Goal: Task Accomplishment & Management: Use online tool/utility

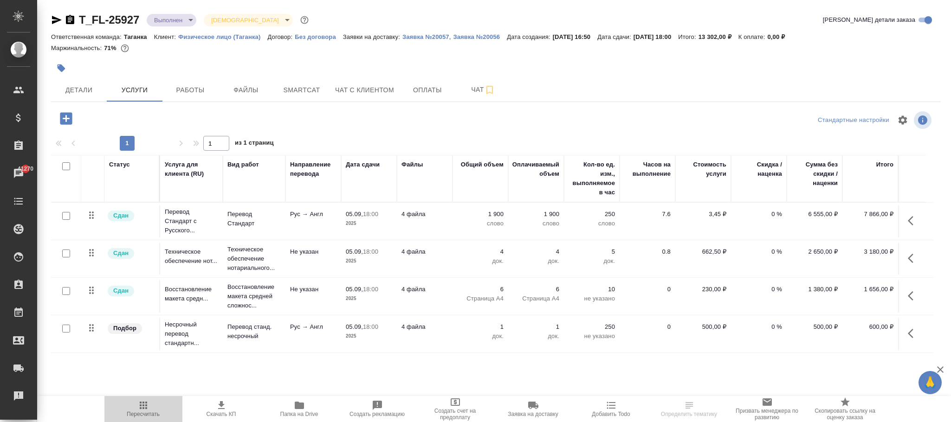
click at [149, 409] on span "Пересчитать" at bounding box center [143, 409] width 67 height 18
click at [130, 85] on span "Услуги" at bounding box center [134, 90] width 45 height 12
click at [146, 91] on span "Услуги" at bounding box center [134, 90] width 45 height 12
click at [188, 86] on span "Работы" at bounding box center [190, 90] width 45 height 12
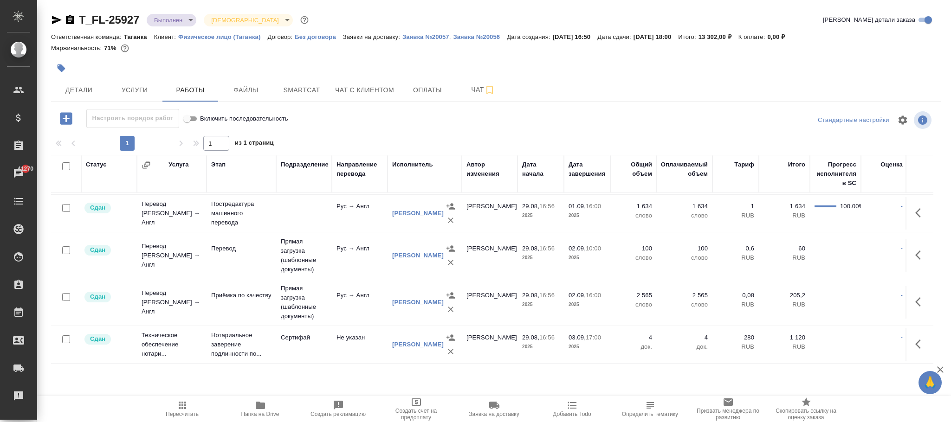
scroll to position [58, 0]
click at [173, 20] on body "🙏 .cls-1 fill:#fff; AWATERA Фокина Наталья n.fokina Клиенты Спецификации Заказы…" at bounding box center [475, 211] width 951 height 422
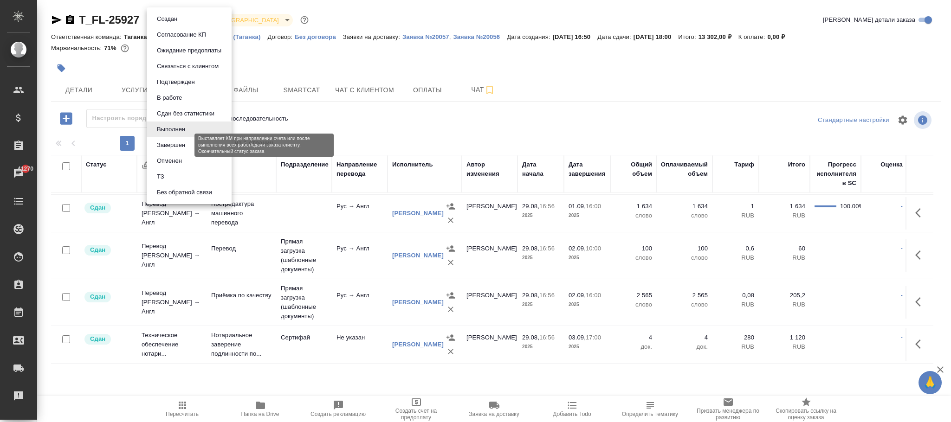
click at [180, 145] on button "Завершен" at bounding box center [171, 145] width 34 height 10
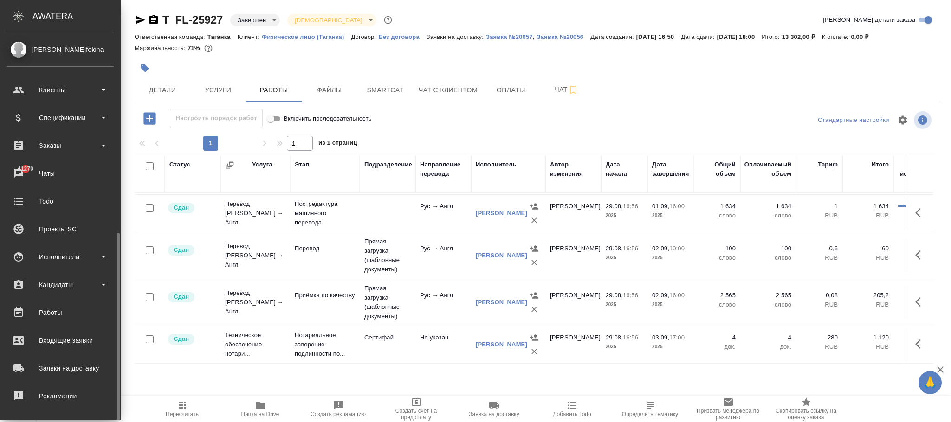
scroll to position [113, 0]
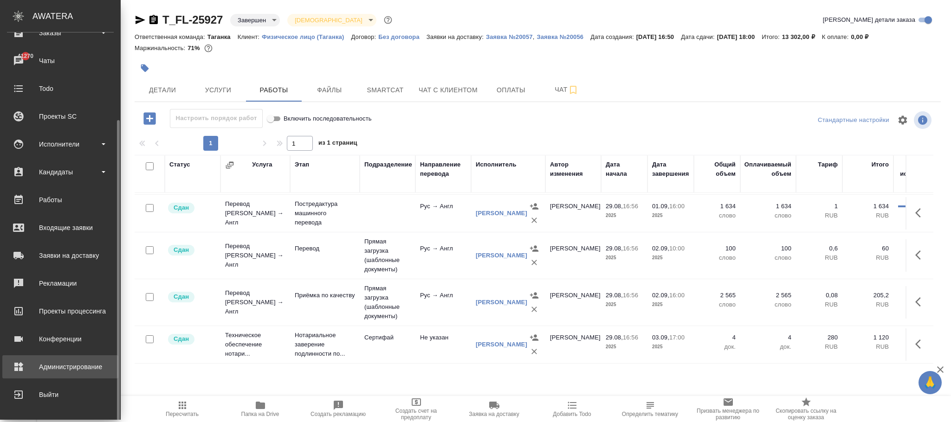
click at [85, 360] on div "Администрирование" at bounding box center [60, 367] width 107 height 14
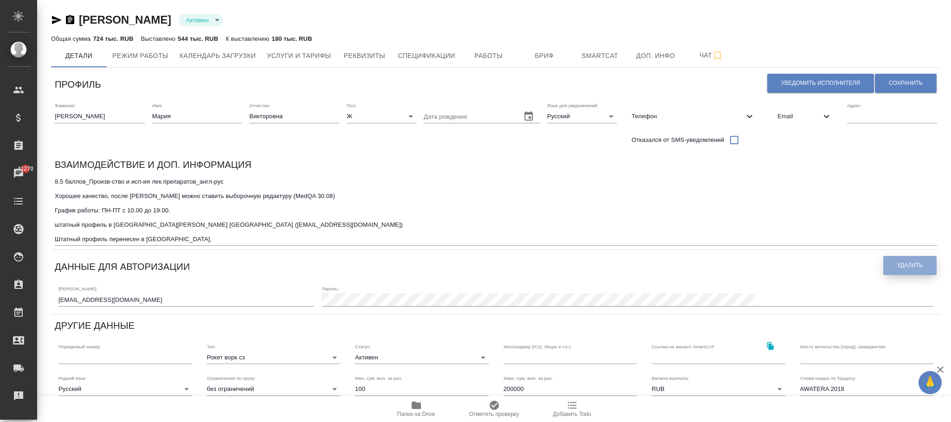
click at [922, 269] on span "Удалить" at bounding box center [910, 266] width 26 height 8
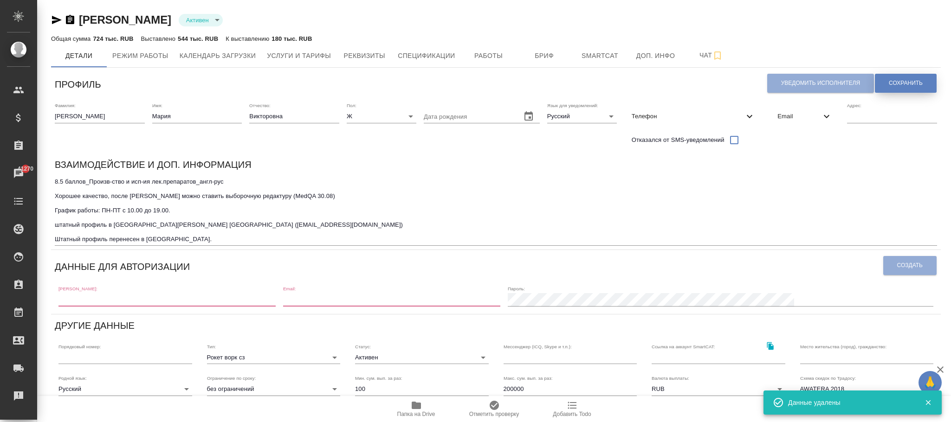
click at [909, 83] on span "Сохранить" at bounding box center [906, 83] width 34 height 8
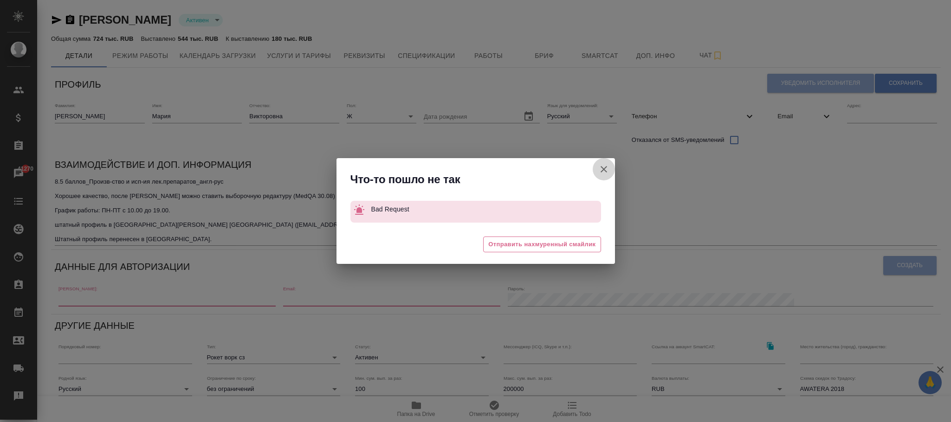
click at [609, 170] on button "Штатный" at bounding box center [604, 169] width 22 height 22
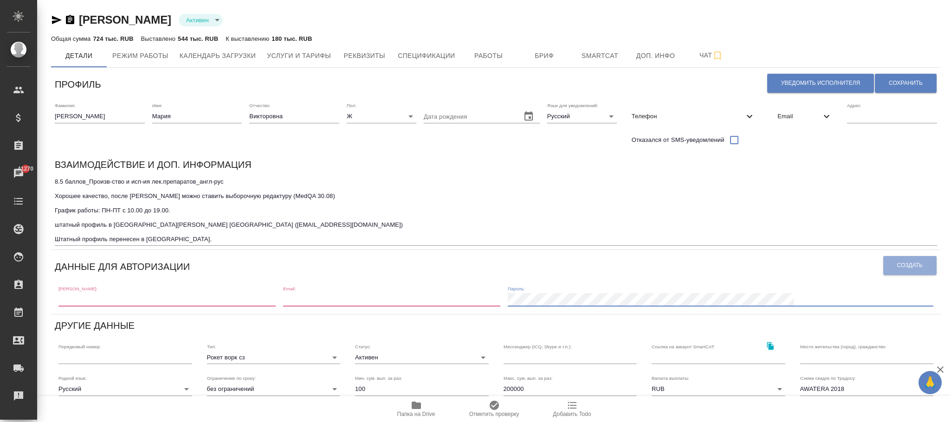
click at [113, 304] on input "text" at bounding box center [166, 299] width 217 height 13
paste input "m.chechilova1@awatera.com"
type input "m.chechilova1@awatera.com"
click at [431, 307] on div "Логин: m.chechilova1@awatera.com Email: Пароль:" at bounding box center [496, 295] width 883 height 29
click at [422, 299] on input "email" at bounding box center [391, 299] width 217 height 13
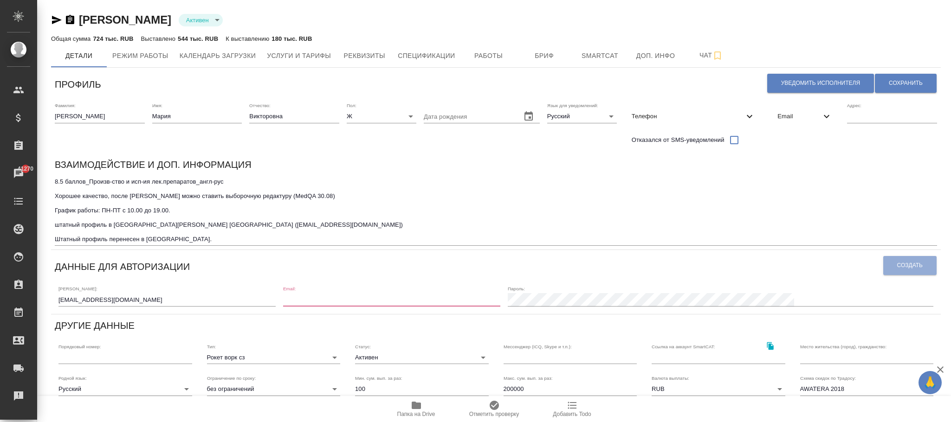
paste input "m.chechilova1@awatera.com"
type input "m.chechilova1@awatera.com"
click at [914, 266] on span "Создать" at bounding box center [910, 266] width 26 height 8
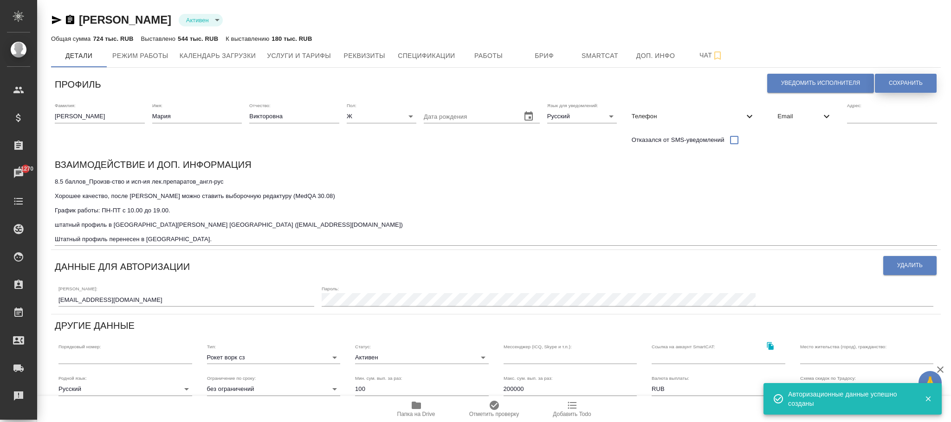
click at [912, 79] on span "Сохранить" at bounding box center [906, 83] width 34 height 8
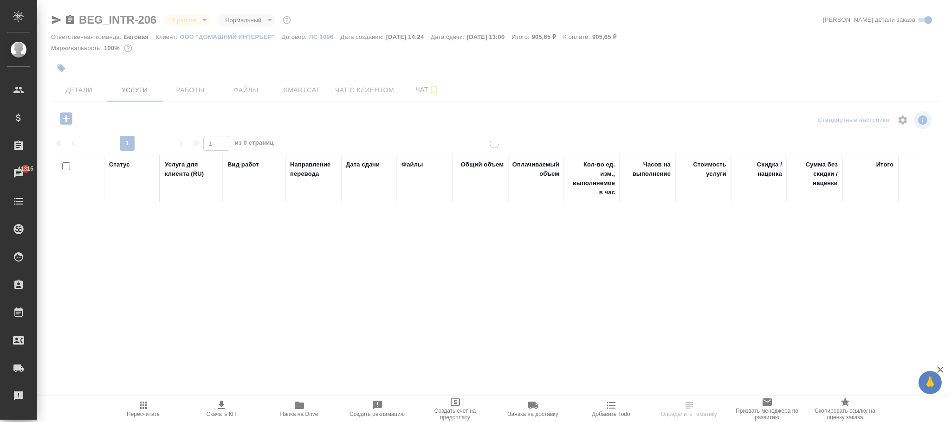
click at [149, 409] on span "Пересчитать" at bounding box center [143, 409] width 67 height 18
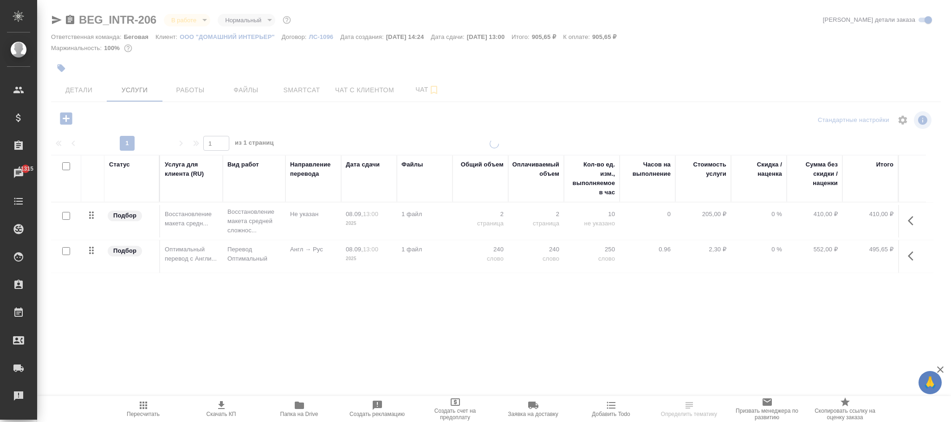
click at [139, 411] on icon "button" at bounding box center [143, 405] width 11 height 11
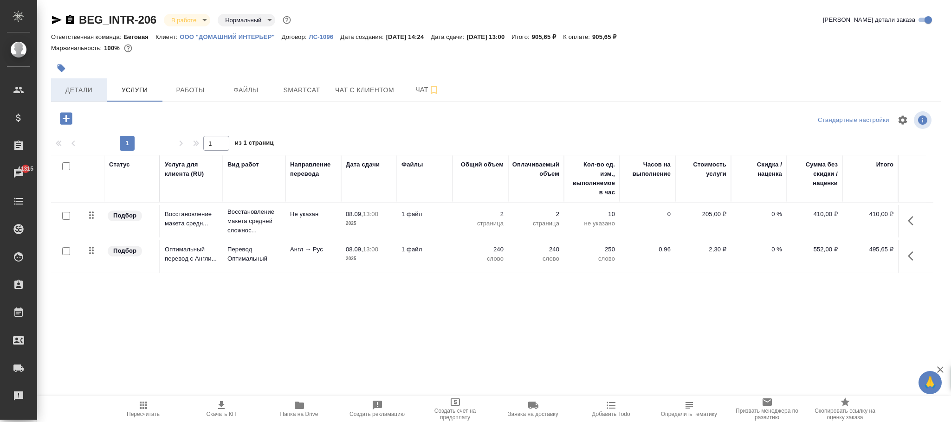
click at [64, 91] on span "Детали" at bounding box center [79, 90] width 45 height 12
select select "RU"
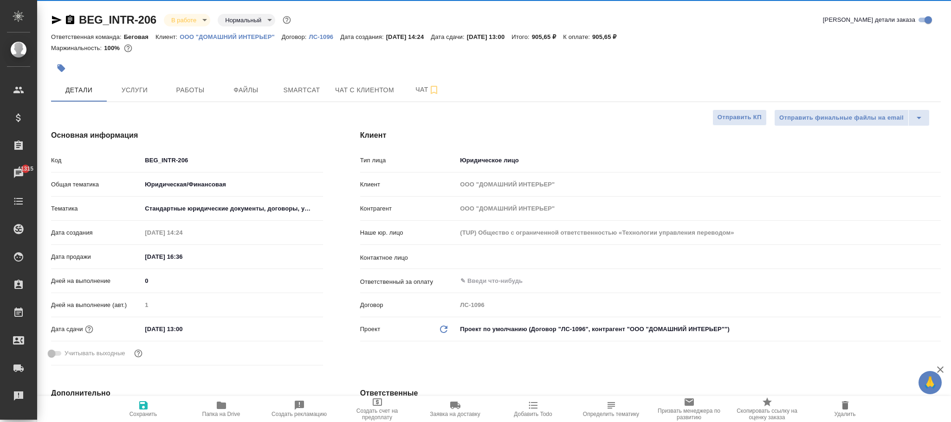
type textarea "x"
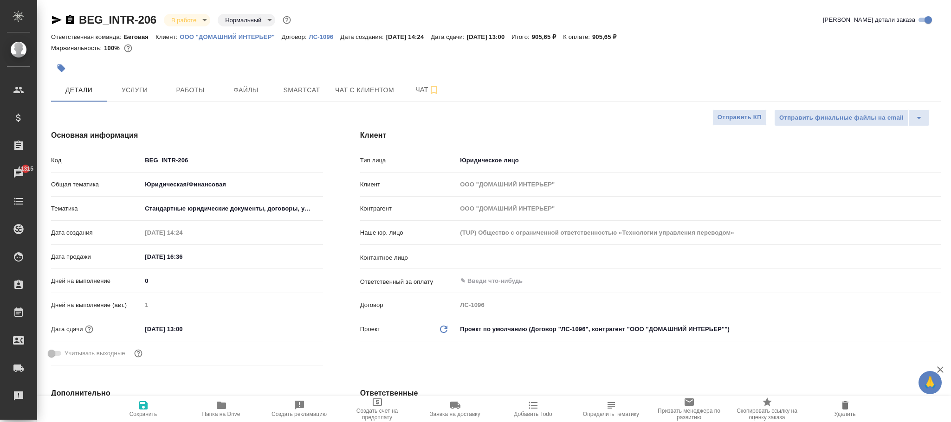
type textarea "x"
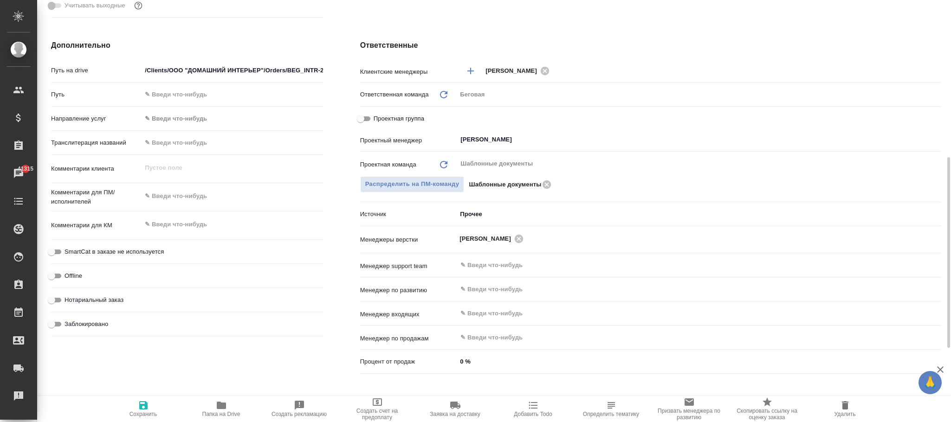
scroll to position [513, 0]
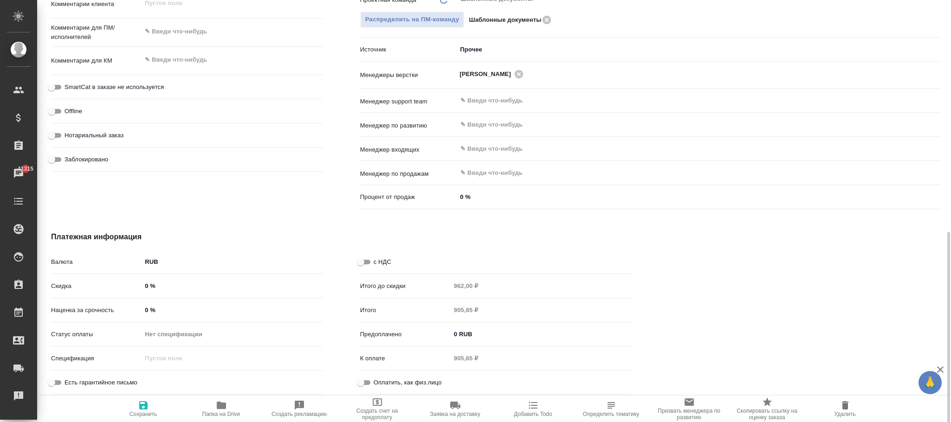
click at [370, 260] on input "с НДС" at bounding box center [360, 262] width 33 height 11
checkbox input "true"
type textarea "x"
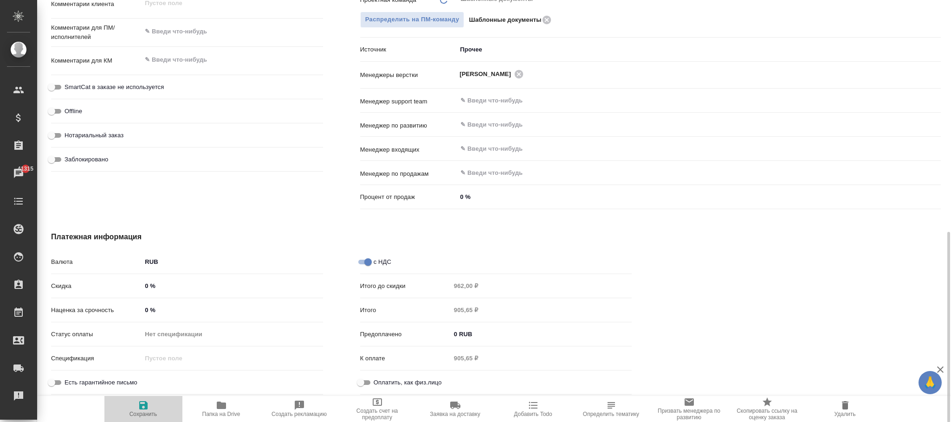
click at [145, 400] on icon "button" at bounding box center [143, 405] width 11 height 11
type textarea "x"
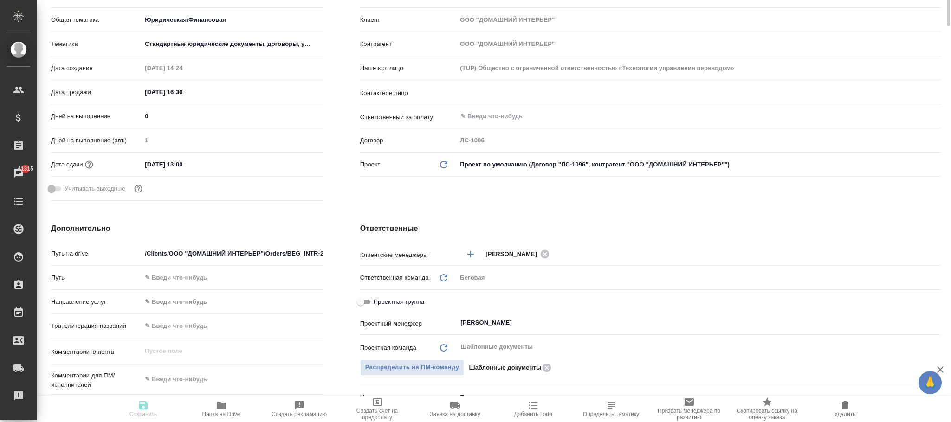
scroll to position [0, 0]
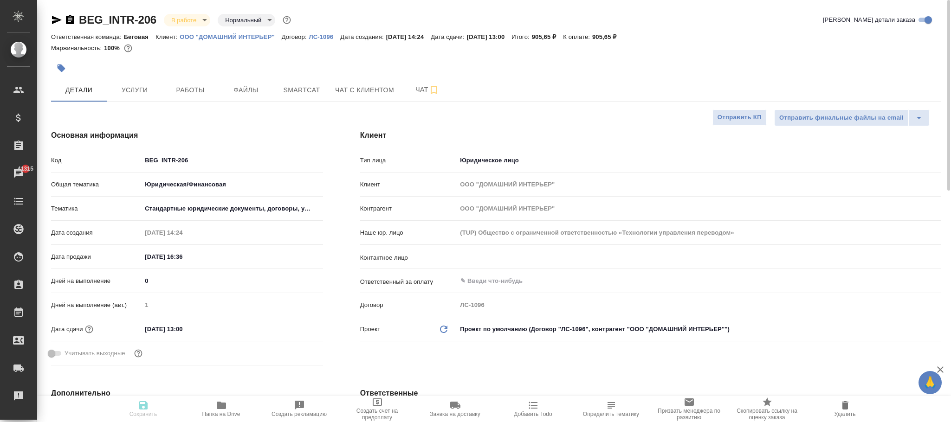
type textarea "x"
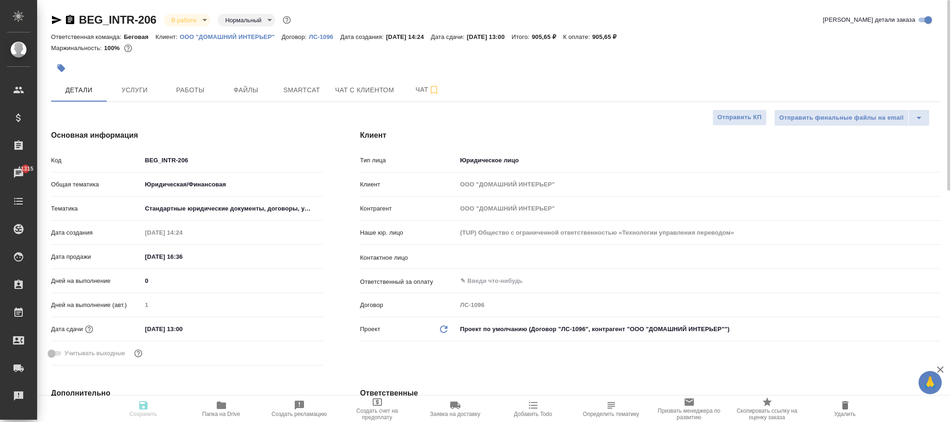
type textarea "x"
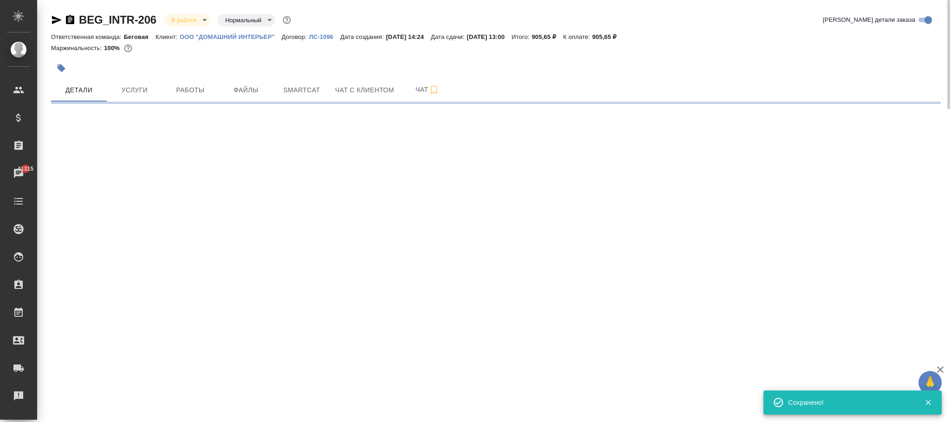
click at [148, 409] on div ".cls-1 fill:#fff; AWATERA Фокина Наталья n.fokina Клиенты Спецификации Заказы 4…" at bounding box center [475, 211] width 951 height 422
select select "RU"
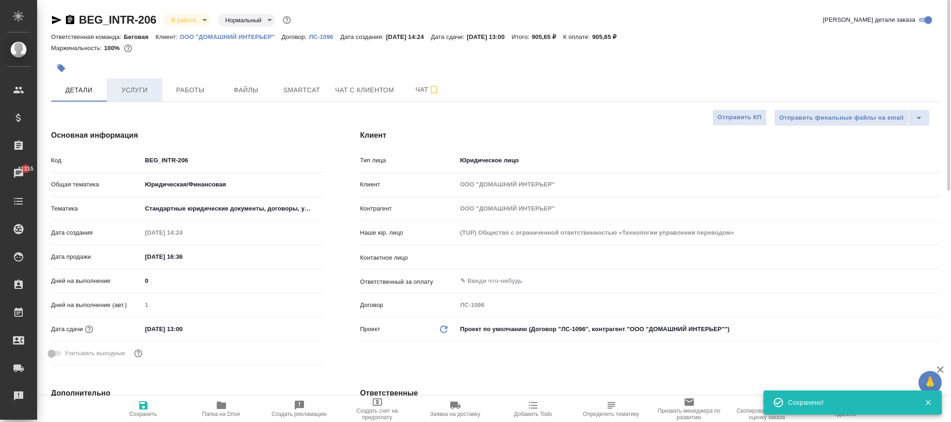
type textarea "x"
click at [142, 90] on span "Услуги" at bounding box center [134, 90] width 45 height 12
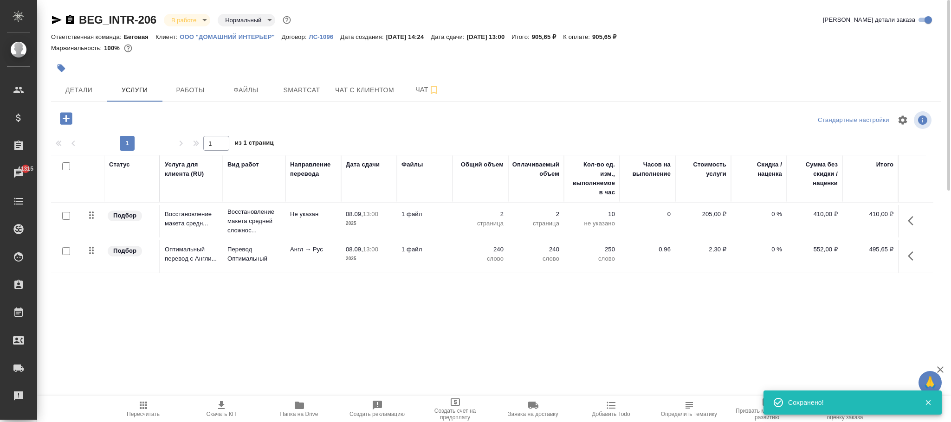
click at [142, 400] on button "Пересчитать" at bounding box center [143, 409] width 78 height 26
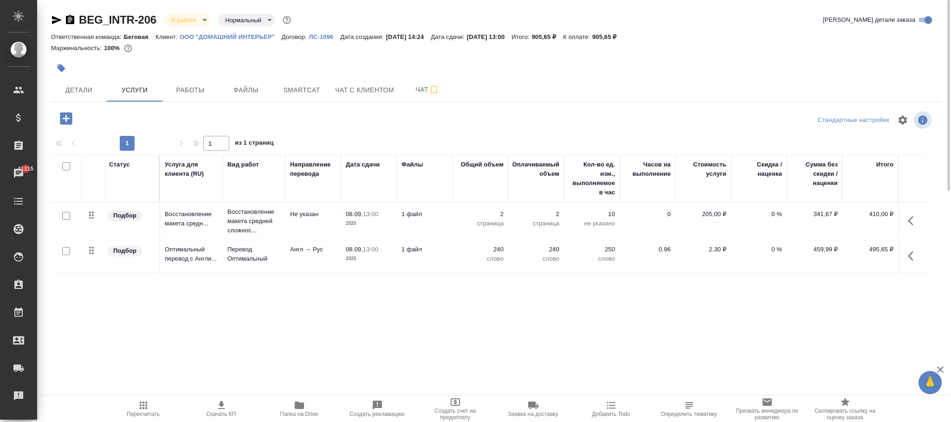
click at [322, 36] on p "ЛС-1096" at bounding box center [325, 36] width 32 height 7
click at [142, 405] on icon "button" at bounding box center [143, 405] width 11 height 11
click at [84, 88] on span "Детали" at bounding box center [79, 90] width 45 height 12
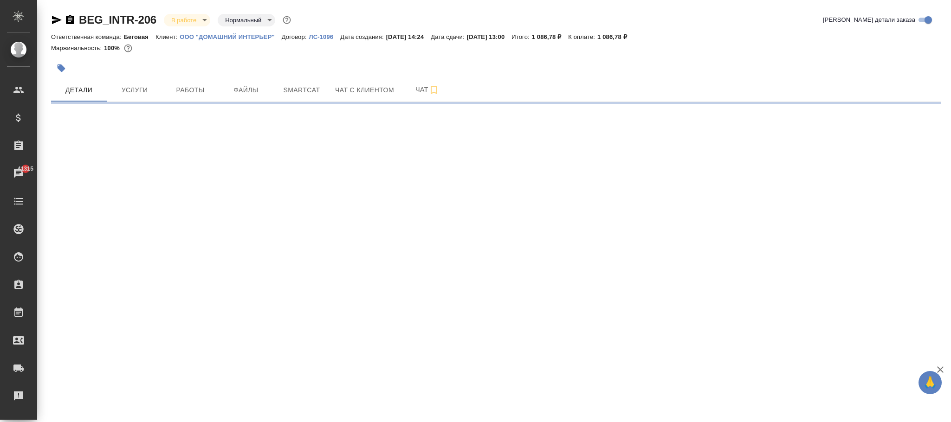
select select "RU"
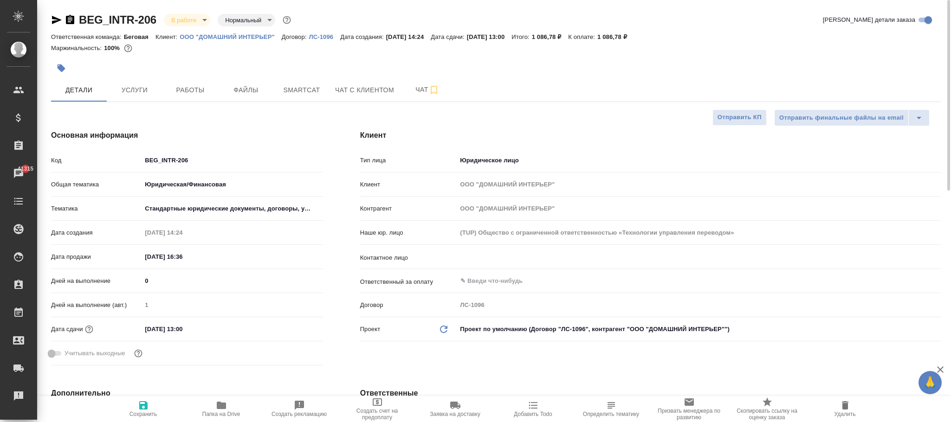
type textarea "x"
click at [147, 411] on span "Сохранить" at bounding box center [143, 409] width 67 height 18
type textarea "x"
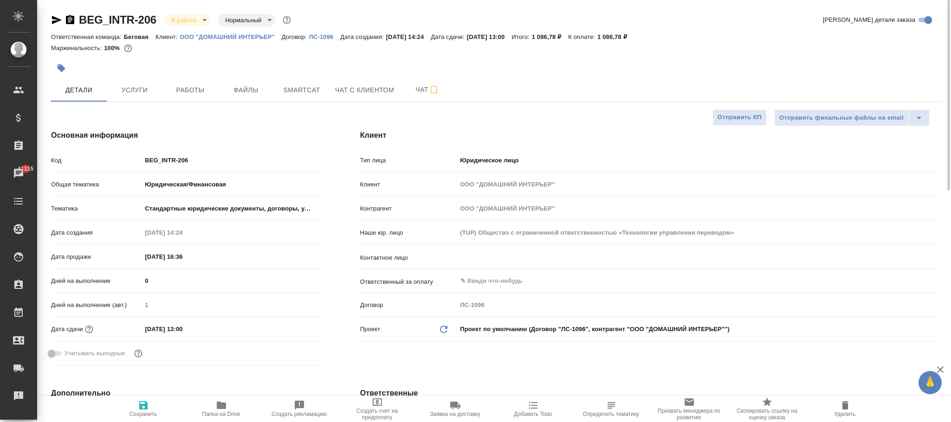
type textarea "x"
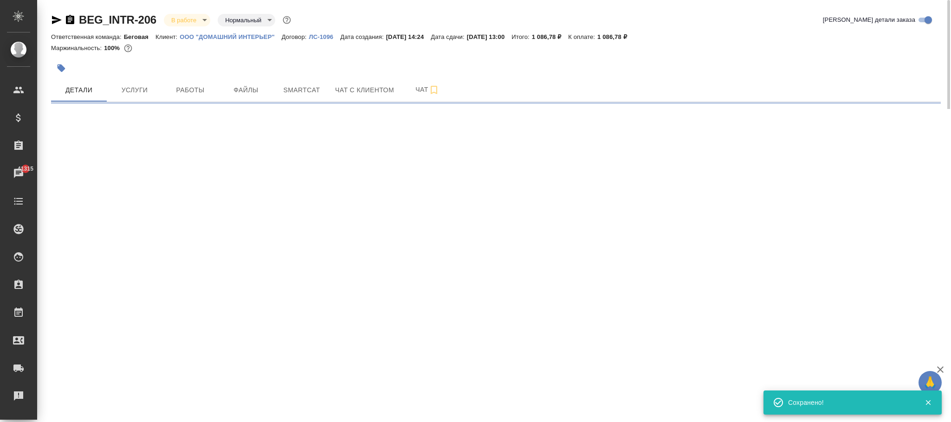
select select "RU"
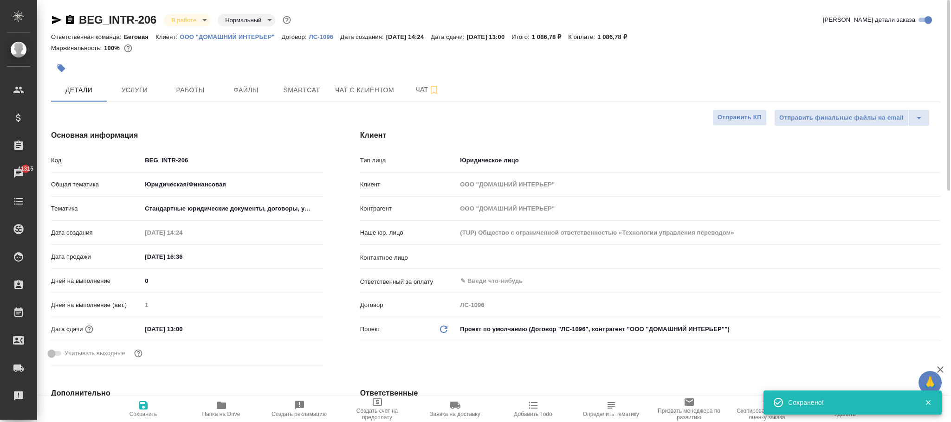
type textarea "x"
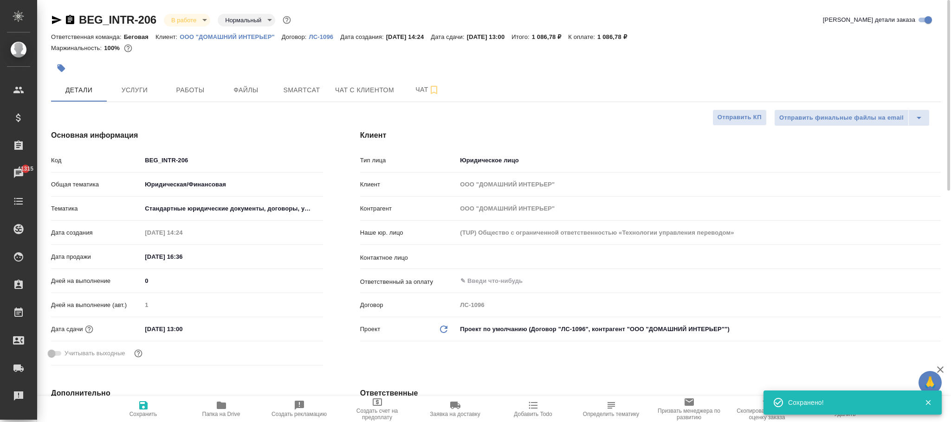
type textarea "x"
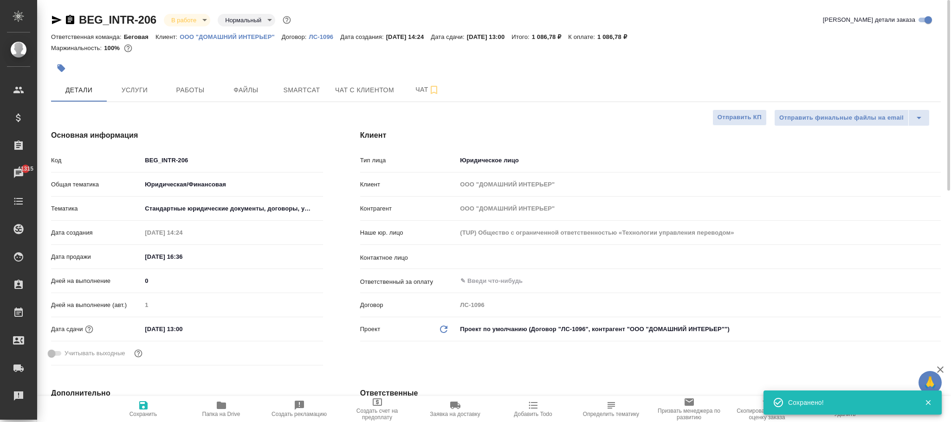
type textarea "x"
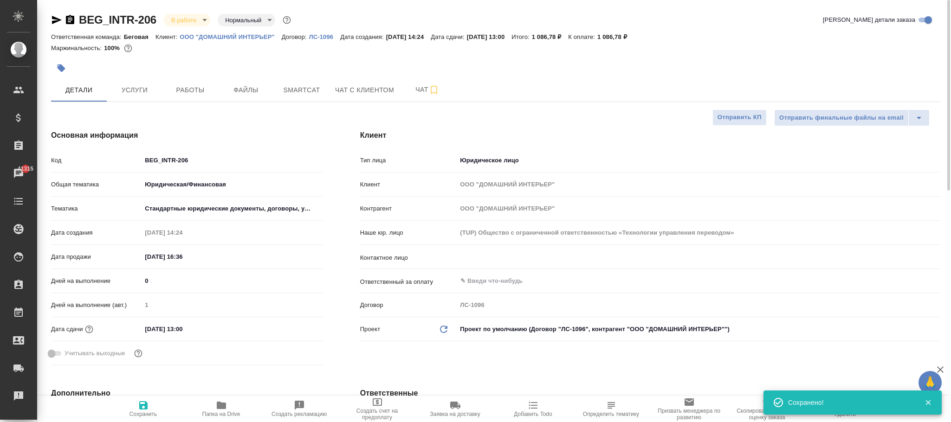
type textarea "x"
click at [133, 89] on span "Услуги" at bounding box center [134, 90] width 45 height 12
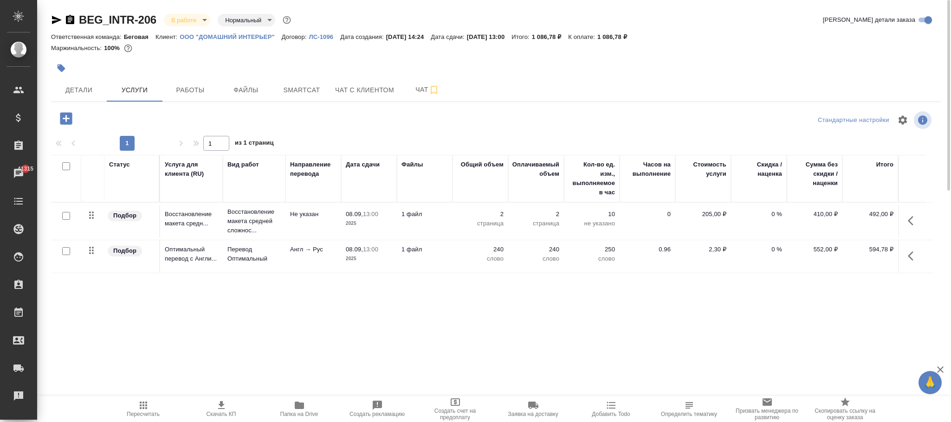
click at [145, 411] on span "Пересчитать" at bounding box center [143, 414] width 33 height 6
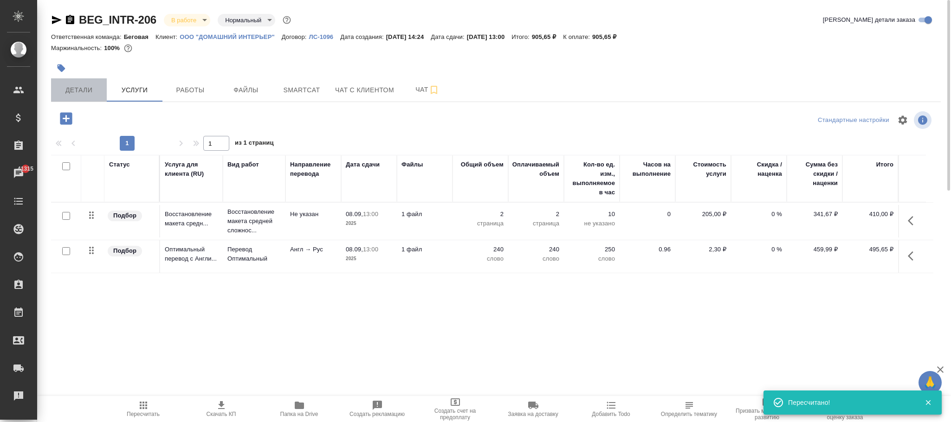
click at [87, 88] on span "Детали" at bounding box center [79, 90] width 45 height 12
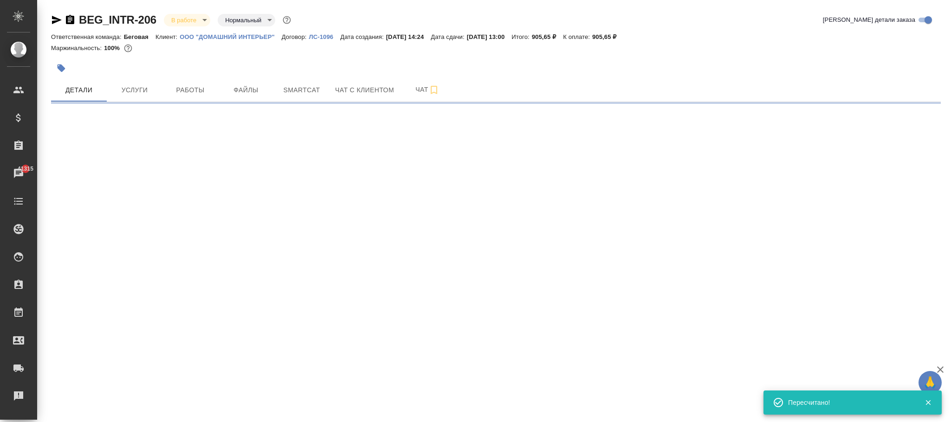
select select "RU"
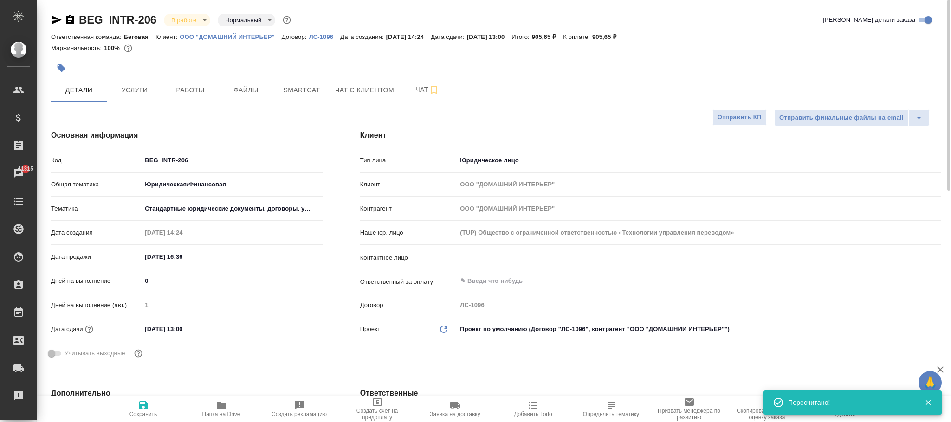
type textarea "x"
click at [143, 408] on icon "button" at bounding box center [143, 405] width 11 height 11
type textarea "x"
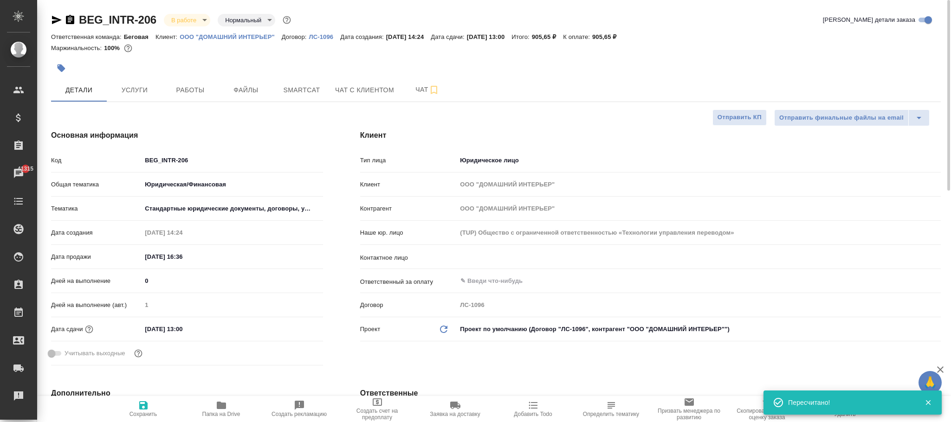
type textarea "x"
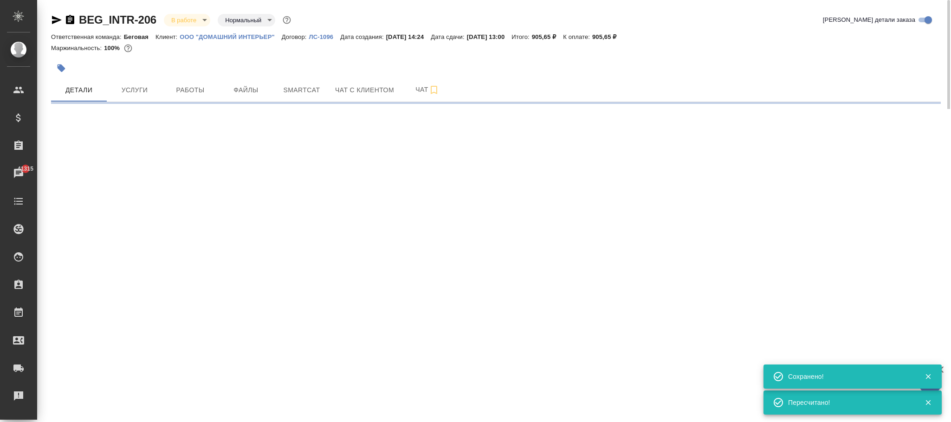
select select "RU"
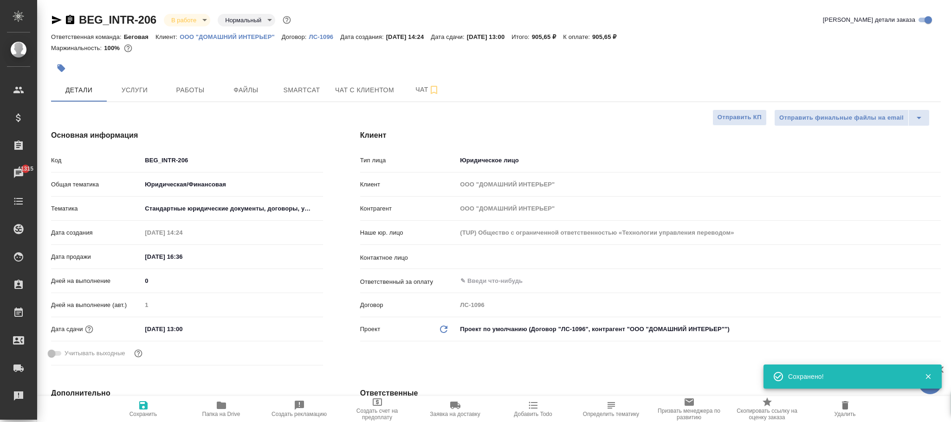
type textarea "x"
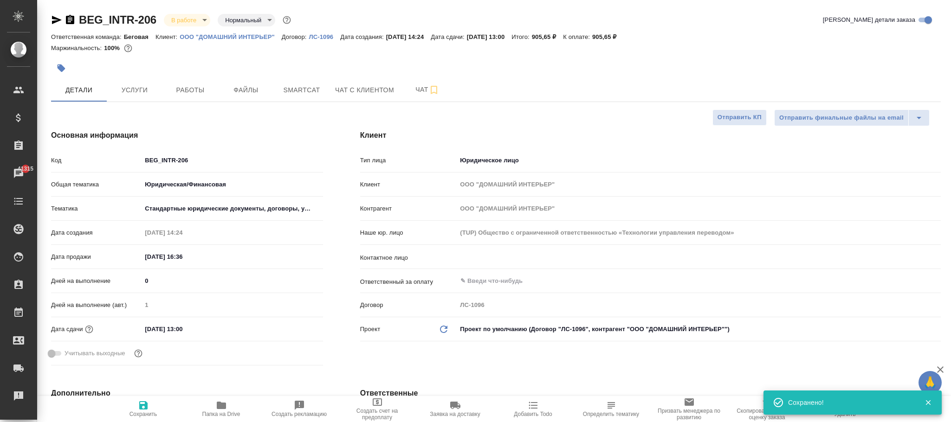
type textarea "x"
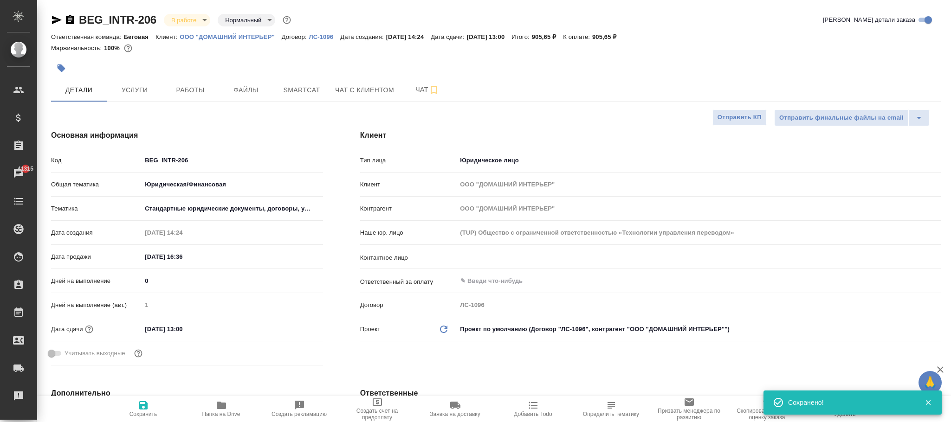
type textarea "x"
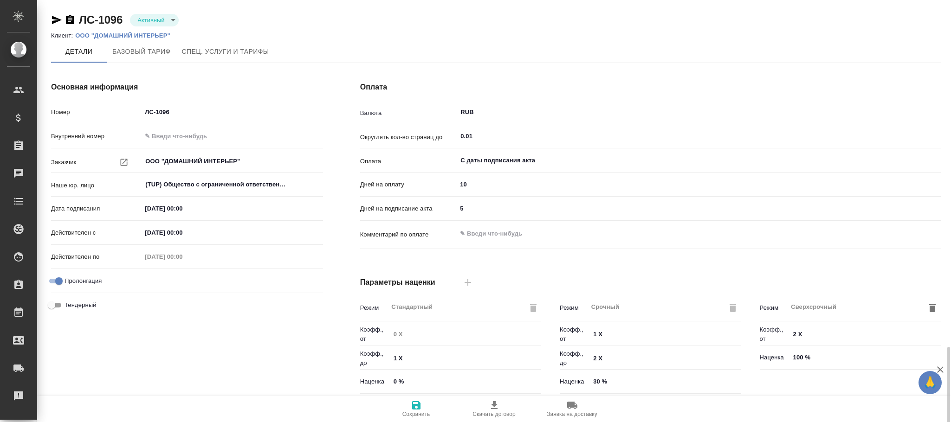
scroll to position [208, 0]
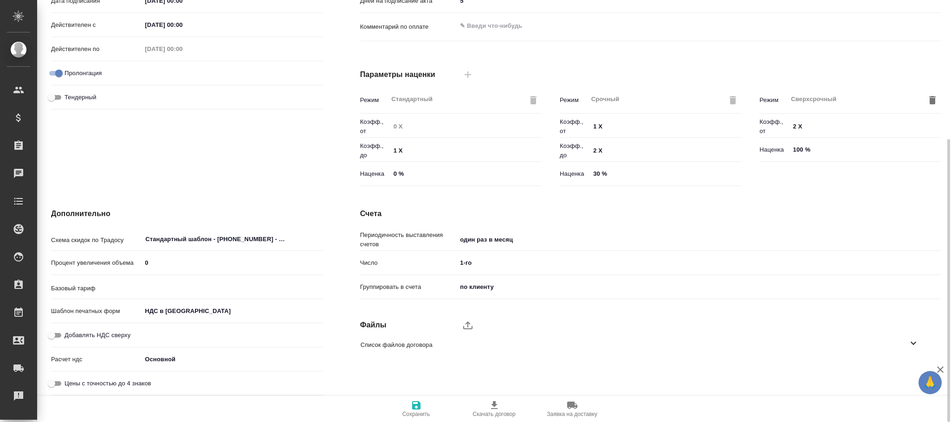
click at [176, 311] on body "🙏 .cls-1 fill:#fff; AWATERA Фокина Наталья n.fokina Клиенты Спецификации Заказы…" at bounding box center [475, 211] width 951 height 422
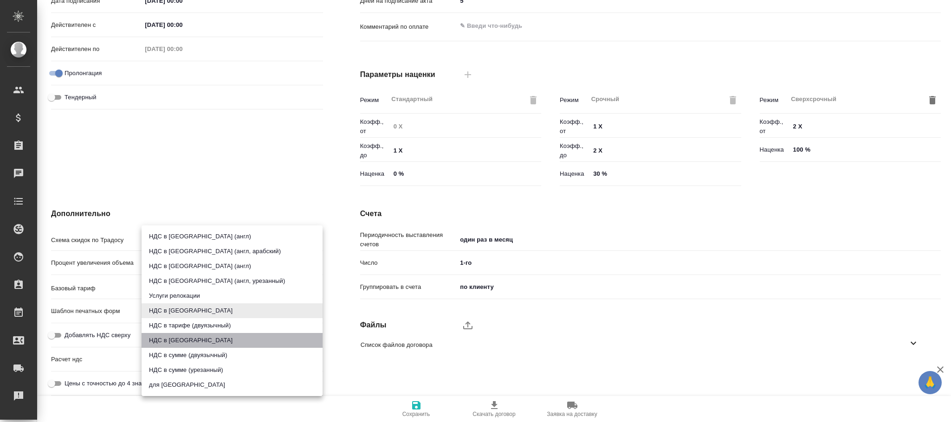
click at [180, 338] on li "НДС в сумме" at bounding box center [232, 340] width 181 height 15
type textarea "x"
type input "russian2"
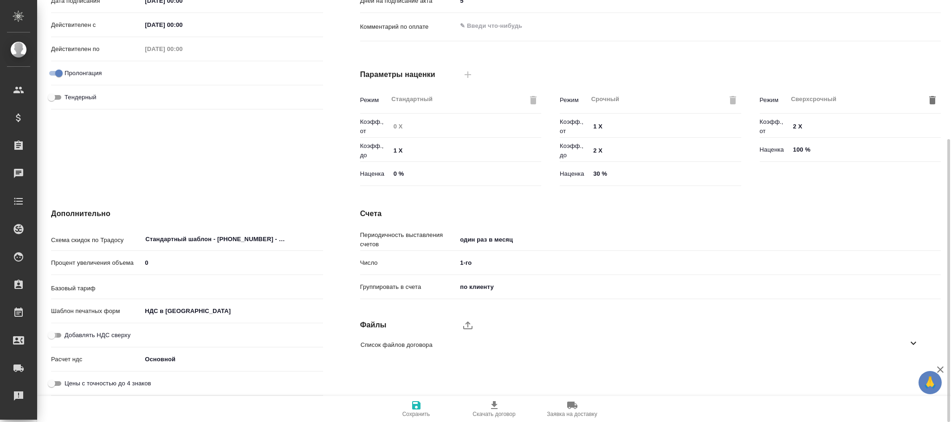
click at [59, 337] on input "Добавлять НДС сверху" at bounding box center [51, 335] width 33 height 11
checkbox input "true"
type textarea "x"
type input "без ТП"
click at [428, 410] on span "Сохранить" at bounding box center [416, 409] width 67 height 18
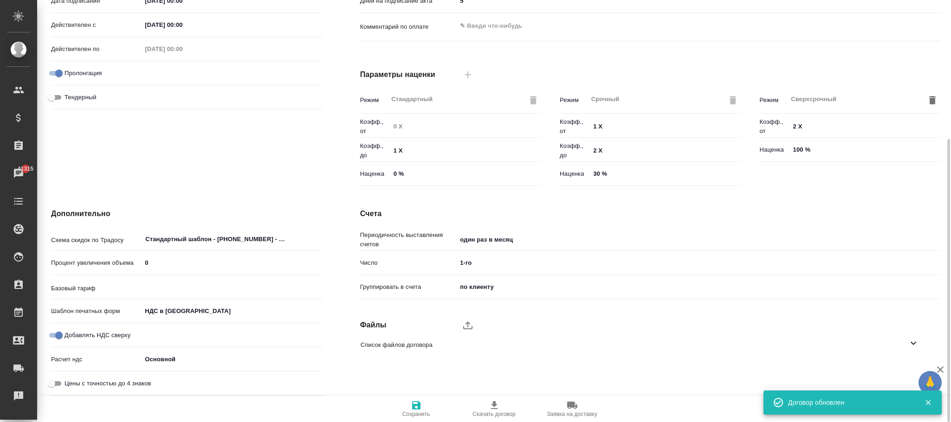
type input "без ТП"
click at [190, 309] on body "🙏 .cls-1 fill:#fff; AWATERA Фокина Наталья n.fokina Клиенты Спецификации Заказы…" at bounding box center [475, 211] width 951 height 422
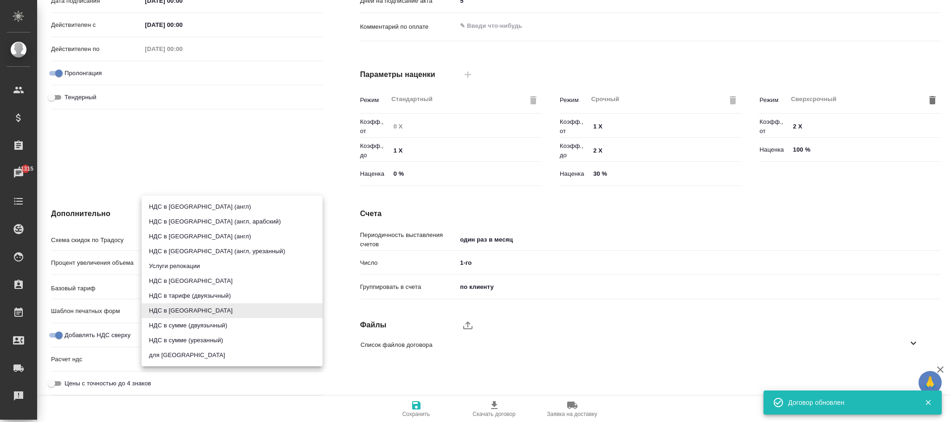
click at [186, 277] on li "НДС в тарифе" at bounding box center [232, 281] width 181 height 15
type textarea "x"
type input "russian"
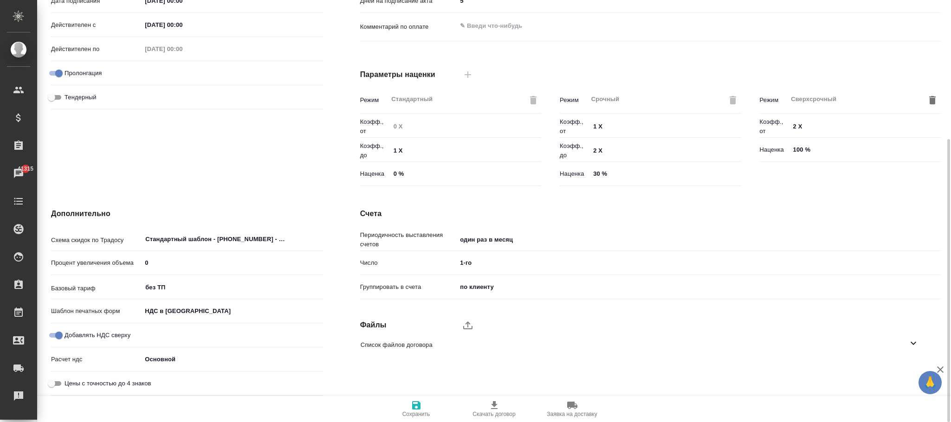
click at [60, 334] on input "Добавлять НДС сверху" at bounding box center [58, 335] width 33 height 11
checkbox input "false"
type textarea "x"
click at [418, 405] on icon "button" at bounding box center [416, 406] width 8 height 8
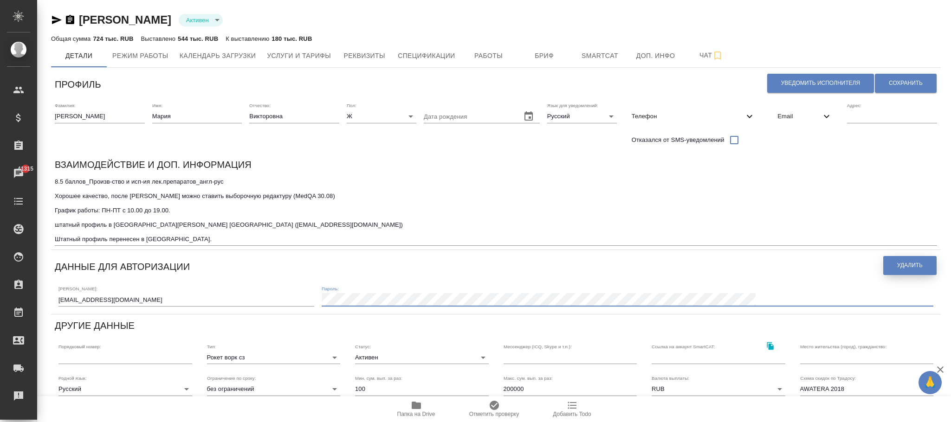
click at [920, 261] on button "Удалить" at bounding box center [909, 265] width 53 height 19
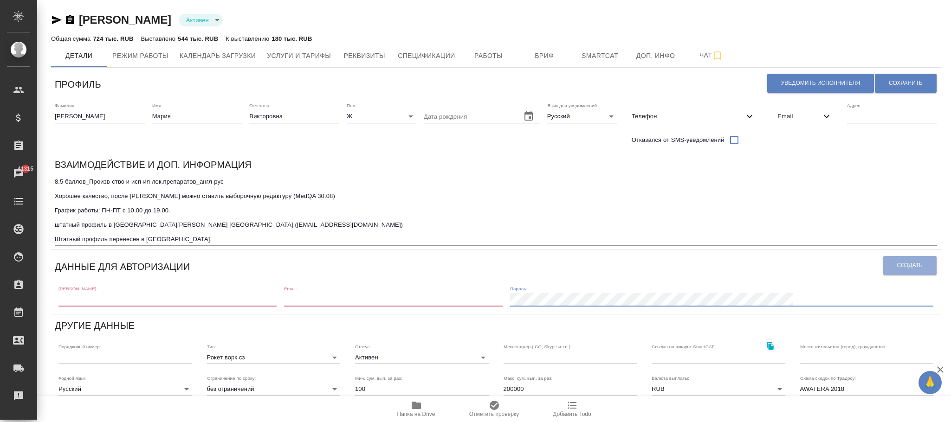
click at [531, 264] on div "Данные для авторизации" at bounding box center [469, 266] width 828 height 24
click at [164, 293] on input "text" at bounding box center [167, 299] width 218 height 13
paste input "m.chechilova1@awatera.com"
type input "m.chechilova1@awatera.com"
click at [376, 301] on input "email" at bounding box center [393, 299] width 218 height 13
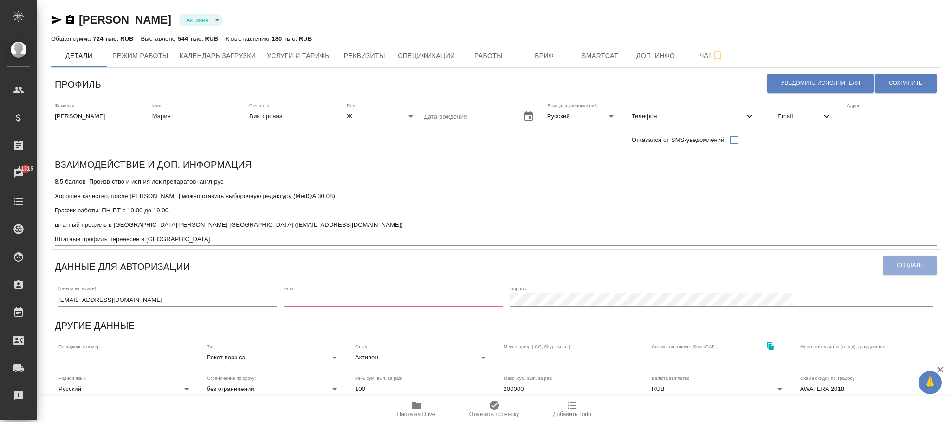
paste input "m.chechilova1@awatera.com"
type input "m.chechilova1@awatera.com"
click at [909, 266] on span "Создать" at bounding box center [910, 266] width 26 height 8
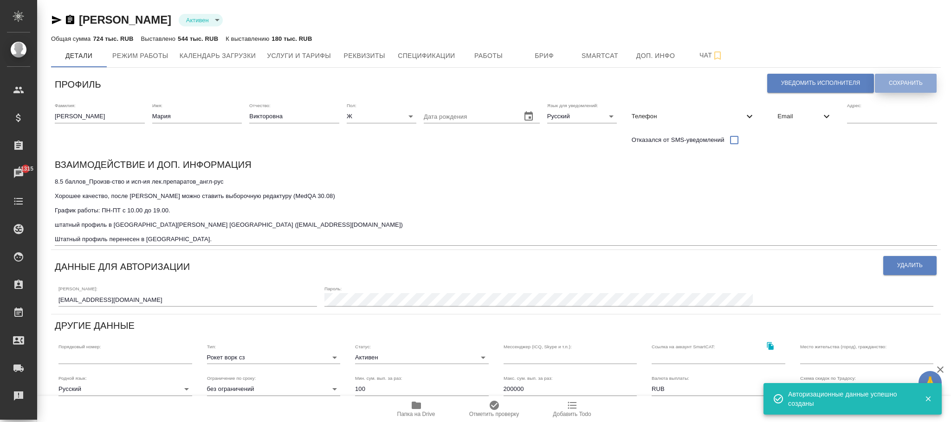
click at [899, 82] on span "Сохранить" at bounding box center [906, 83] width 34 height 8
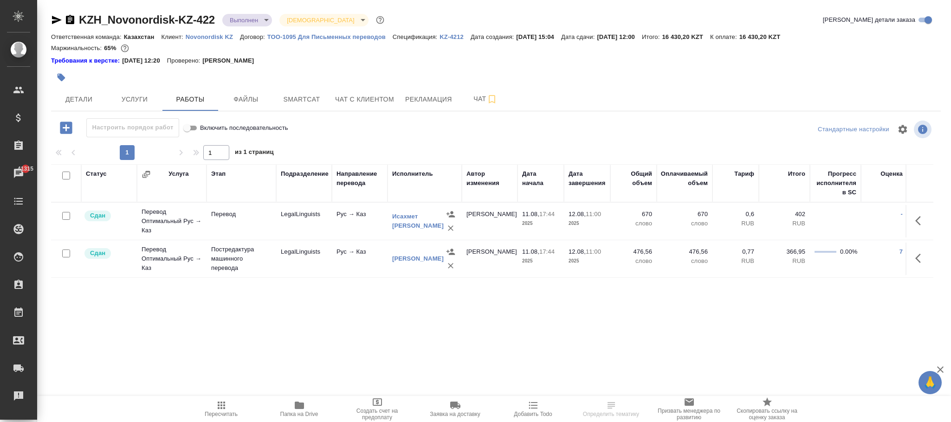
click at [353, 38] on p "ТОО-1095 Для Письменных переводов" at bounding box center [329, 36] width 125 height 7
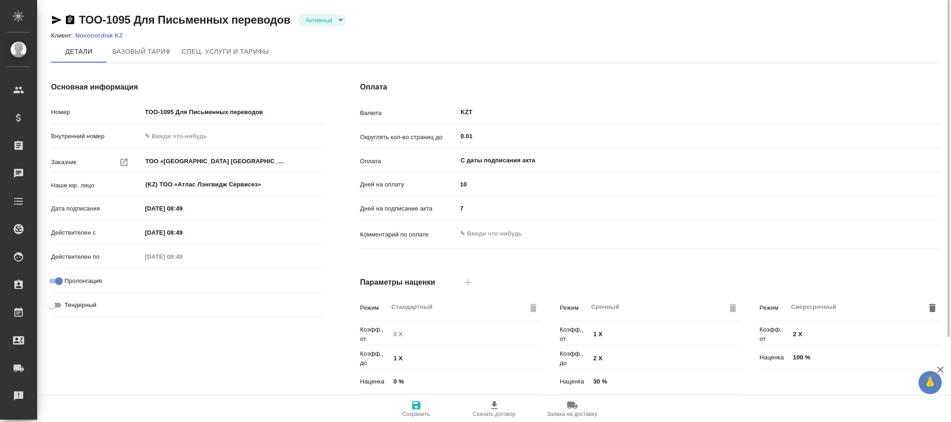
type input "ТОО-1095 Для Письменных переводов"
type input "ТОО «[GEOGRAPHIC_DATA] [GEOGRAPHIC_DATA]»"
type input "(KZ) ТОО «Атлас Лэнгвидж Сервисез»"
type input "[DATE] 08:49"
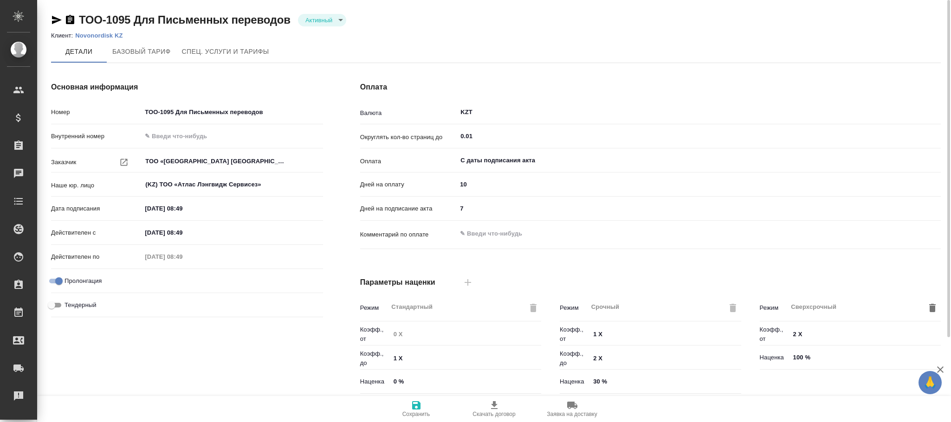
type input "[DATE] 08:49"
checkbox input "true"
type input "KZT"
type input "С даты подписания акта"
type textarea "x"
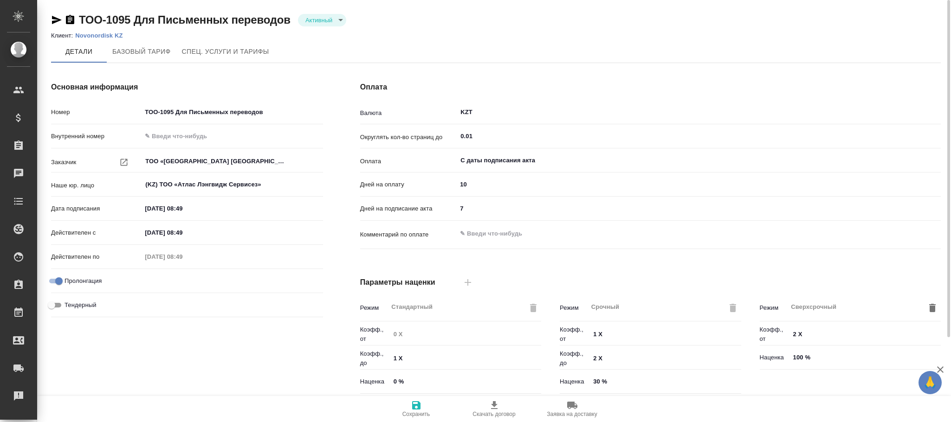
type input "Стандартный шаблон - [PHONE_NUMBER] - ВЫБЕРИ МЕНЯ!"
type input "russian"
type input "basic"
type input "manual"
type input "contactPerson"
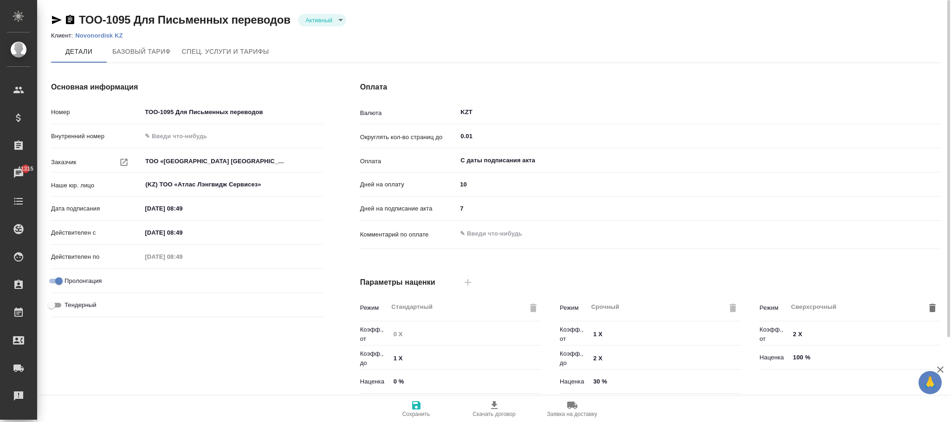
type input "ТП Казахстан"
click at [244, 51] on span "Спец. услуги и тарифы" at bounding box center [225, 52] width 87 height 12
click at [243, 46] on span "Спец. услуги и тарифы" at bounding box center [225, 52] width 87 height 12
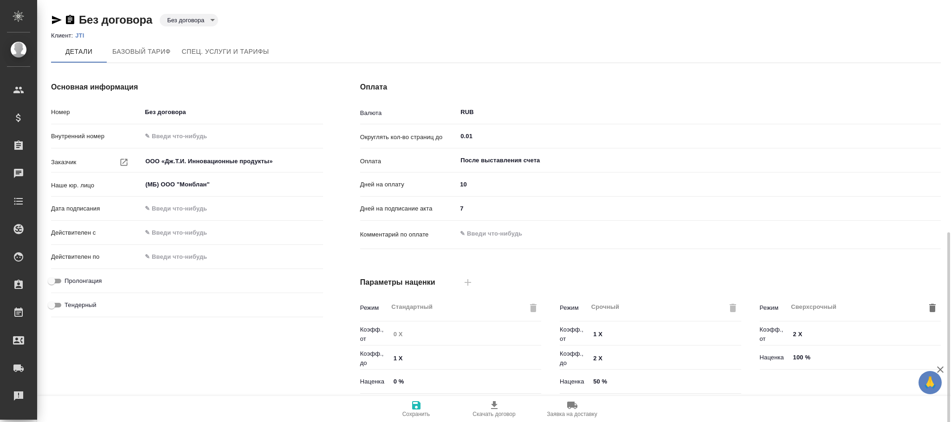
scroll to position [208, 0]
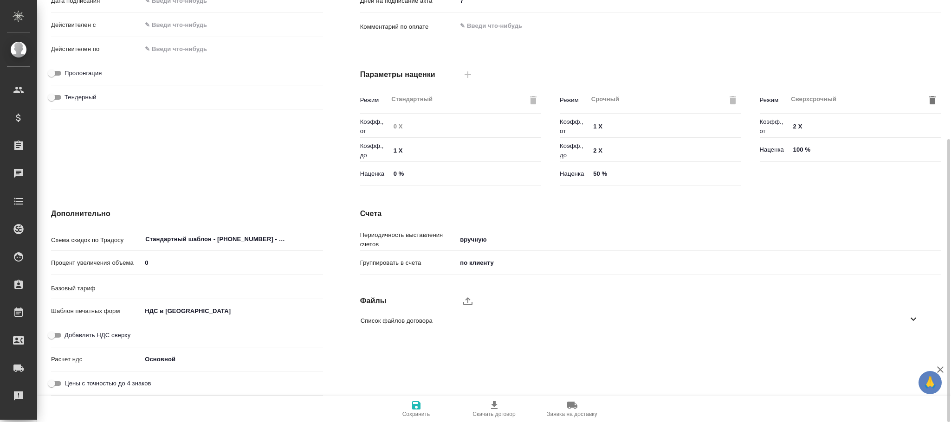
click at [61, 332] on input "Добавлять НДС сверху" at bounding box center [51, 335] width 33 height 11
checkbox input "true"
type input "Прайс_2025_филиалы"
click at [419, 410] on icon "button" at bounding box center [416, 406] width 8 height 8
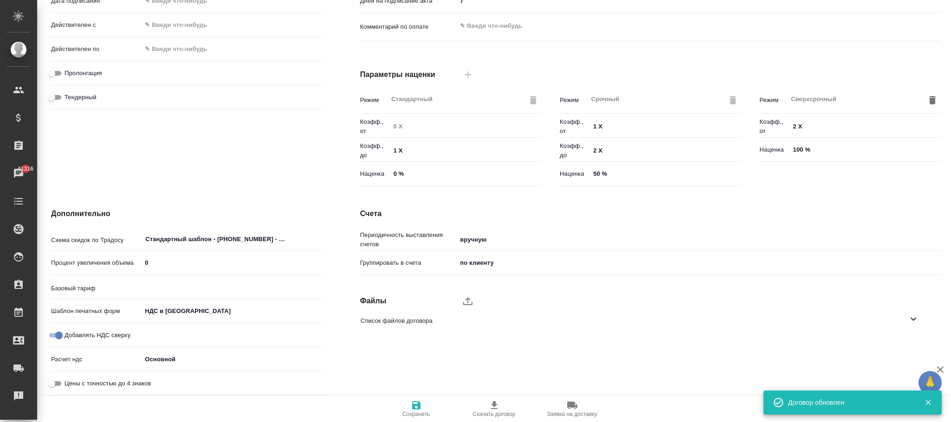
type input "Прайс_2025_филиалы"
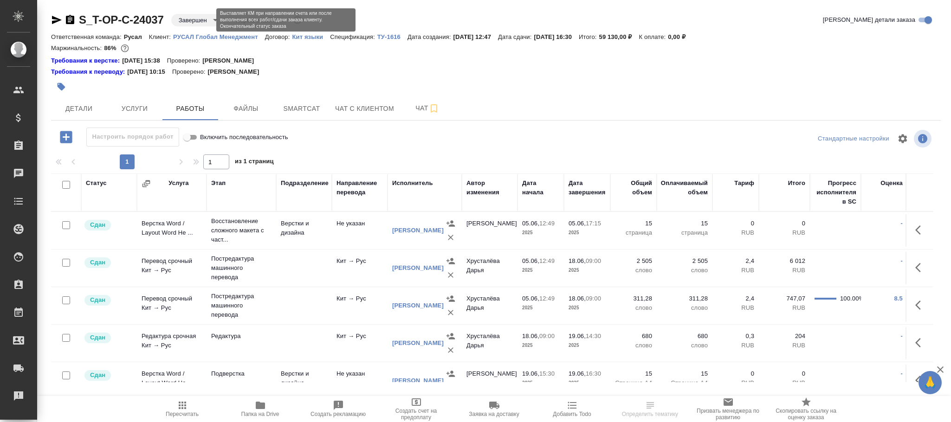
click at [191, 20] on body "🙏 .cls-1 fill:#fff; AWATERA Фокина Наталья n.fokina Клиенты Спецификации Заказы…" at bounding box center [475, 211] width 951 height 422
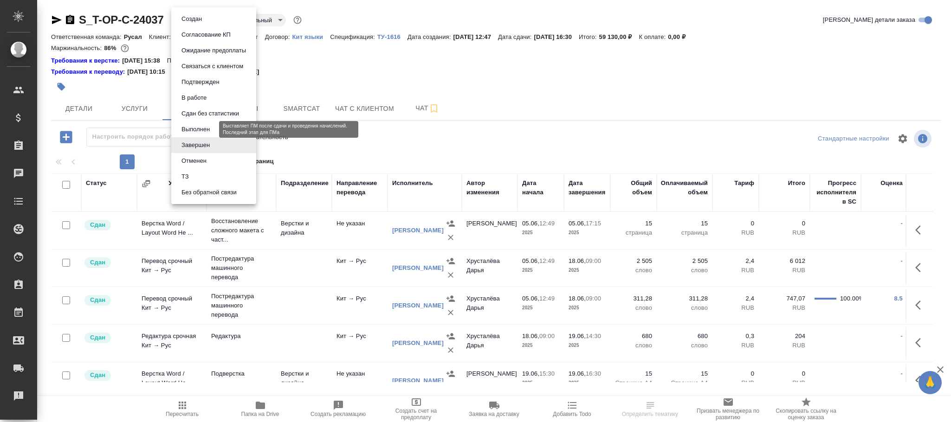
click at [202, 127] on button "Выполнен" at bounding box center [196, 129] width 34 height 10
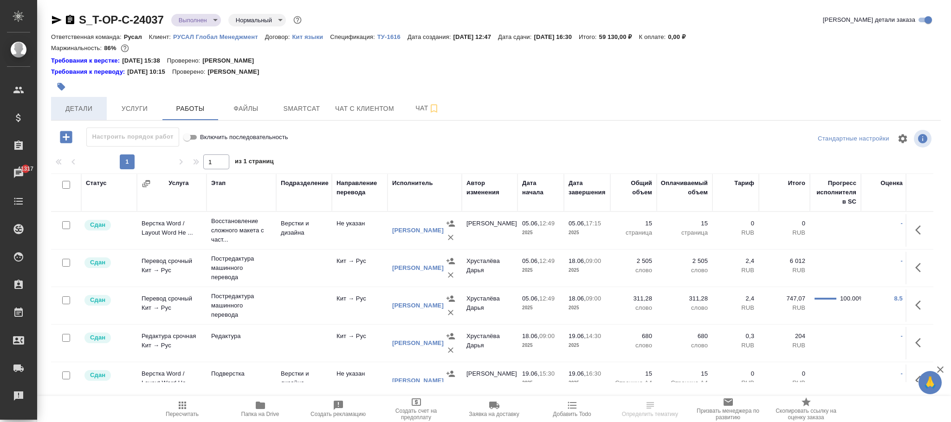
click at [88, 105] on span "Детали" at bounding box center [79, 109] width 45 height 12
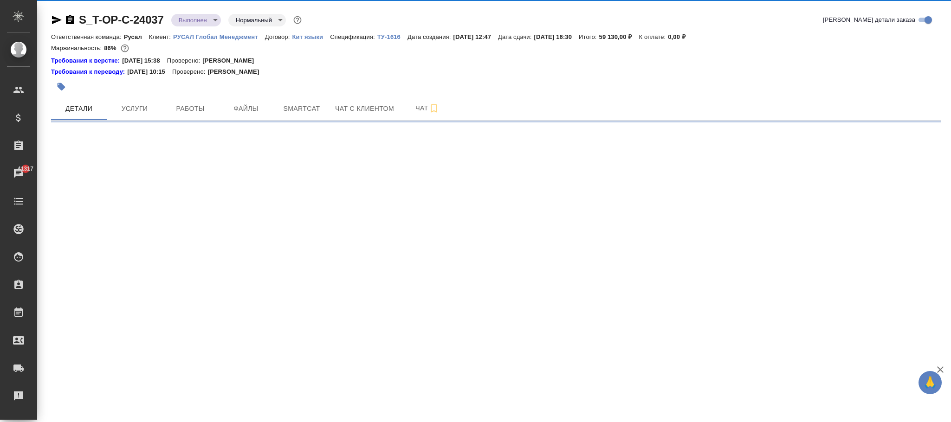
select select "RU"
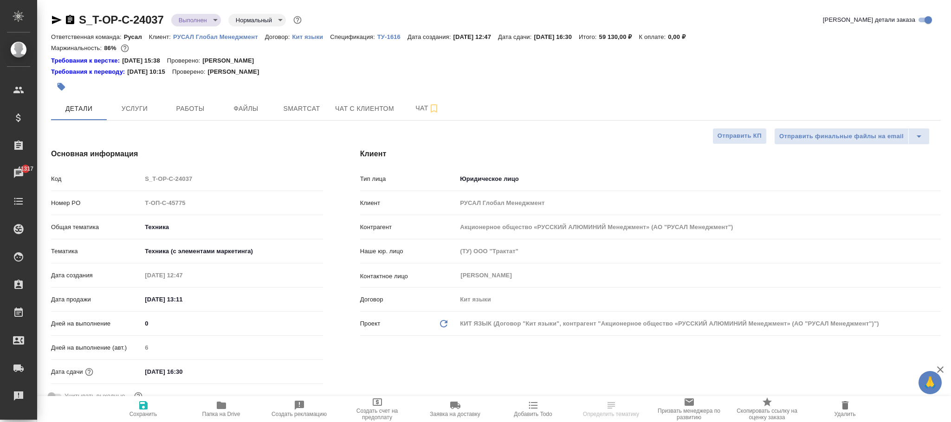
type textarea "x"
click at [146, 411] on icon "button" at bounding box center [143, 405] width 11 height 11
type textarea "x"
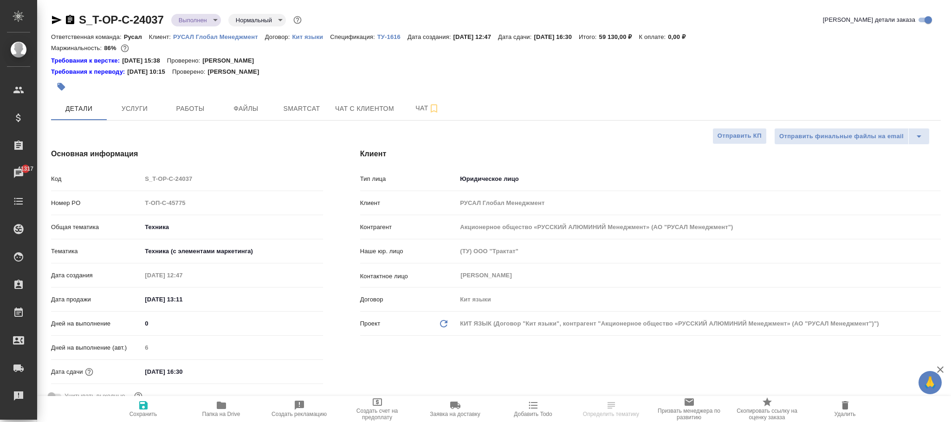
type textarea "x"
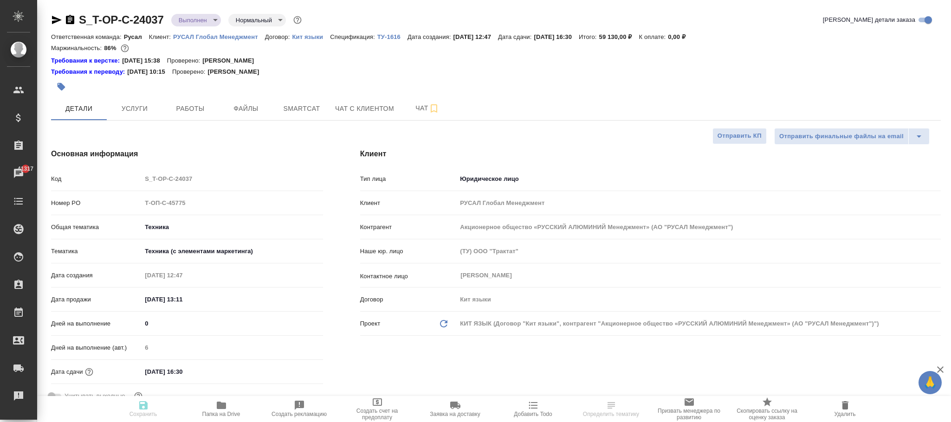
type textarea "x"
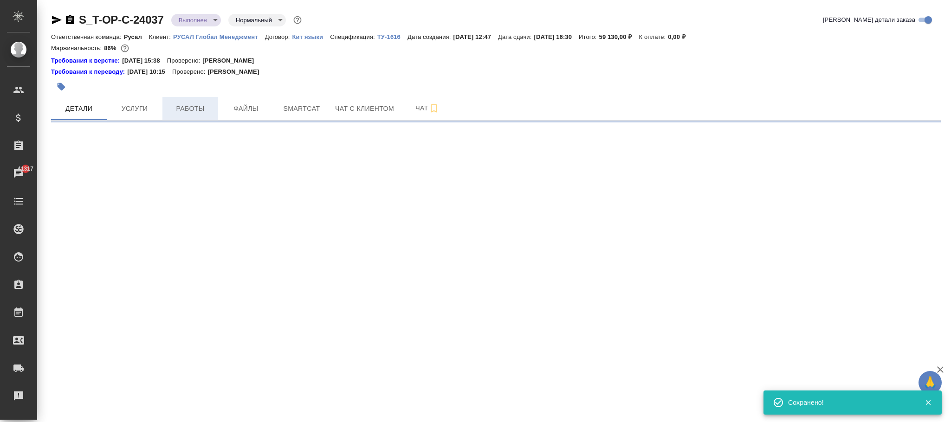
select select "RU"
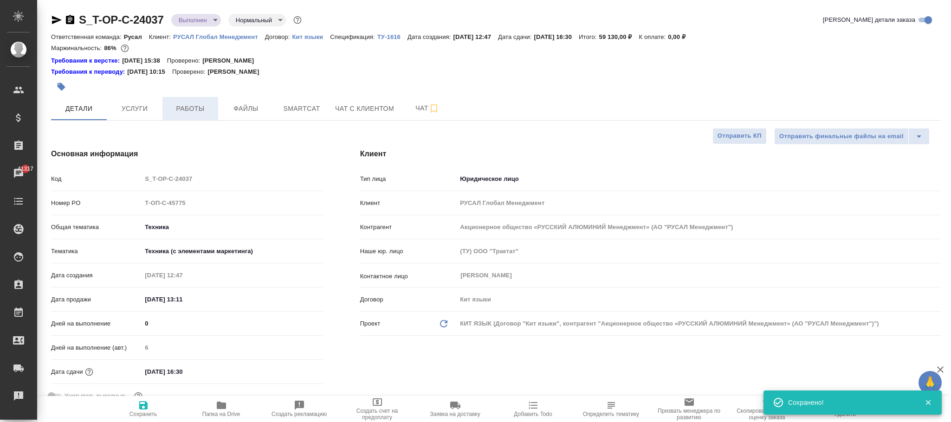
type textarea "x"
click at [139, 111] on span "Услуги" at bounding box center [134, 109] width 45 height 12
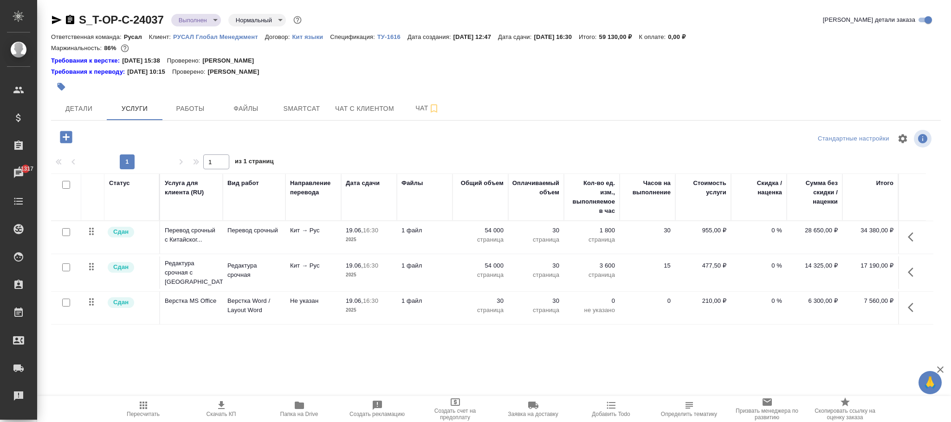
click at [67, 134] on icon "button" at bounding box center [66, 137] width 12 height 12
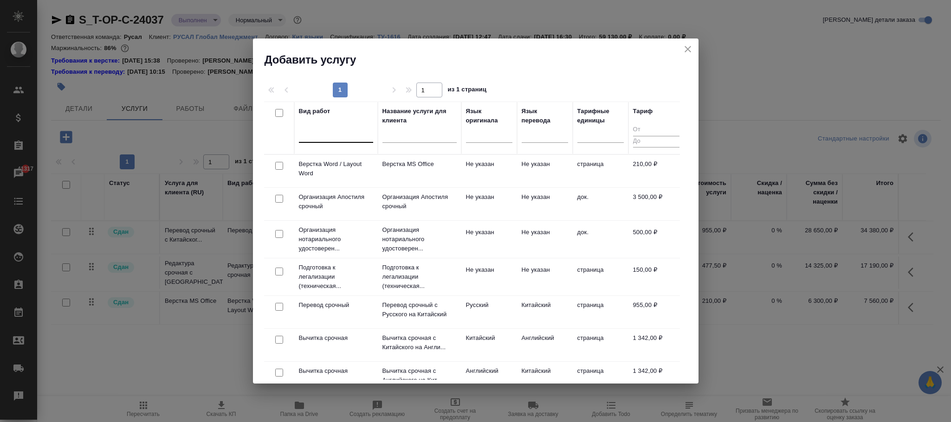
click at [337, 137] on div at bounding box center [336, 133] width 74 height 13
type input "проверка ка"
click at [364, 166] on div "Проверка качества перевода (LQA)" at bounding box center [368, 163] width 139 height 17
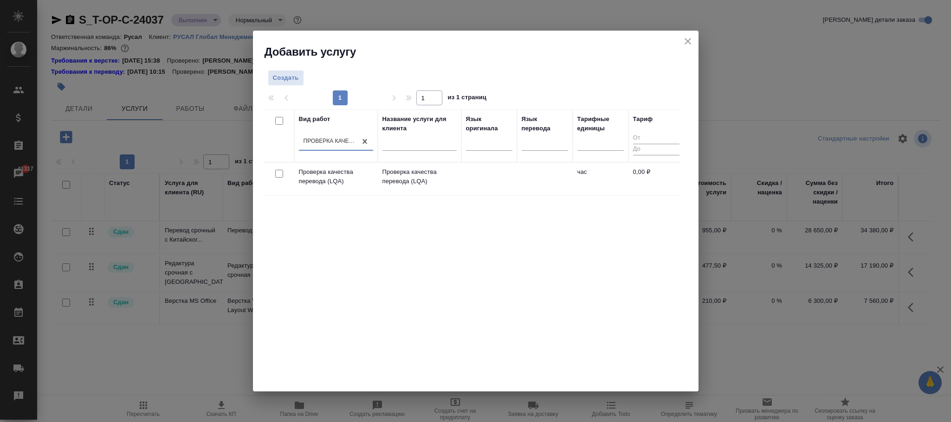
click at [480, 182] on td at bounding box center [489, 179] width 56 height 32
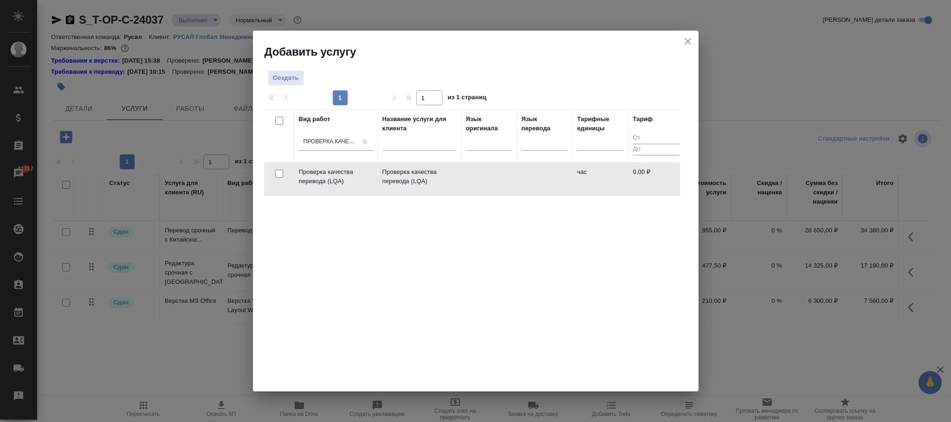
click at [480, 182] on td at bounding box center [489, 179] width 56 height 32
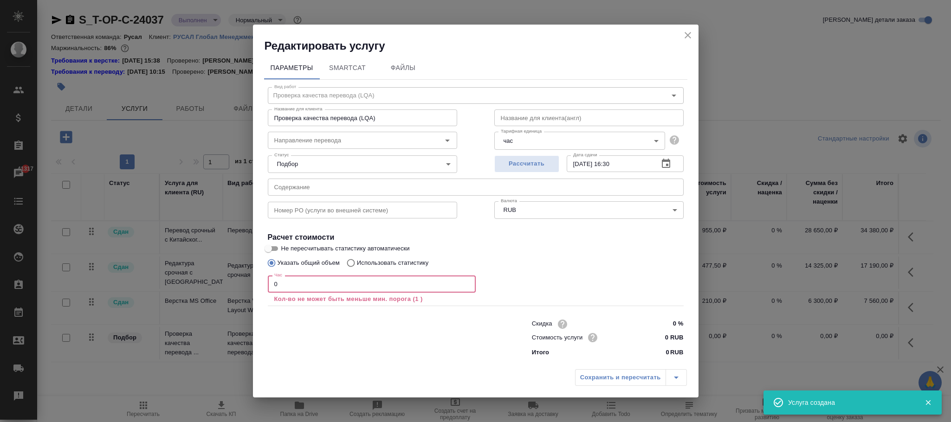
drag, startPoint x: 306, startPoint y: 276, endPoint x: 226, endPoint y: 290, distance: 81.5
click at [226, 290] on div "Редактировать услугу Параметры SmartCat Файлы Вид работ Проверка качества перев…" at bounding box center [475, 211] width 951 height 422
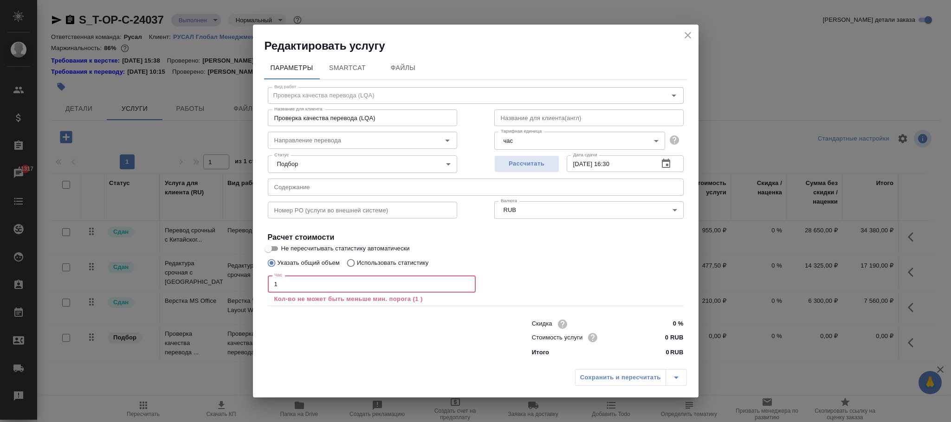
type input "1"
click at [625, 381] on button "Сохранить и пересчитать" at bounding box center [620, 378] width 91 height 17
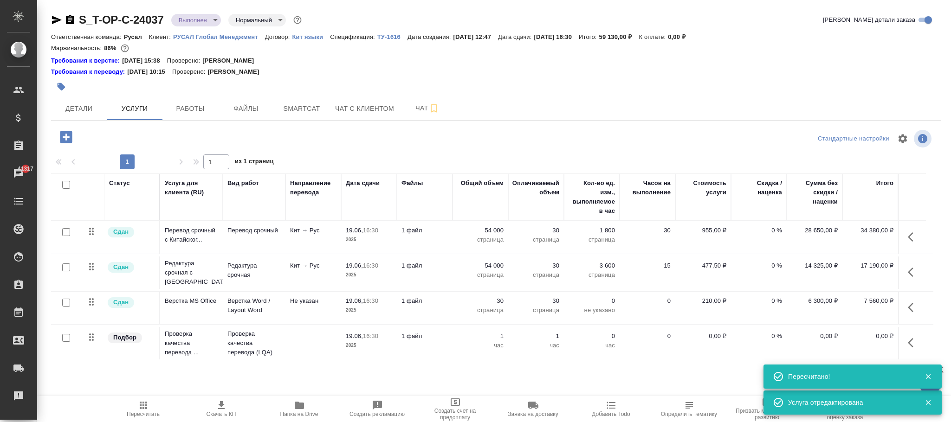
drag, startPoint x: 912, startPoint y: 342, endPoint x: 902, endPoint y: 344, distance: 10.0
click at [912, 342] on icon "button" at bounding box center [911, 342] width 6 height 9
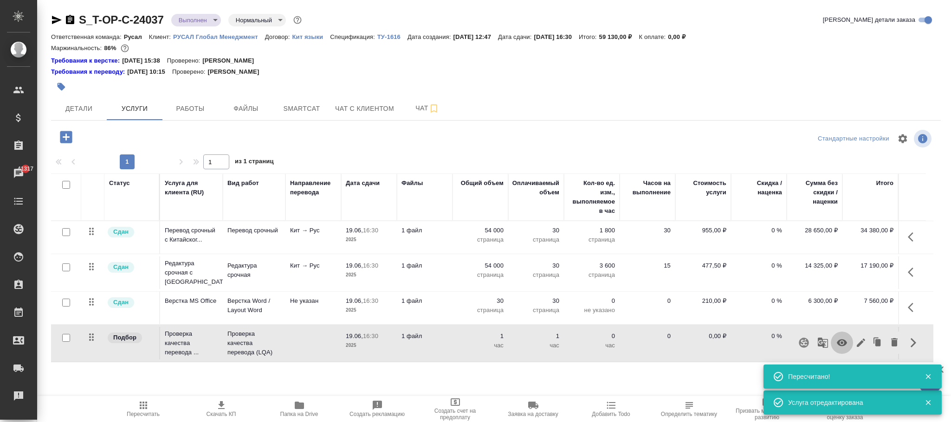
click at [840, 344] on icon "button" at bounding box center [842, 342] width 11 height 11
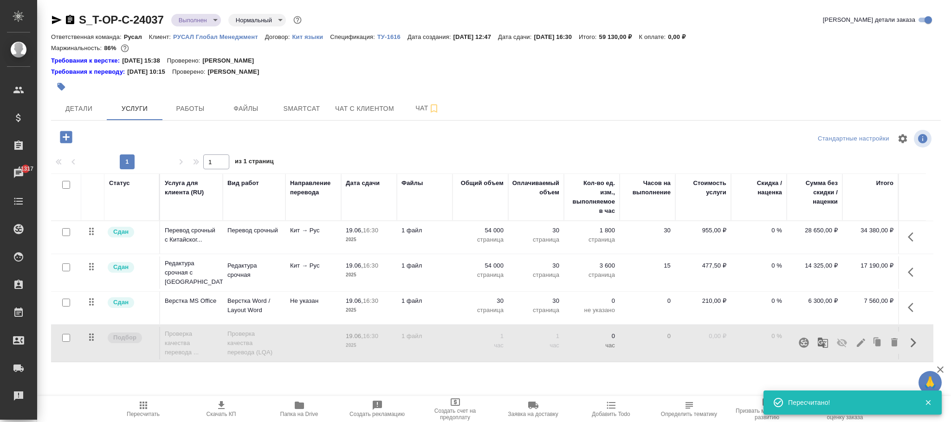
click at [145, 408] on icon "button" at bounding box center [143, 405] width 11 height 11
click at [727, 345] on td "0,00 ₽" at bounding box center [703, 343] width 56 height 32
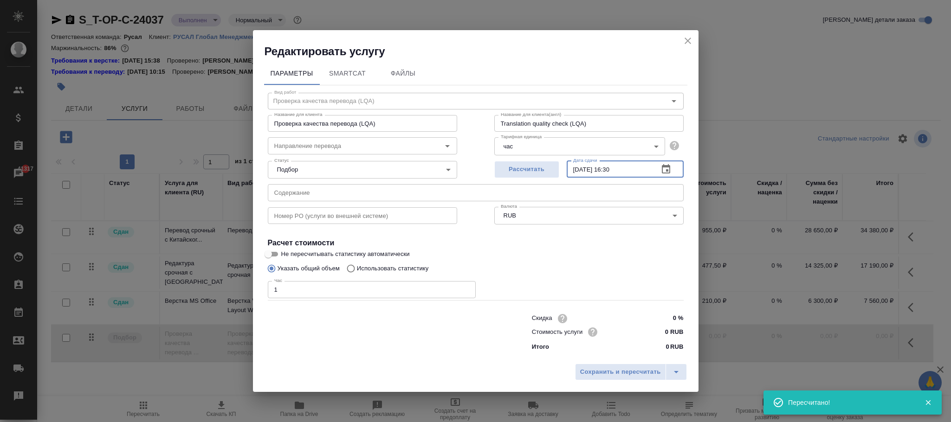
drag, startPoint x: 645, startPoint y: 169, endPoint x: 489, endPoint y: 169, distance: 156.0
click at [489, 169] on div "Рассчитать Дата сдачи 19.06.2025 16:30 Дата сдачи" at bounding box center [589, 168] width 227 height 59
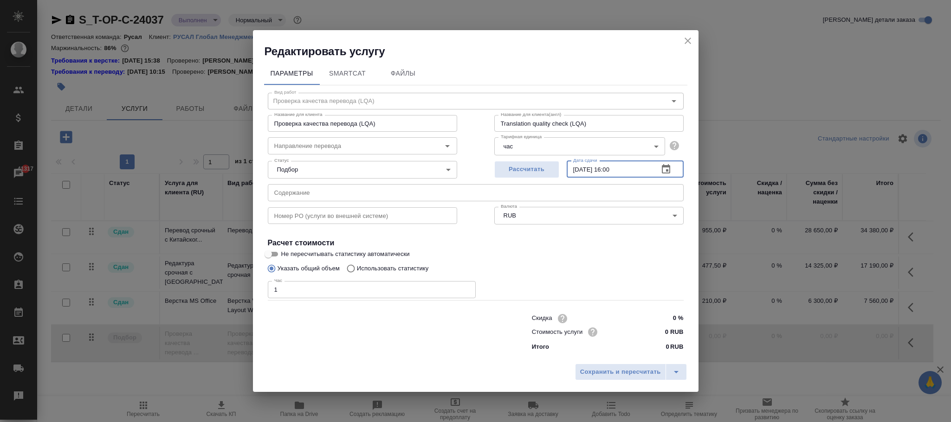
type input "05.09.2025 16:00"
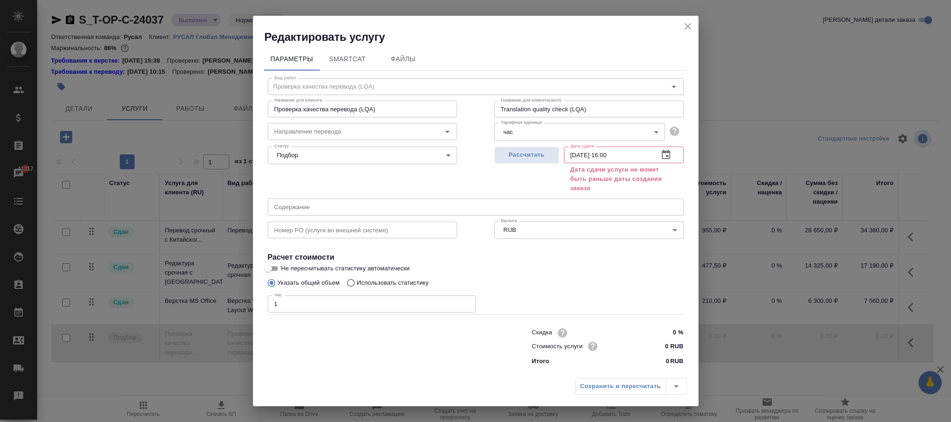
click at [623, 371] on div "Параметры SmartCat Файлы Вид работ Проверка качества перевода (LQA) Вид работ Н…" at bounding box center [476, 210] width 446 height 330
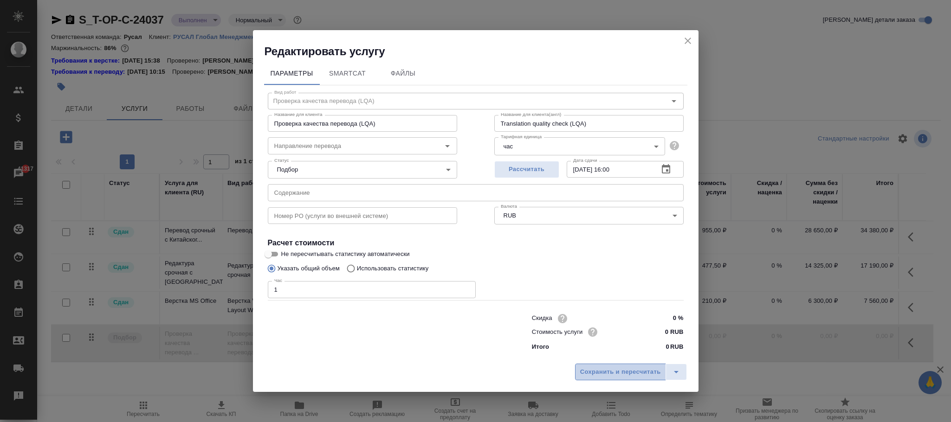
click at [624, 370] on span "Сохранить и пересчитать" at bounding box center [620, 372] width 81 height 11
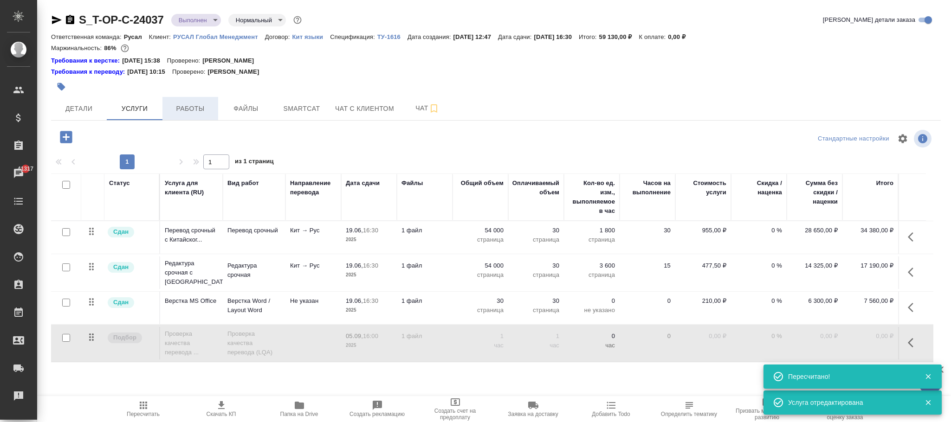
click at [194, 109] on span "Работы" at bounding box center [190, 109] width 45 height 12
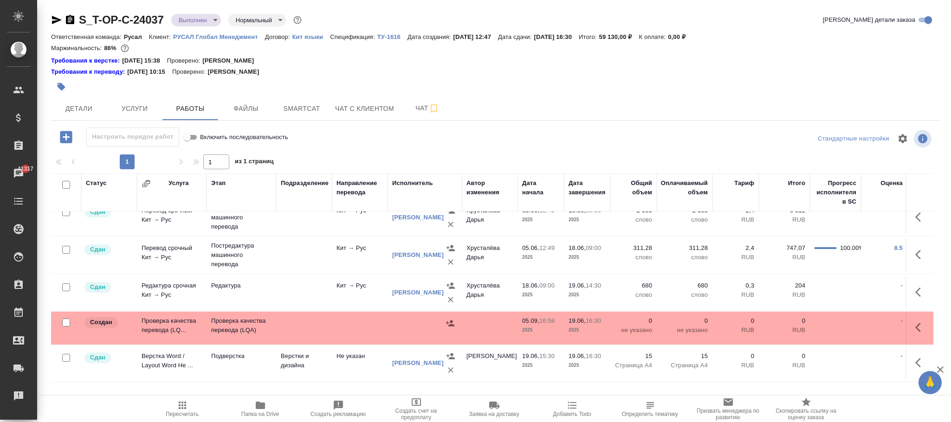
scroll to position [63, 0]
click at [915, 322] on icon "button" at bounding box center [920, 327] width 11 height 11
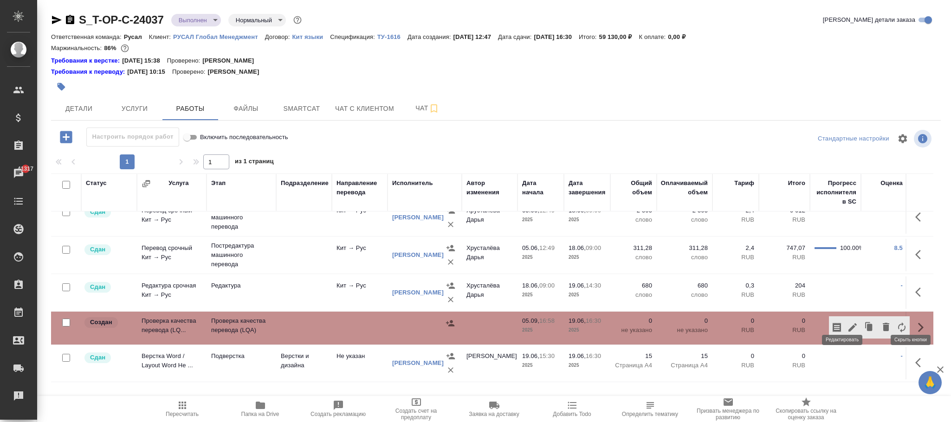
click at [847, 322] on icon "button" at bounding box center [852, 327] width 11 height 11
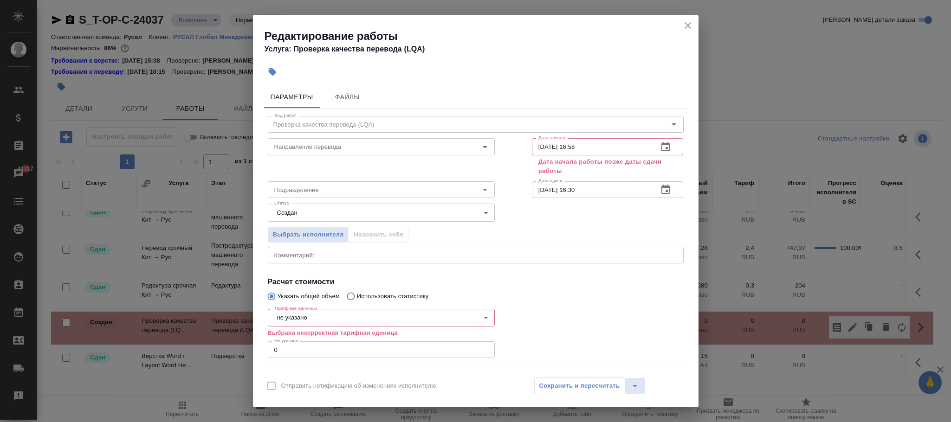
click at [592, 142] on input "05.09.2025 16:58" at bounding box center [591, 146] width 119 height 17
type input "05.09.2025 11:00"
drag, startPoint x: 601, startPoint y: 185, endPoint x: 493, endPoint y: 185, distance: 107.2
click at [493, 185] on div "Вид работ Проверка качества перевода (LQA) Вид работ Направление перевода Напра…" at bounding box center [475, 255] width 423 height 293
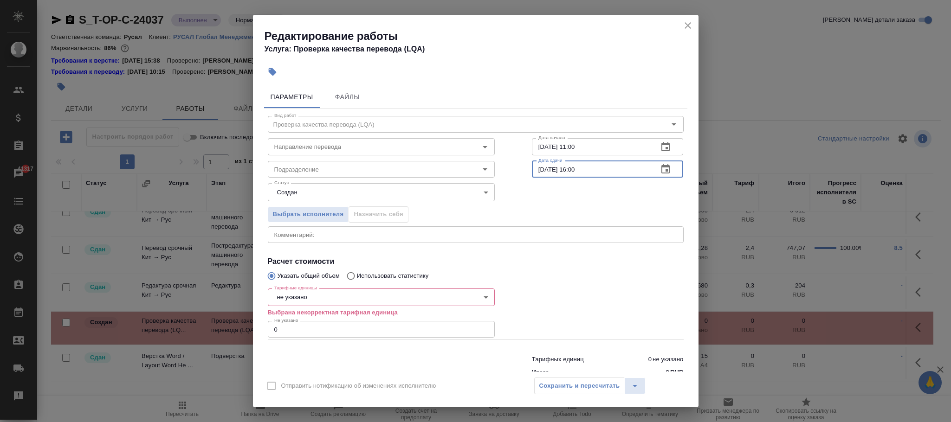
type input "05.09.2025 16:00"
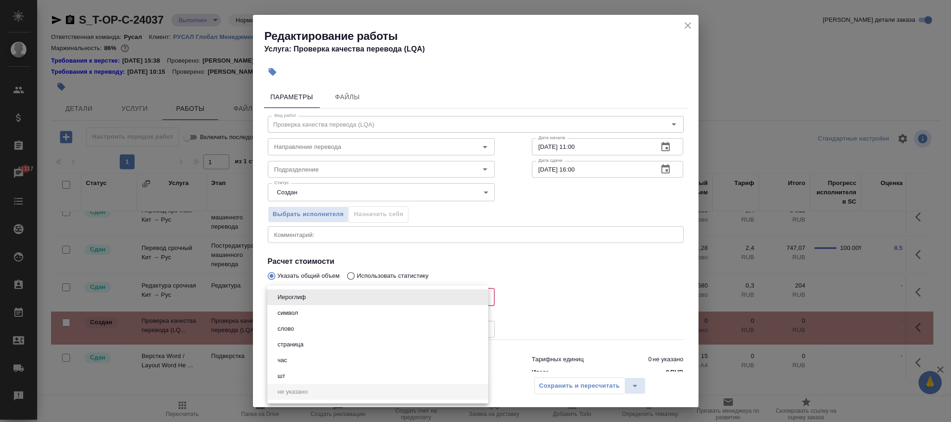
click at [336, 296] on body "🙏 .cls-1 fill:#fff; AWATERA Фокина Наталья n.fokina Клиенты Спецификации Заказы…" at bounding box center [475, 211] width 951 height 422
click at [304, 362] on li "час" at bounding box center [377, 361] width 221 height 16
type input "5a8b1489cc6b4906c91bfd93"
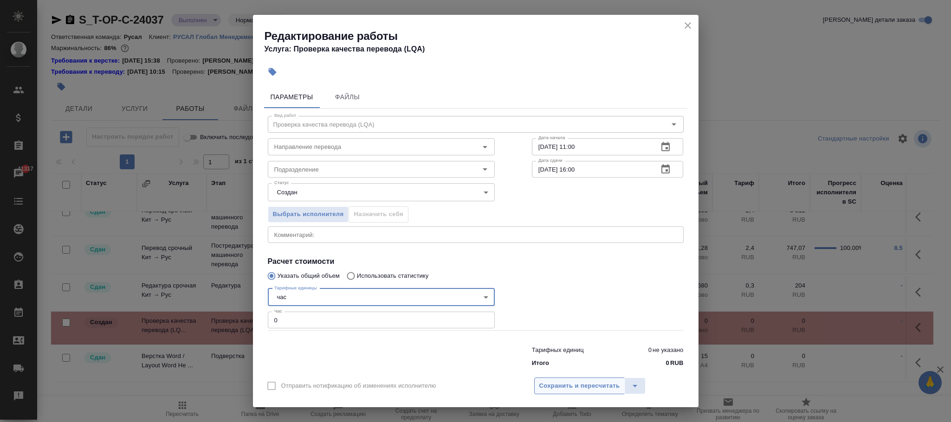
click at [558, 383] on span "Сохранить и пересчитать" at bounding box center [579, 386] width 81 height 11
click at [578, 384] on span "Сохранить и пересчитать" at bounding box center [579, 386] width 81 height 11
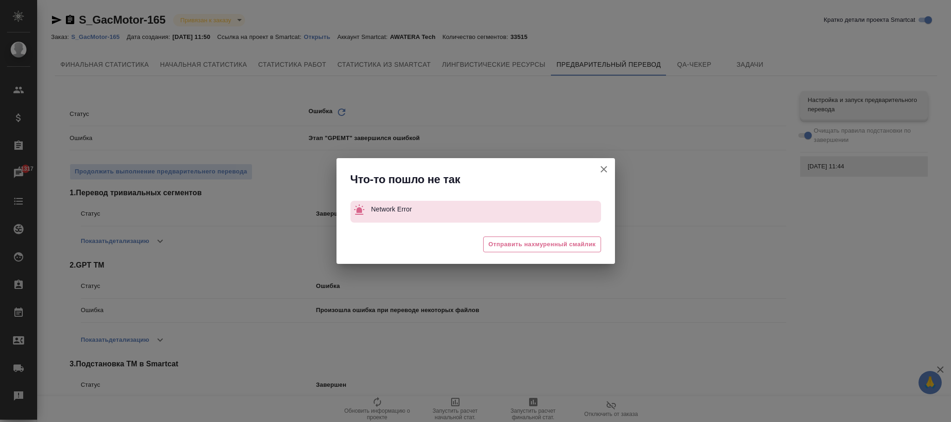
click at [602, 169] on icon "button" at bounding box center [604, 169] width 6 height 6
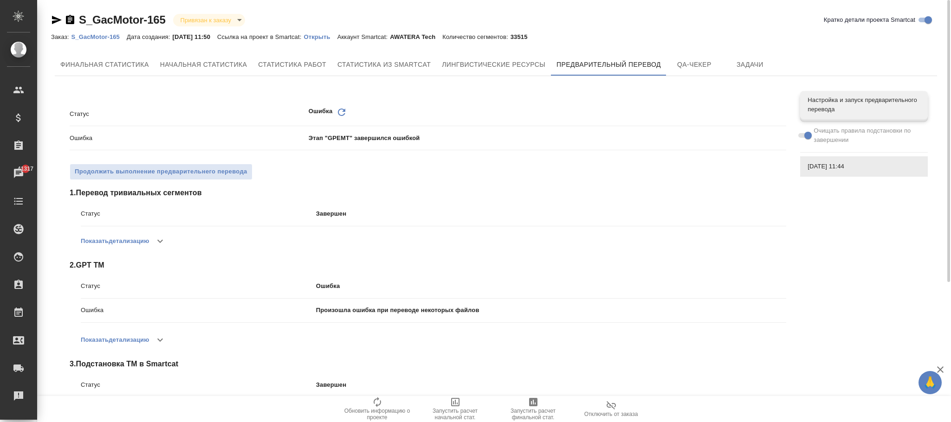
click at [111, 38] on p "S_GacMotor-165" at bounding box center [99, 36] width 56 height 7
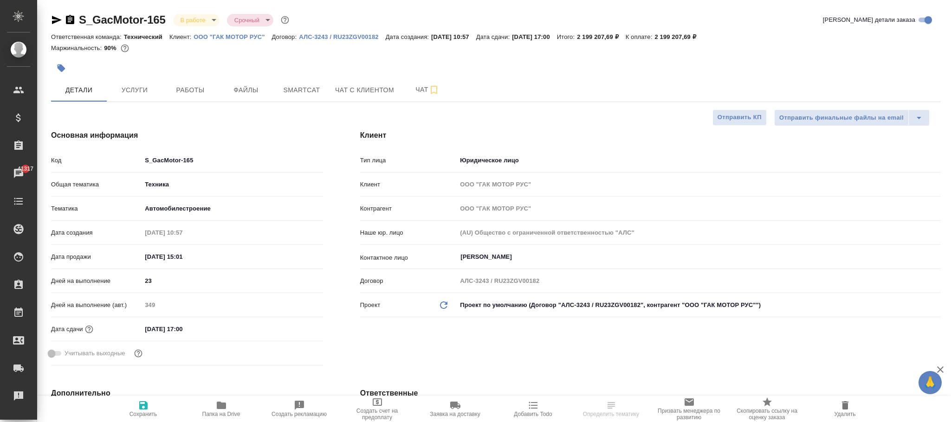
select select "RU"
type textarea "x"
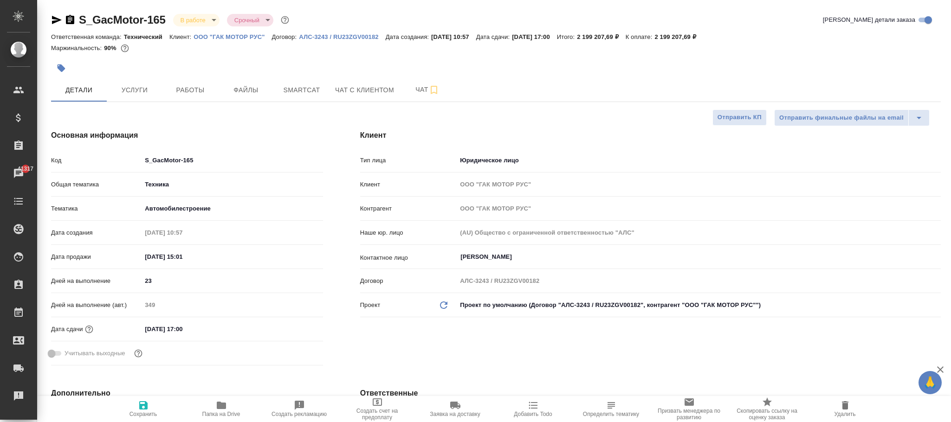
type textarea "x"
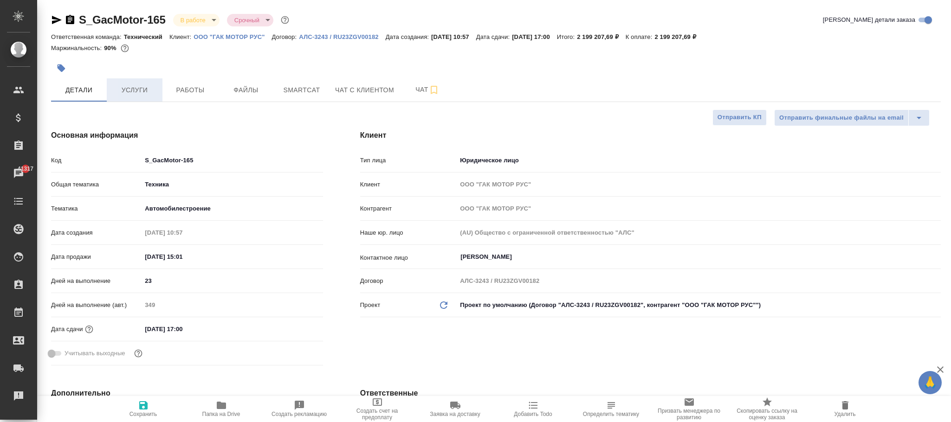
type textarea "x"
click at [137, 80] on button "Услуги" at bounding box center [135, 89] width 56 height 23
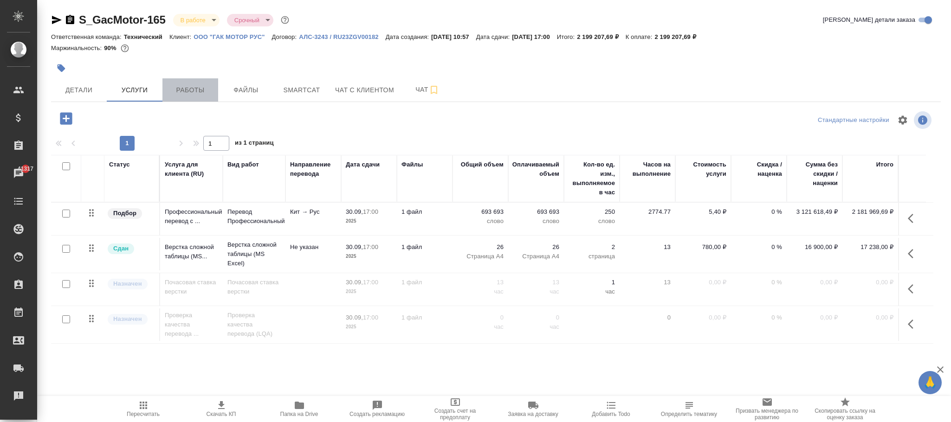
click at [201, 88] on span "Работы" at bounding box center [190, 90] width 45 height 12
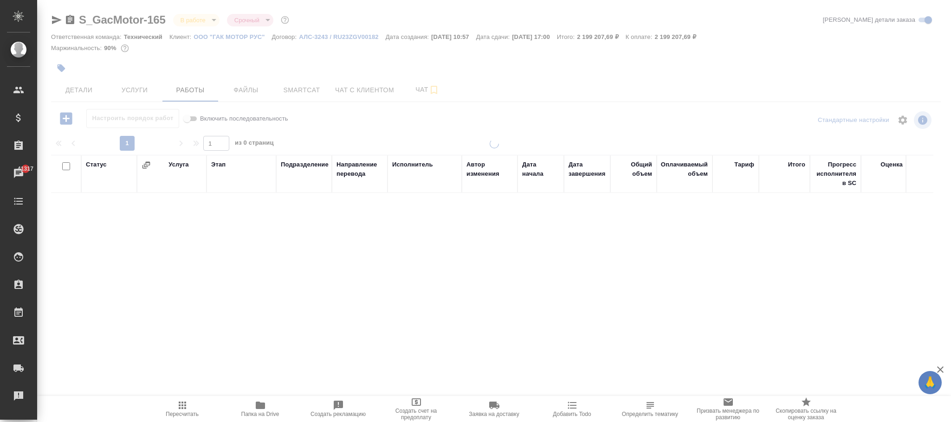
click at [250, 91] on div at bounding box center [494, 194] width 914 height 388
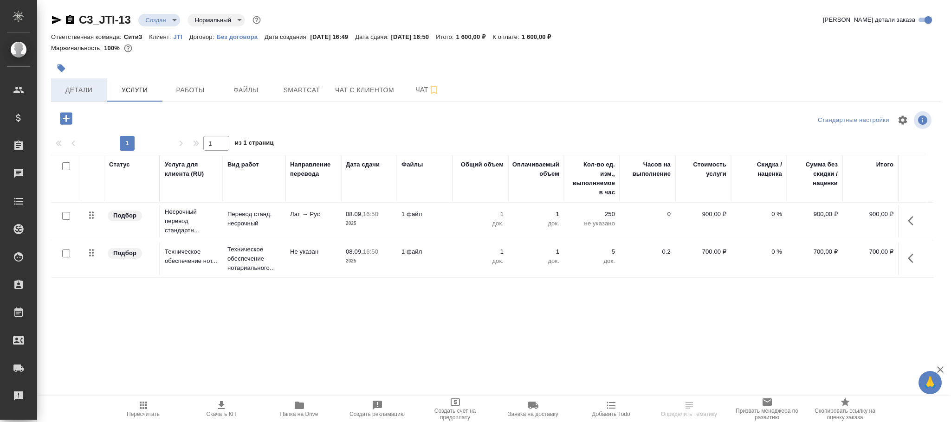
click at [77, 81] on button "Детали" at bounding box center [79, 89] width 56 height 23
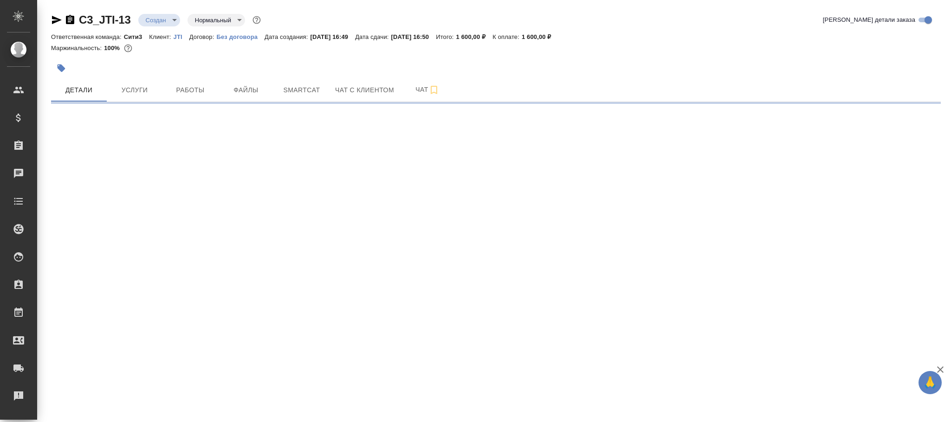
select select "RU"
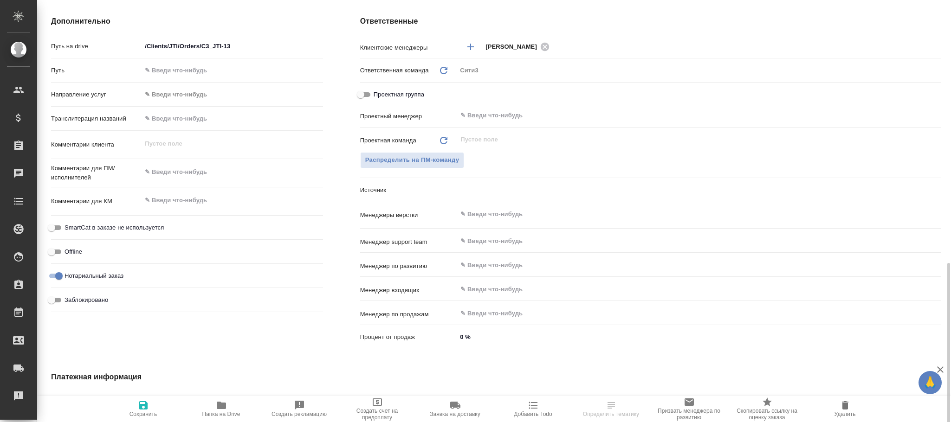
scroll to position [510, 0]
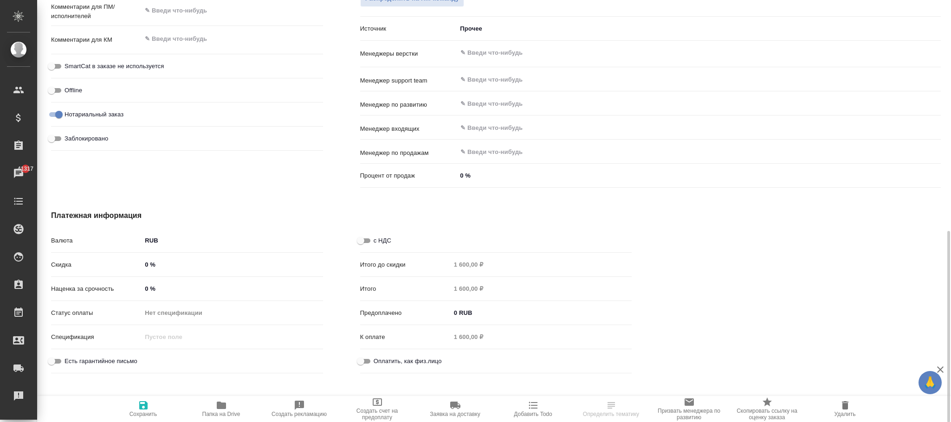
click at [359, 240] on input "с НДС" at bounding box center [360, 240] width 33 height 11
checkbox input "true"
type textarea "x"
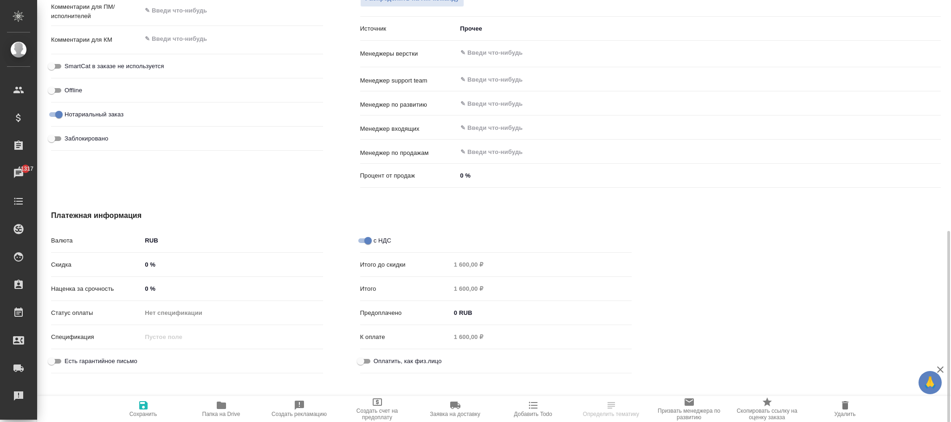
type textarea "x"
drag, startPoint x: 143, startPoint y: 402, endPoint x: 329, endPoint y: 204, distance: 271.6
click at [144, 402] on icon "button" at bounding box center [143, 406] width 8 height 8
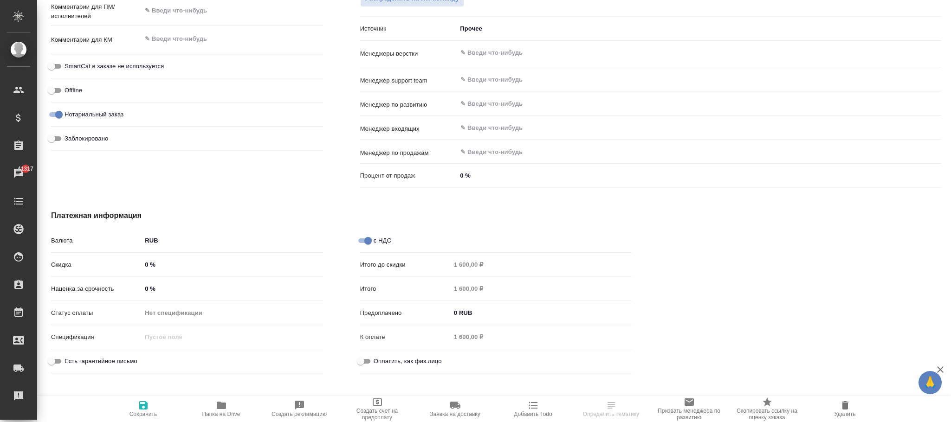
type textarea "x"
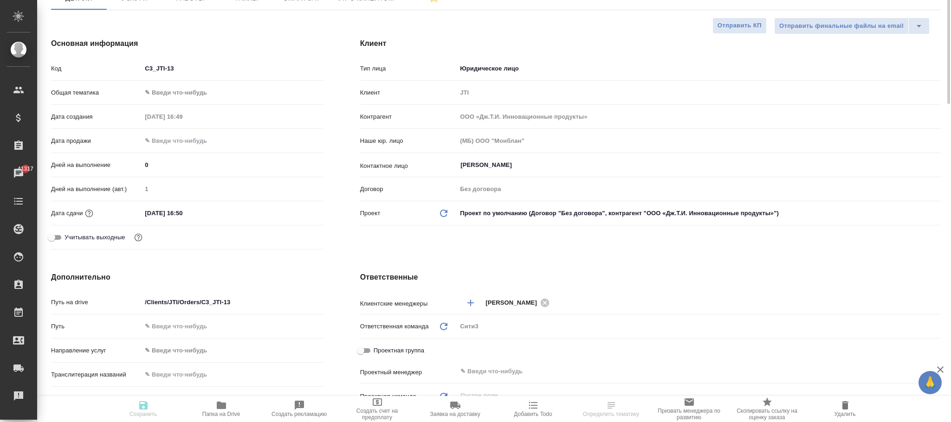
scroll to position [0, 0]
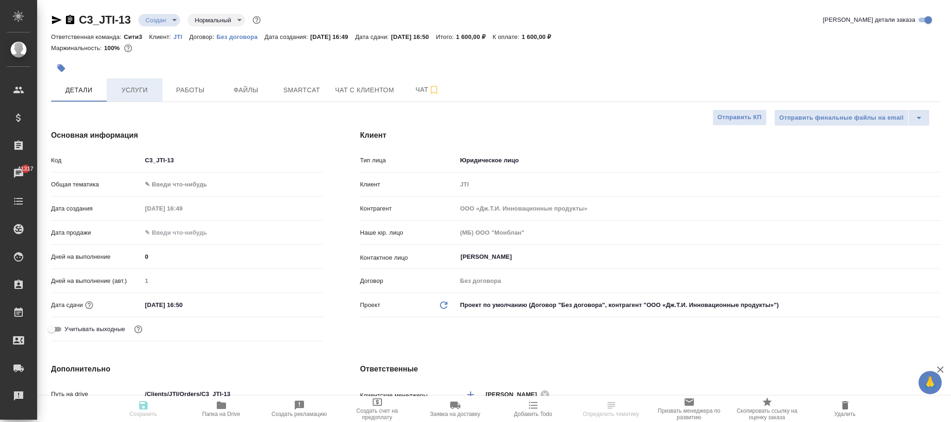
type textarea "x"
click at [138, 91] on span "Услуги" at bounding box center [134, 90] width 45 height 12
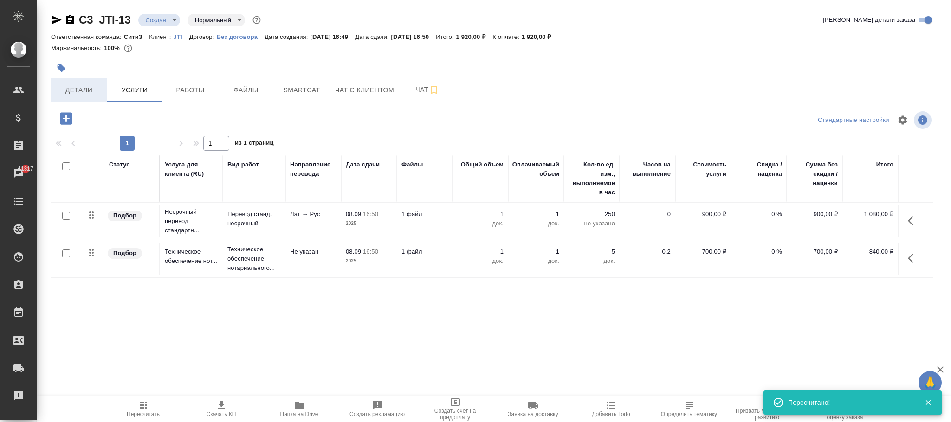
click at [79, 86] on span "Детали" at bounding box center [79, 90] width 45 height 12
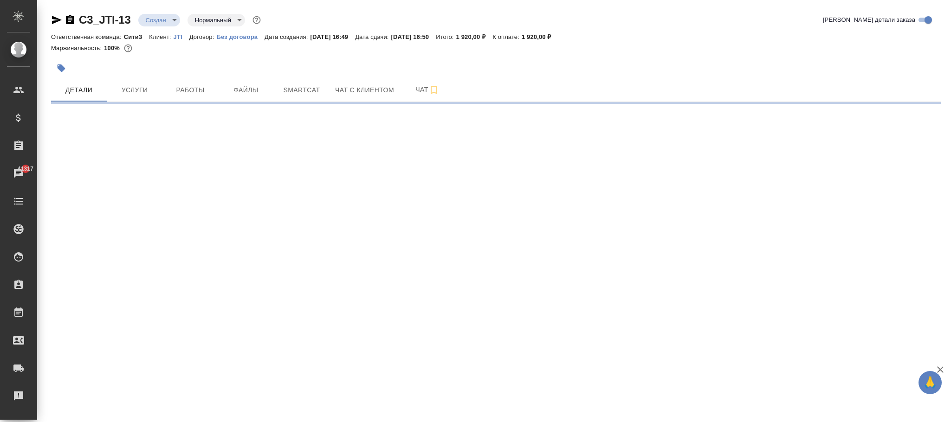
select select "RU"
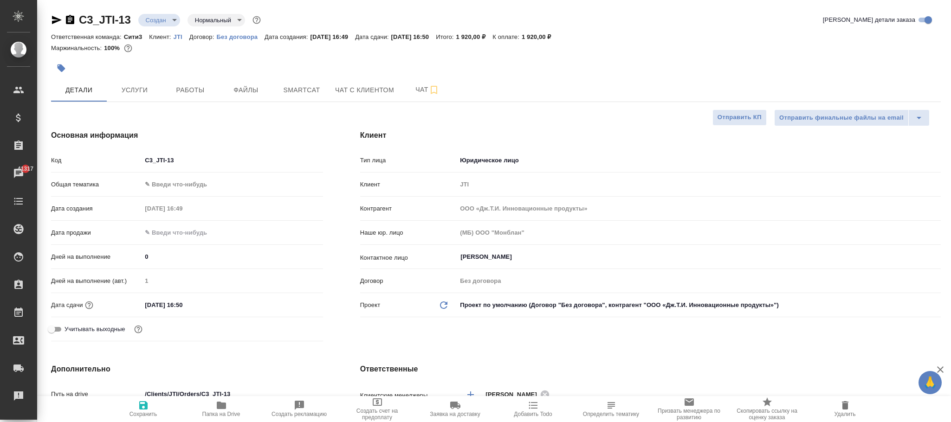
type textarea "x"
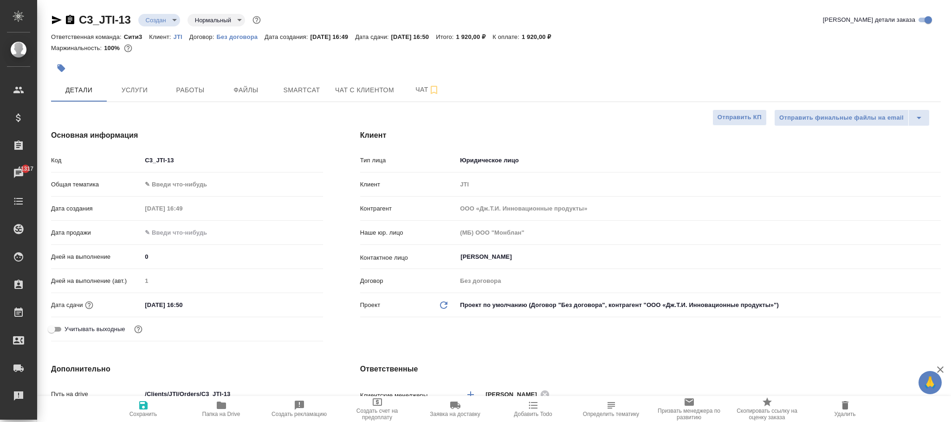
type textarea "x"
drag, startPoint x: 141, startPoint y: 406, endPoint x: 162, endPoint y: 39, distance: 367.3
click at [141, 406] on icon "button" at bounding box center [143, 406] width 8 height 8
type textarea "x"
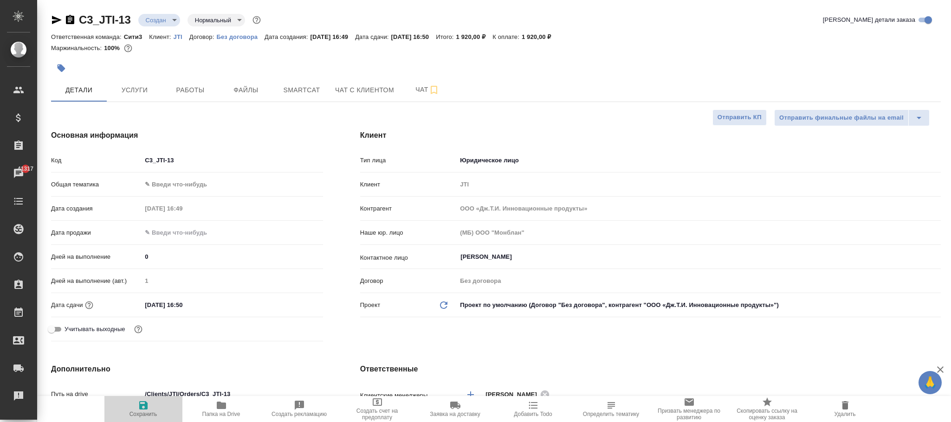
type textarea "x"
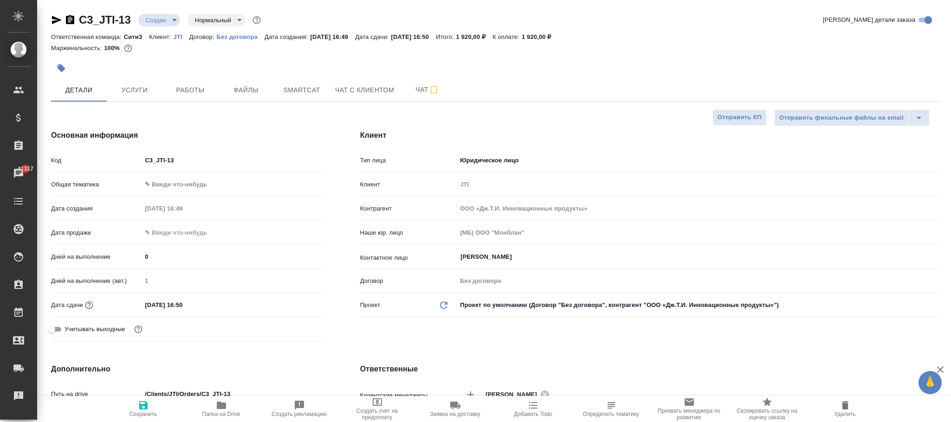
type textarea "x"
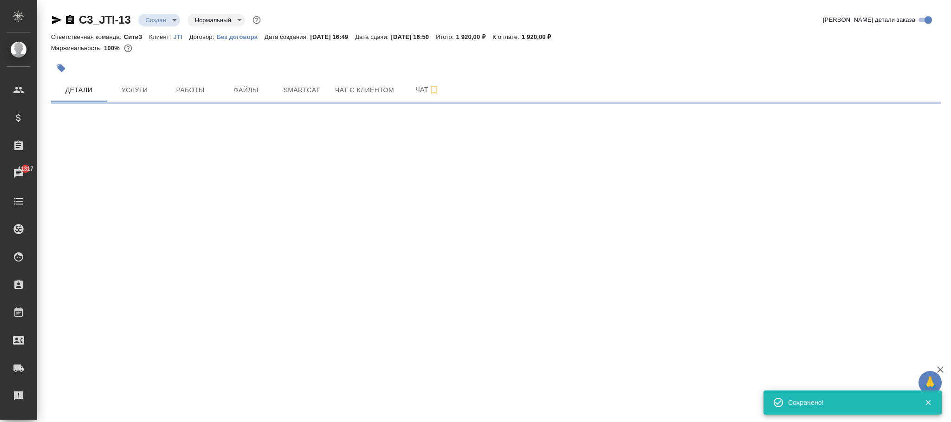
select select "RU"
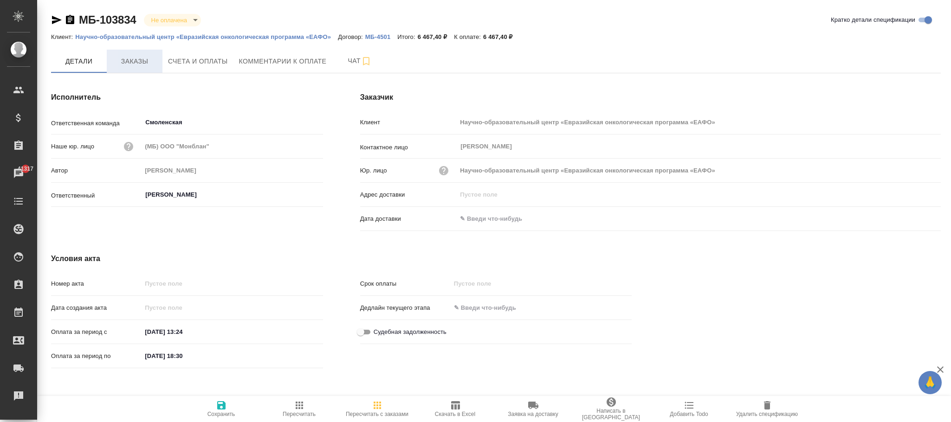
click at [130, 63] on span "Заказы" at bounding box center [134, 62] width 45 height 12
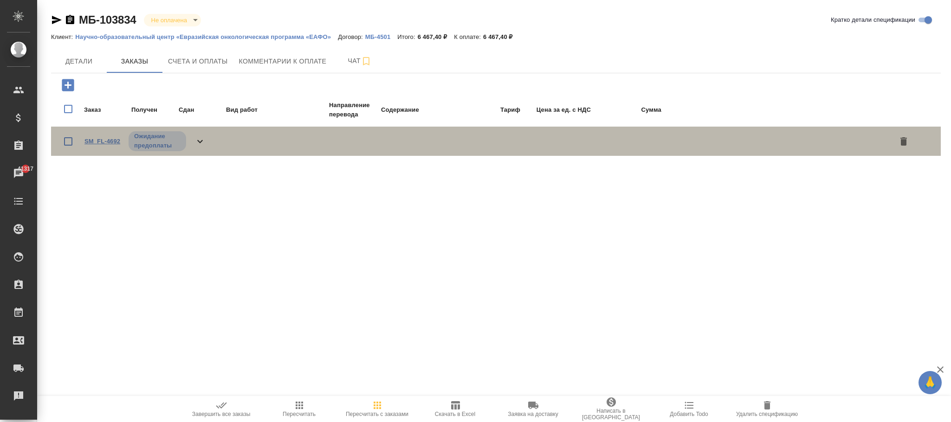
click at [114, 138] on link "SM_FL-4692" at bounding box center [102, 141] width 36 height 7
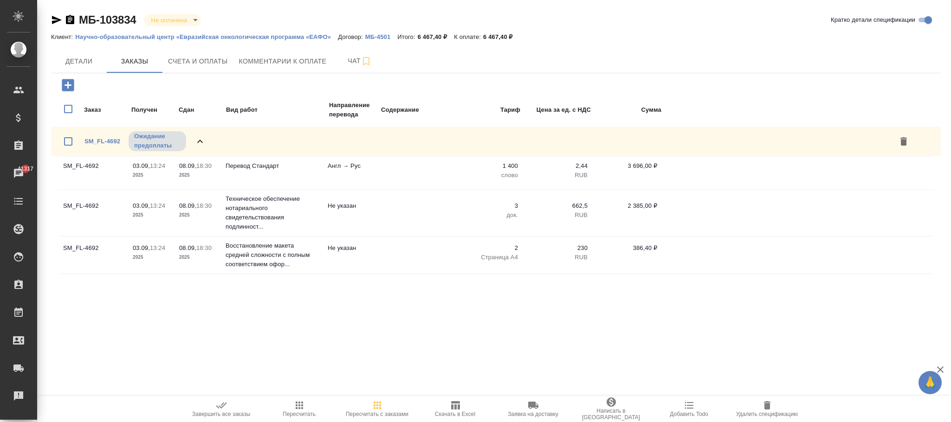
click at [369, 402] on span "Пересчитать с заказами" at bounding box center [377, 409] width 67 height 18
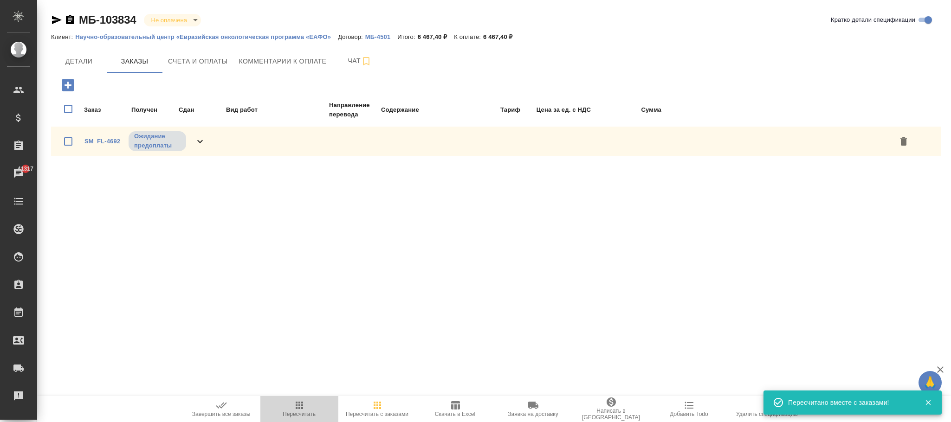
click at [301, 406] on icon "button" at bounding box center [299, 405] width 11 height 11
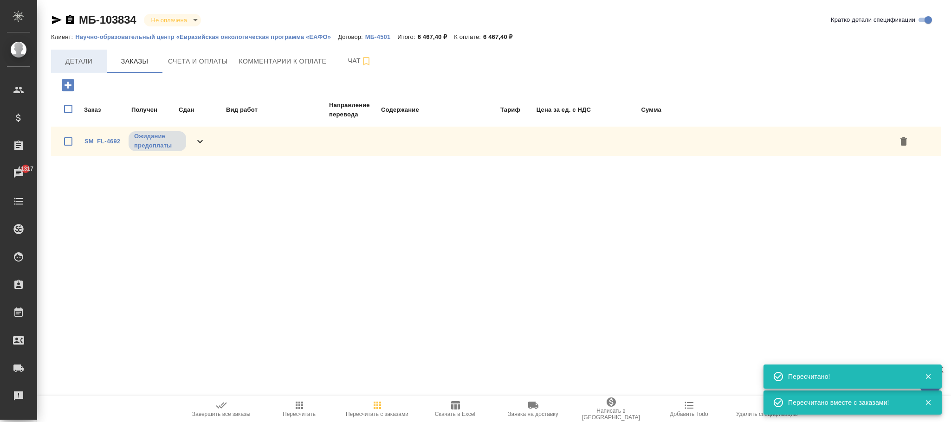
click at [84, 64] on span "Детали" at bounding box center [79, 62] width 45 height 12
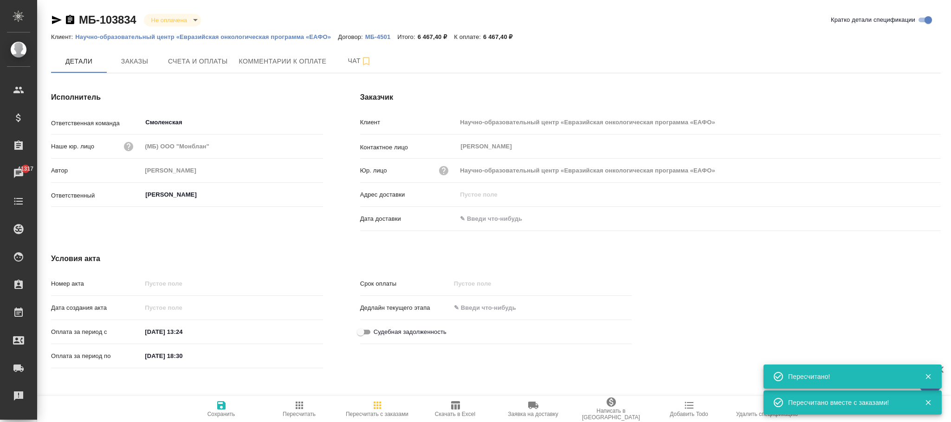
click at [226, 407] on icon "button" at bounding box center [221, 405] width 11 height 11
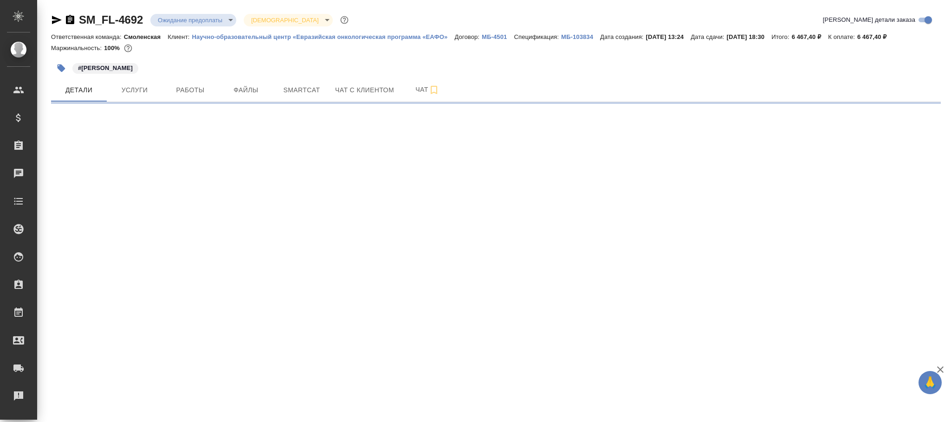
select select "RU"
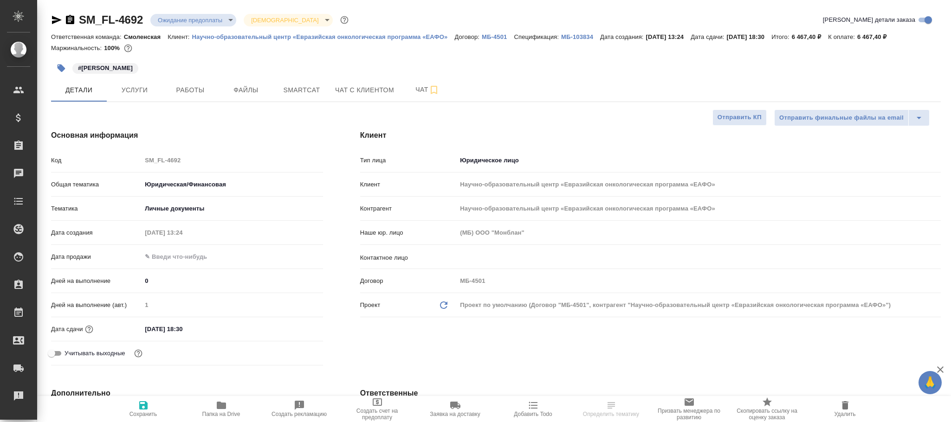
type textarea "x"
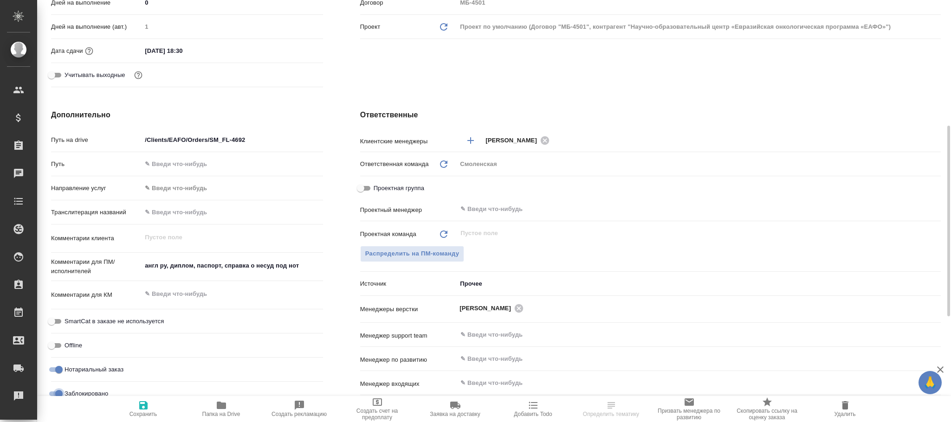
click at [61, 393] on input "Заблокировано" at bounding box center [58, 394] width 33 height 11
checkbox input "false"
type textarea "x"
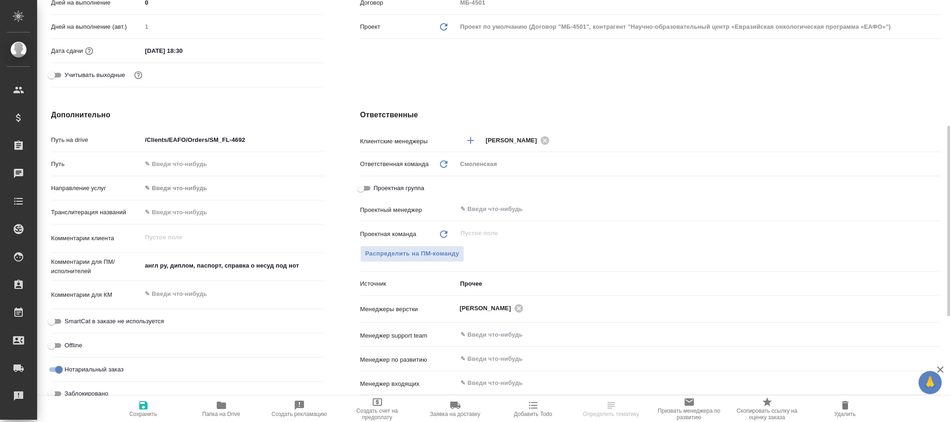
drag, startPoint x: 139, startPoint y: 406, endPoint x: 470, endPoint y: 201, distance: 389.0
click at [146, 406] on icon "button" at bounding box center [143, 406] width 8 height 8
type textarea "x"
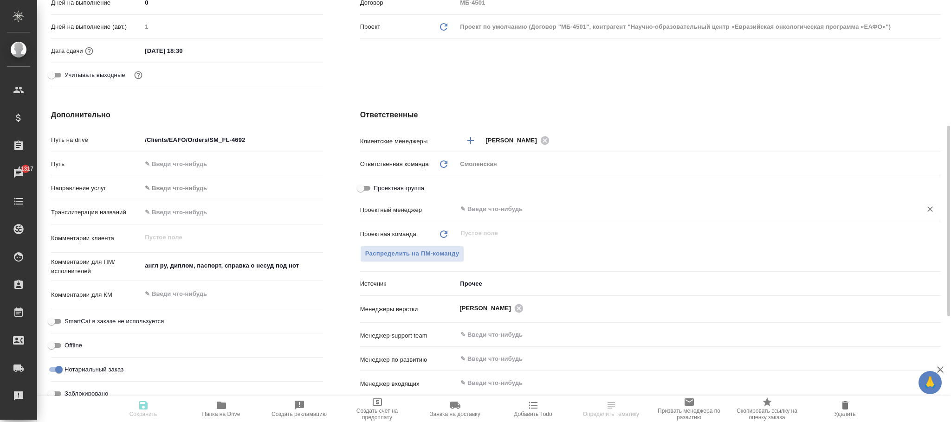
type textarea "x"
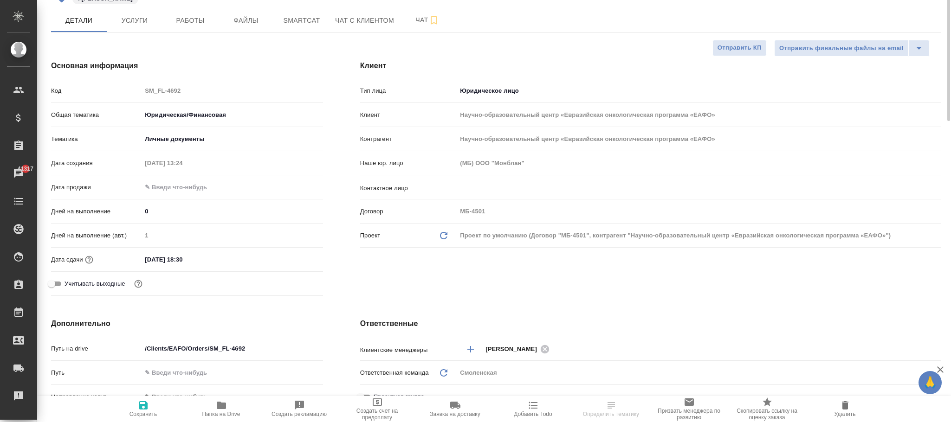
scroll to position [0, 0]
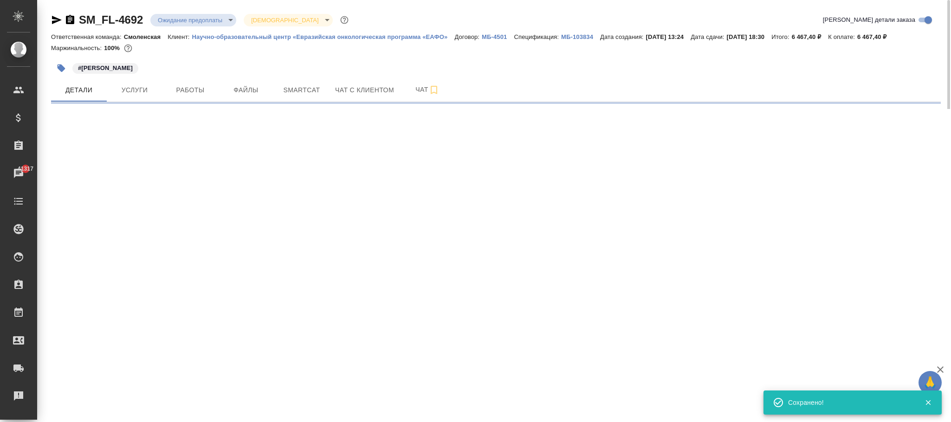
select select "RU"
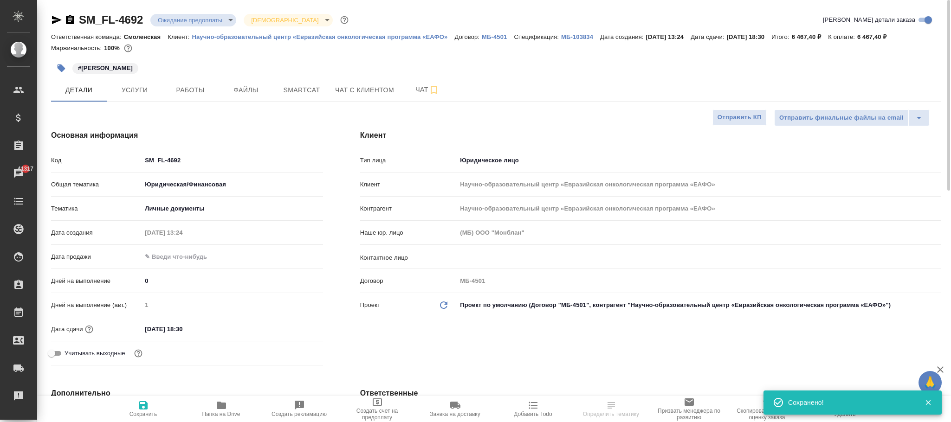
type textarea "x"
click at [483, 266] on div "​" at bounding box center [699, 258] width 484 height 19
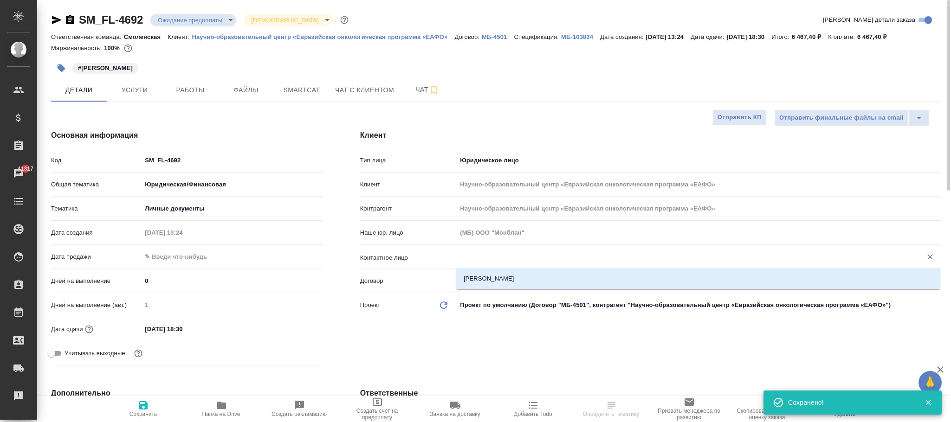
click at [484, 260] on input "text" at bounding box center [684, 257] width 448 height 11
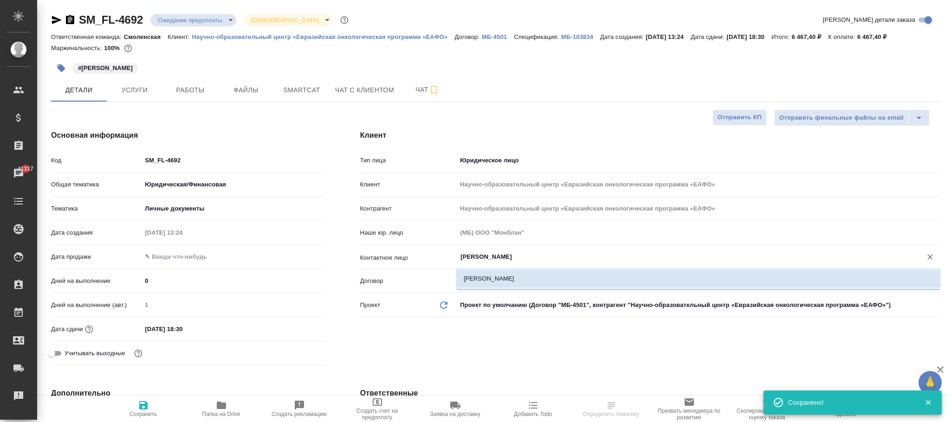
click at [510, 276] on li "[PERSON_NAME]" at bounding box center [698, 279] width 484 height 17
type input "[PERSON_NAME]"
type textarea "x"
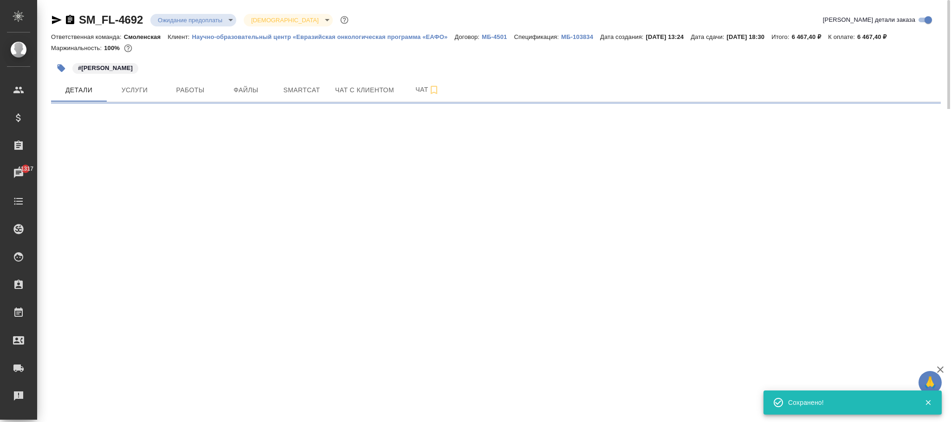
click at [148, 400] on div ".cls-1 fill:#fff; AWATERA [PERSON_NAME]fokina Клиенты Спецификации Заказы 41317…" at bounding box center [475, 211] width 951 height 422
select select "RU"
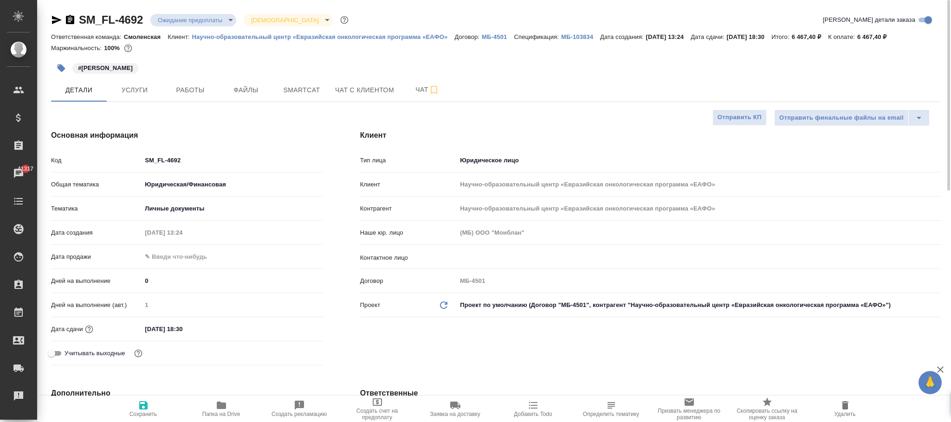
type textarea "x"
drag, startPoint x: 147, startPoint y: 409, endPoint x: 176, endPoint y: 400, distance: 30.8
click at [147, 410] on icon "button" at bounding box center [143, 405] width 11 height 11
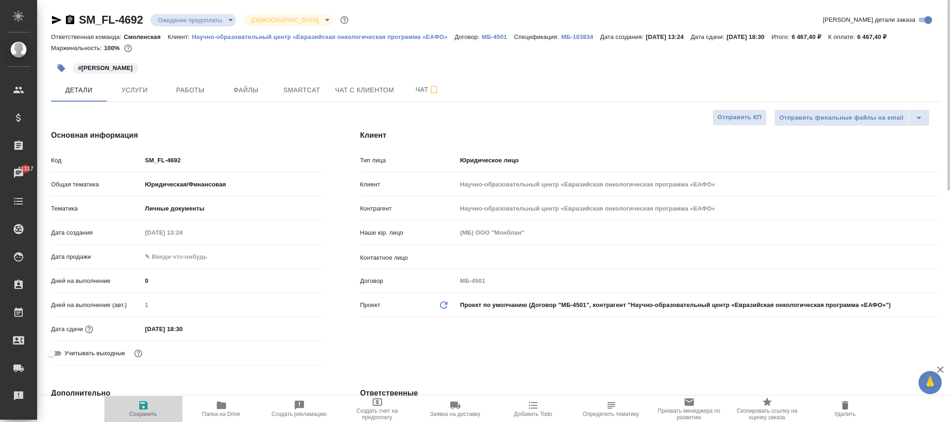
type textarea "x"
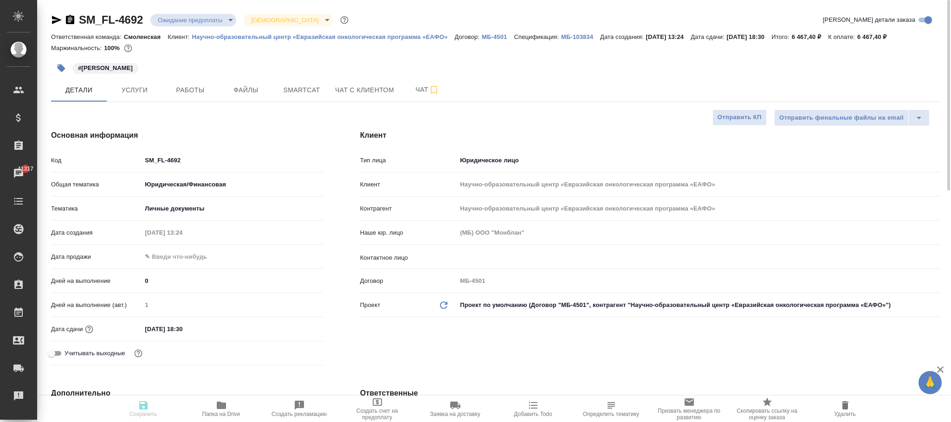
type textarea "x"
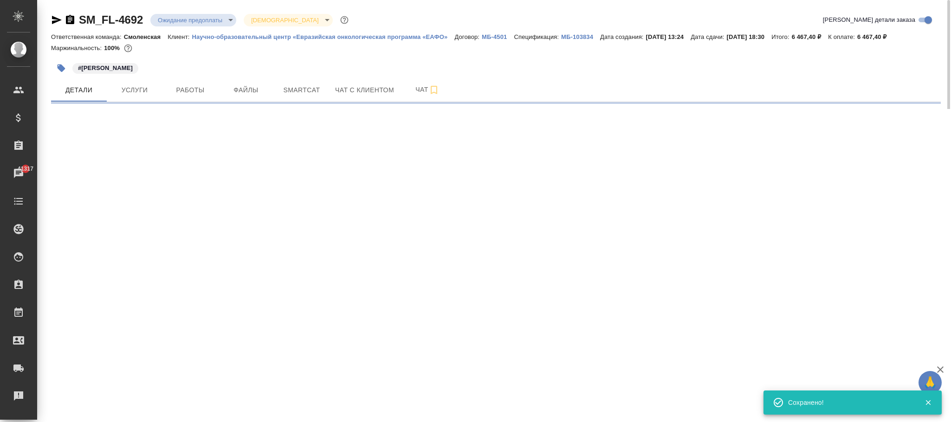
click at [517, 254] on div ".cls-1 fill:#fff; AWATERA [PERSON_NAME]fokina Клиенты Спецификации Заказы 41317…" at bounding box center [475, 211] width 951 height 422
select select "RU"
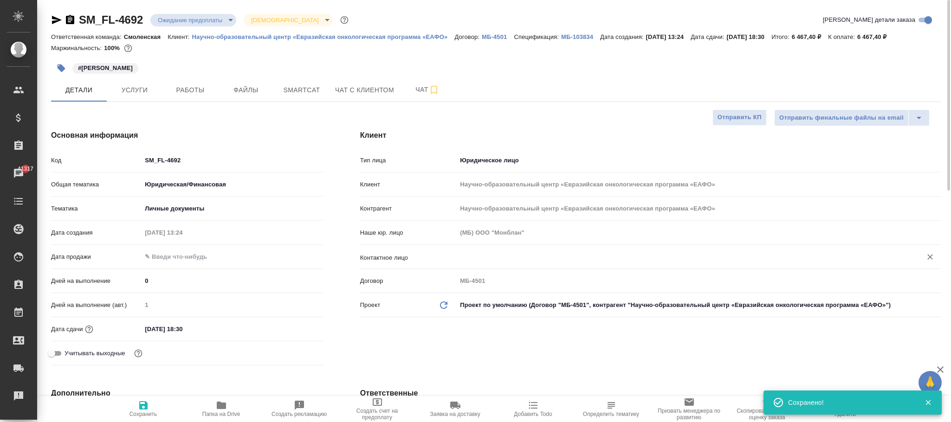
type textarea "x"
click at [510, 260] on input "text" at bounding box center [684, 257] width 448 height 11
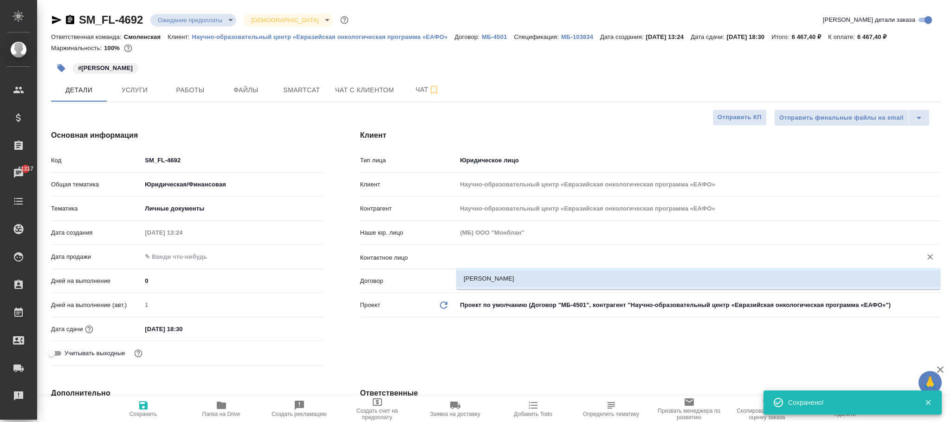
click at [515, 282] on li "[PERSON_NAME]" at bounding box center [698, 279] width 484 height 17
type input "[PERSON_NAME]"
type textarea "x"
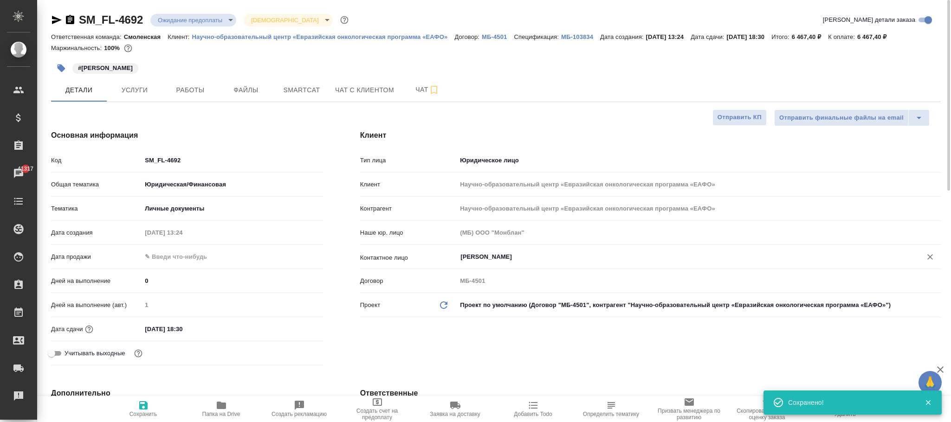
click at [143, 412] on span "Сохранить" at bounding box center [144, 414] width 28 height 6
type textarea "x"
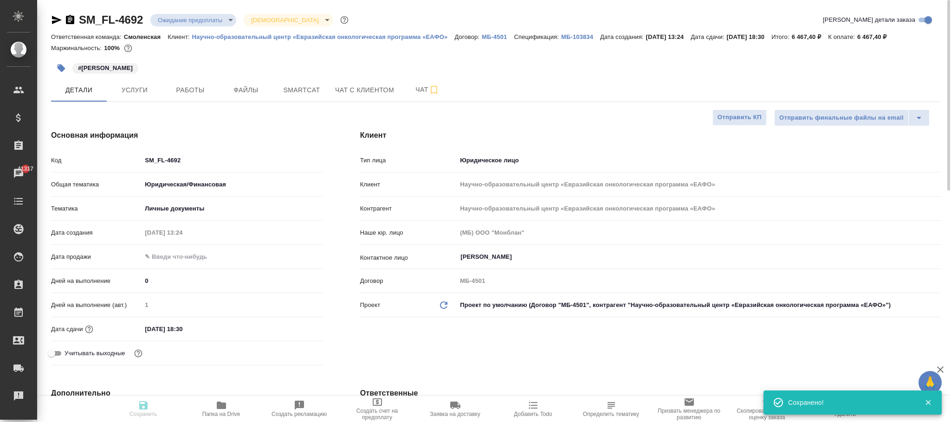
type textarea "x"
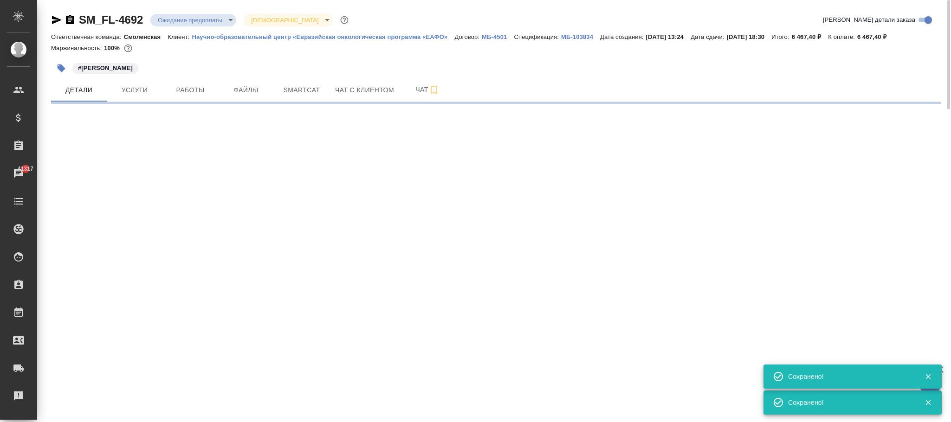
select select "RU"
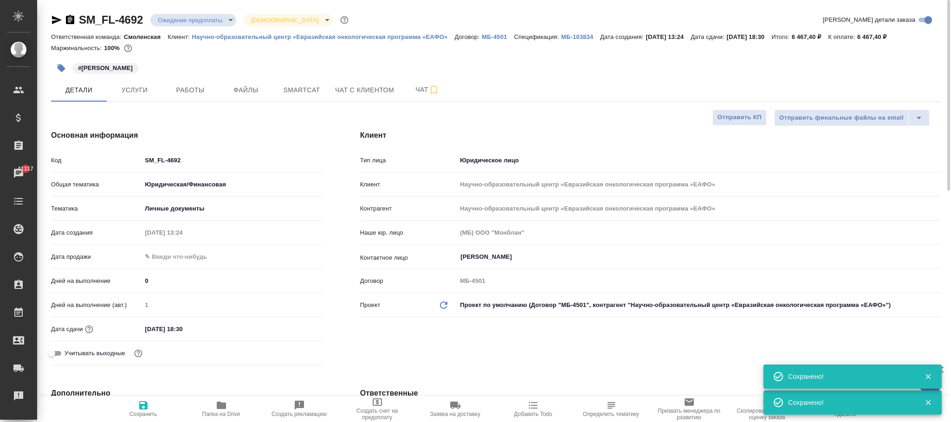
type textarea "x"
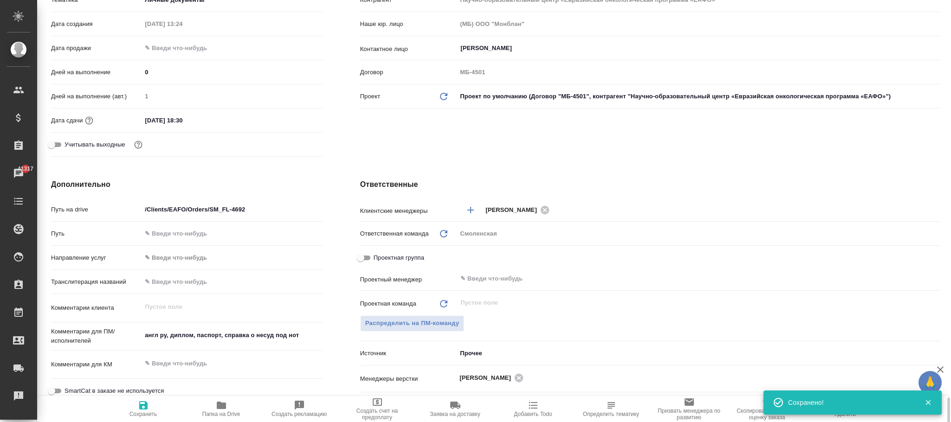
scroll to position [418, 0]
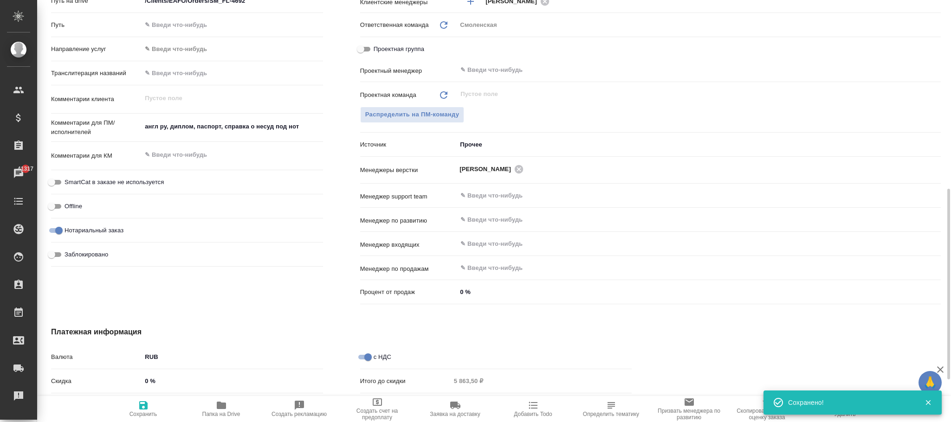
click at [63, 255] on input "Заблокировано" at bounding box center [51, 254] width 33 height 11
checkbox input "true"
type textarea "x"
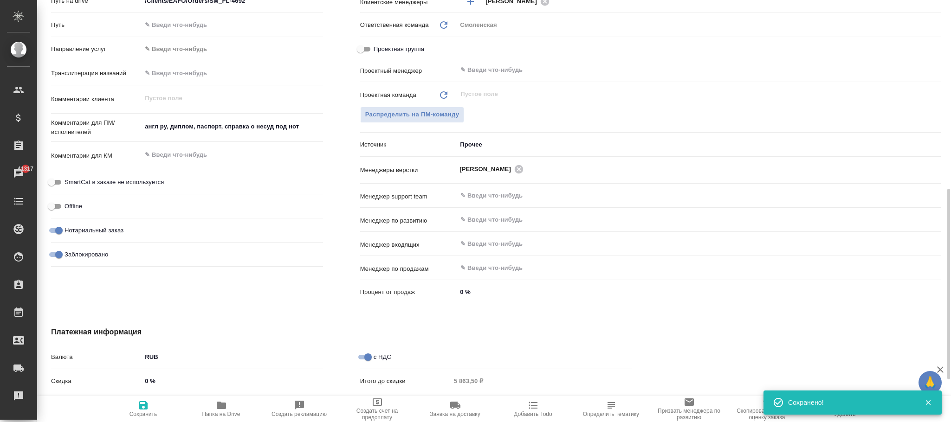
drag, startPoint x: 146, startPoint y: 409, endPoint x: 147, endPoint y: 404, distance: 5.1
click at [148, 410] on icon "button" at bounding box center [143, 405] width 11 height 11
type textarea "x"
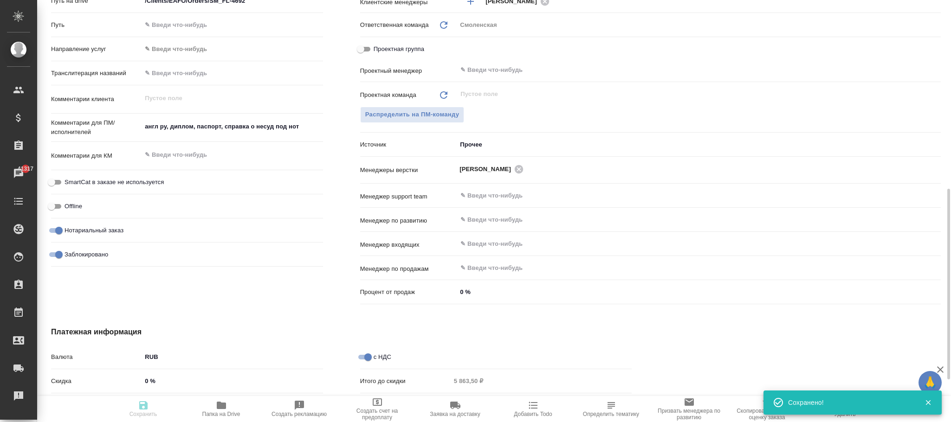
type textarea "x"
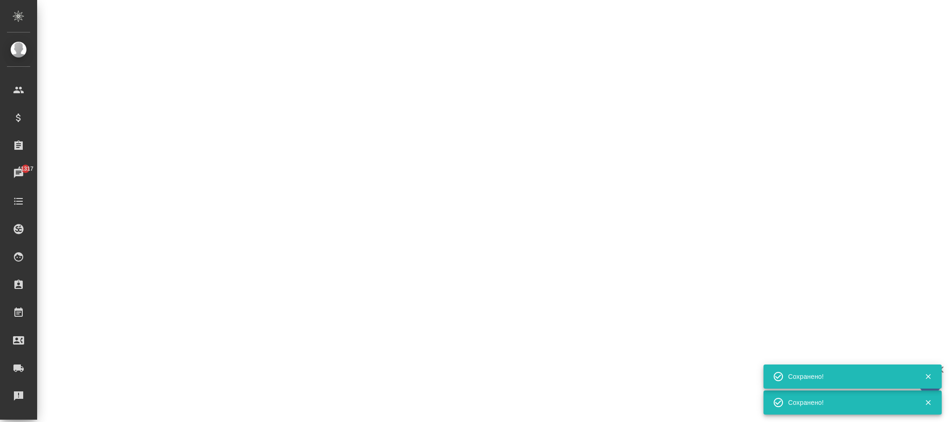
select select "RU"
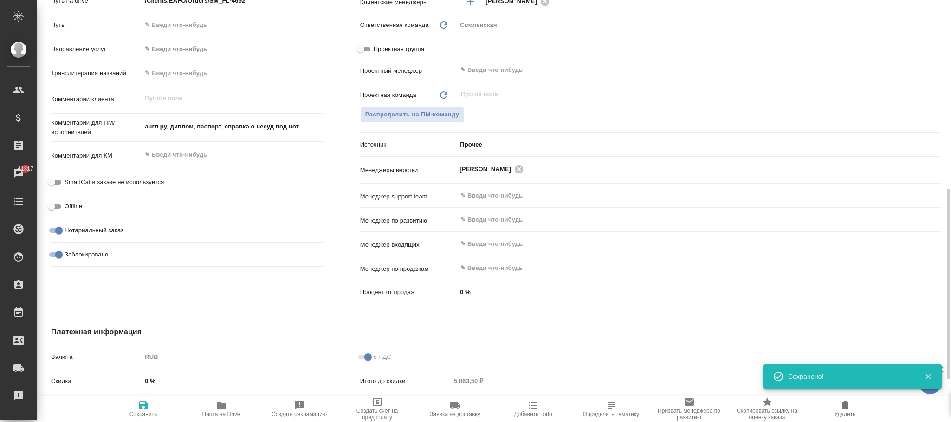
type textarea "x"
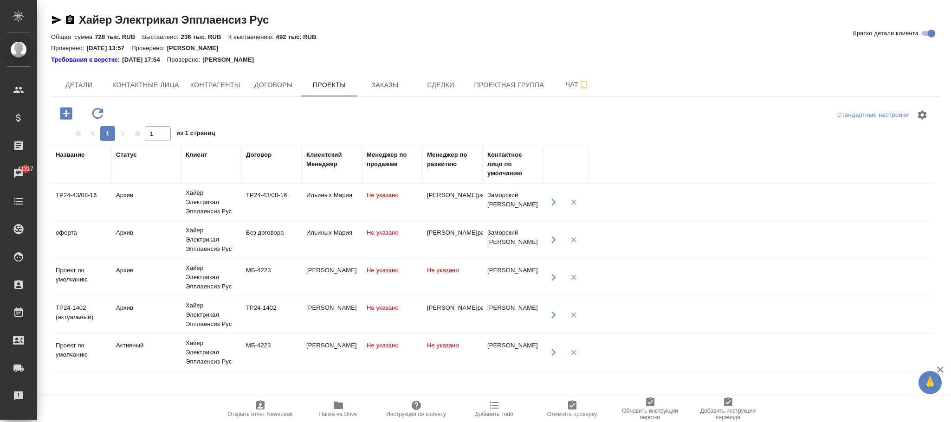
scroll to position [113, 0]
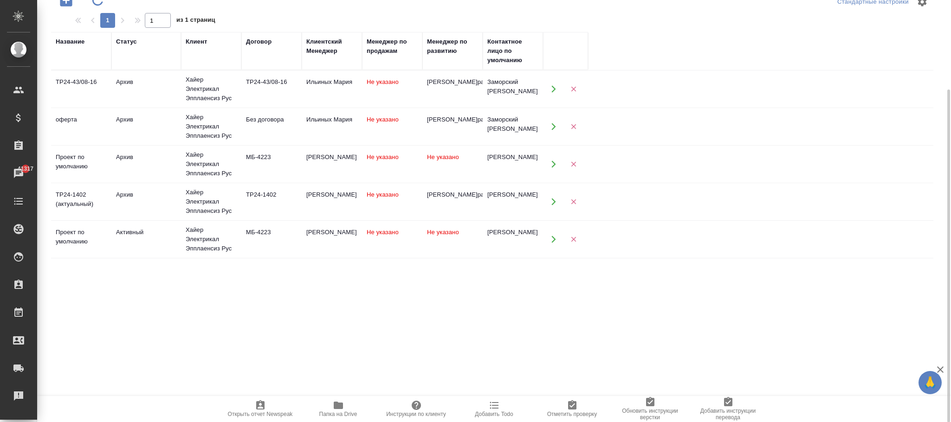
click at [413, 152] on td "Не указано" at bounding box center [392, 164] width 60 height 32
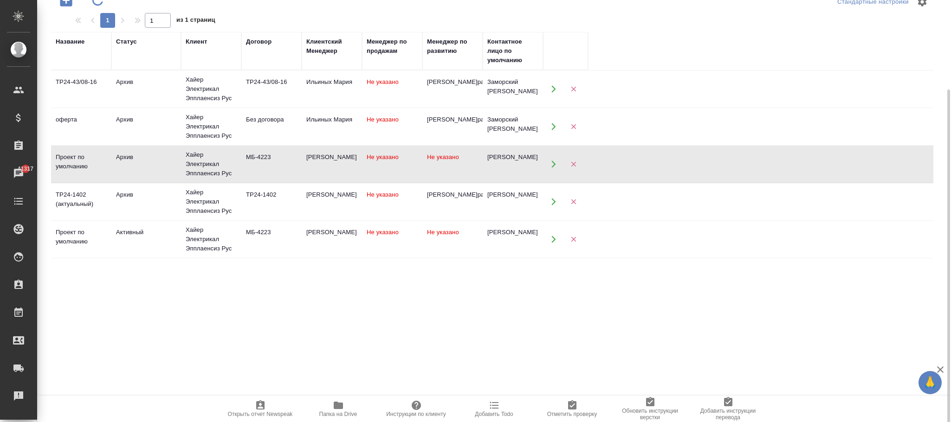
click at [413, 152] on td "Не указано" at bounding box center [392, 164] width 60 height 32
click at [454, 241] on td "Не указано" at bounding box center [452, 239] width 60 height 32
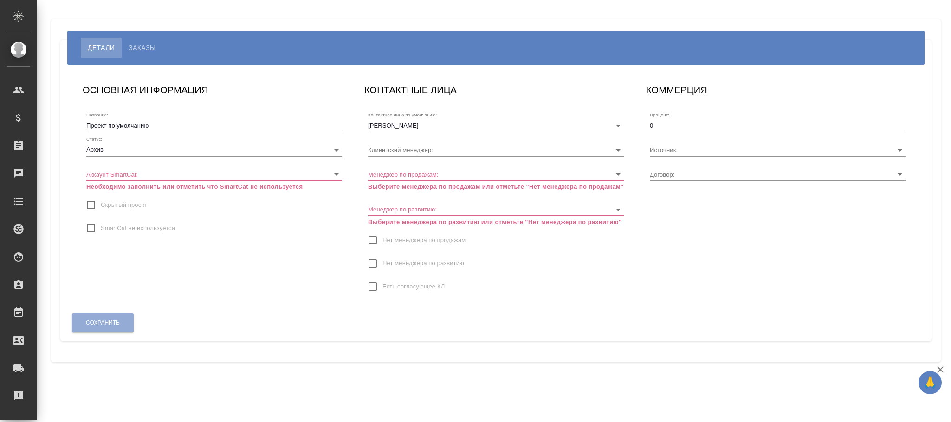
type input "МБ-4223"
type input "[PERSON_NAME]"
click at [127, 208] on span "Скрытый проект" at bounding box center [124, 205] width 46 height 9
click at [101, 208] on input "Скрытый проект" at bounding box center [90, 204] width 19 height 19
click at [122, 200] on label "Скрытый проект" at bounding box center [114, 204] width 66 height 19
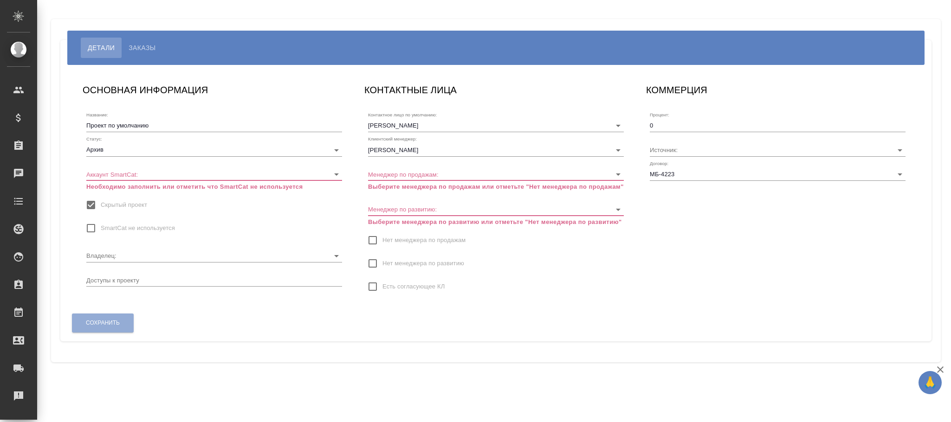
click at [101, 200] on input "Скрытый проект" at bounding box center [90, 204] width 19 height 19
checkbox input "false"
drag, startPoint x: 134, startPoint y: 233, endPoint x: 139, endPoint y: 233, distance: 5.1
click at [134, 233] on label "SmartCat не используется" at bounding box center [128, 228] width 94 height 19
click at [101, 233] on input "SmartCat не используется" at bounding box center [90, 228] width 19 height 19
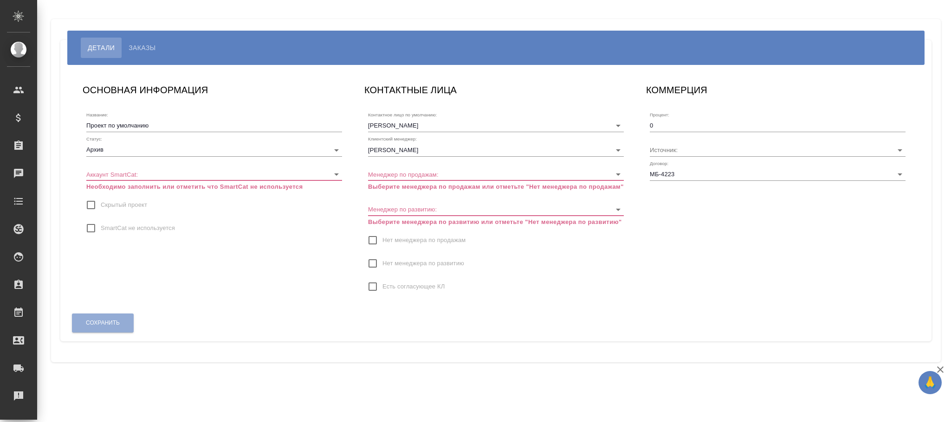
checkbox input "true"
click at [421, 236] on span "Нет менеджера по продажам" at bounding box center [424, 240] width 83 height 9
click at [383, 236] on input "Нет менеджера по продажам" at bounding box center [372, 240] width 19 height 19
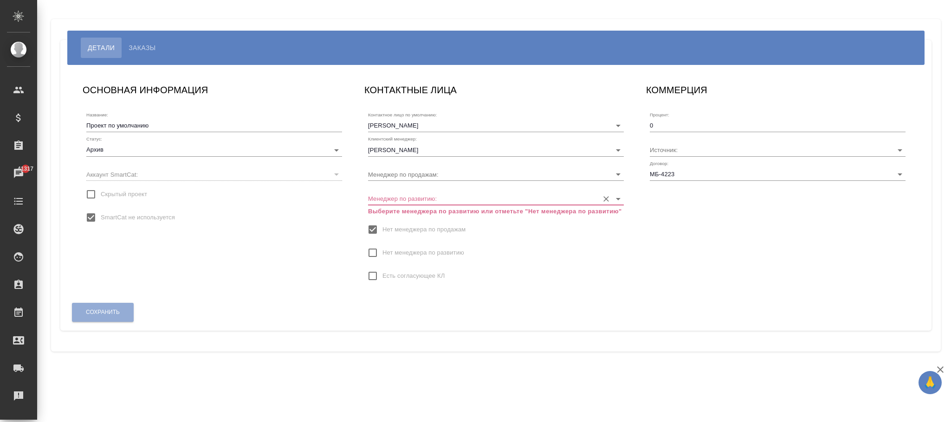
click at [421, 196] on input "Менеджер по развитию:" at bounding box center [481, 198] width 226 height 13
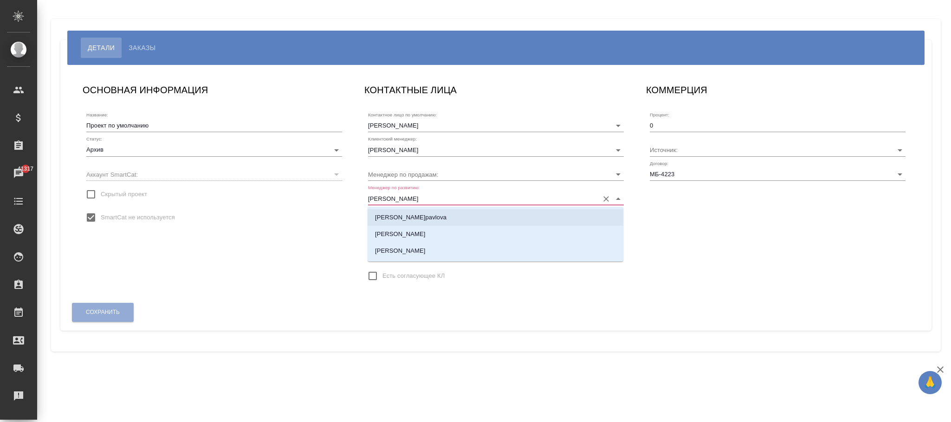
click at [431, 212] on li "[PERSON_NAME]pavlova" at bounding box center [496, 217] width 256 height 17
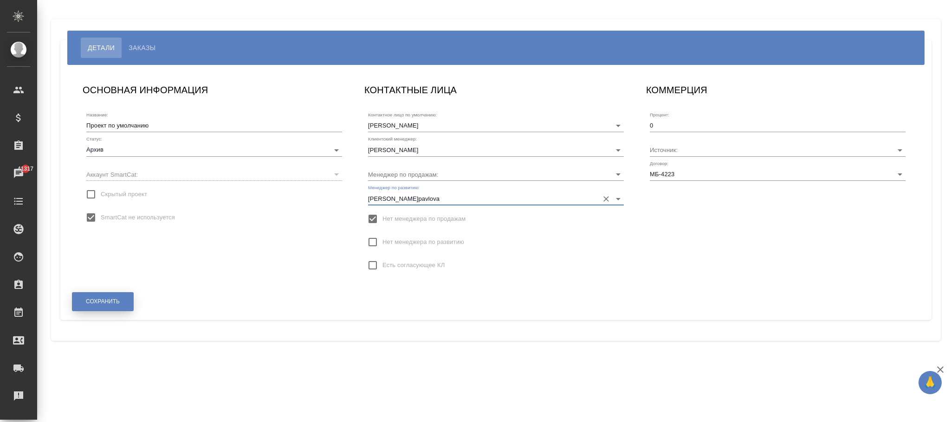
type input "[PERSON_NAME]pavlova"
click at [114, 298] on span "Сохранить" at bounding box center [103, 302] width 34 height 8
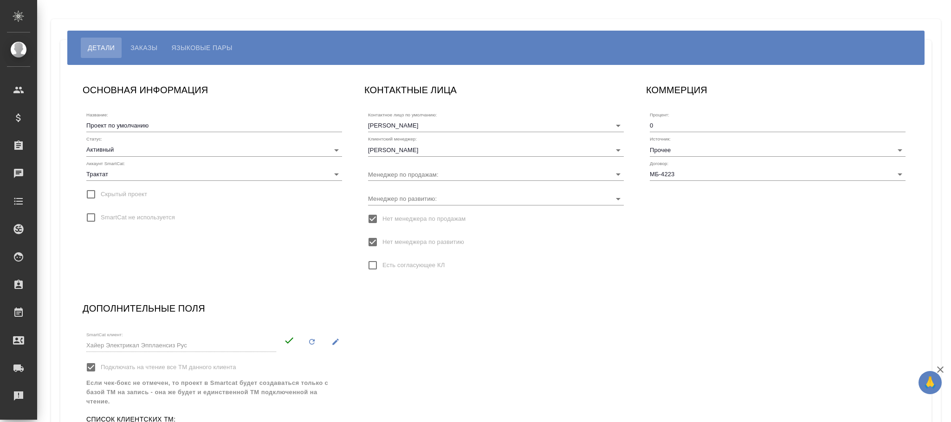
type input "[PERSON_NAME]"
click at [413, 192] on input "Менеджер по развитию:" at bounding box center [481, 198] width 226 height 13
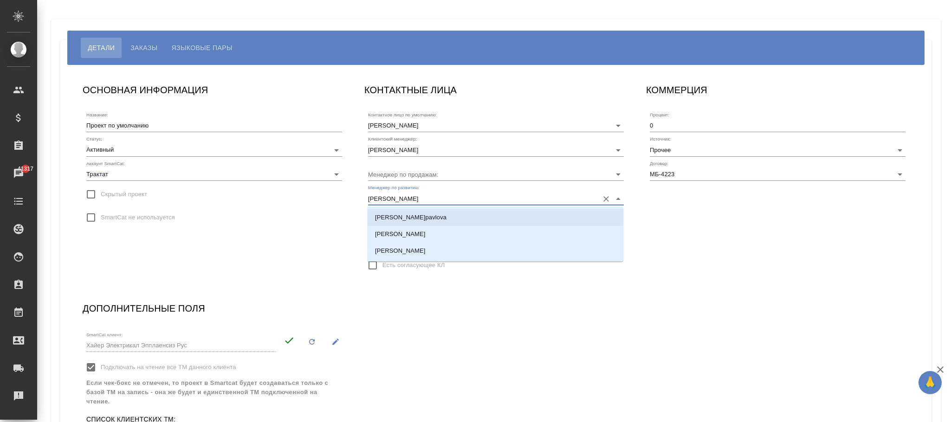
click at [425, 220] on p "[PERSON_NAME]pavlova" at bounding box center [410, 217] width 71 height 9
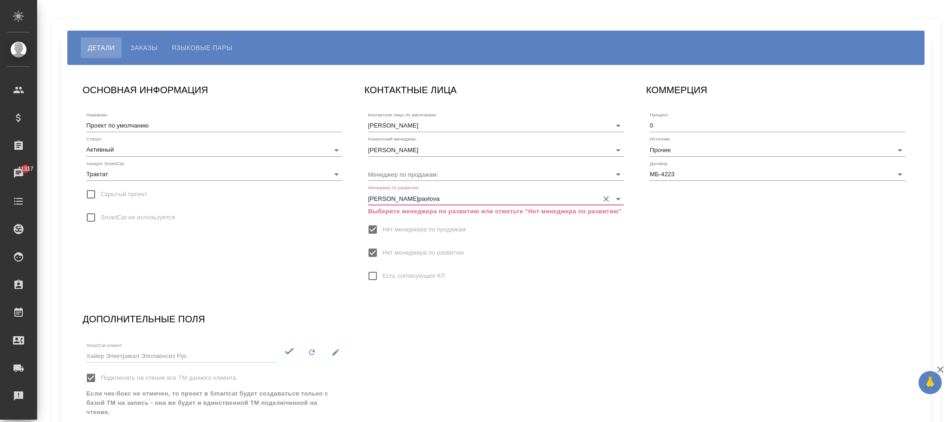
type input "[PERSON_NAME]pavlova"
click at [406, 248] on span "Нет менеджера по развитию" at bounding box center [424, 252] width 82 height 9
click at [383, 248] on input "Нет менеджера по развитию" at bounding box center [372, 252] width 19 height 19
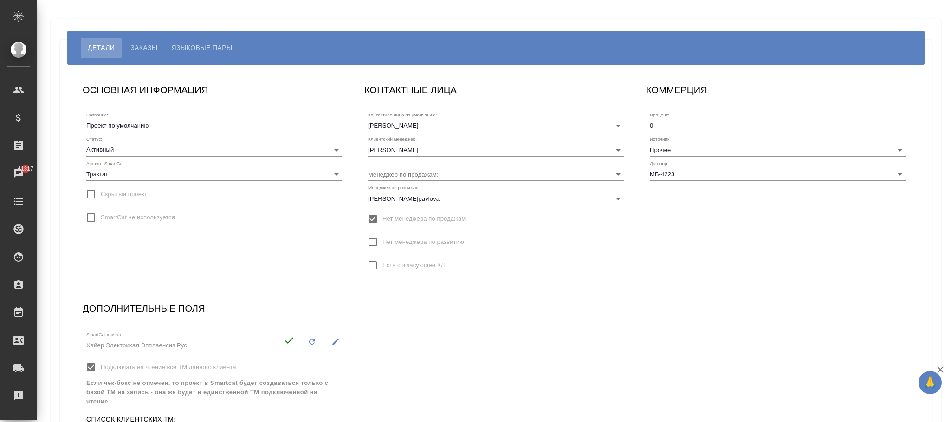
scroll to position [147, 0]
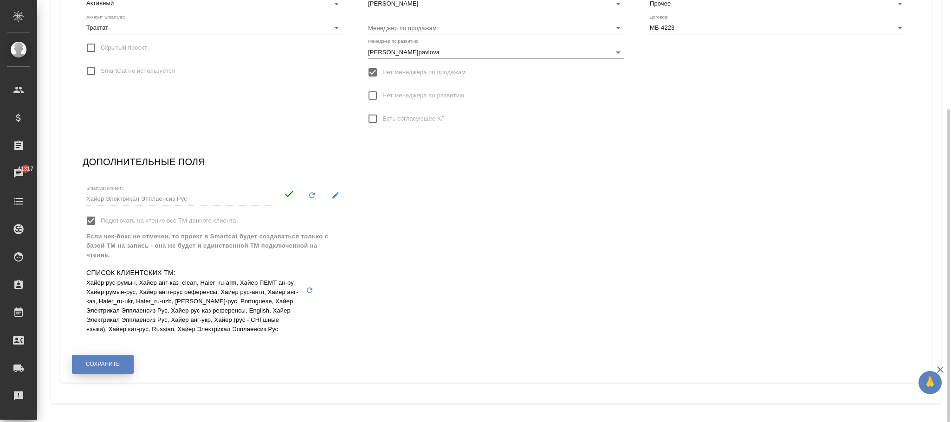
click at [120, 365] on button "Сохранить" at bounding box center [103, 364] width 62 height 19
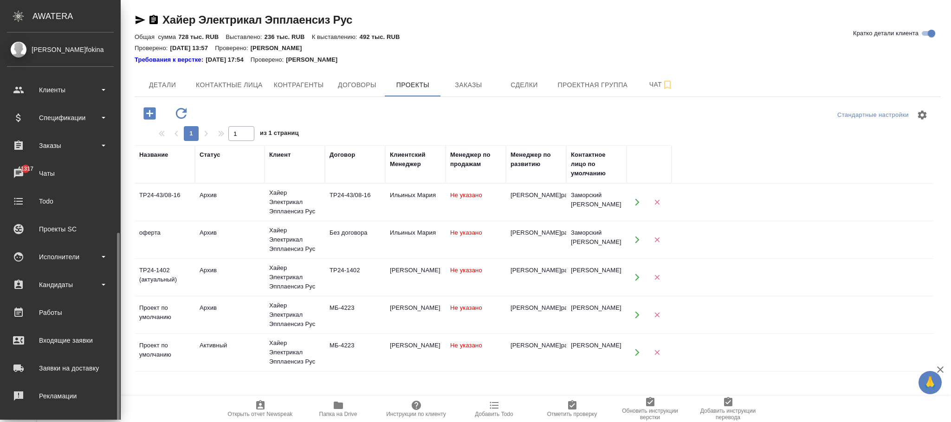
scroll to position [113, 0]
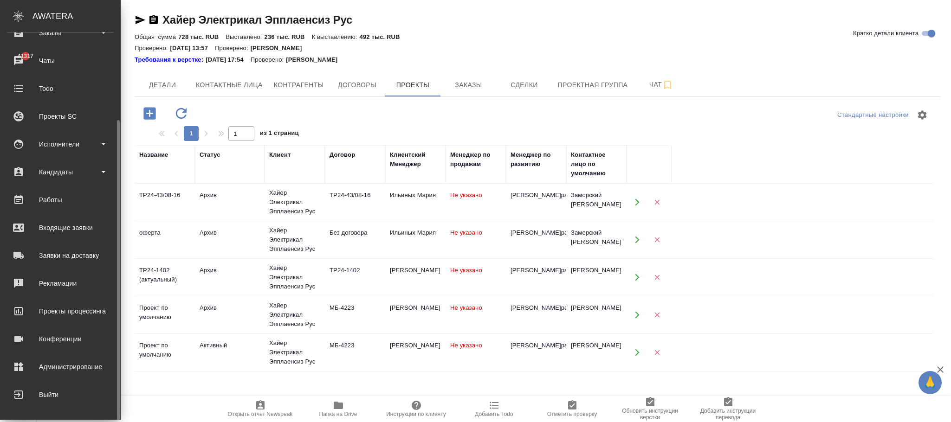
drag, startPoint x: 63, startPoint y: 371, endPoint x: 182, endPoint y: 354, distance: 119.6
click at [64, 371] on div "Администрирование" at bounding box center [60, 367] width 107 height 14
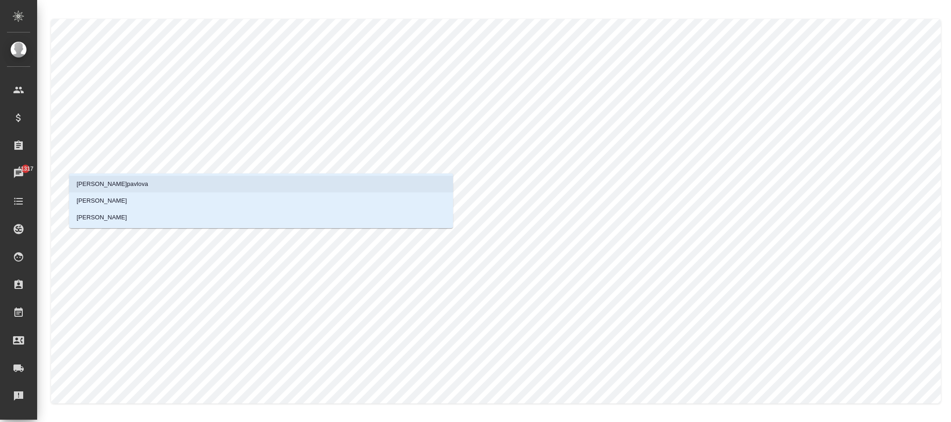
click at [175, 183] on li "[PERSON_NAME]pavlova" at bounding box center [261, 184] width 384 height 17
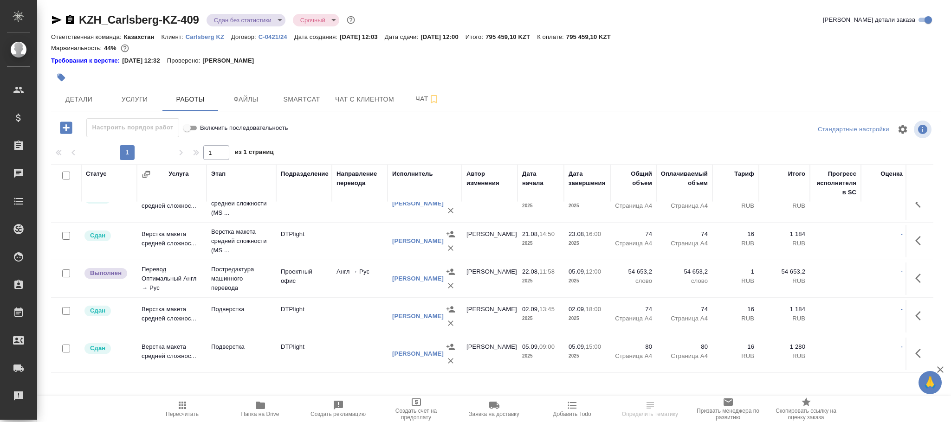
scroll to position [30, 0]
click at [273, 35] on p "С-0421/24" at bounding box center [277, 36] width 36 height 7
click at [135, 107] on button "Услуги" at bounding box center [135, 99] width 56 height 23
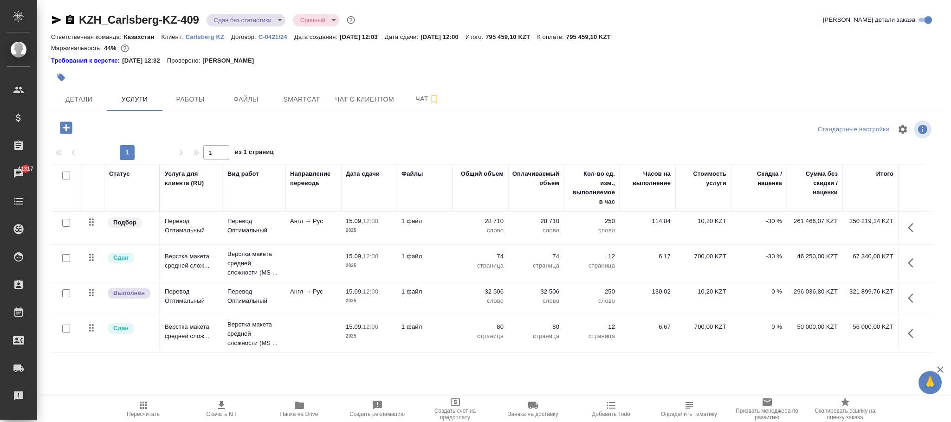
click at [70, 126] on icon "button" at bounding box center [66, 128] width 12 height 12
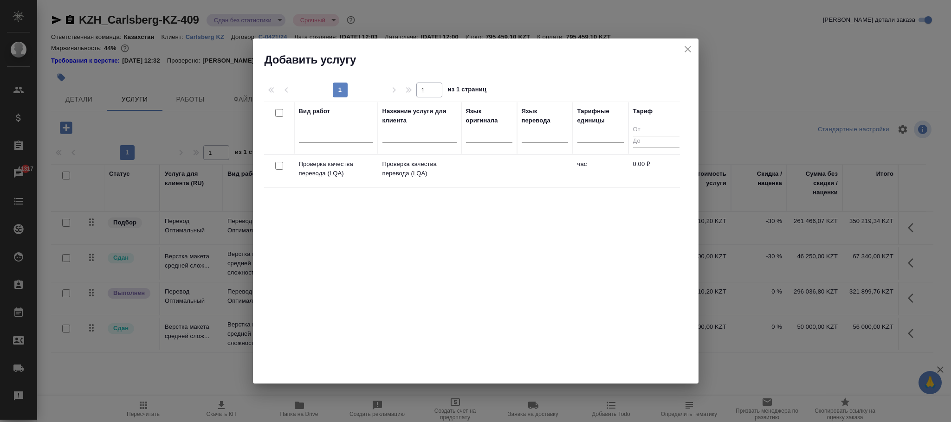
click at [688, 47] on icon "close" at bounding box center [687, 49] width 11 height 11
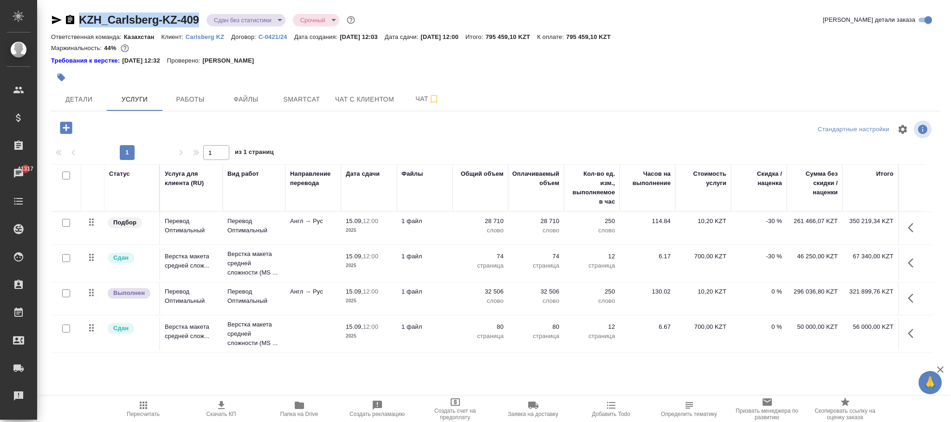
drag, startPoint x: 205, startPoint y: 10, endPoint x: 96, endPoint y: 19, distance: 109.1
click at [85, 19] on div "KZH_Carlsberg-KZ-409 Сдан без статистики distributed Срочный urgent Кратко дета…" at bounding box center [496, 194] width 900 height 388
copy link "ZH_Carlsberg-KZ-409"
click at [320, 102] on span "Smartcat" at bounding box center [301, 100] width 45 height 12
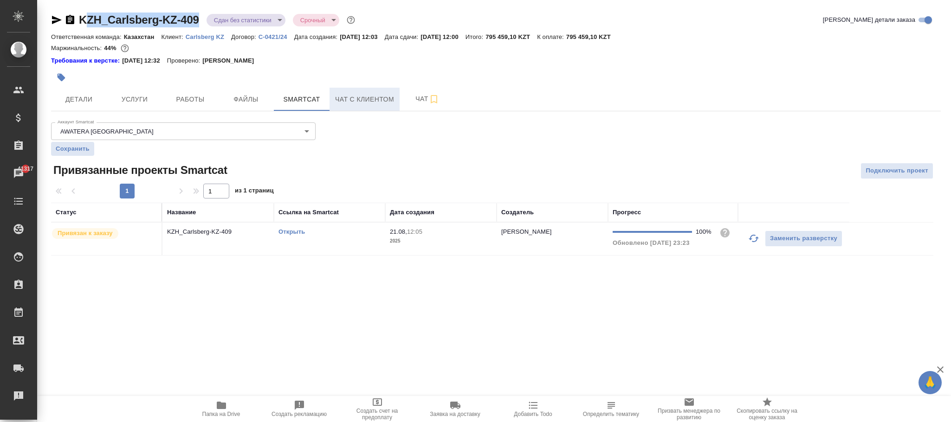
click at [354, 99] on span "Чат с клиентом" at bounding box center [364, 100] width 59 height 12
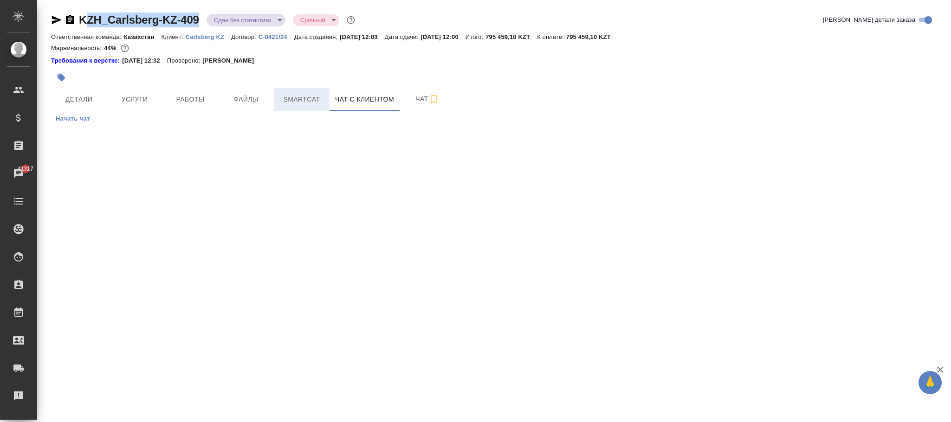
click at [308, 94] on span "Smartcat" at bounding box center [301, 100] width 45 height 12
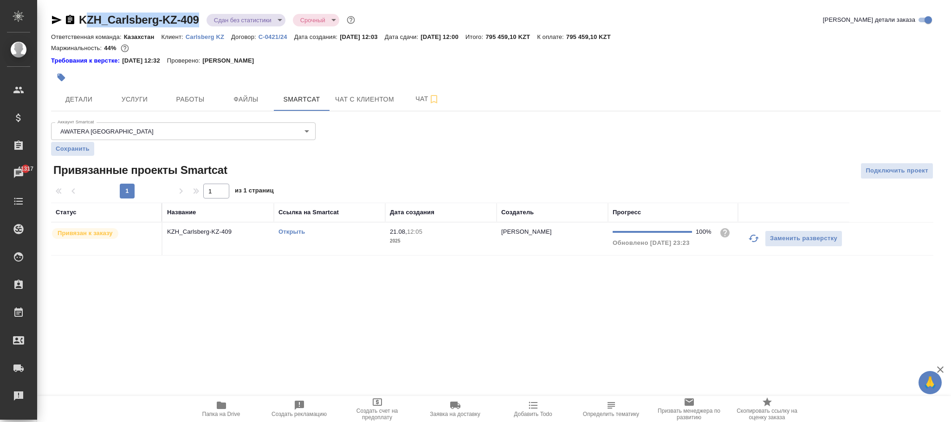
click at [459, 241] on p "2025" at bounding box center [441, 241] width 102 height 9
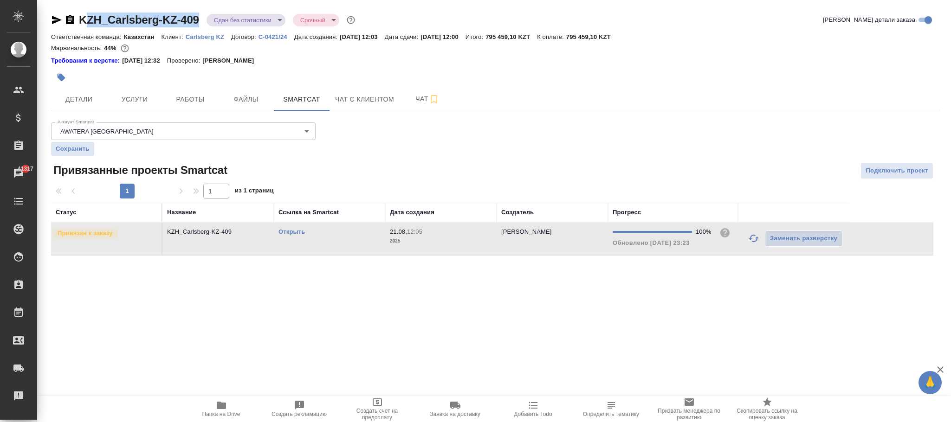
click at [459, 241] on p "2025" at bounding box center [441, 241] width 102 height 9
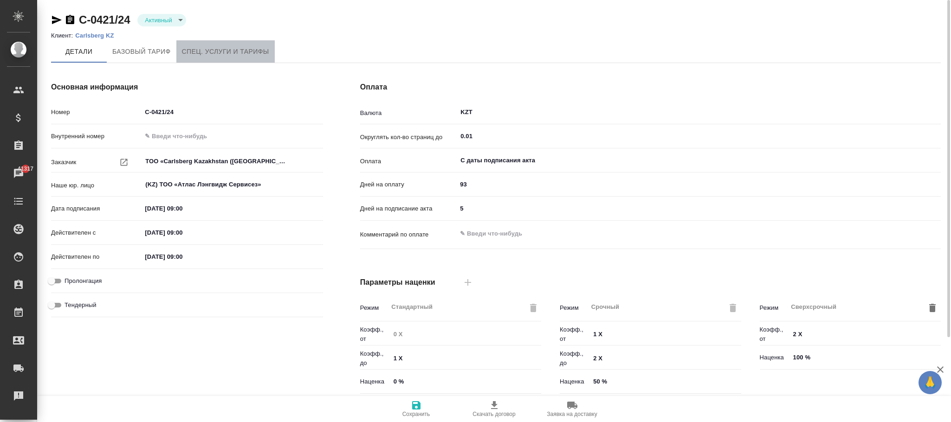
click at [227, 52] on span "Спец. услуги и тарифы" at bounding box center [225, 52] width 87 height 12
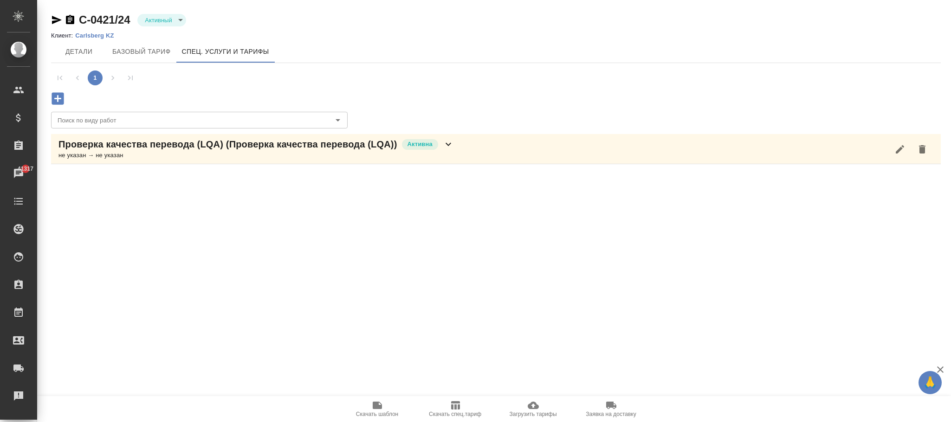
click at [448, 146] on icon at bounding box center [448, 144] width 11 height 11
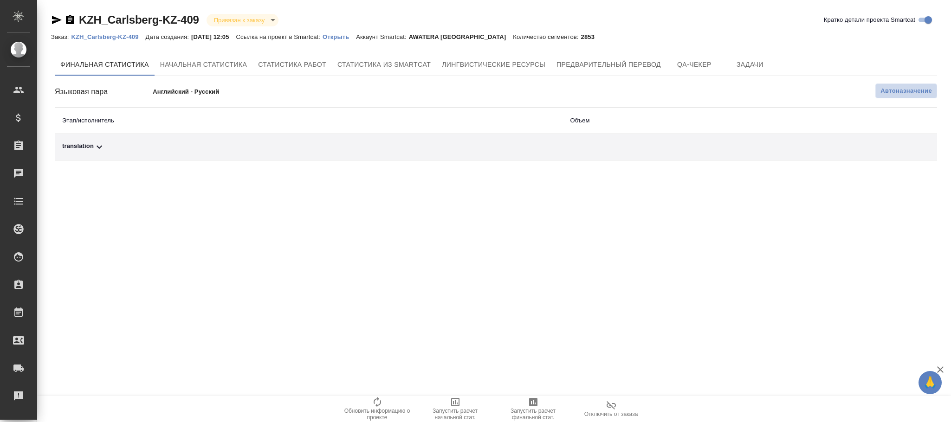
click at [894, 95] on span "Автоназначение" at bounding box center [907, 90] width 52 height 9
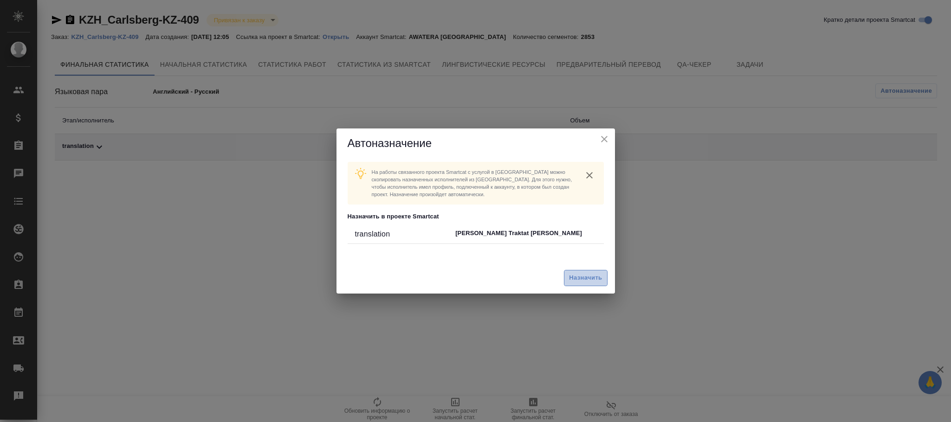
click at [582, 279] on span "Назначить" at bounding box center [585, 278] width 33 height 11
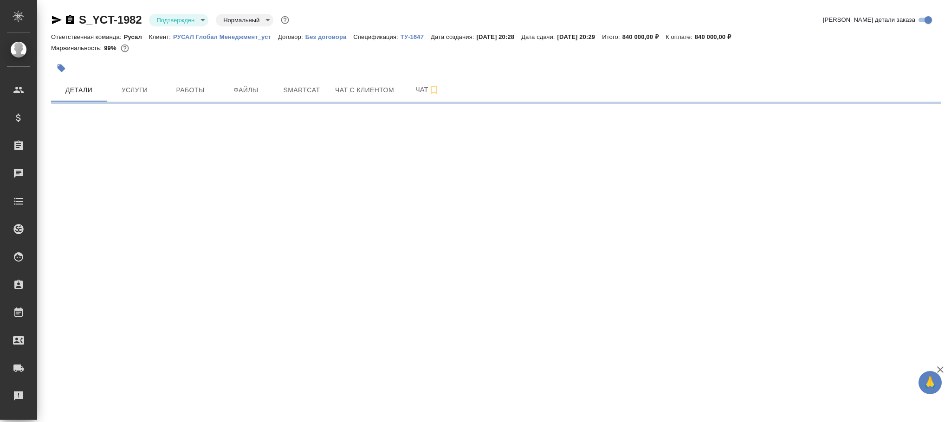
select select "RU"
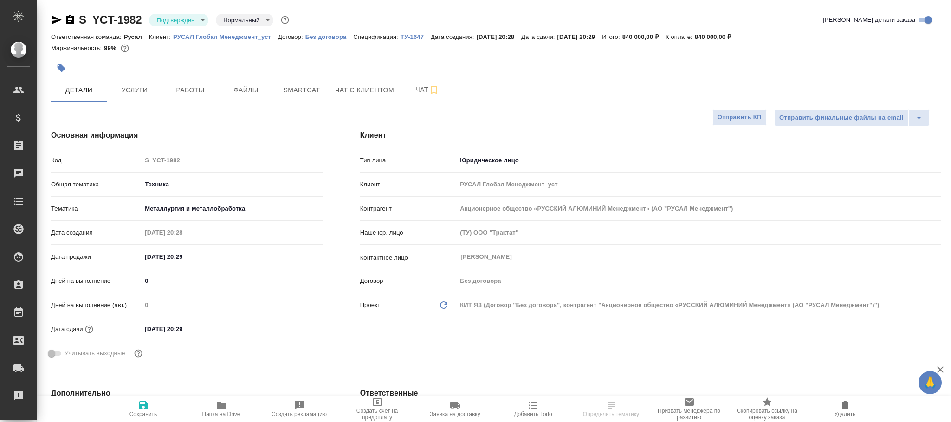
type textarea "x"
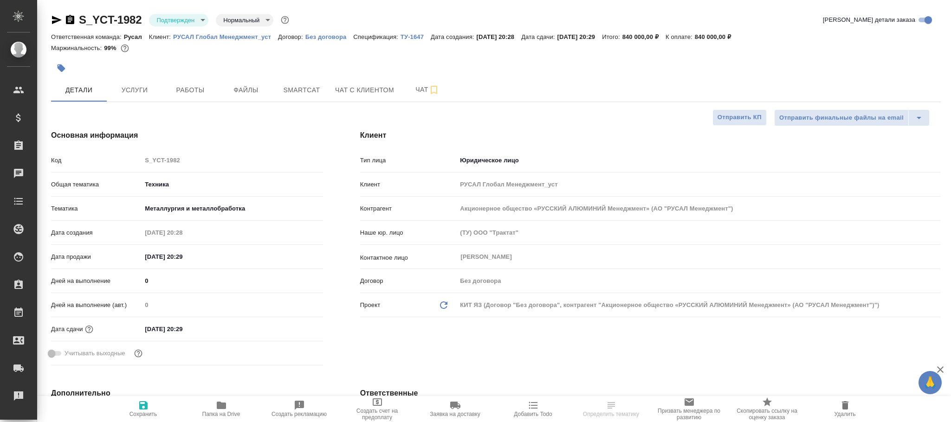
type textarea "x"
click at [184, 92] on span "Работы" at bounding box center [190, 90] width 45 height 12
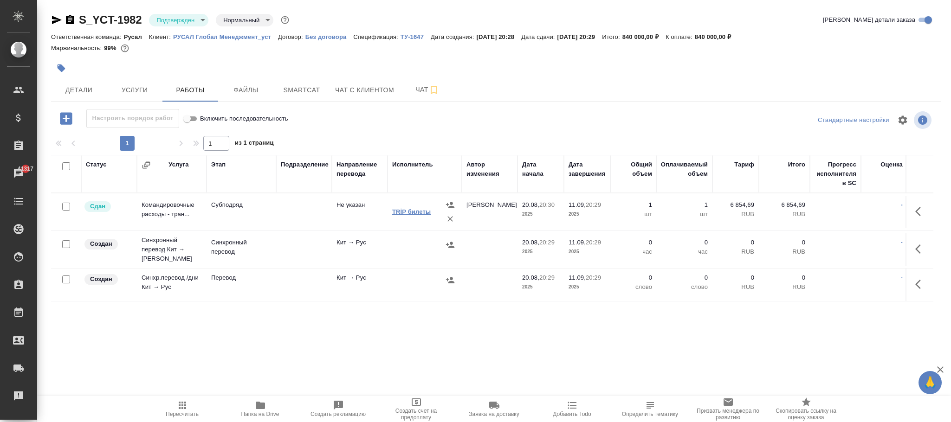
click at [414, 211] on link "TRİP билеты" at bounding box center [411, 211] width 39 height 7
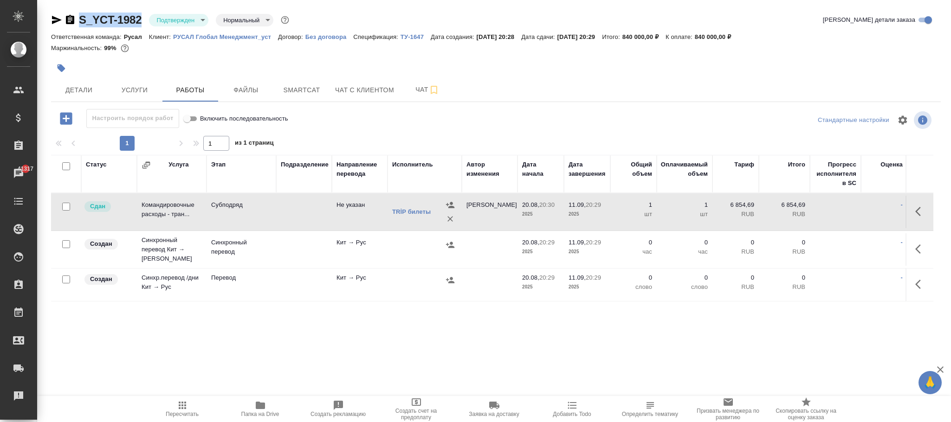
drag, startPoint x: 146, startPoint y: 13, endPoint x: 99, endPoint y: 17, distance: 47.0
click at [84, 19] on div "S_YCT-1982 Подтвержден confirmed Нормальный normal" at bounding box center [171, 20] width 240 height 15
copy link "_YCT-1982"
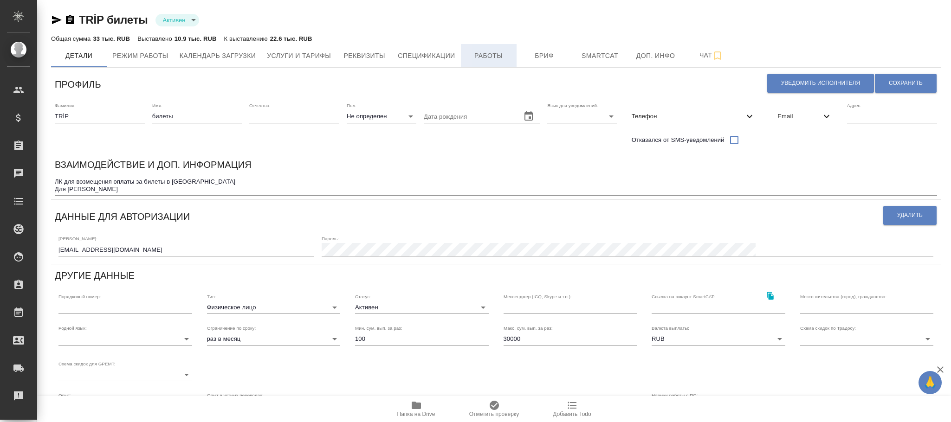
click at [493, 51] on span "Работы" at bounding box center [489, 56] width 45 height 12
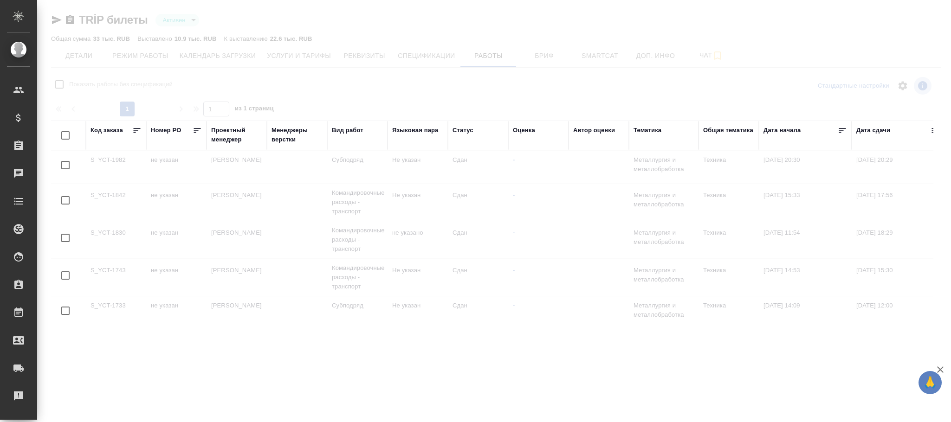
checkbox input "false"
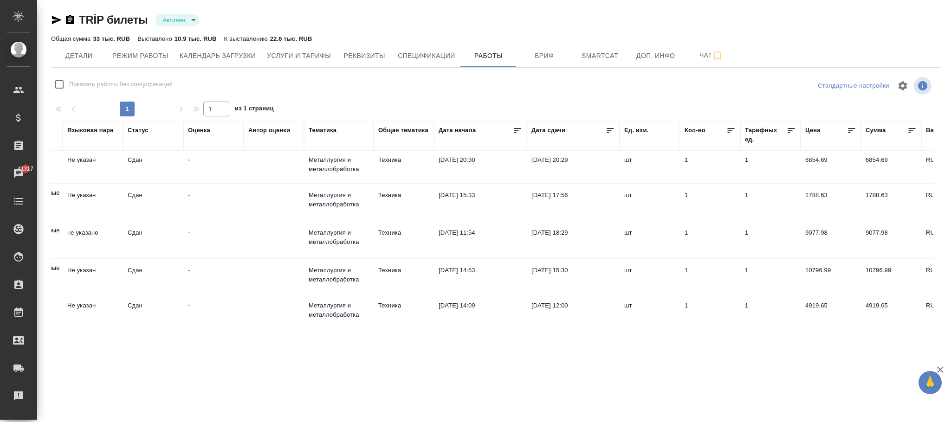
scroll to position [0, 493]
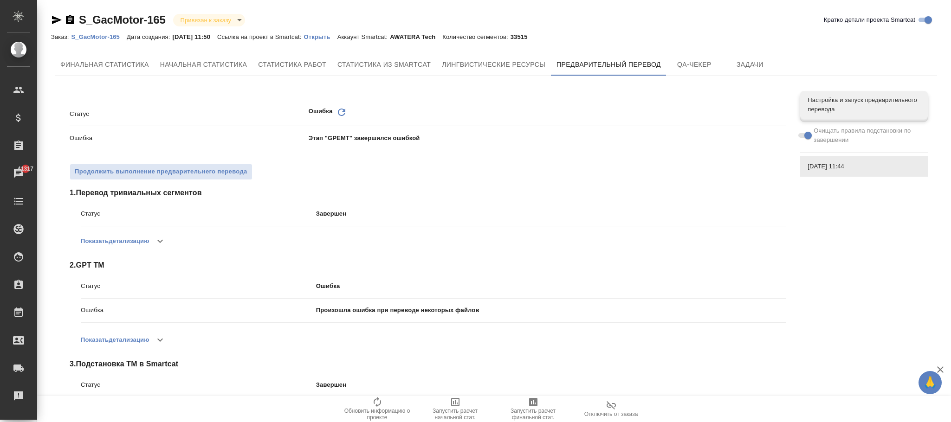
click at [109, 39] on p "S_GacMotor-165" at bounding box center [99, 36] width 56 height 7
click at [751, 64] on span "Задачи" at bounding box center [750, 65] width 45 height 12
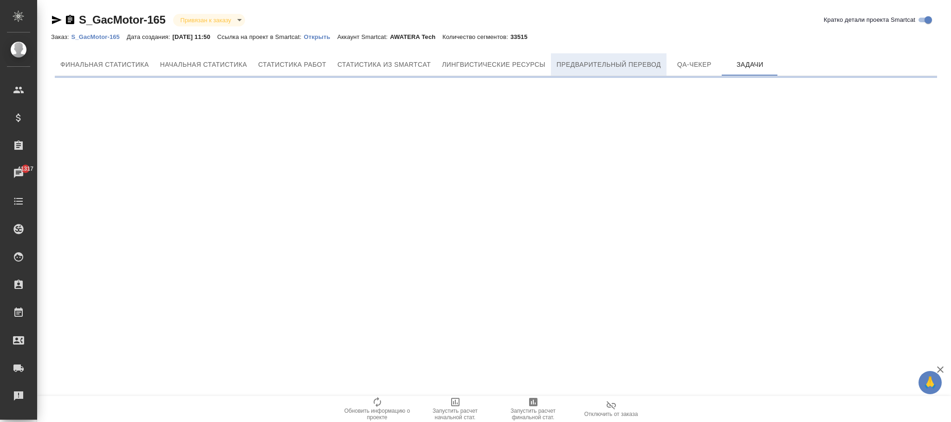
click at [609, 65] on span "Предварительный перевод" at bounding box center [609, 65] width 104 height 12
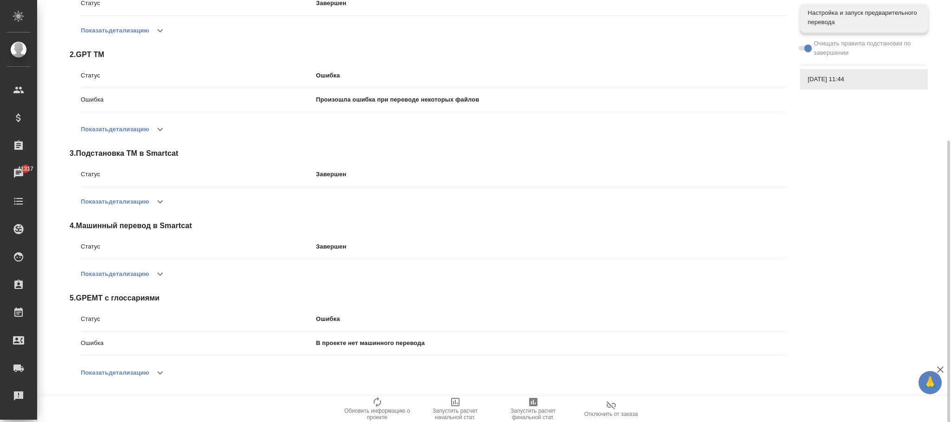
scroll to position [2, 0]
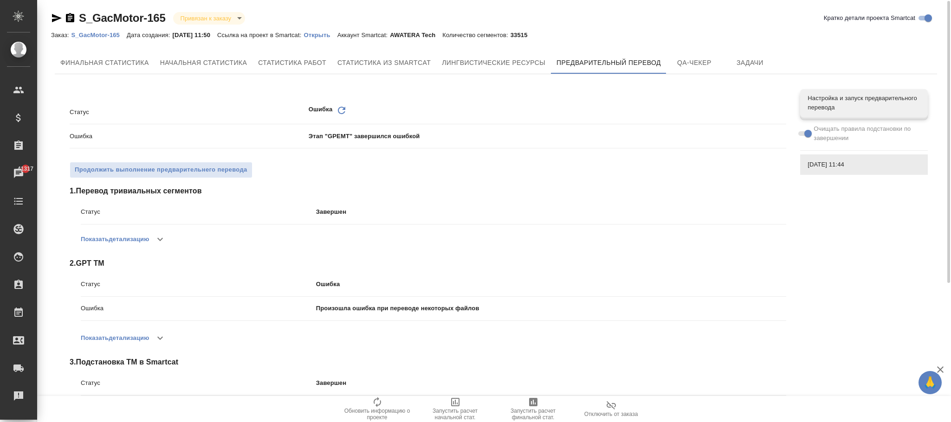
click at [342, 110] on icon "Обновить" at bounding box center [341, 110] width 11 height 11
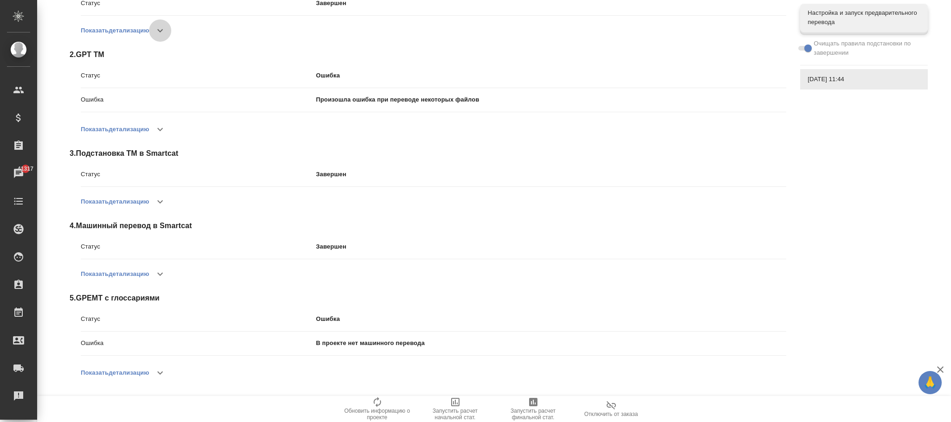
click at [164, 25] on icon "button" at bounding box center [160, 30] width 11 height 11
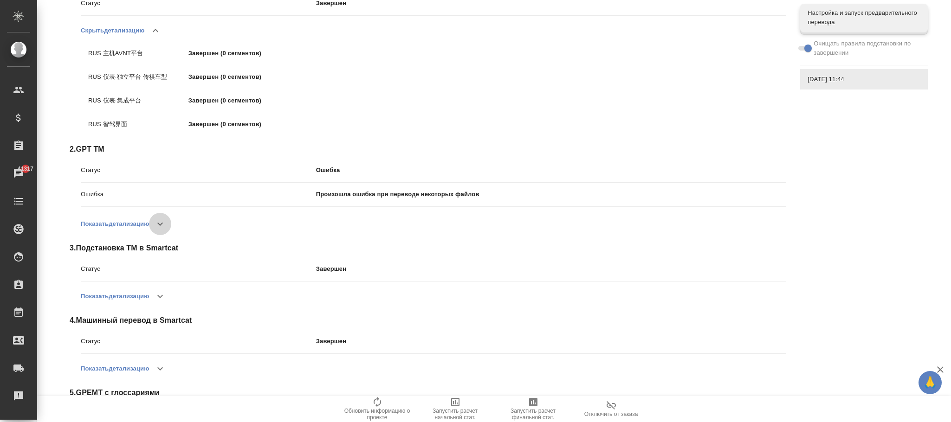
click at [162, 228] on icon "button" at bounding box center [160, 224] width 11 height 11
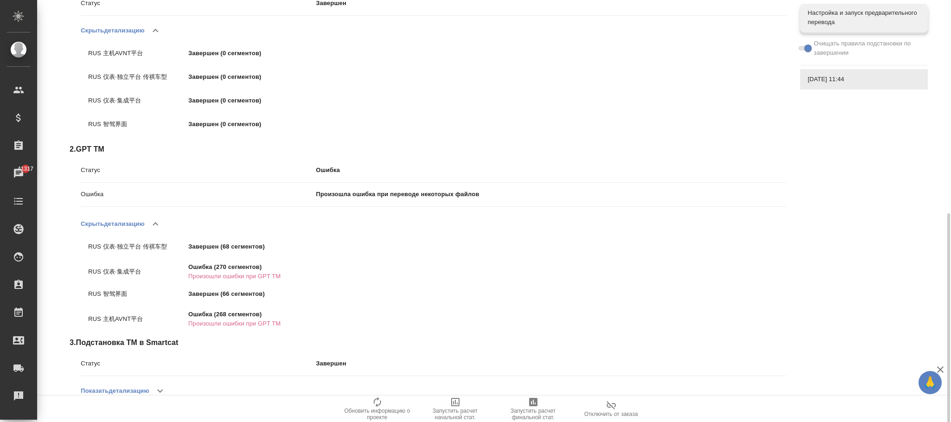
scroll to position [280, 0]
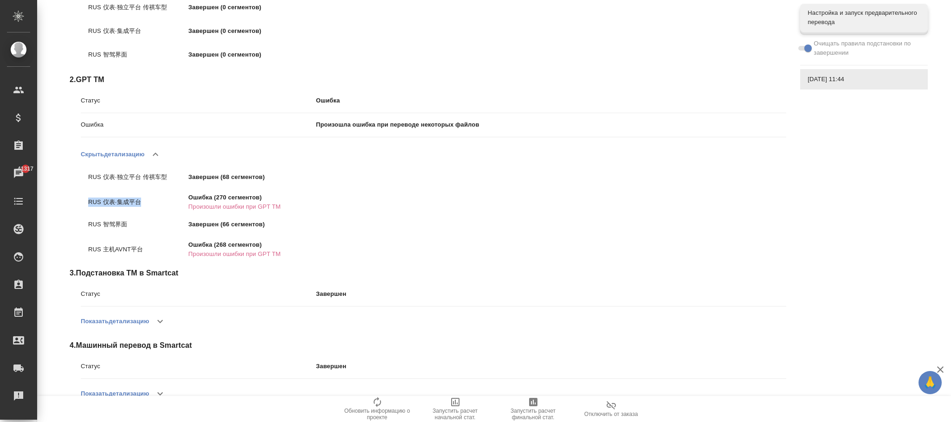
drag, startPoint x: 145, startPoint y: 205, endPoint x: 137, endPoint y: 216, distance: 13.9
click at [91, 206] on p "RUS 仪表·集成平台" at bounding box center [138, 202] width 100 height 9
click at [318, 253] on div "RUS 主机AVNT平台 Ошибка (268 сегментов) Произошли ошибки при GPT TM" at bounding box center [208, 248] width 240 height 16
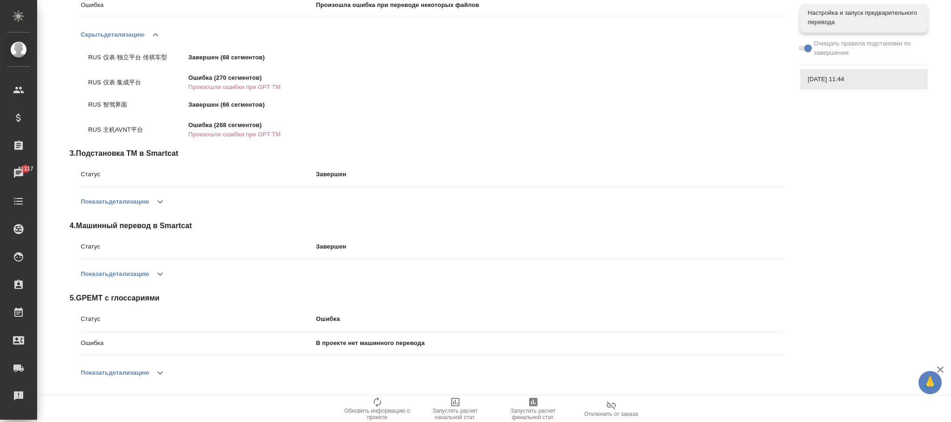
click at [169, 372] on button "button" at bounding box center [160, 373] width 22 height 22
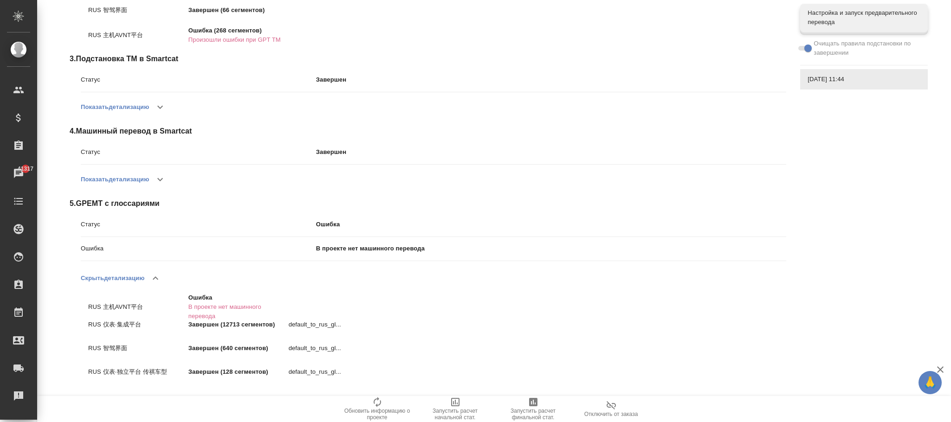
scroll to position [356, 0]
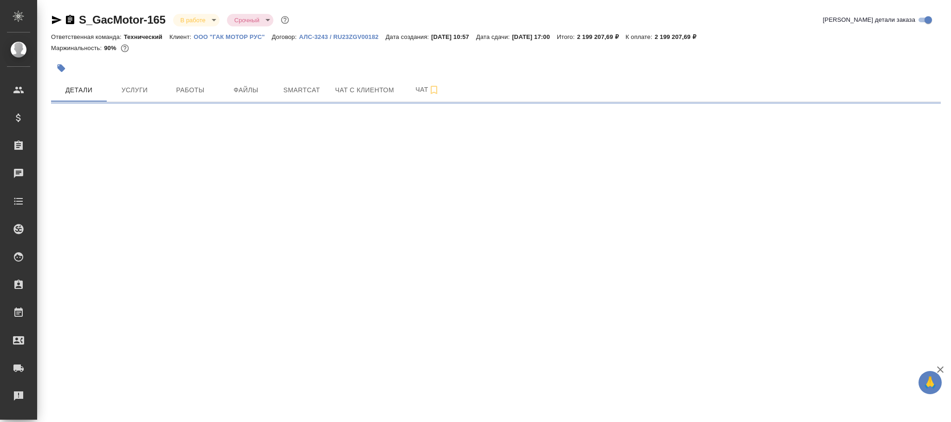
select select "RU"
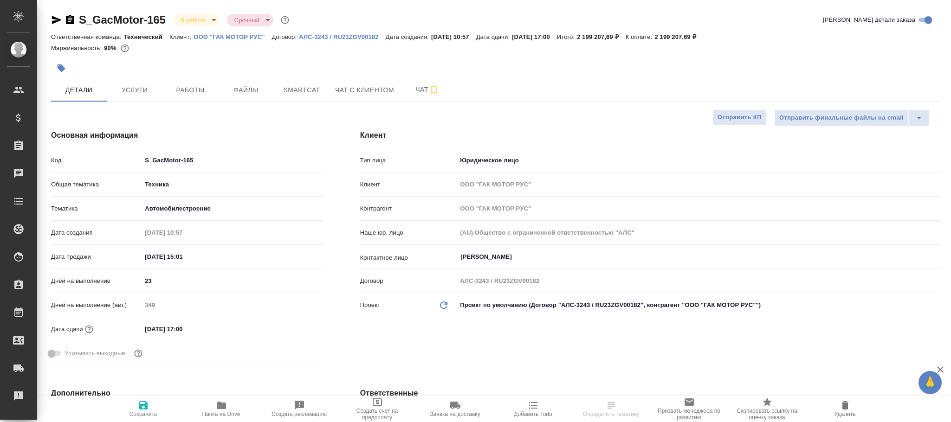
type textarea "x"
drag, startPoint x: 249, startPoint y: 88, endPoint x: 321, endPoint y: 95, distance: 71.8
click at [251, 88] on span "Файлы" at bounding box center [246, 90] width 45 height 12
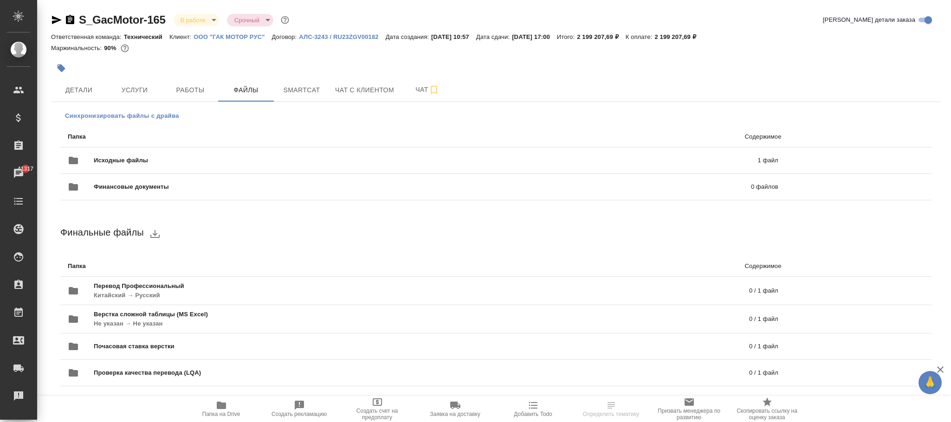
click at [123, 116] on span "Синхронизировать файлы с драйва" at bounding box center [122, 115] width 114 height 9
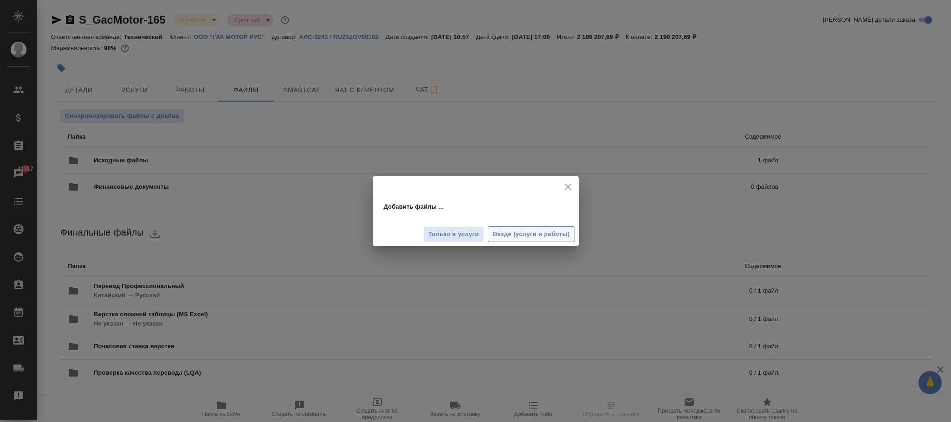
click at [539, 234] on span "Везде (услуги и работы)" at bounding box center [531, 234] width 77 height 11
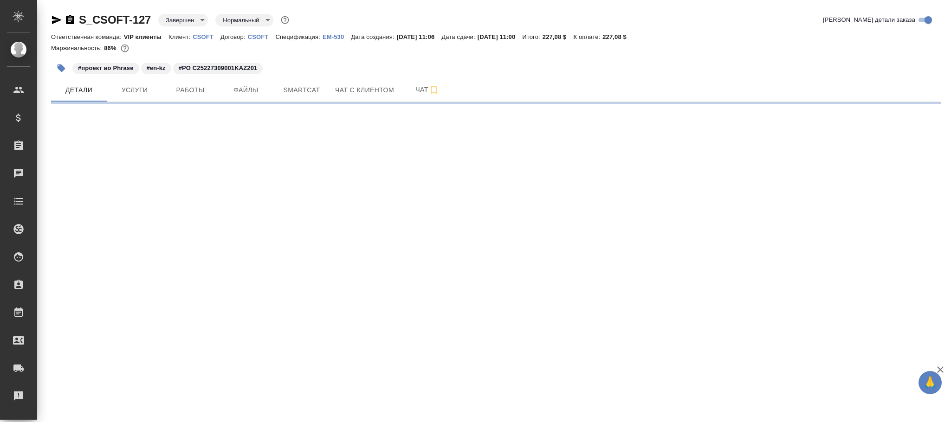
select select "RU"
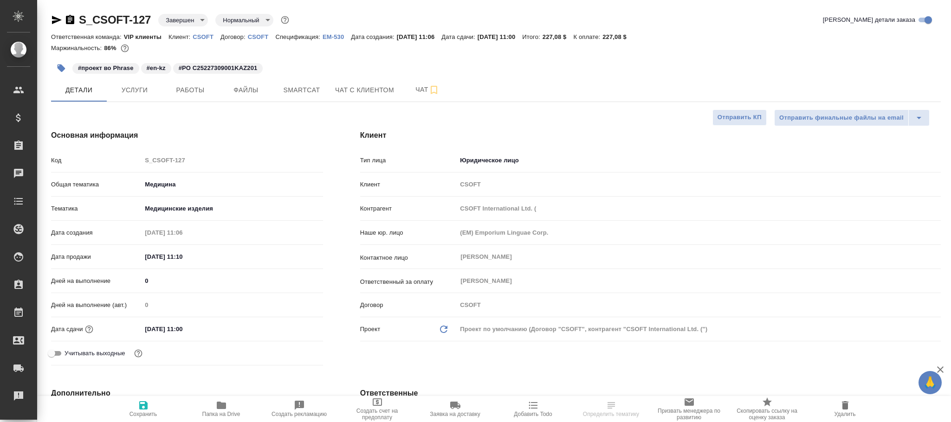
click at [190, 19] on body "🙏 .cls-1 fill:#fff; AWATERA [PERSON_NAME]fokina Клиенты Спецификации Заказы Чат…" at bounding box center [475, 211] width 951 height 422
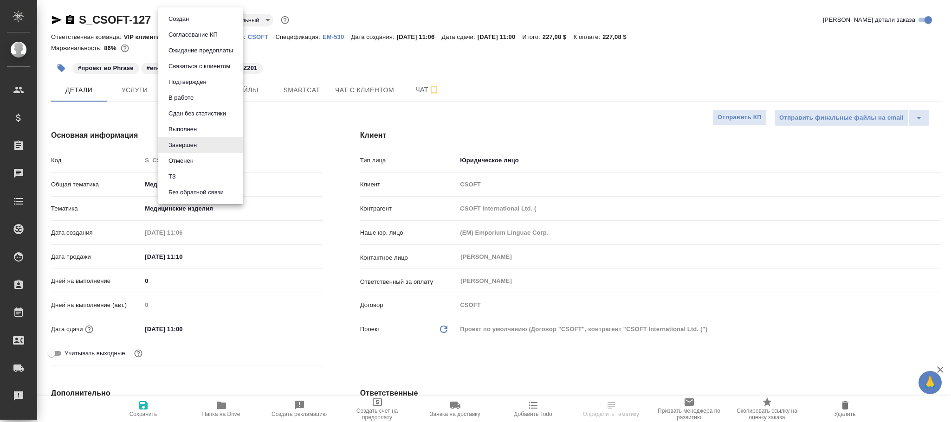
type textarea "x"
click at [187, 125] on button "Выполнен" at bounding box center [183, 129] width 34 height 10
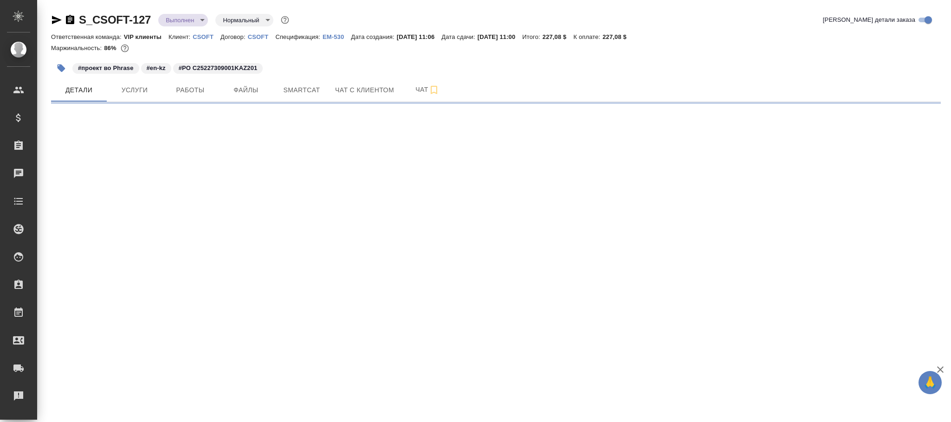
select select "RU"
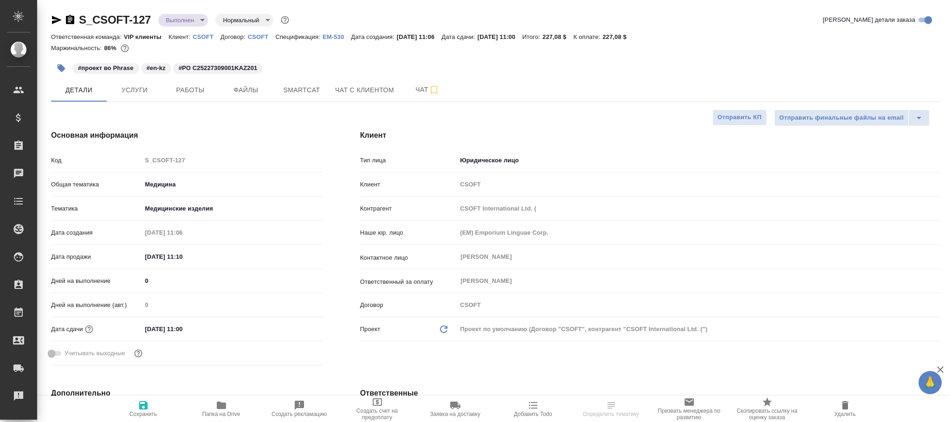
type textarea "x"
click at [141, 408] on icon "button" at bounding box center [143, 406] width 8 height 8
type textarea "x"
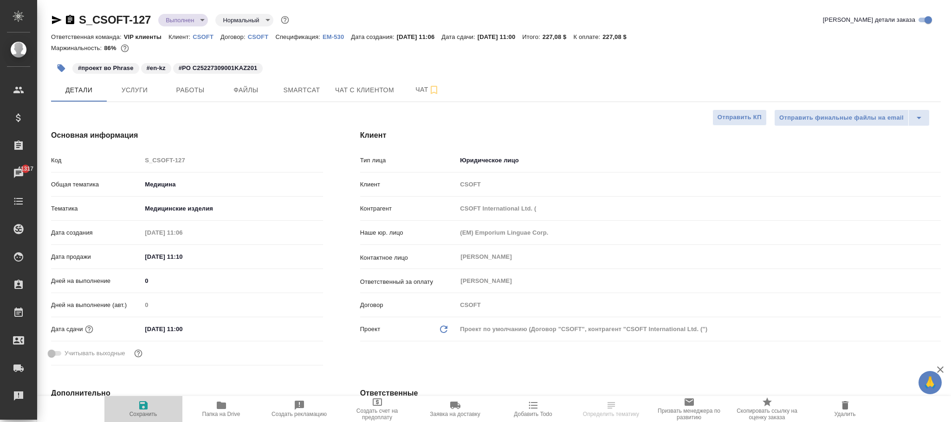
type textarea "x"
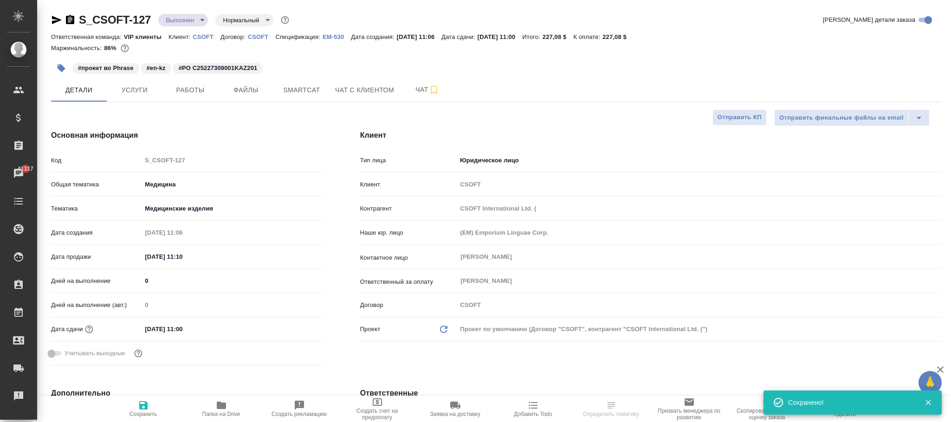
select select "RU"
type textarea "x"
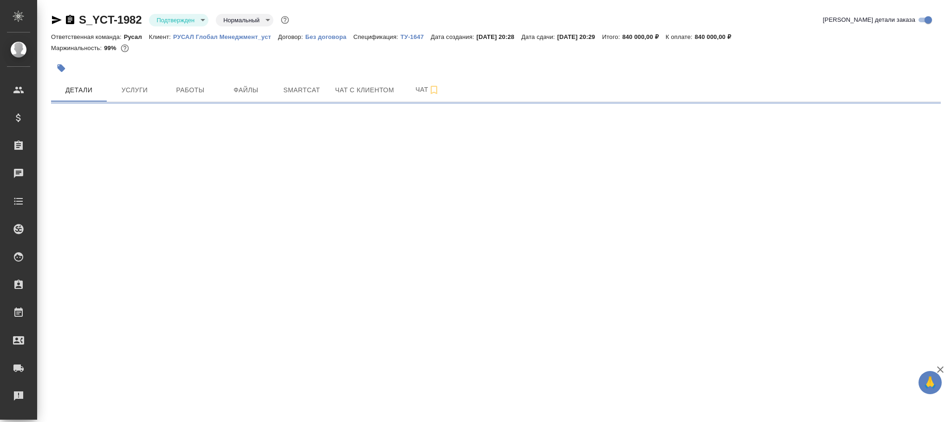
select select "RU"
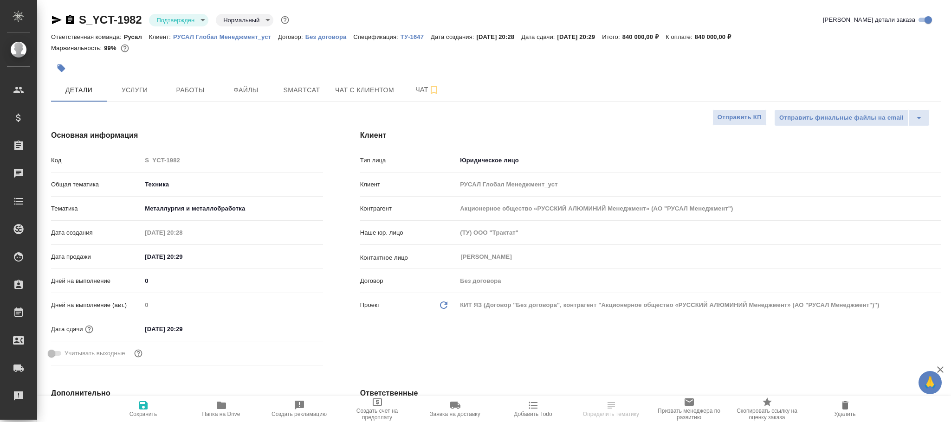
type textarea "x"
click at [186, 97] on button "Работы" at bounding box center [190, 89] width 56 height 23
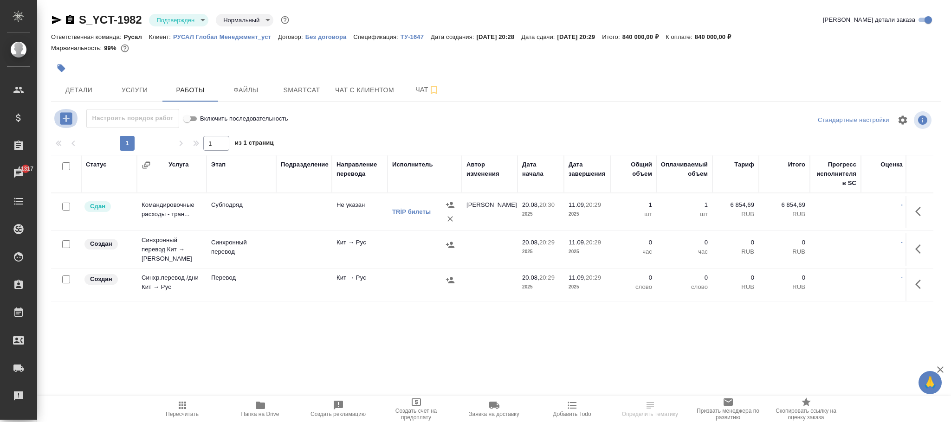
click at [65, 119] on icon "button" at bounding box center [66, 118] width 16 height 16
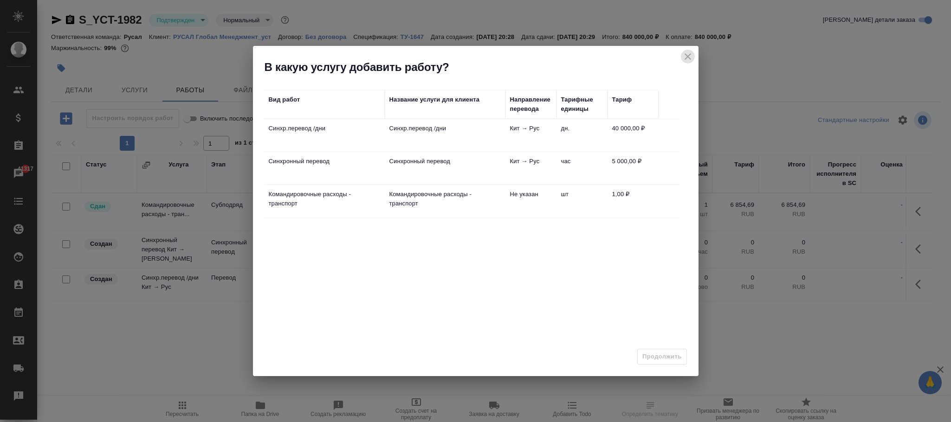
click at [685, 58] on icon "close" at bounding box center [687, 56] width 11 height 11
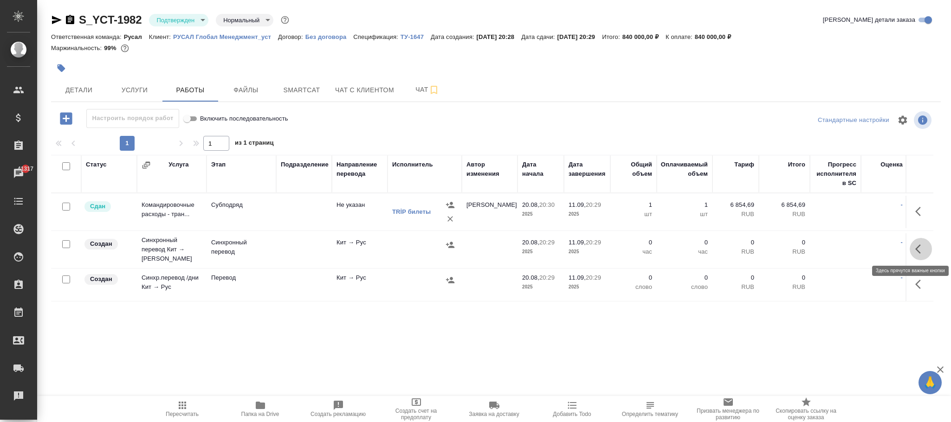
click at [921, 252] on icon "button" at bounding box center [920, 249] width 11 height 11
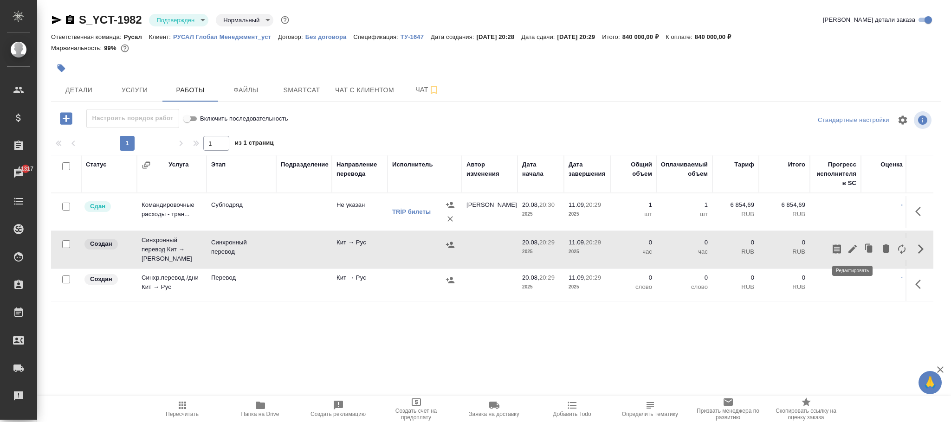
click at [853, 244] on icon "button" at bounding box center [852, 249] width 11 height 11
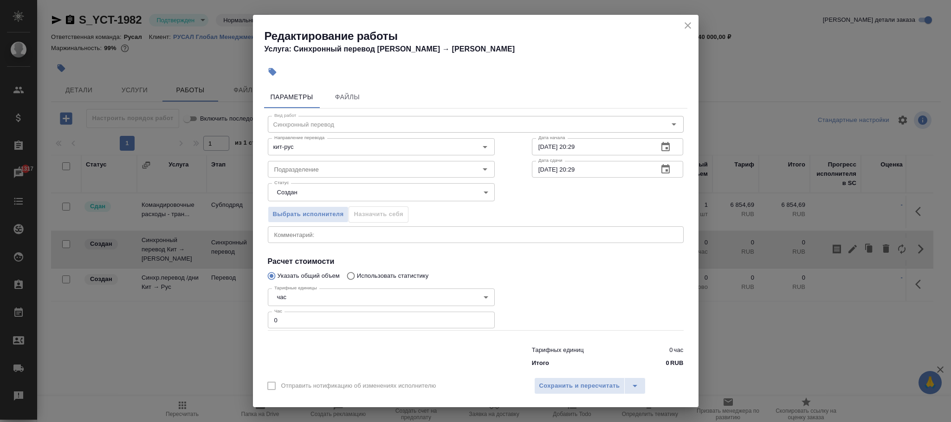
click at [687, 28] on icon "close" at bounding box center [687, 25] width 11 height 11
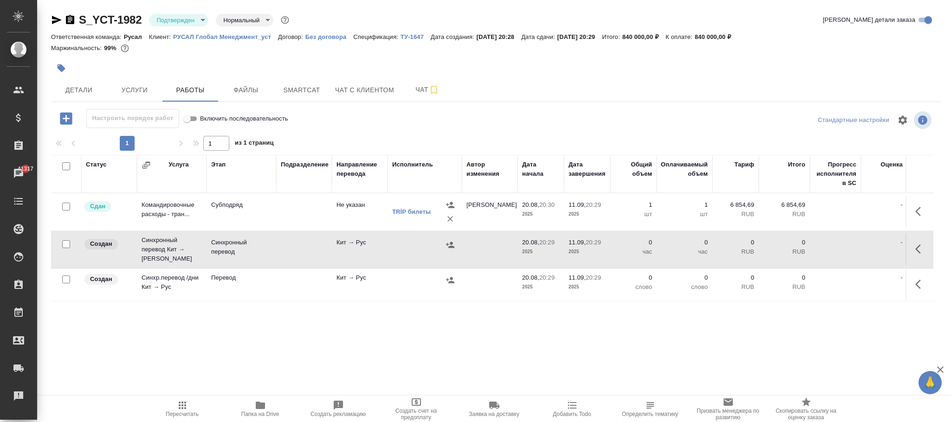
click at [417, 249] on div at bounding box center [424, 245] width 65 height 14
click at [130, 86] on span "Услуги" at bounding box center [134, 90] width 45 height 12
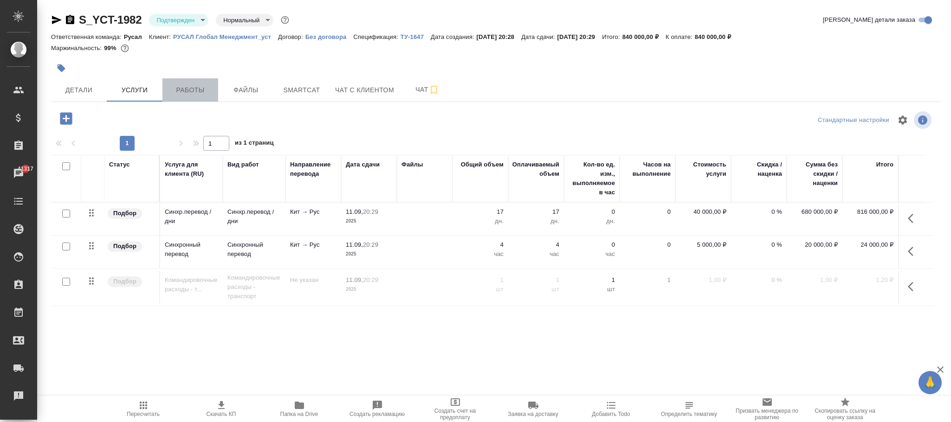
click at [188, 91] on span "Работы" at bounding box center [190, 90] width 45 height 12
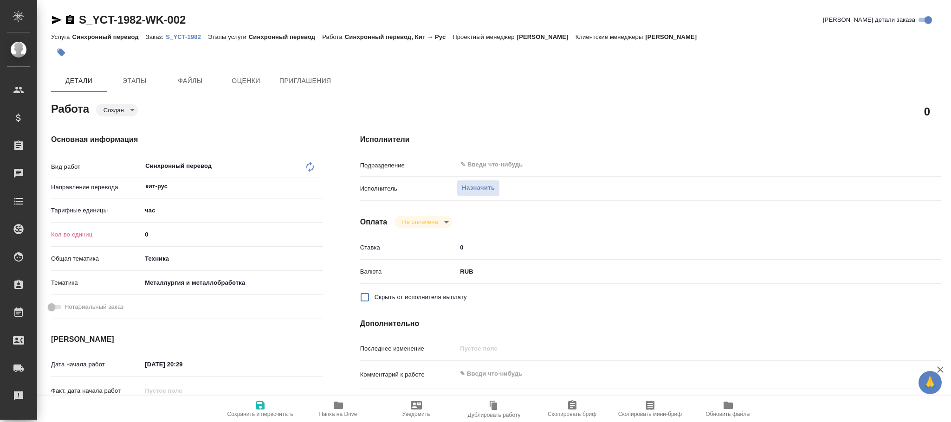
type textarea "x"
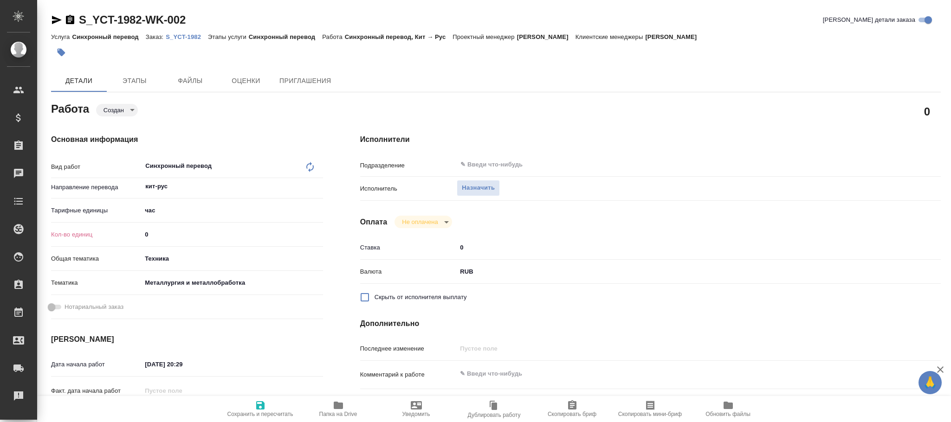
type textarea "x"
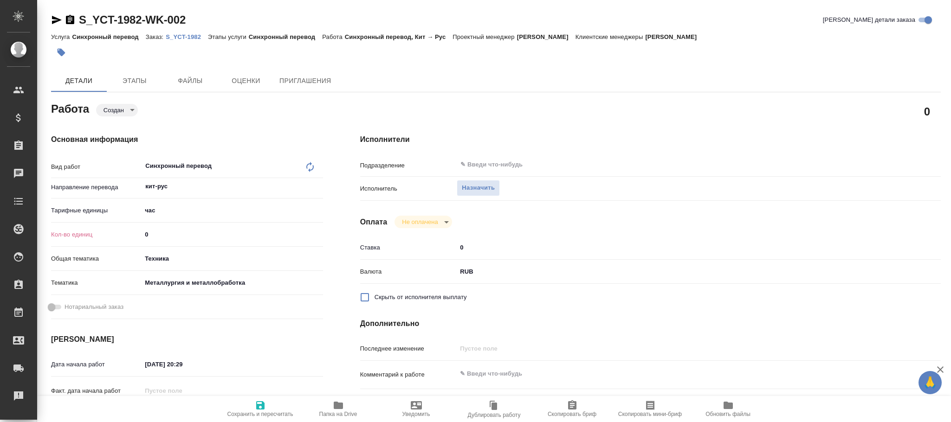
type textarea "x"
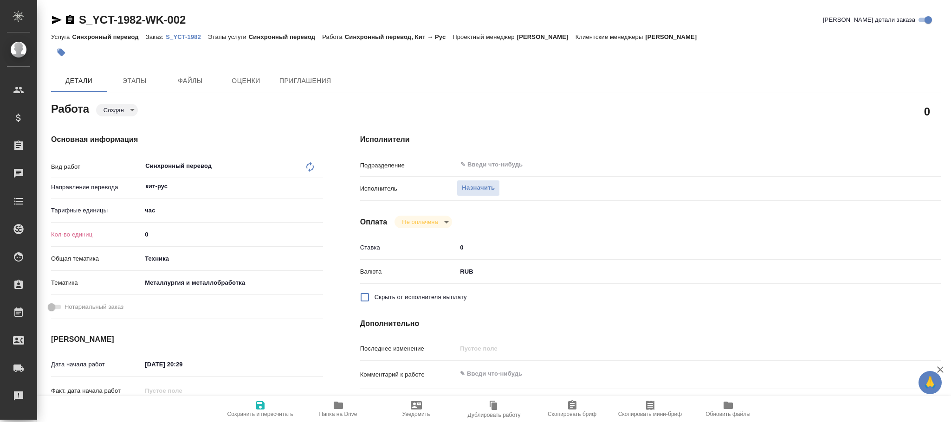
click at [312, 164] on icon at bounding box center [310, 167] width 11 height 11
type textarea "x"
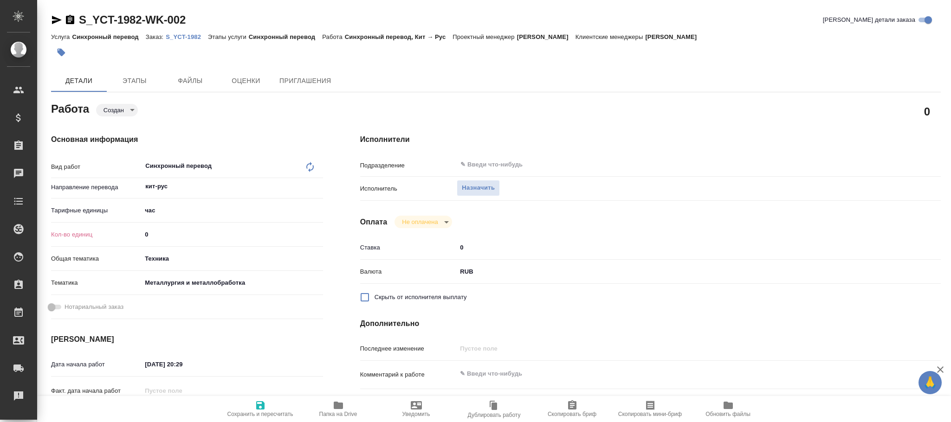
type textarea "x"
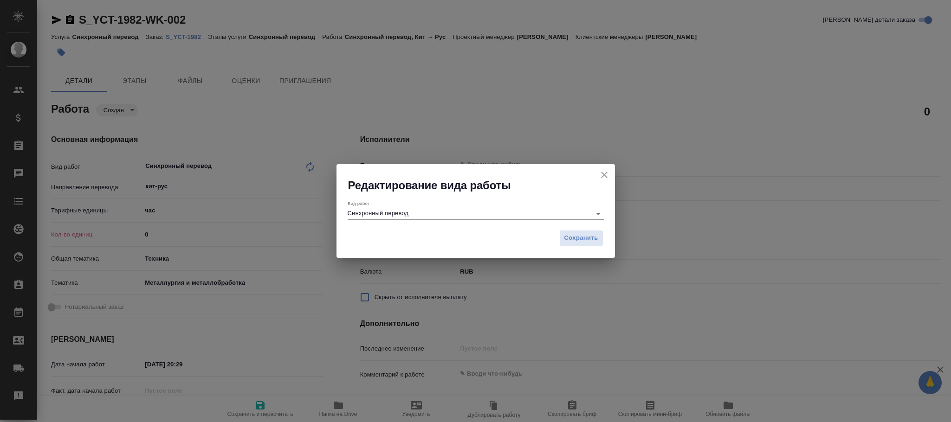
type textarea "x"
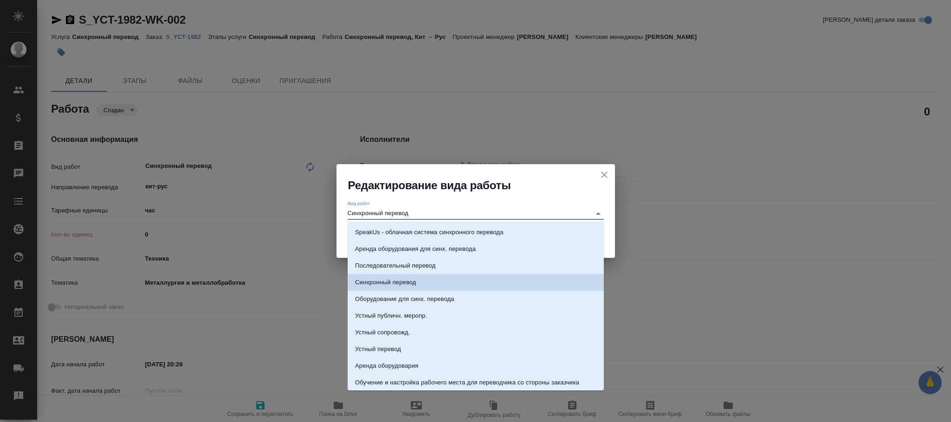
click at [487, 209] on input "Синхронный перевод" at bounding box center [467, 213] width 239 height 11
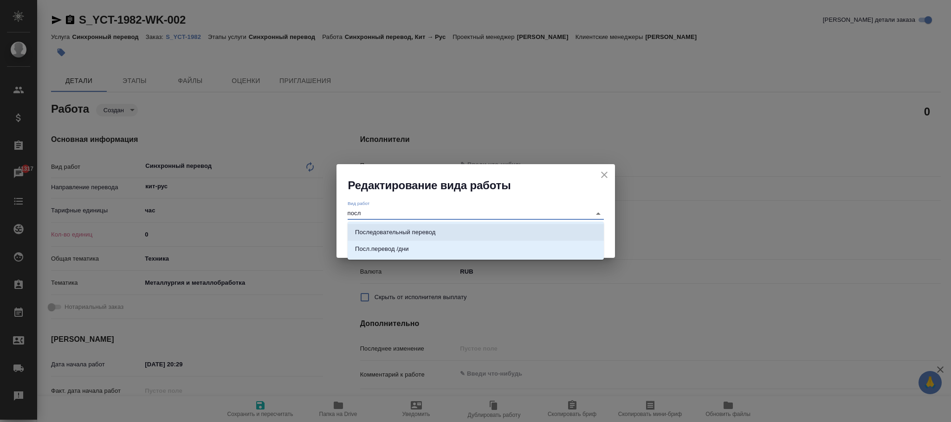
type input "посл"
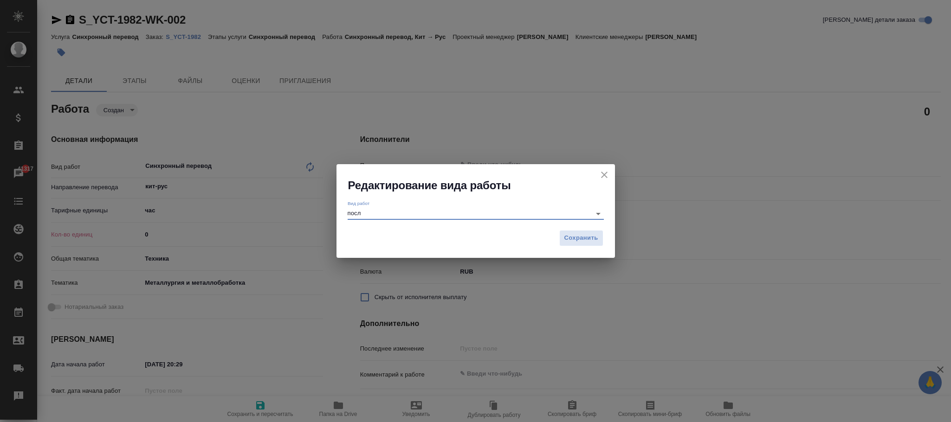
click at [606, 176] on icon "close" at bounding box center [604, 174] width 11 height 11
type textarea "x"
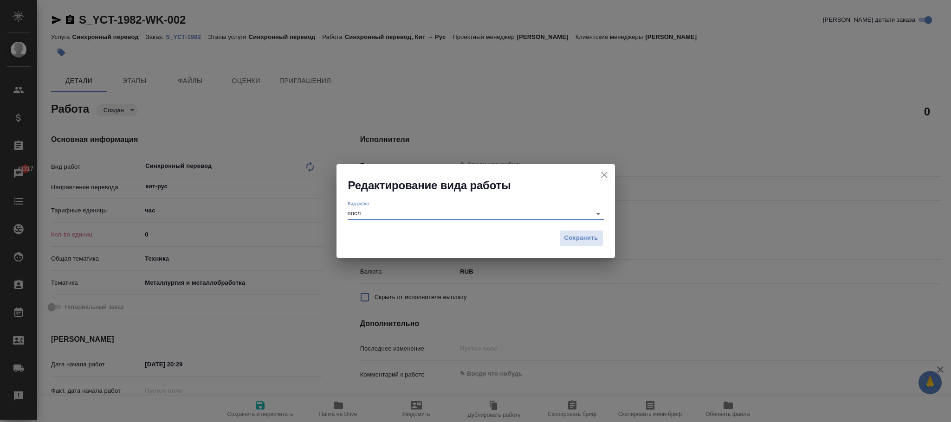
type textarea "x"
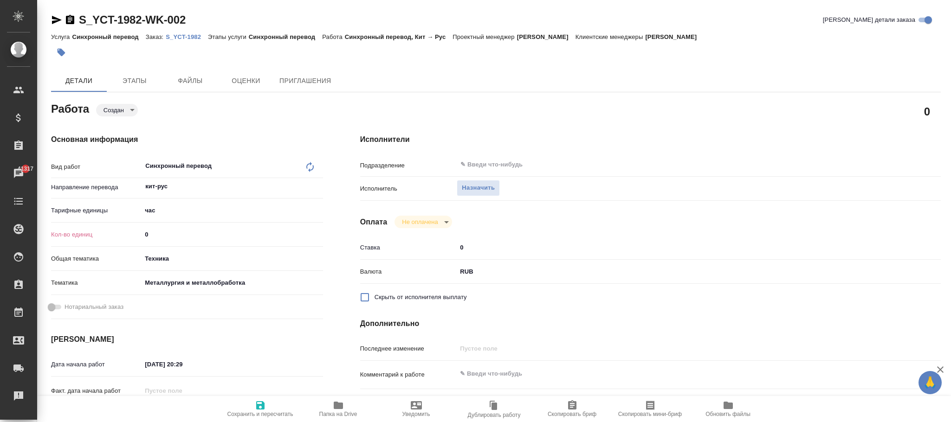
click at [262, 165] on div "Синхронный перевод x ​" at bounding box center [223, 166] width 162 height 21
click at [312, 166] on icon at bounding box center [310, 167] width 11 height 11
type textarea "x"
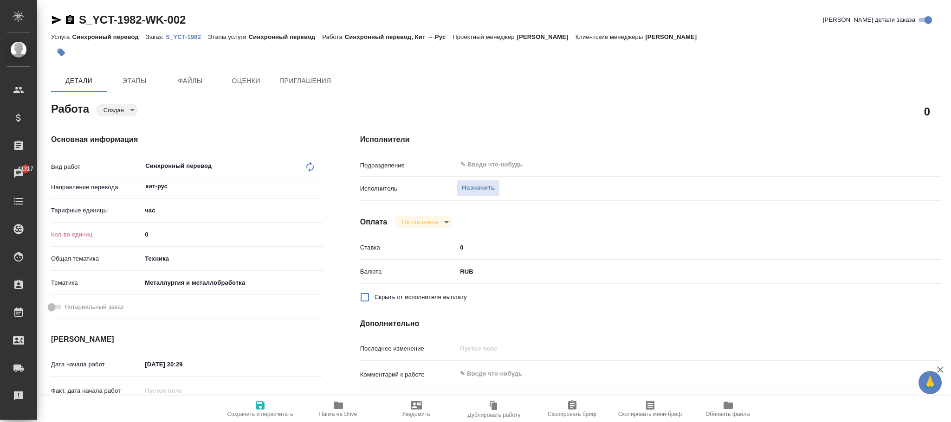
type textarea "x"
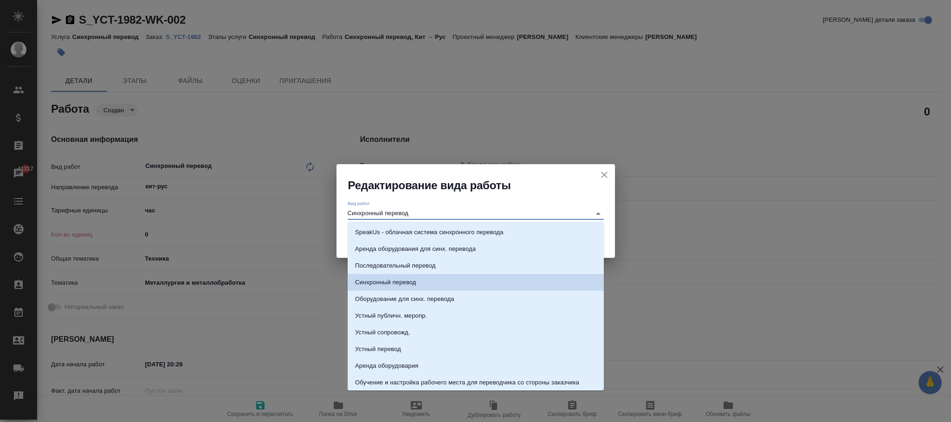
drag, startPoint x: 429, startPoint y: 212, endPoint x: 70, endPoint y: 211, distance: 359.3
click at [65, 212] on div "Редактирование вида работы Вид работ Синхронный перевод Сохранить" at bounding box center [475, 211] width 951 height 422
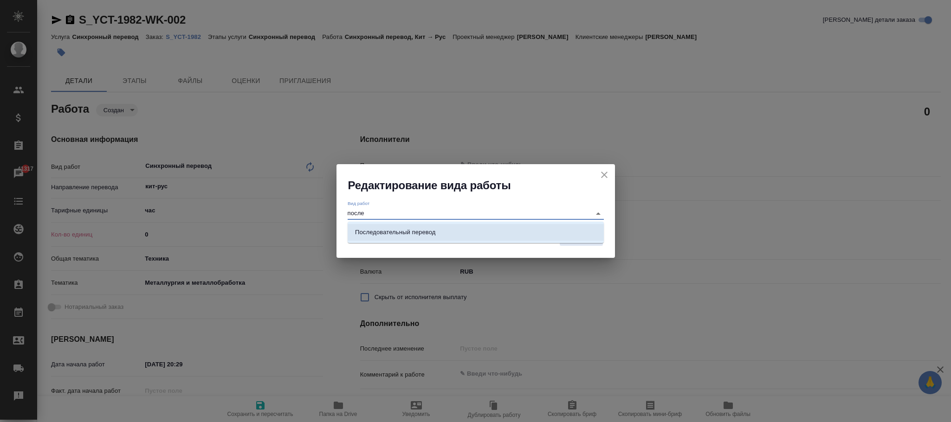
click at [447, 233] on li "Последовательный перевод" at bounding box center [476, 232] width 256 height 17
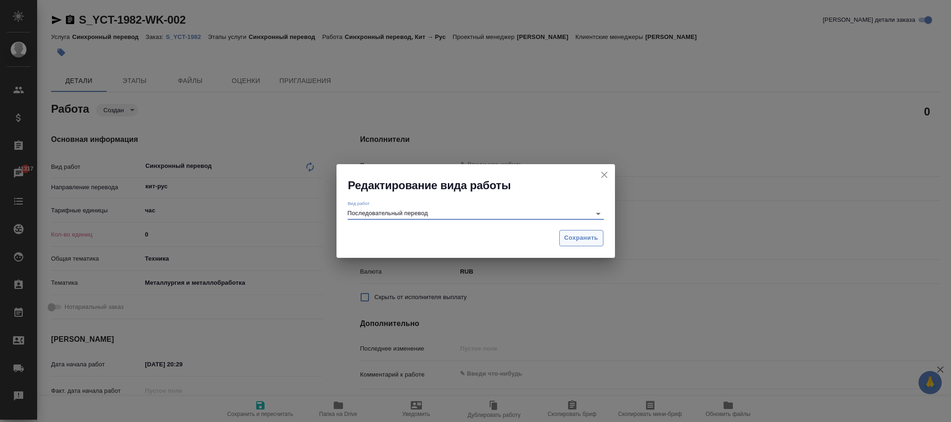
type input "Последовательный перевод"
click at [595, 244] on button "Сохранить" at bounding box center [581, 238] width 44 height 16
type textarea "x"
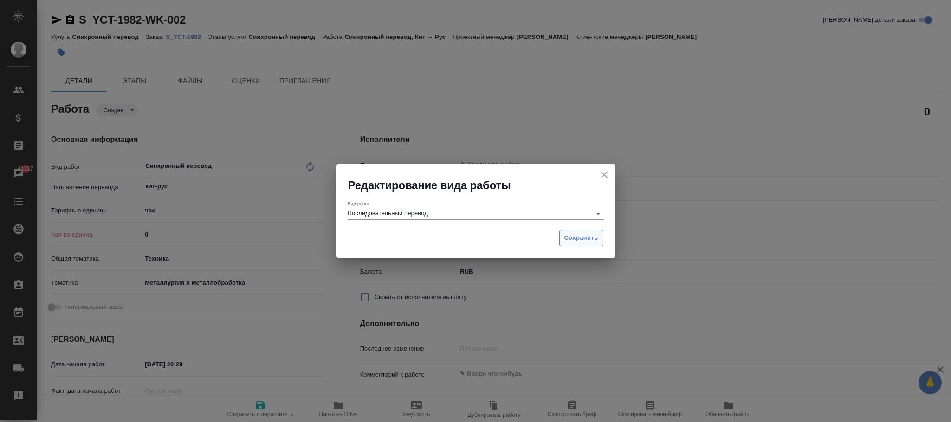
type textarea "x"
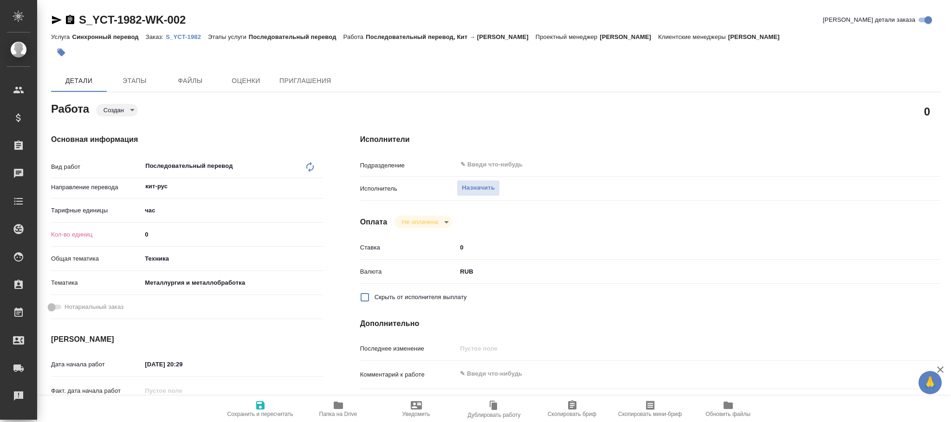
type textarea "x"
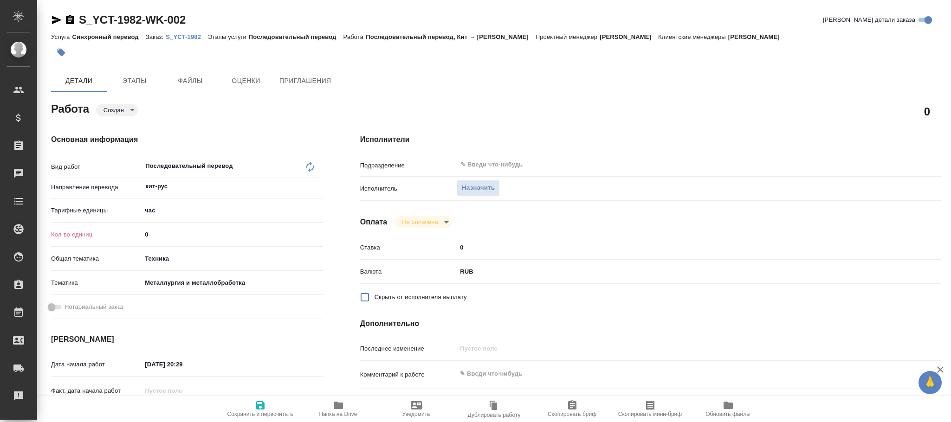
type textarea "x"
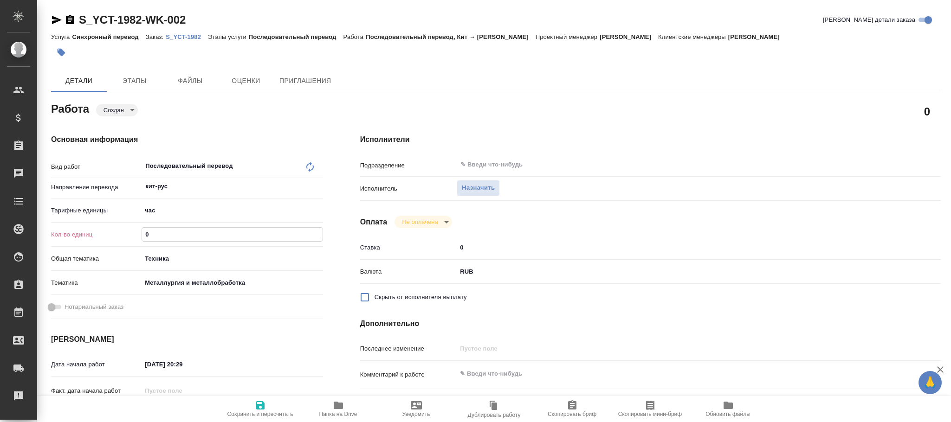
drag, startPoint x: 195, startPoint y: 240, endPoint x: 176, endPoint y: 240, distance: 19.5
click at [76, 237] on div "Кол-во единиц 0" at bounding box center [187, 235] width 272 height 16
type textarea "x"
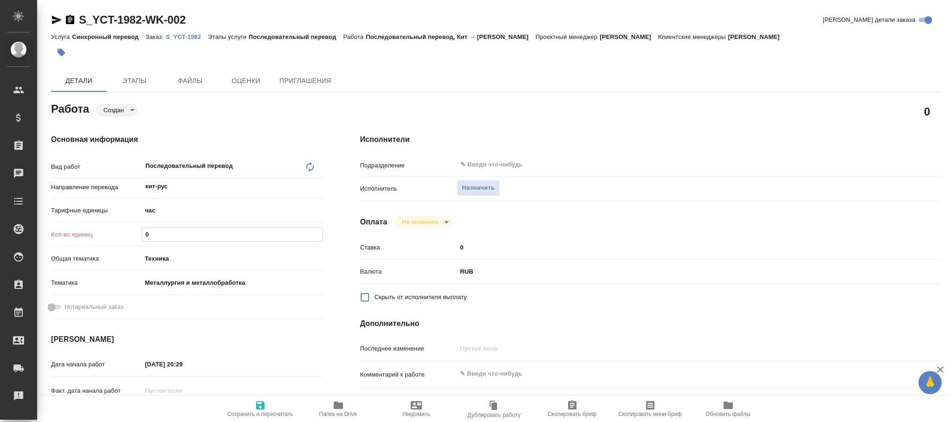
type textarea "x"
type input "1"
type textarea "x"
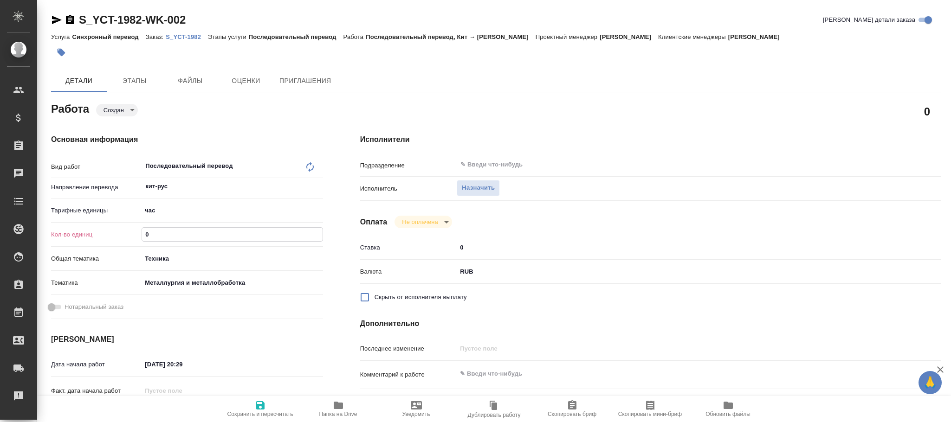
type textarea "x"
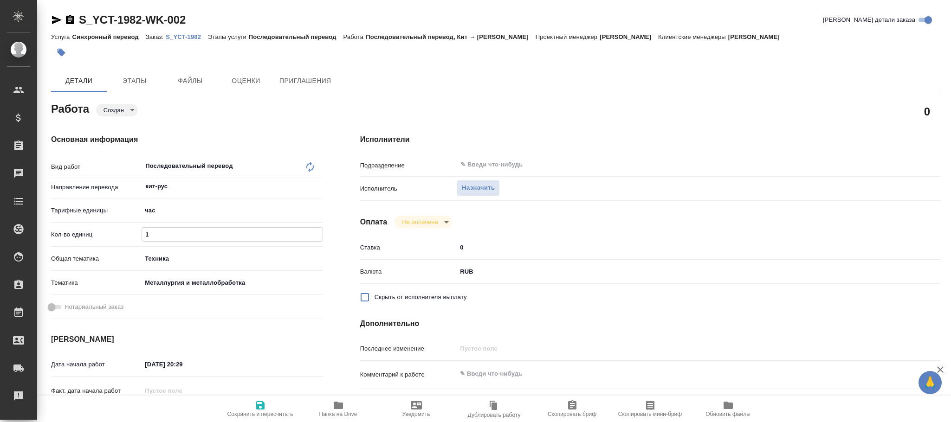
type textarea "x"
type input "1"
click at [258, 407] on icon "button" at bounding box center [260, 406] width 8 height 8
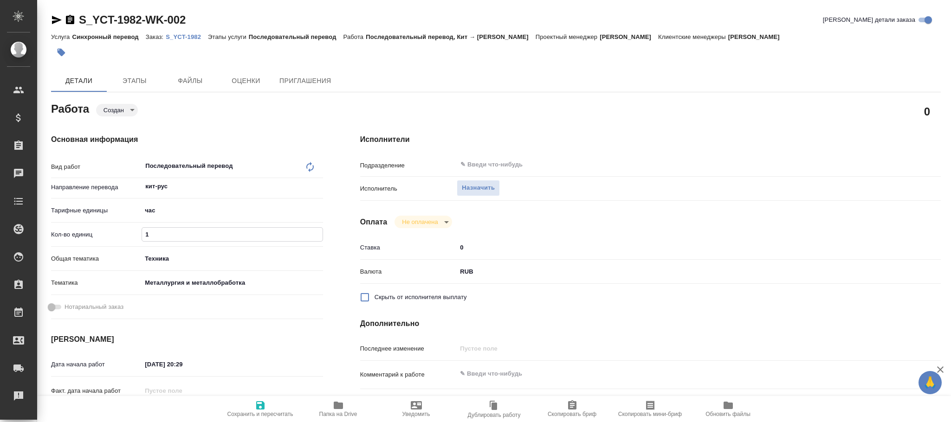
type textarea "x"
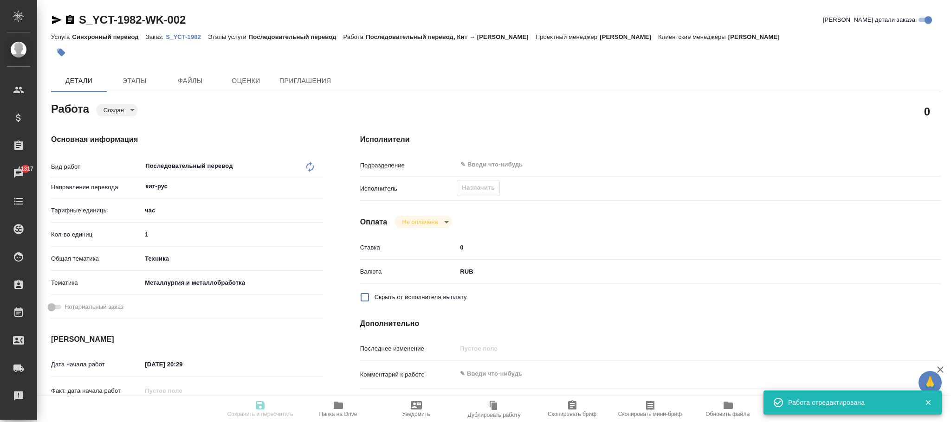
type textarea "x"
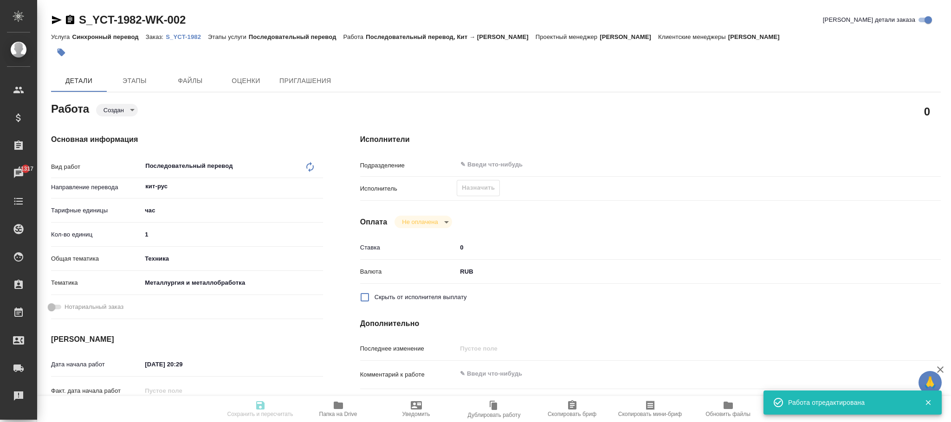
type input "created"
type textarea "Последовательный перевод"
type textarea "x"
type input "кит-рус"
type input "5a8b1489cc6b4906c91bfd93"
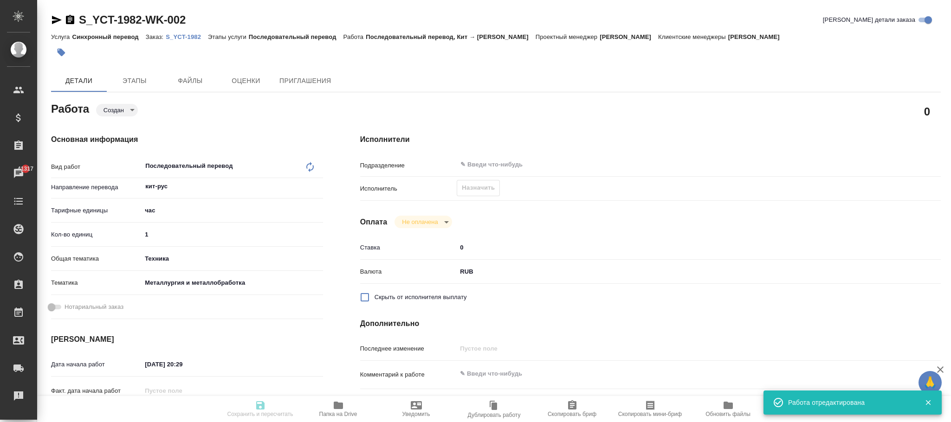
type input "1"
type input "tech"
type input "60014e23f7d9dc5f480a3cf8"
type input "20.08.2025 20:29"
type input "11.09.2025 20:29"
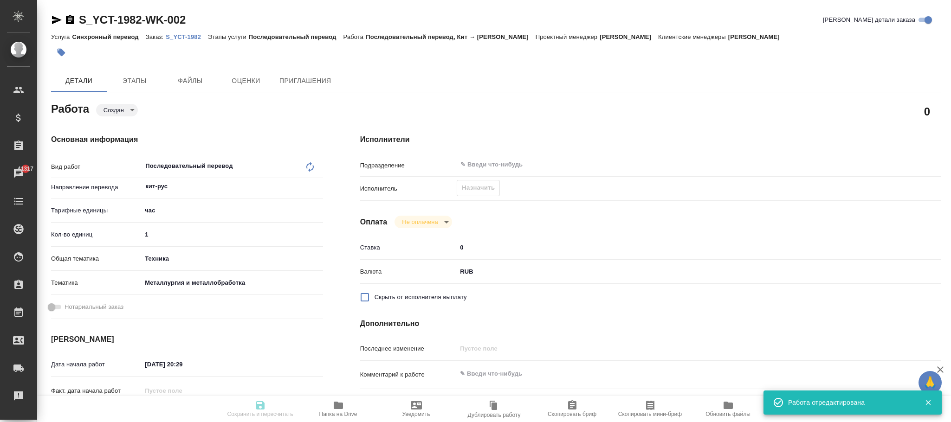
type input "11.09.2025 20:29"
type input "notPayed"
type input "0"
type input "RUB"
type input "[PERSON_NAME]"
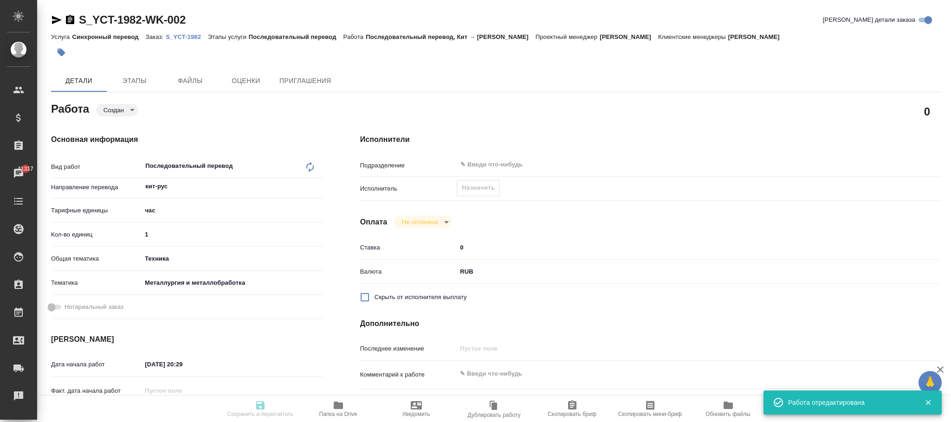
type textarea "x"
type input "S_YCT-1982"
type input "Синхронный перевод"
type input "Последовательный перевод"
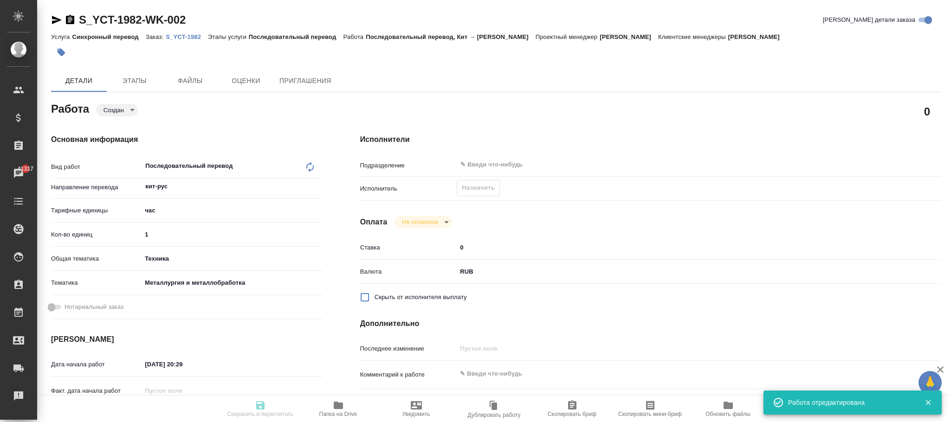
type input "[PERSON_NAME]"
type input "/Clients/Rusal_int/Orders/S_YCT-1982"
type textarea "x"
type textarea "01.09-06.09 Хэ Син Пекин"
type textarea "x"
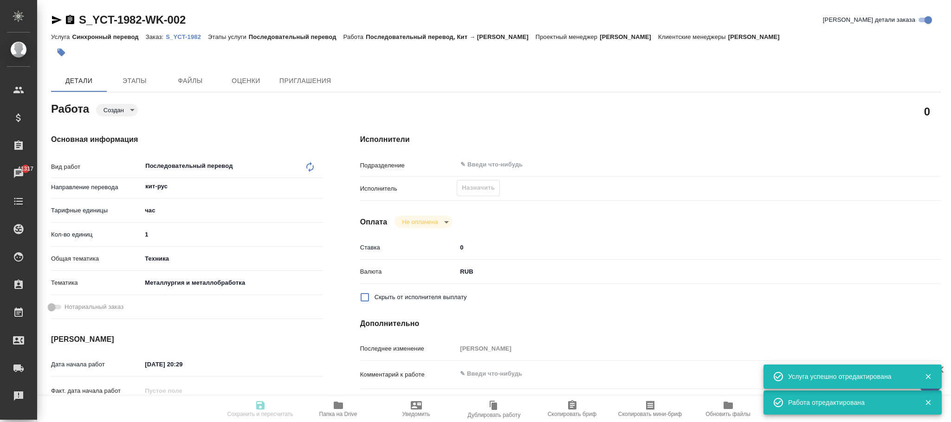
type textarea "x"
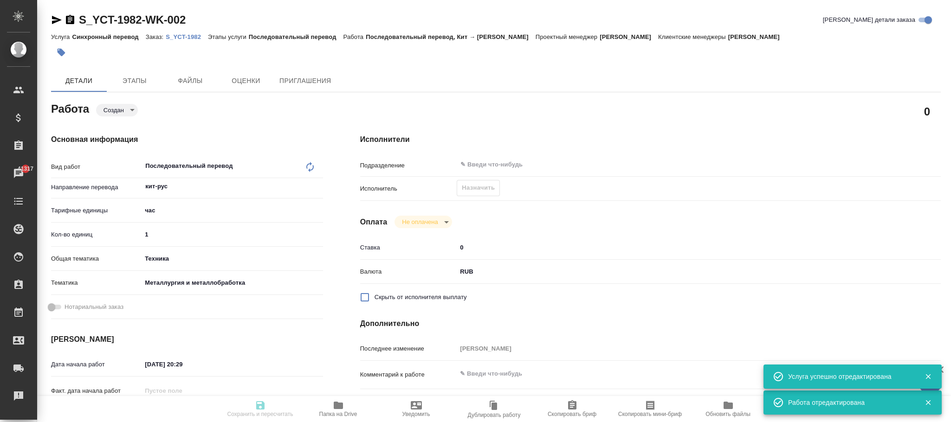
type textarea "x"
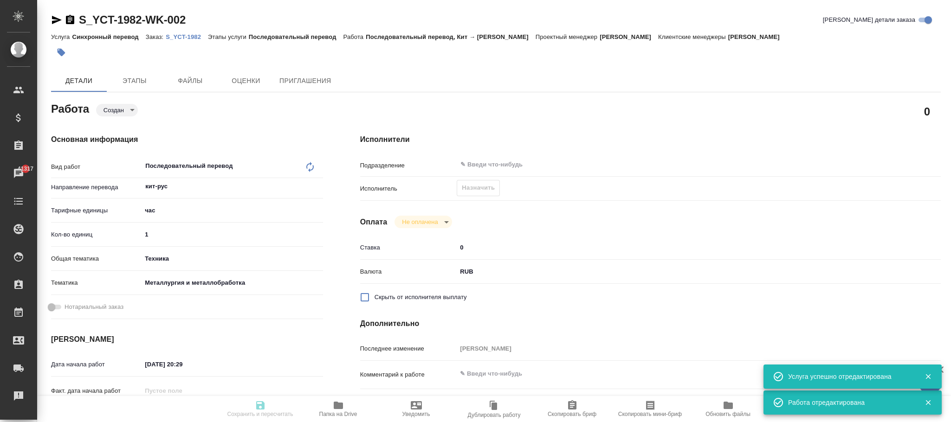
type textarea "x"
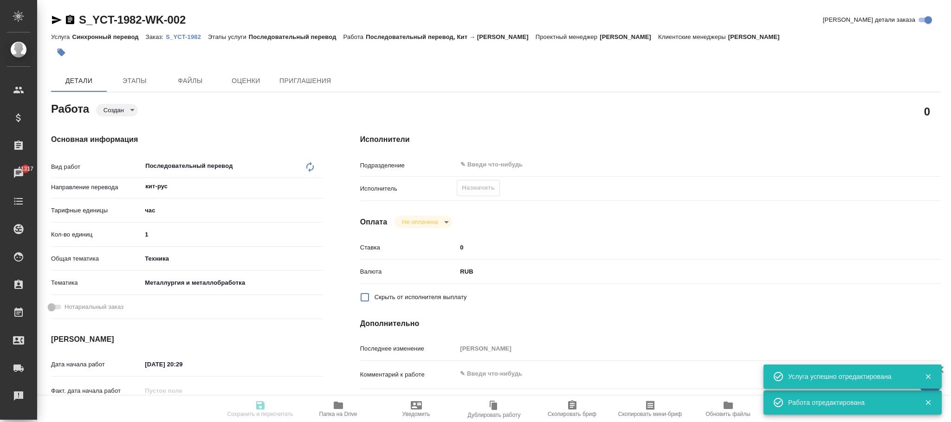
type input "created"
type textarea "Последовательный перевод"
type textarea "x"
type input "кит-рус"
type input "5a8b1489cc6b4906c91bfd93"
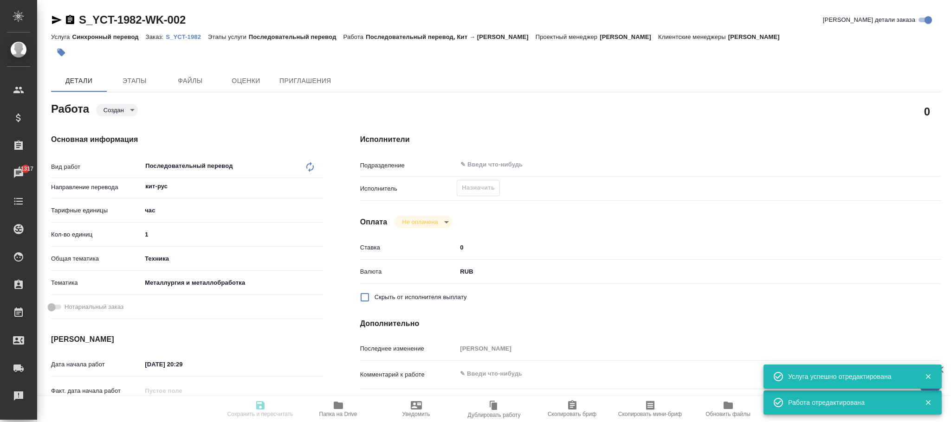
type input "1"
type input "tech"
type input "60014e23f7d9dc5f480a3cf8"
type input "[DATE] 20:29"
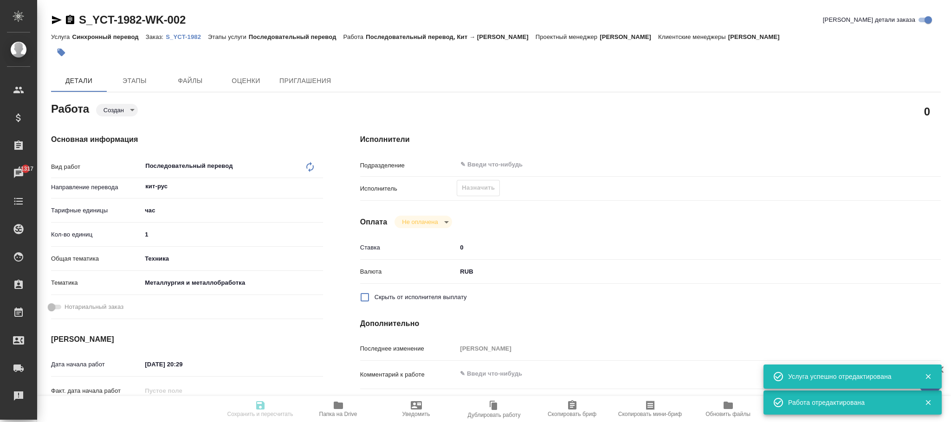
type input "[DATE] 20:29"
type input "notPayed"
type input "0"
type input "RUB"
type input "Фокина Наталья"
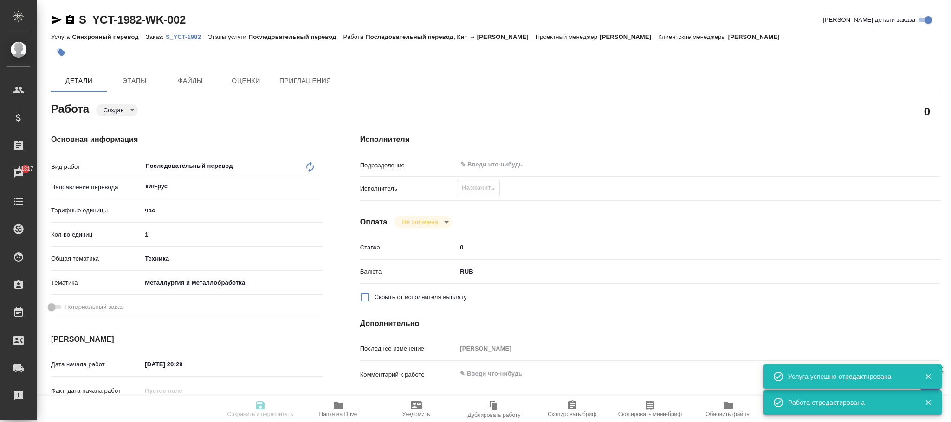
type textarea "x"
type input "S_YCT-1982"
type input "Синхронный перевод"
type input "Последовательный перевод"
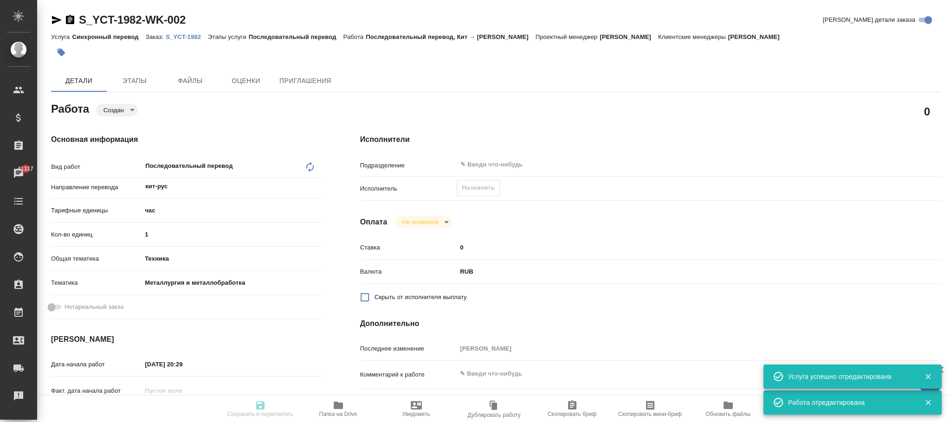
type input "[PERSON_NAME]"
type input "/Clients/Rusal_int/Orders/S_YCT-1982"
type textarea "x"
type textarea "01.09-06.09 [PERSON_NAME]"
type textarea "x"
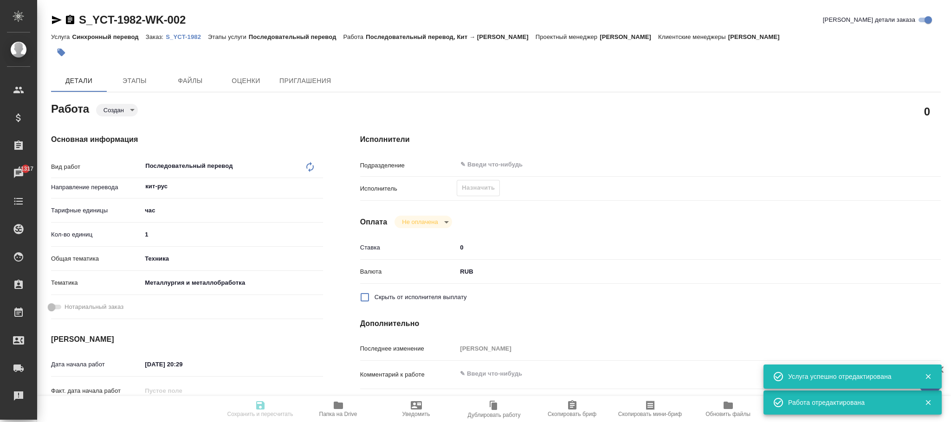
type textarea "x"
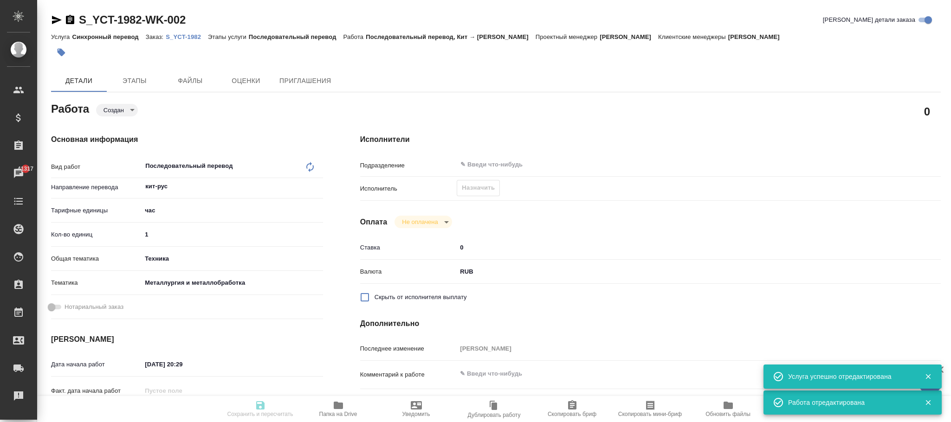
type textarea "x"
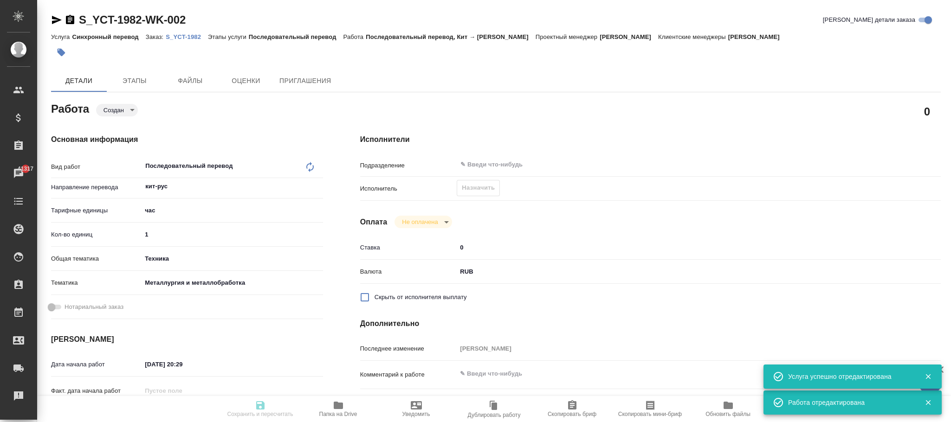
type textarea "x"
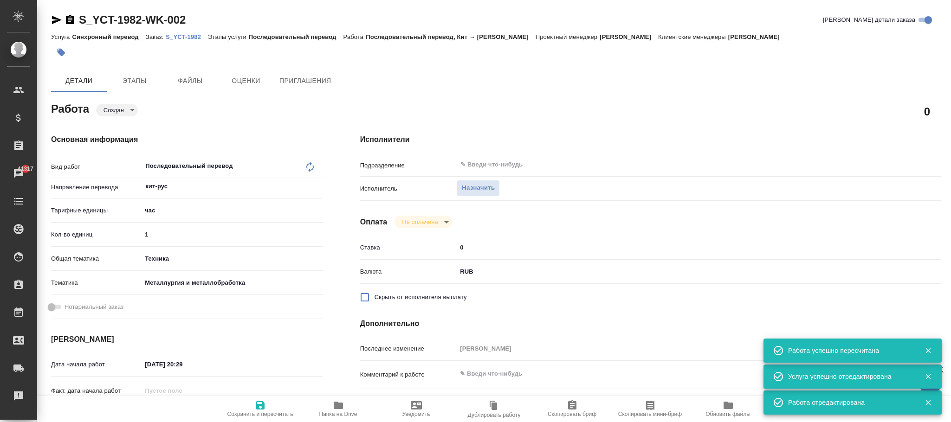
type textarea "x"
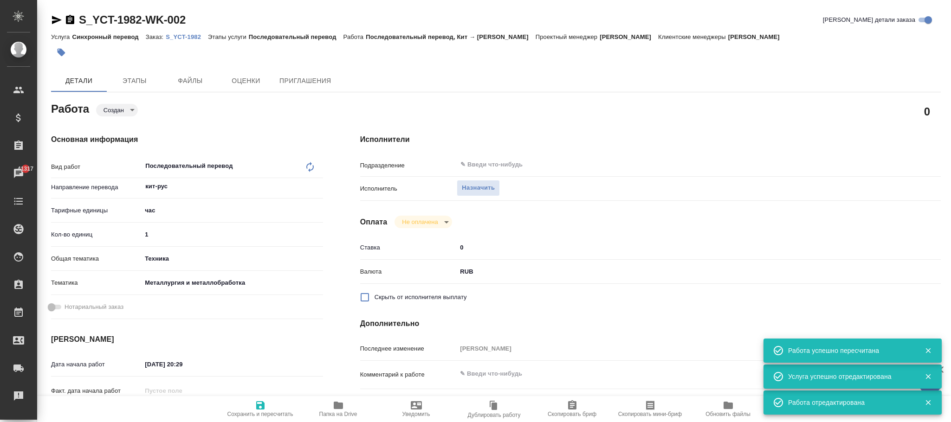
type textarea "x"
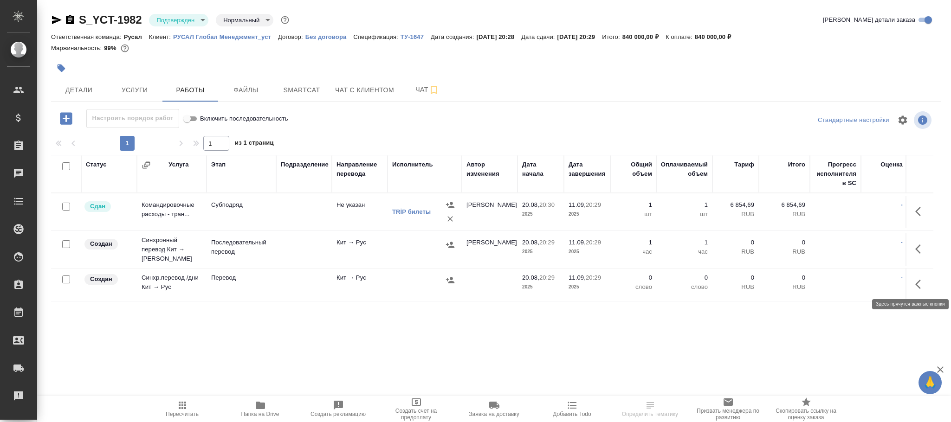
click at [915, 283] on icon "button" at bounding box center [920, 284] width 11 height 11
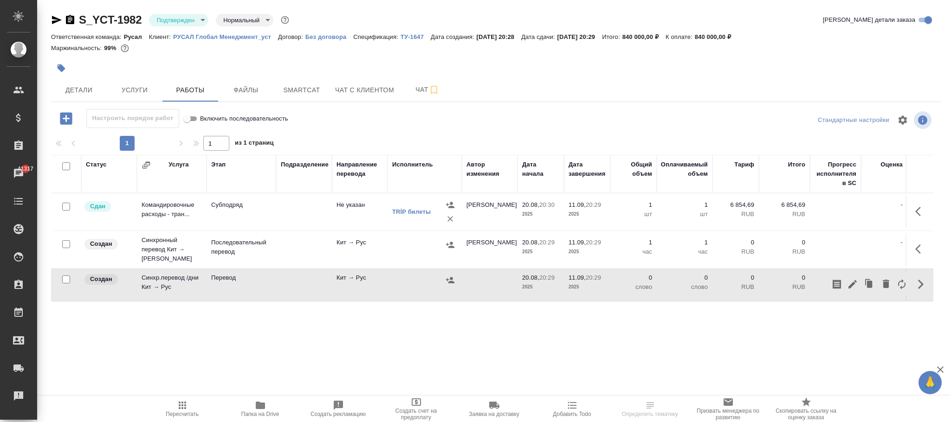
click at [500, 279] on td at bounding box center [490, 285] width 56 height 32
click at [61, 118] on icon "button" at bounding box center [66, 118] width 12 height 12
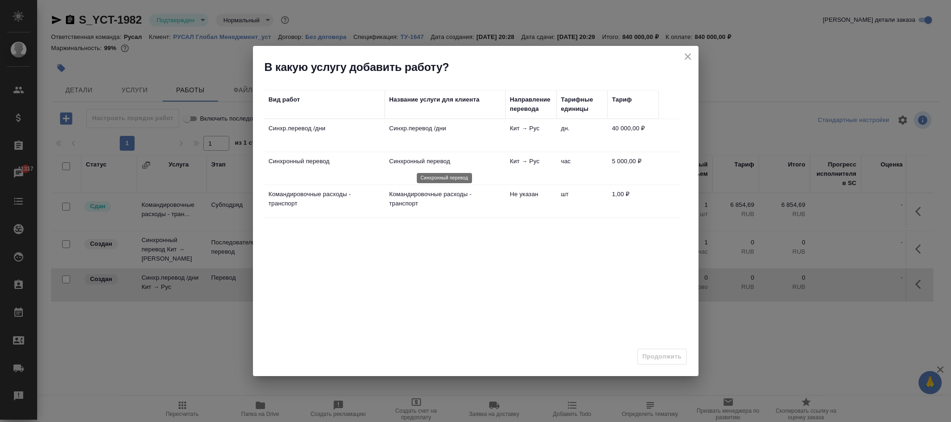
click at [456, 162] on p "Синхронный перевод" at bounding box center [444, 161] width 111 height 9
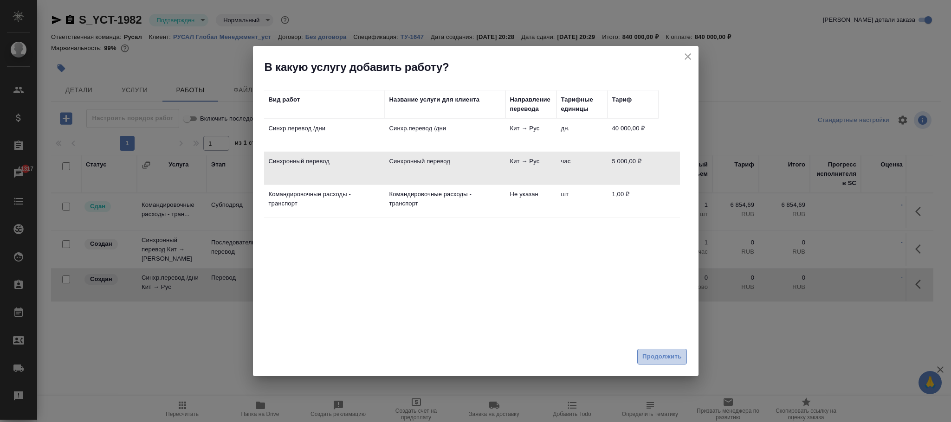
click at [662, 356] on span "Продолжить" at bounding box center [662, 357] width 39 height 11
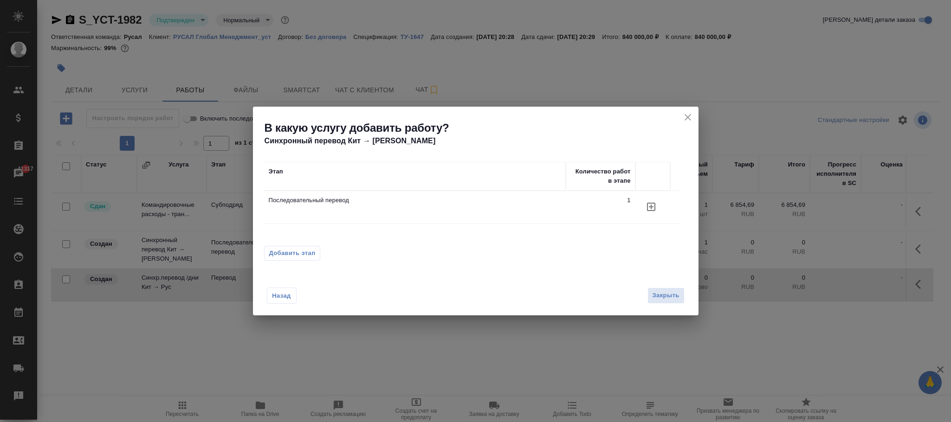
click at [651, 206] on icon "button" at bounding box center [651, 207] width 8 height 8
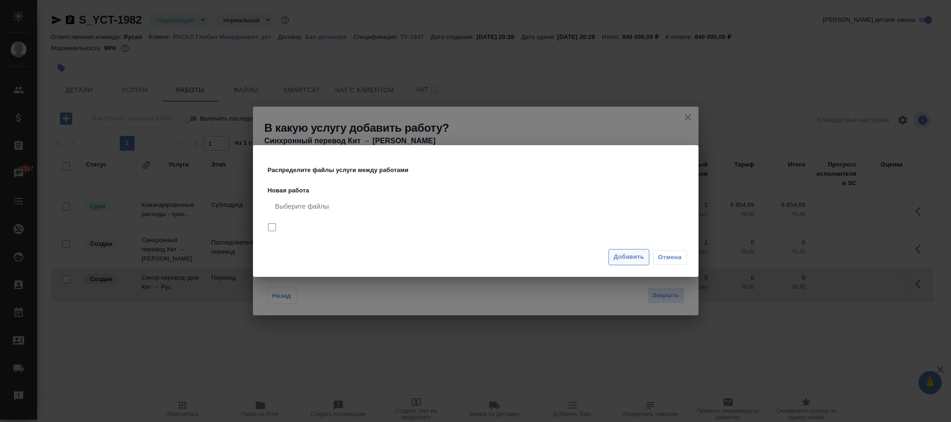
click at [631, 254] on span "Добавить" at bounding box center [629, 257] width 31 height 11
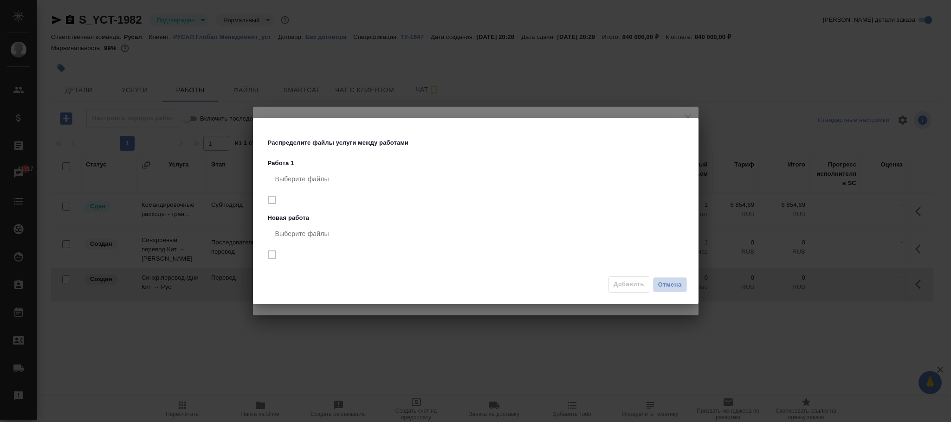
click at [677, 283] on span "Отмена" at bounding box center [670, 284] width 24 height 9
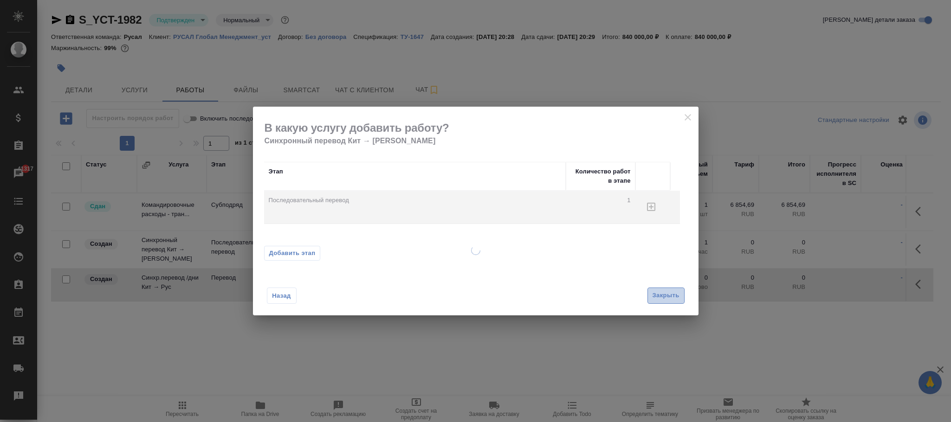
click at [675, 297] on span "Закрыть" at bounding box center [666, 296] width 27 height 11
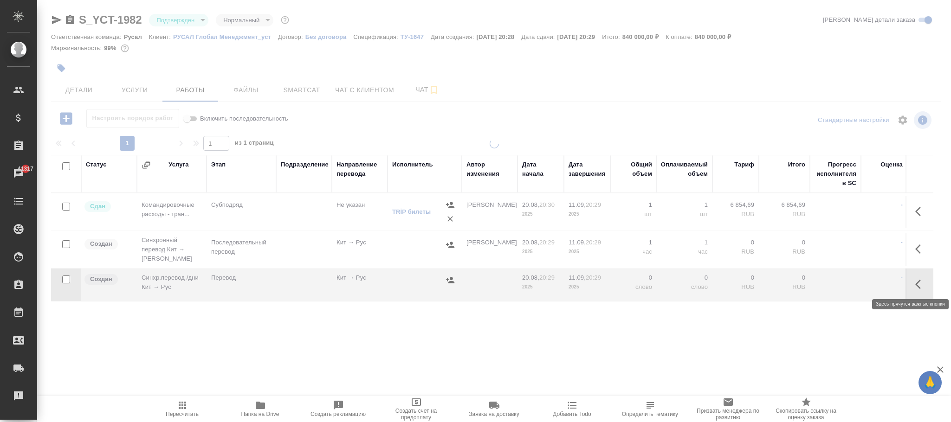
click at [917, 282] on icon "button" at bounding box center [920, 284] width 11 height 11
click at [886, 279] on icon "button" at bounding box center [886, 284] width 11 height 11
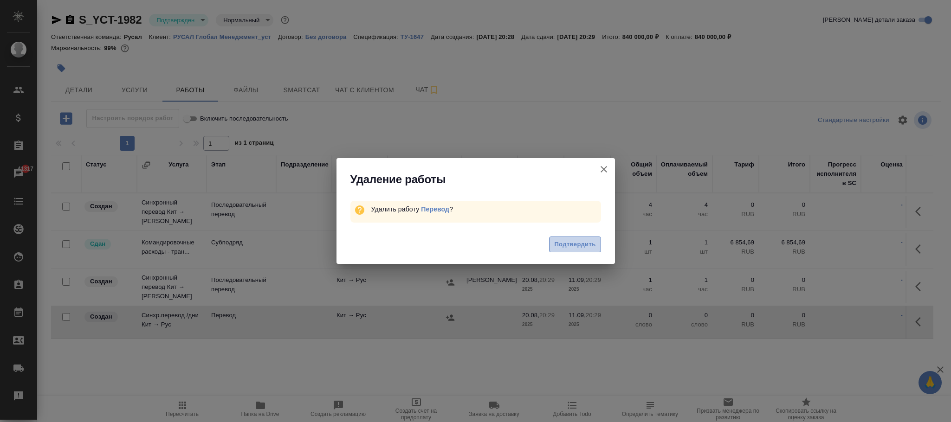
drag, startPoint x: 582, startPoint y: 250, endPoint x: 589, endPoint y: 244, distance: 9.2
click at [581, 250] on button "Подтвердить" at bounding box center [575, 245] width 52 height 16
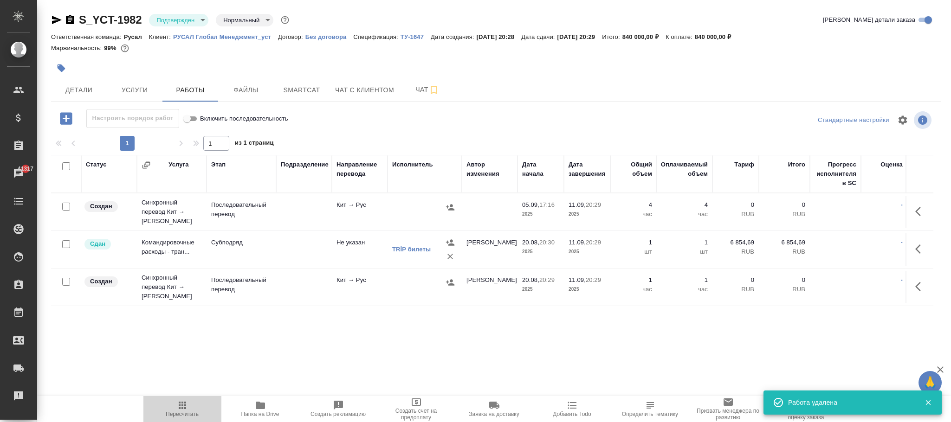
click at [196, 411] on span "Пересчитать" at bounding box center [182, 409] width 67 height 18
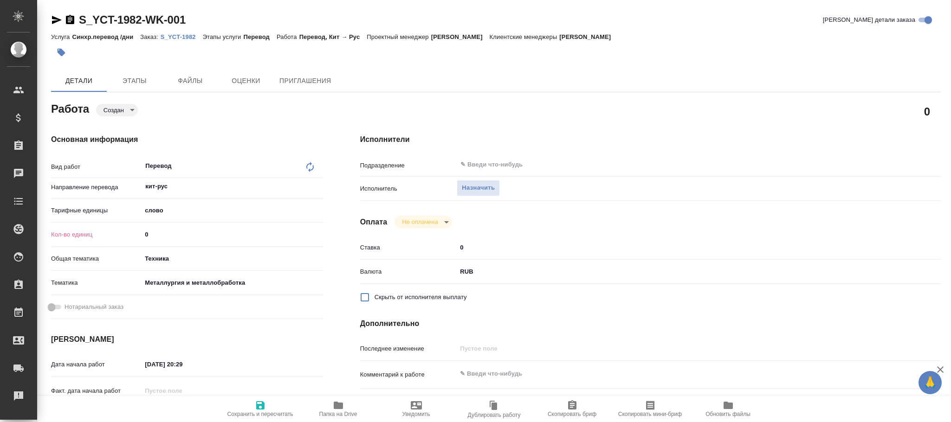
type textarea "x"
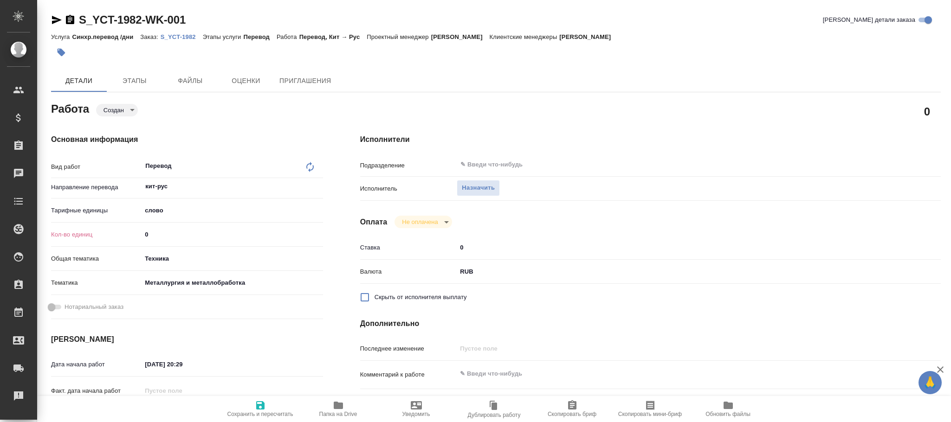
type textarea "x"
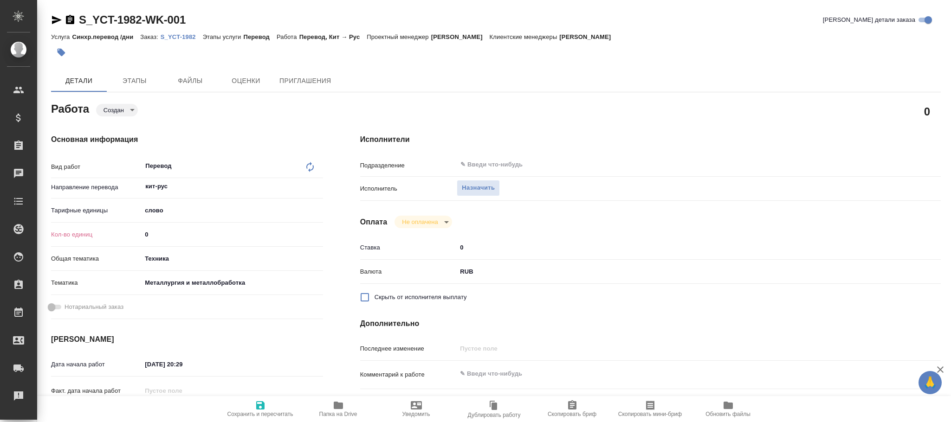
type textarea "x"
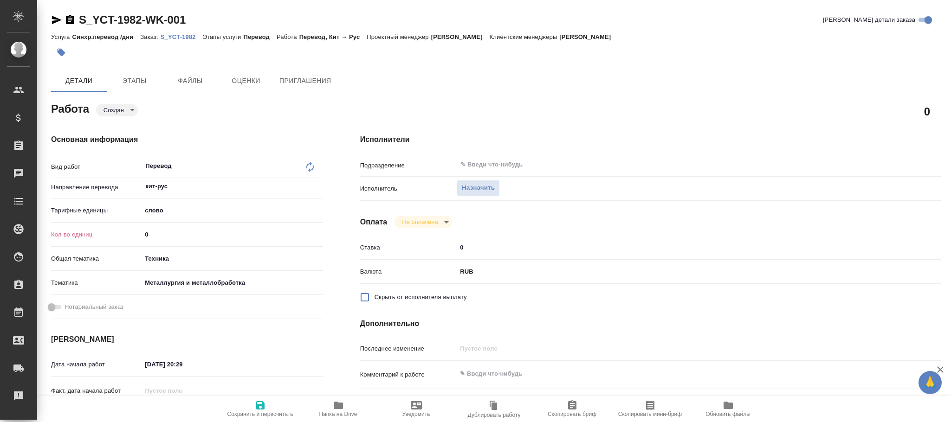
click at [312, 166] on icon at bounding box center [310, 167] width 11 height 11
type textarea "x"
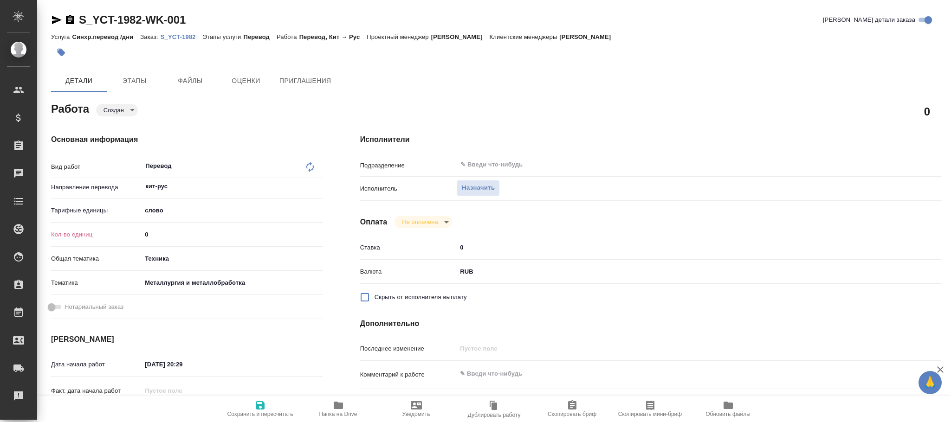
type textarea "x"
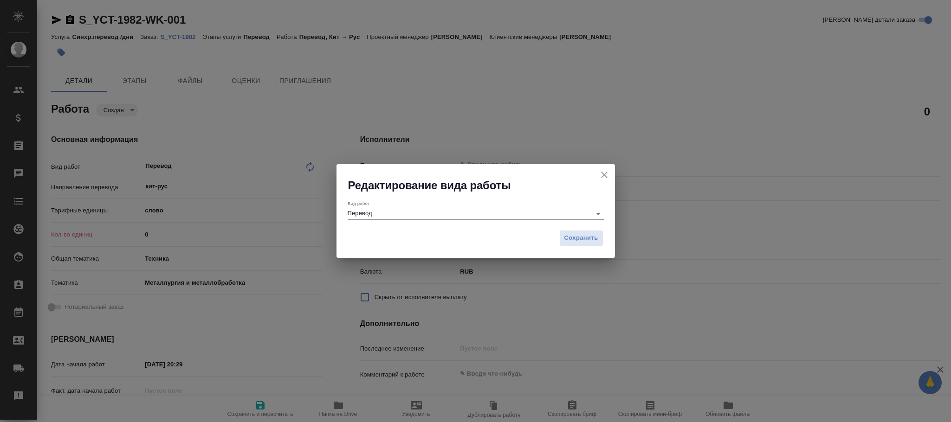
type textarea "x"
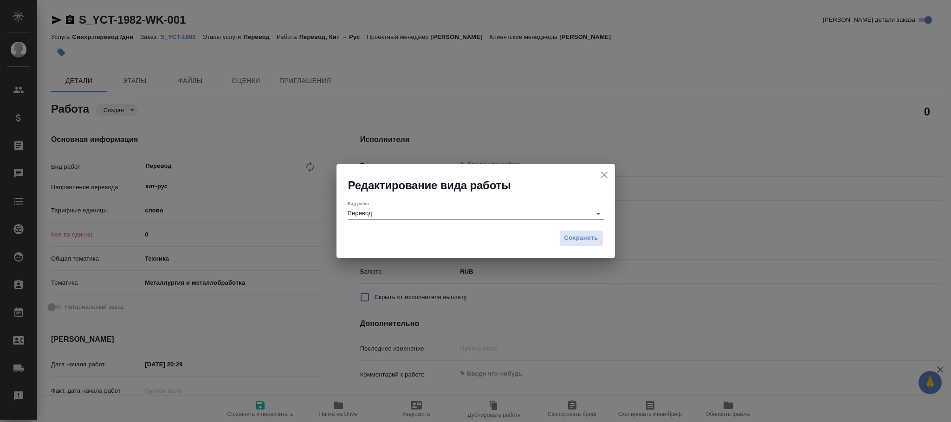
click at [439, 219] on div "Вид работ Перевод" at bounding box center [476, 209] width 279 height 32
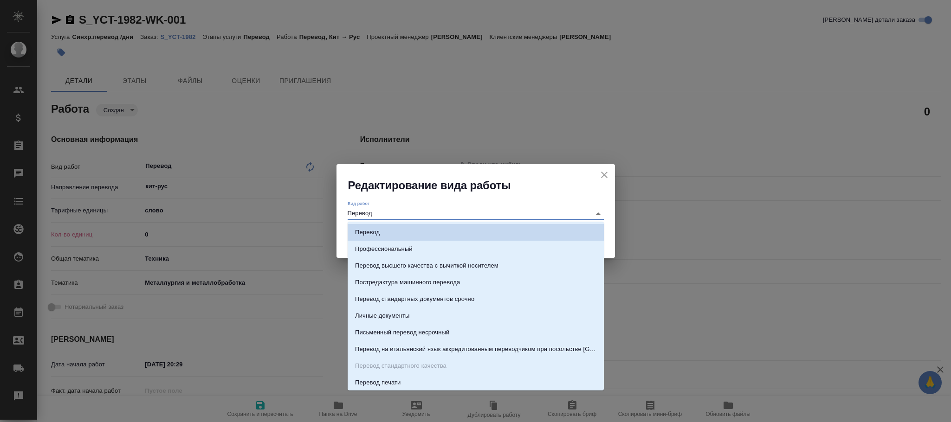
drag, startPoint x: 439, startPoint y: 219, endPoint x: 178, endPoint y: 219, distance: 260.9
click at [178, 219] on div "Редактирование вида работы Вид работ Перевод Сохранить" at bounding box center [475, 211] width 951 height 422
type textarea "x"
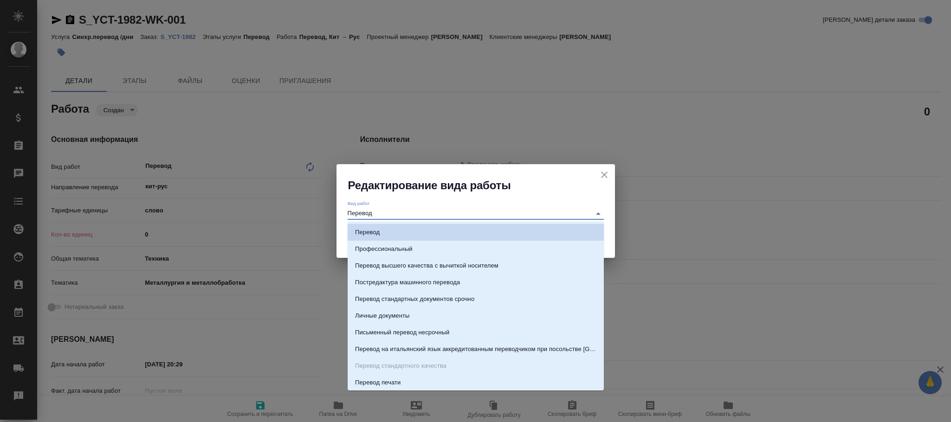
type textarea "x"
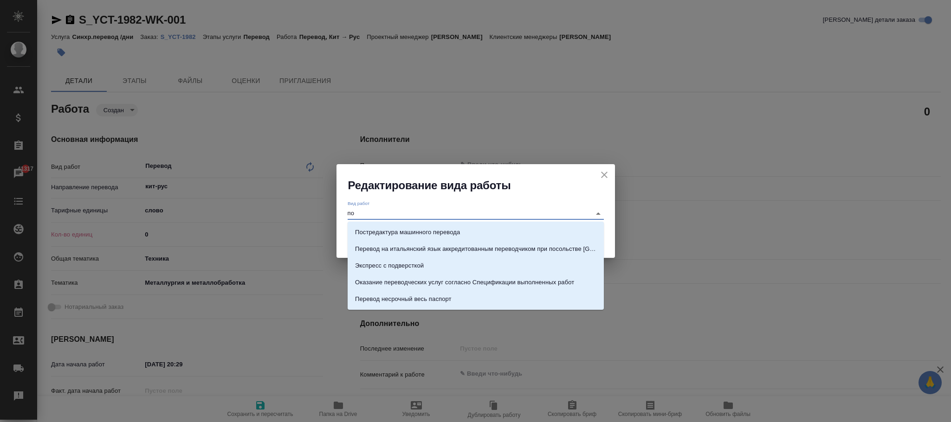
type input "п"
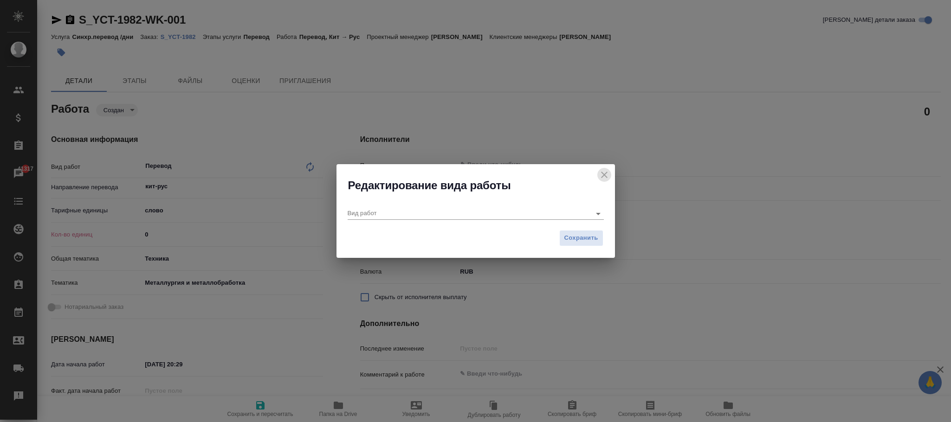
click at [605, 175] on icon "close" at bounding box center [604, 175] width 6 height 6
type textarea "x"
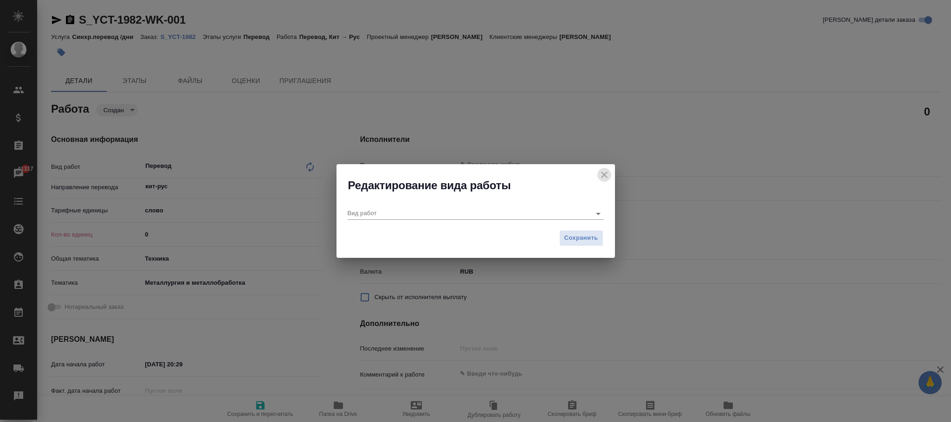
type textarea "x"
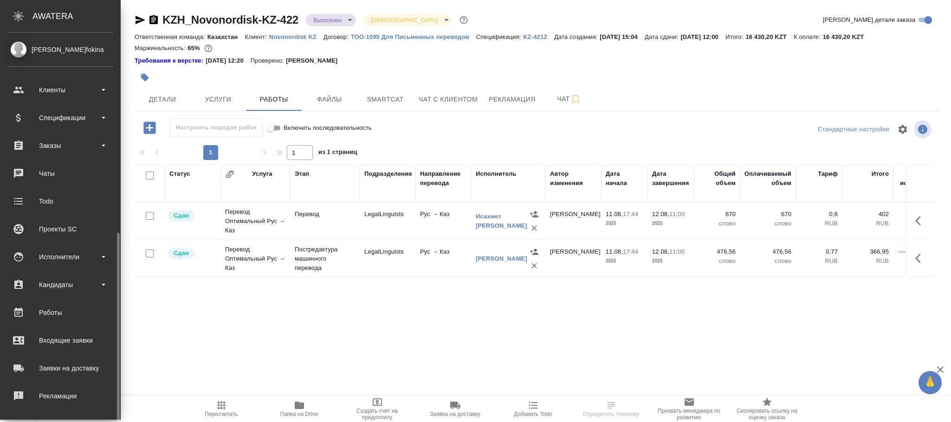
scroll to position [113, 0]
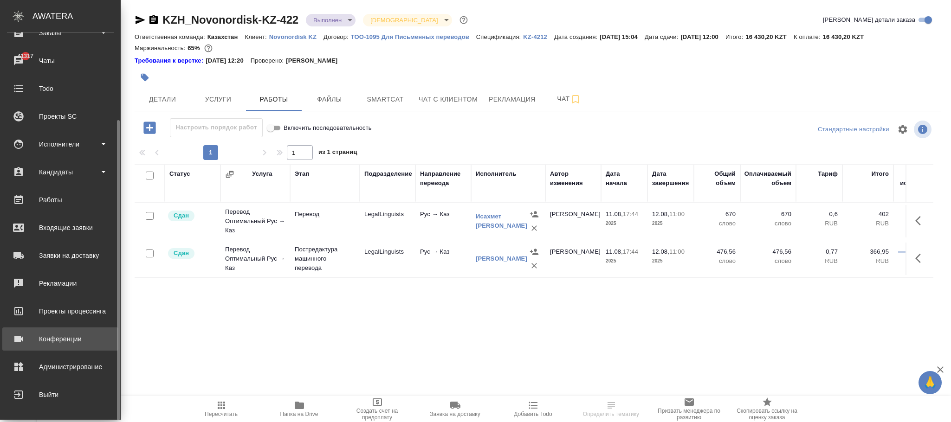
click at [59, 365] on div "Администрирование" at bounding box center [60, 367] width 107 height 14
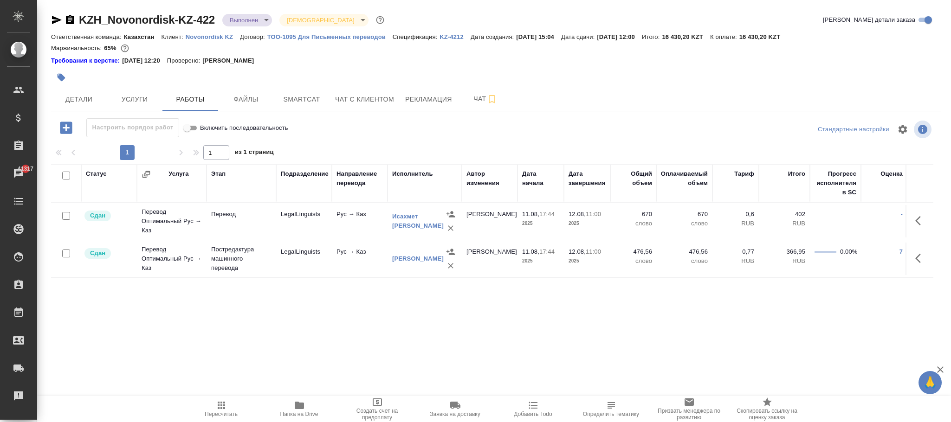
click at [307, 33] on link "ТОО-1095 Для Письменных переводов" at bounding box center [329, 36] width 125 height 8
click at [67, 129] on icon "button" at bounding box center [66, 128] width 16 height 16
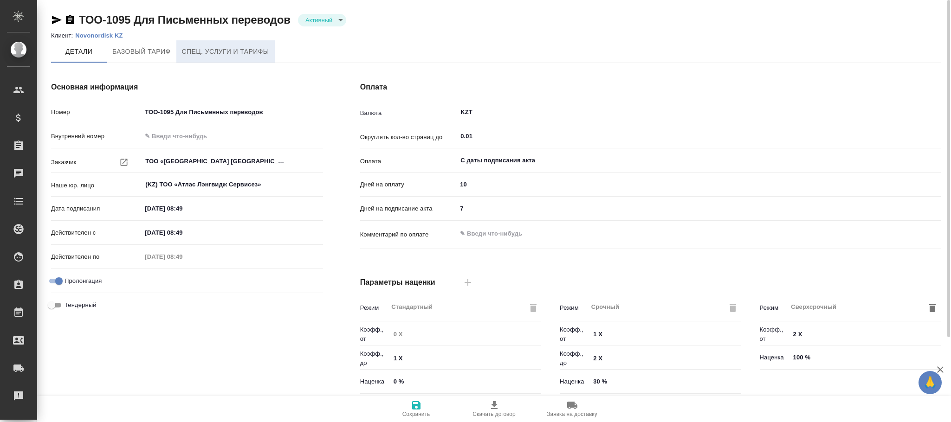
type input "ТП Казахстан"
click at [230, 52] on span "Спец. услуги и тарифы" at bounding box center [225, 52] width 87 height 12
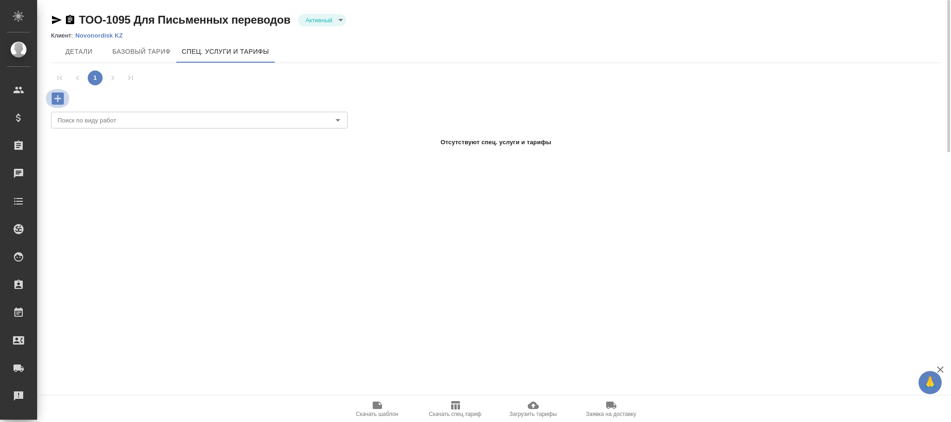
click at [57, 95] on icon "button" at bounding box center [58, 98] width 12 height 12
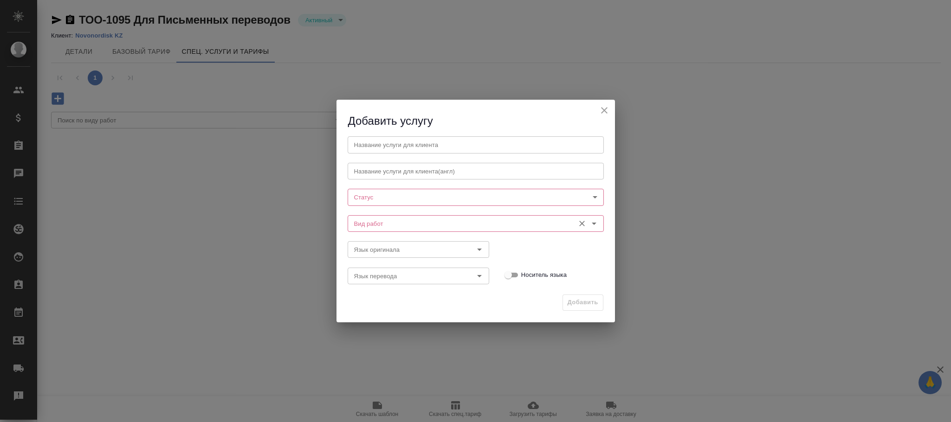
click at [382, 216] on div "Вид работ" at bounding box center [476, 223] width 256 height 17
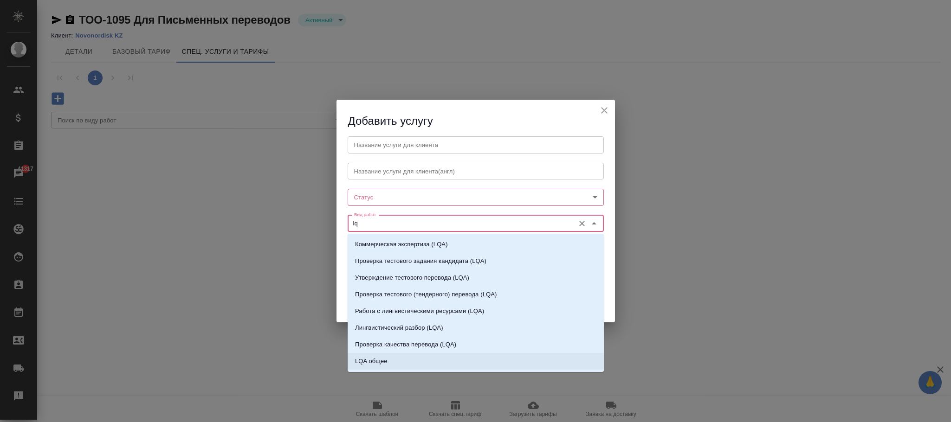
click at [400, 359] on li "LQA общее" at bounding box center [476, 361] width 256 height 17
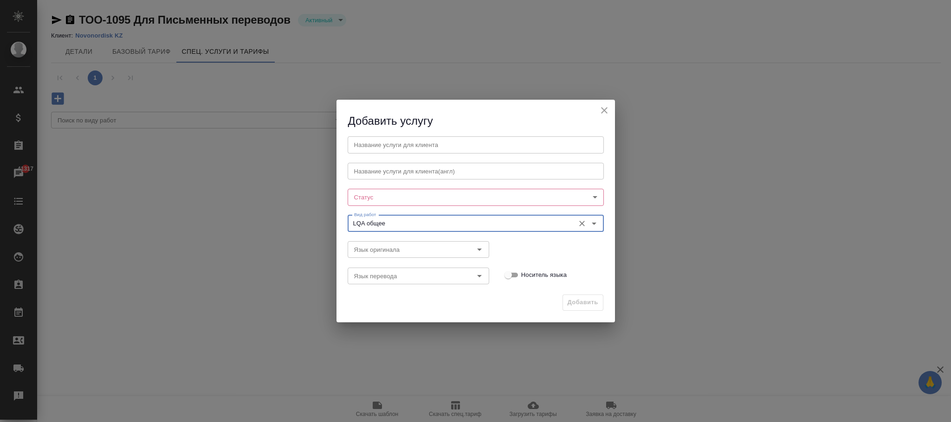
type input "LQA общее"
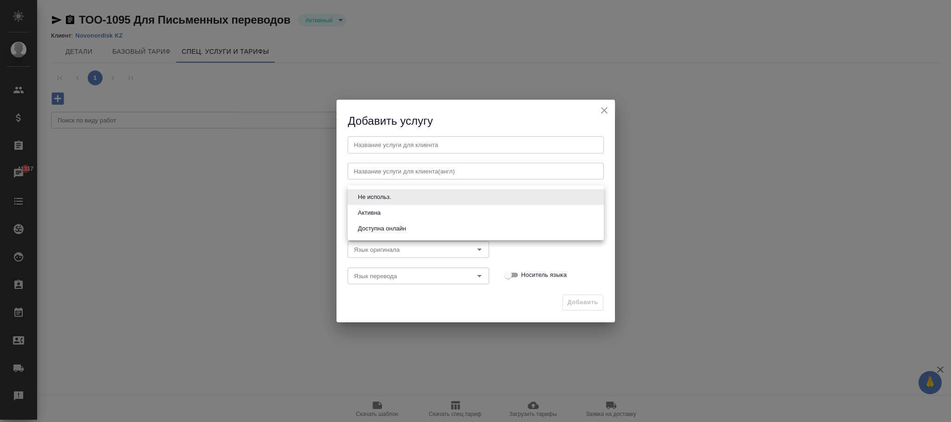
click at [415, 197] on body "🙏 .cls-1 fill:#fff; AWATERA Фокина Наталья n.fokina Клиенты Спецификации Заказы…" at bounding box center [475, 211] width 951 height 422
click at [371, 214] on button "Активна" at bounding box center [369, 213] width 28 height 10
type input "active"
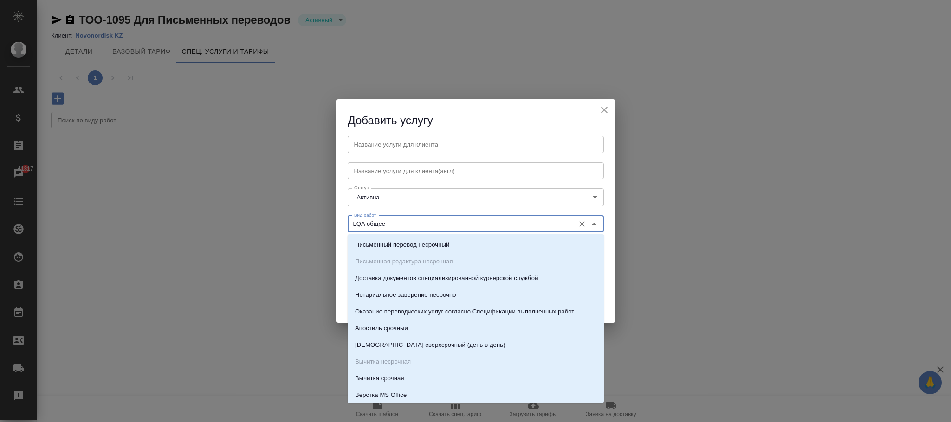
drag, startPoint x: 397, startPoint y: 224, endPoint x: 322, endPoint y: 223, distance: 74.8
click at [322, 223] on div "Добавить услугу Название услуги для клиента Название услуги для клиента Названи…" at bounding box center [475, 211] width 951 height 422
click at [388, 140] on input "text" at bounding box center [476, 144] width 256 height 17
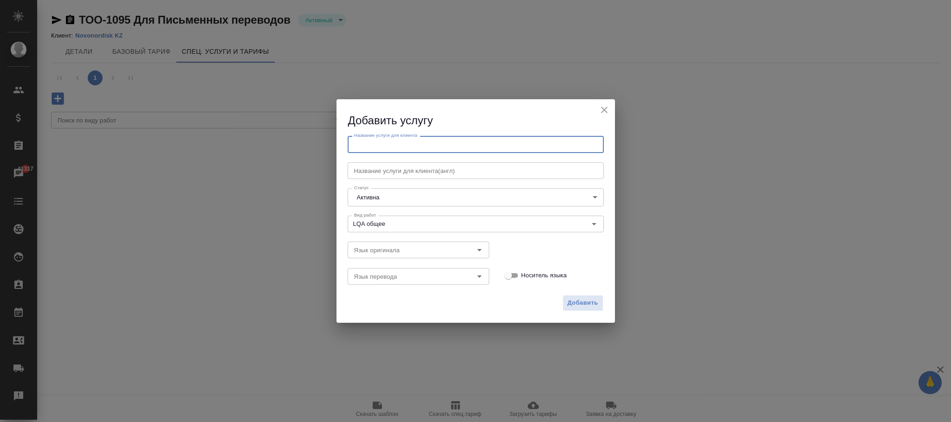
paste input "LQA общее"
type input "LQA общее"
click at [578, 305] on span "Добавить" at bounding box center [583, 303] width 31 height 11
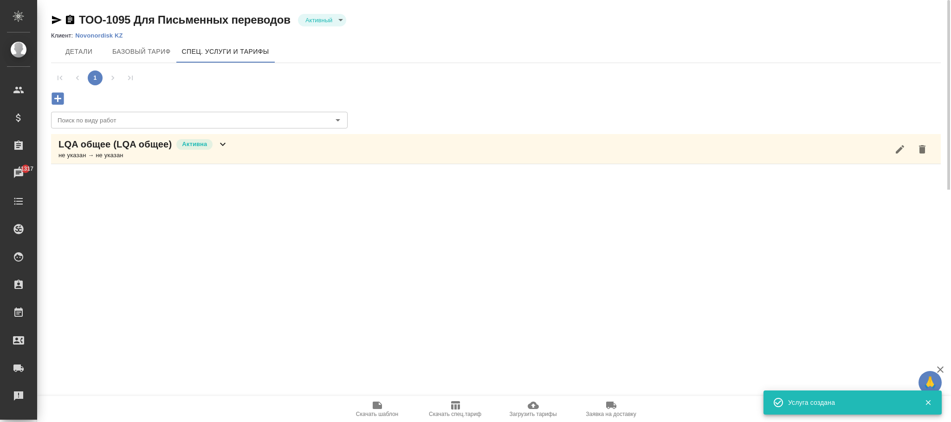
click at [224, 146] on icon at bounding box center [222, 144] width 11 height 11
click at [182, 184] on icon "button" at bounding box center [187, 182] width 11 height 11
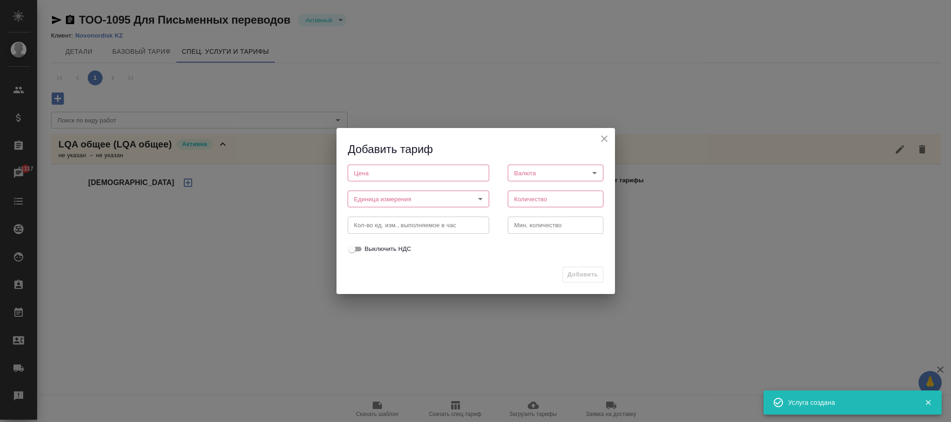
click at [400, 175] on input "number" at bounding box center [419, 173] width 142 height 17
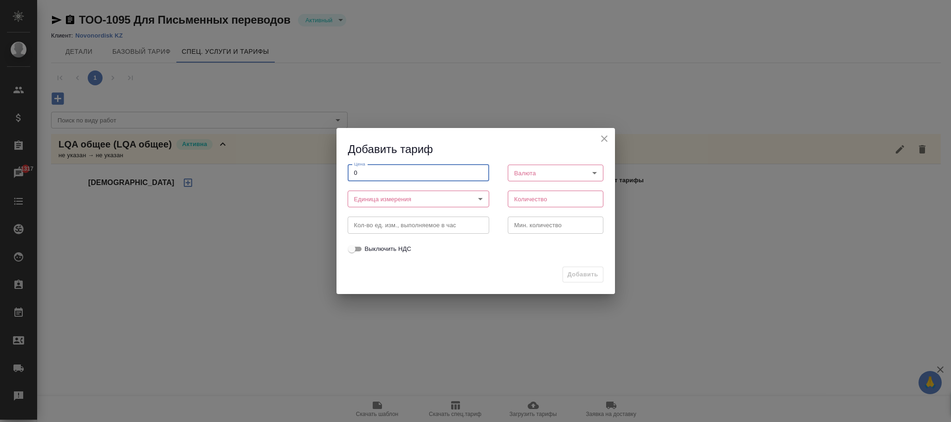
type input "0"
click at [398, 192] on body "🙏 .cls-1 fill:#fff; AWATERA Фокина Наталья n.fokina Клиенты Спецификации Заказы…" at bounding box center [475, 211] width 951 height 422
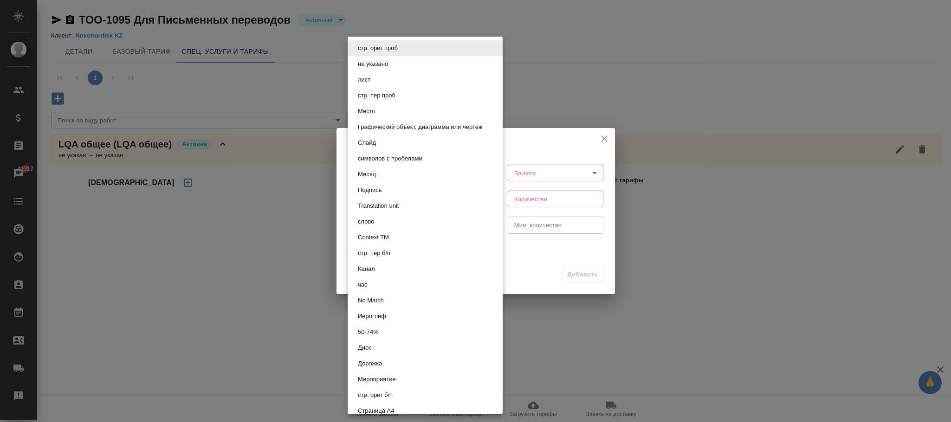
click at [369, 282] on button "час" at bounding box center [362, 285] width 15 height 10
type input "5a8b1489cc6b4906c91bfd93"
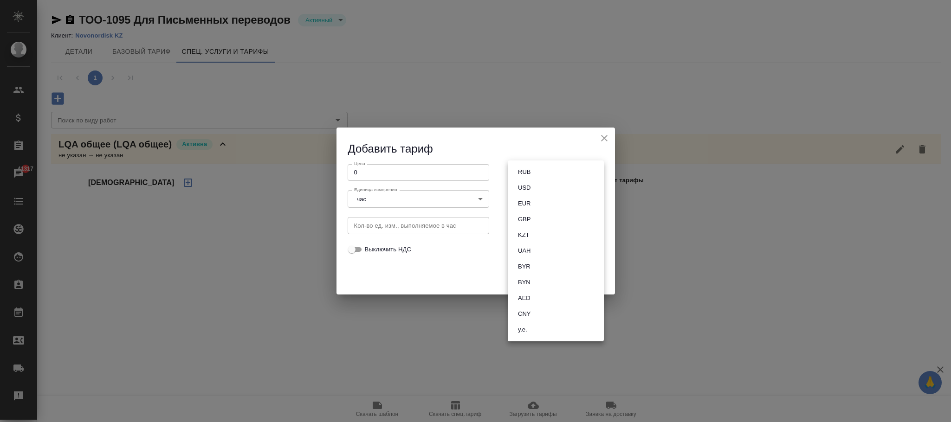
drag, startPoint x: 552, startPoint y: 174, endPoint x: 548, endPoint y: 193, distance: 19.0
click at [552, 173] on body "🙏 .cls-1 fill:#fff; AWATERA Фокина Наталья n.fokina Клиенты Спецификации Заказы…" at bounding box center [475, 211] width 951 height 422
click at [539, 174] on li "RUB" at bounding box center [556, 172] width 96 height 16
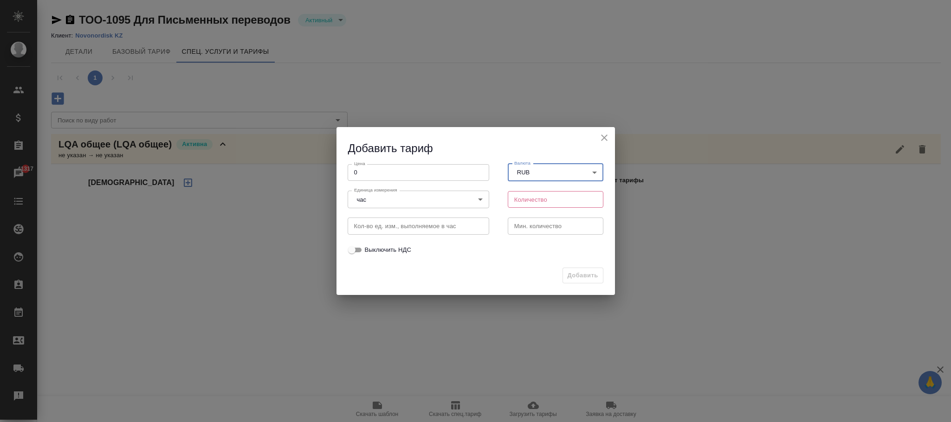
click at [527, 205] on input "number" at bounding box center [556, 199] width 96 height 17
click at [532, 179] on body "🙏 .cls-1 fill:#fff; AWATERA Фокина Наталья n.fokina Клиенты Спецификации Заказы…" at bounding box center [475, 211] width 951 height 422
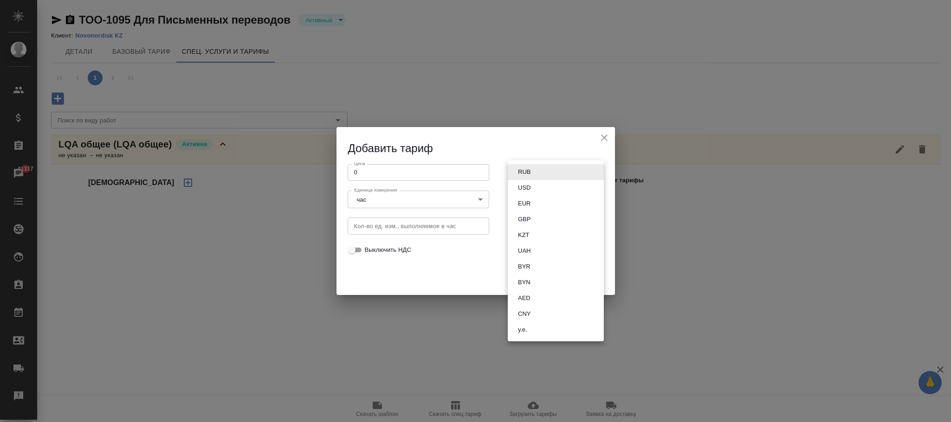
click at [535, 229] on li "KZT" at bounding box center [556, 235] width 96 height 16
type input "KZT"
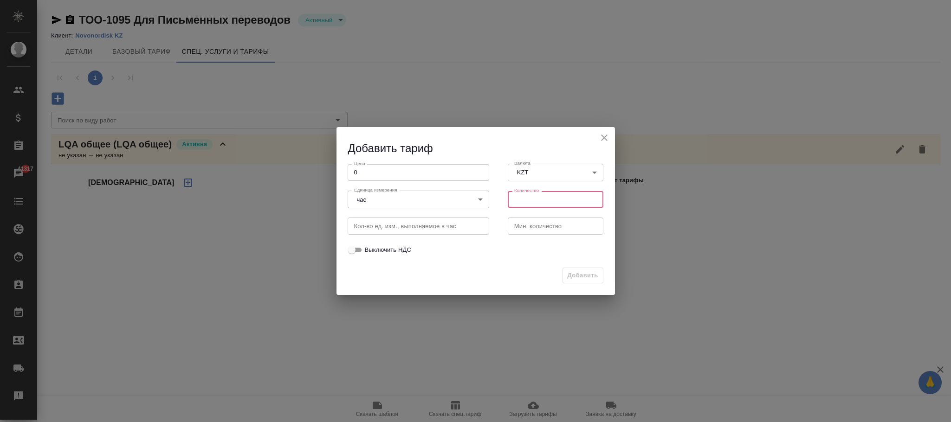
click at [537, 201] on input "number" at bounding box center [556, 199] width 96 height 17
type input "1"
click at [571, 275] on span "Добавить" at bounding box center [583, 276] width 31 height 11
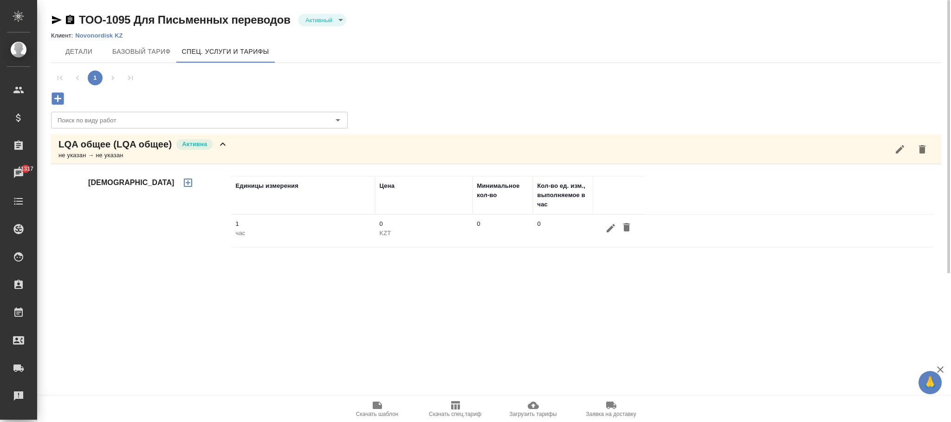
click at [607, 233] on icon "button" at bounding box center [611, 228] width 8 height 8
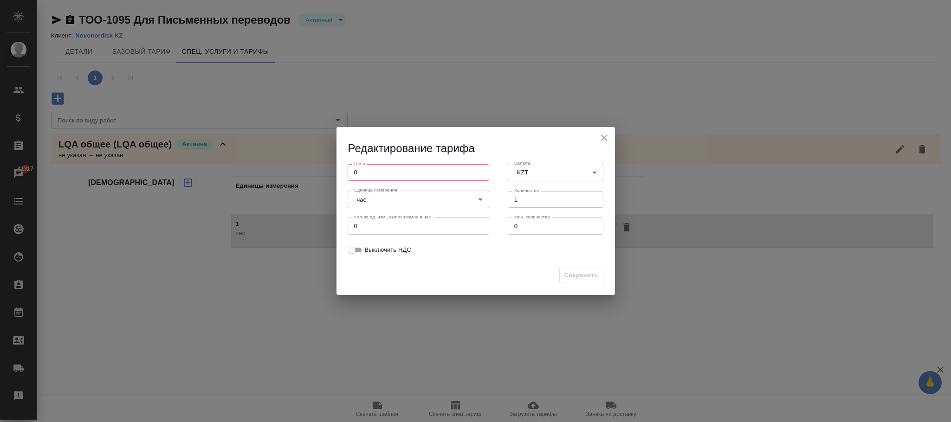
click at [602, 138] on icon "close" at bounding box center [604, 137] width 11 height 11
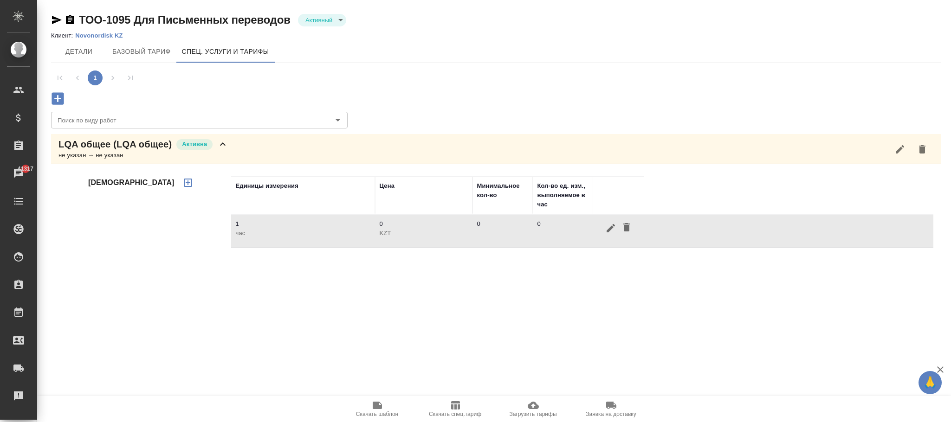
drag, startPoint x: 374, startPoint y: 306, endPoint x: 375, endPoint y: 282, distance: 24.6
click at [373, 303] on div ".cls-1 fill:#fff; AWATERA Фокина Наталья n.fokina Клиенты Спецификации Заказы 4…" at bounding box center [475, 211] width 951 height 422
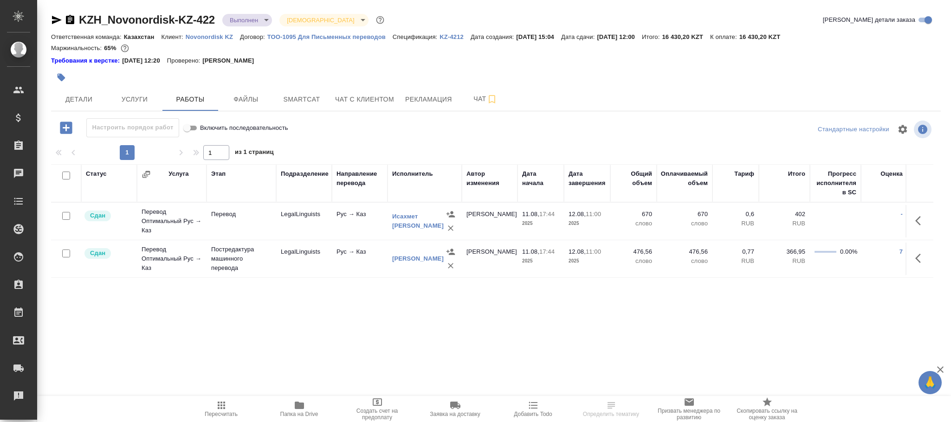
click at [65, 125] on icon "button" at bounding box center [66, 128] width 12 height 12
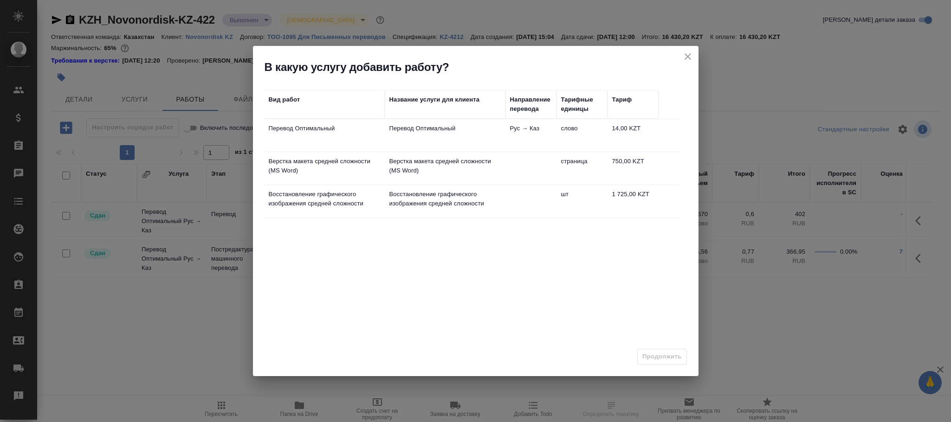
click at [690, 60] on icon "close" at bounding box center [687, 56] width 11 height 11
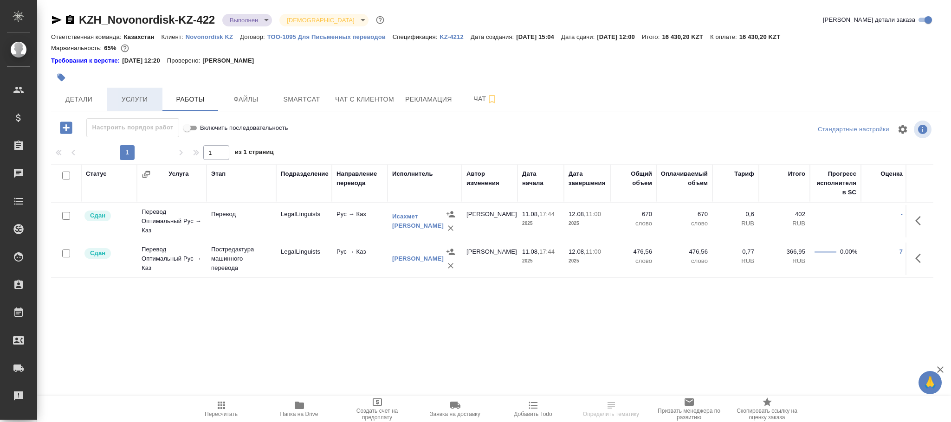
click at [145, 97] on span "Услуги" at bounding box center [134, 100] width 45 height 12
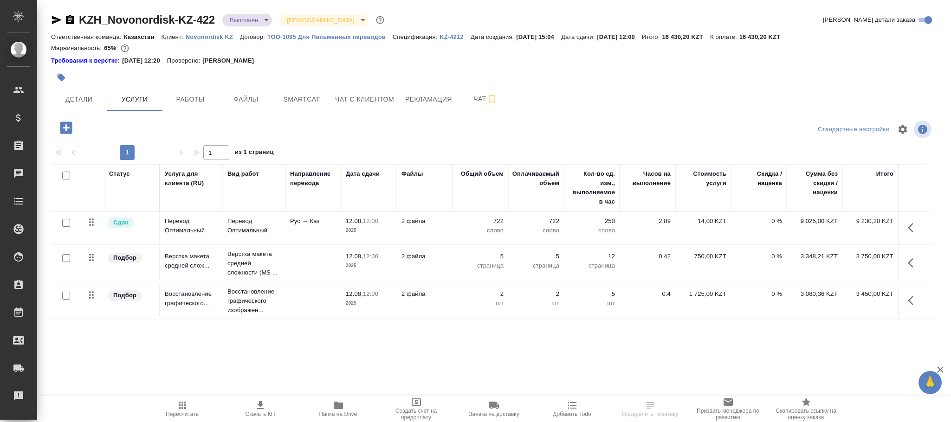
click at [69, 128] on icon "button" at bounding box center [66, 128] width 16 height 16
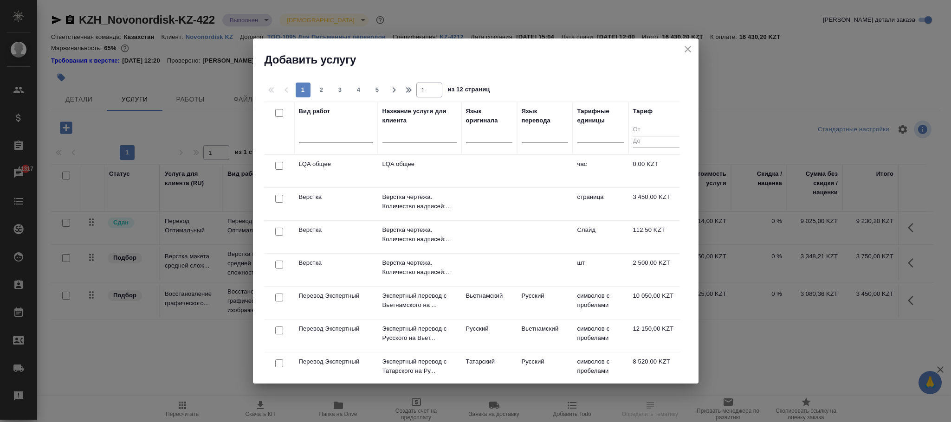
click at [400, 173] on td "LQA общее" at bounding box center [420, 171] width 84 height 32
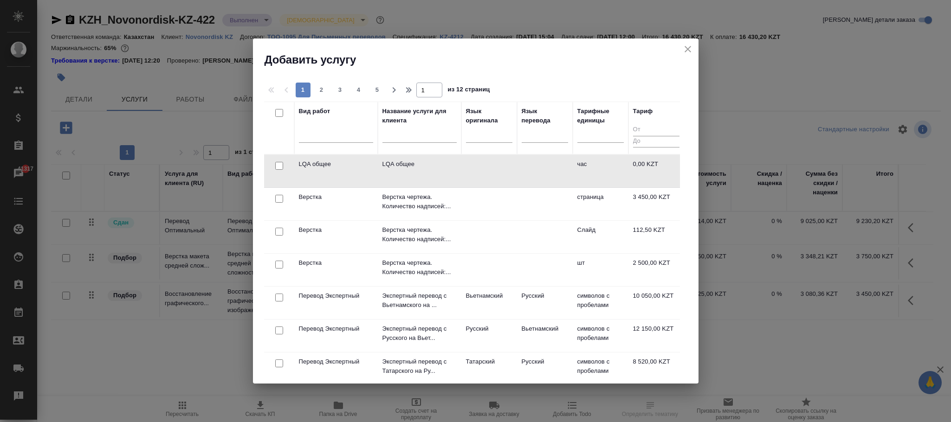
click at [400, 173] on td "LQA общее" at bounding box center [420, 171] width 84 height 32
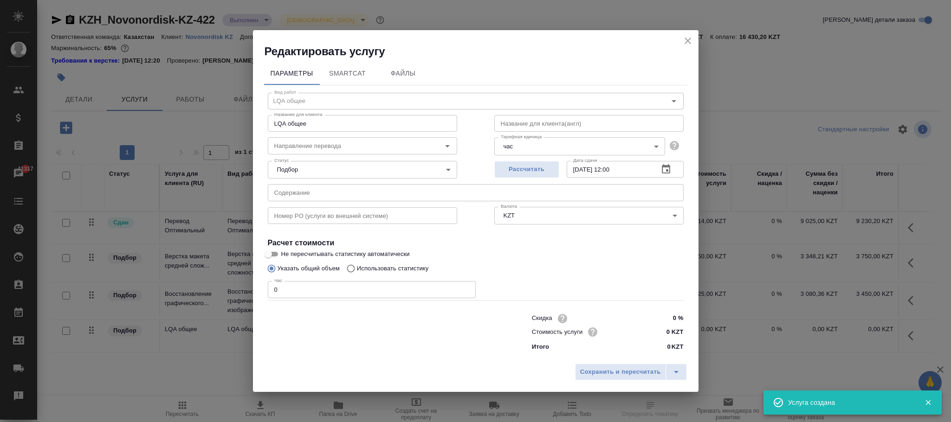
drag, startPoint x: 349, startPoint y: 292, endPoint x: 233, endPoint y: 301, distance: 115.9
click at [233, 301] on div "Редактировать услугу Параметры SmartCat Файлы Вид работ LQA общее Вид работ Наз…" at bounding box center [475, 211] width 951 height 422
type input "1"
click at [620, 364] on button "Сохранить и пересчитать" at bounding box center [620, 372] width 91 height 17
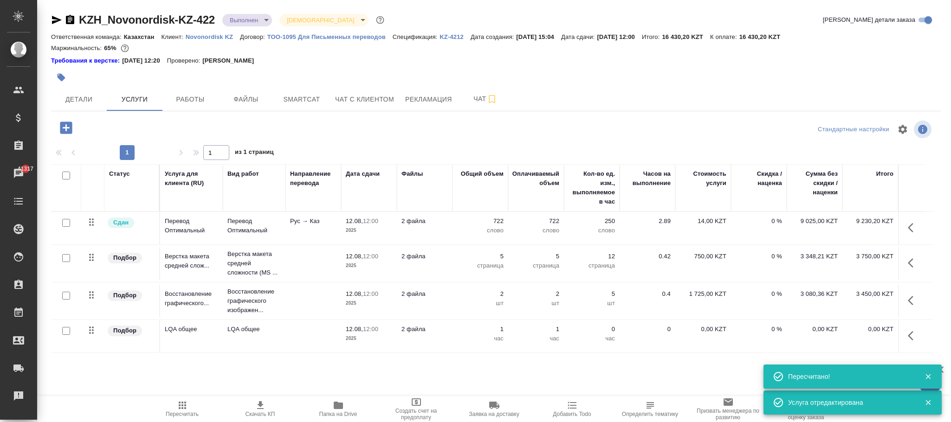
click at [911, 337] on icon "button" at bounding box center [913, 336] width 11 height 11
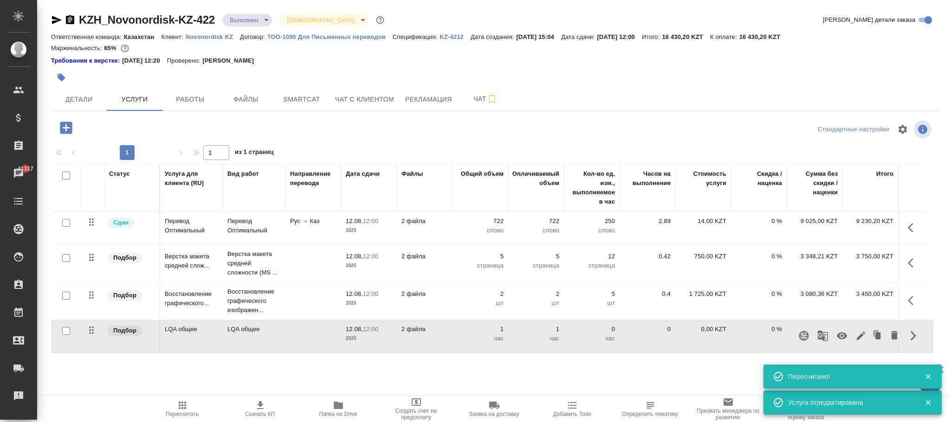
click at [844, 344] on button "button" at bounding box center [842, 336] width 22 height 22
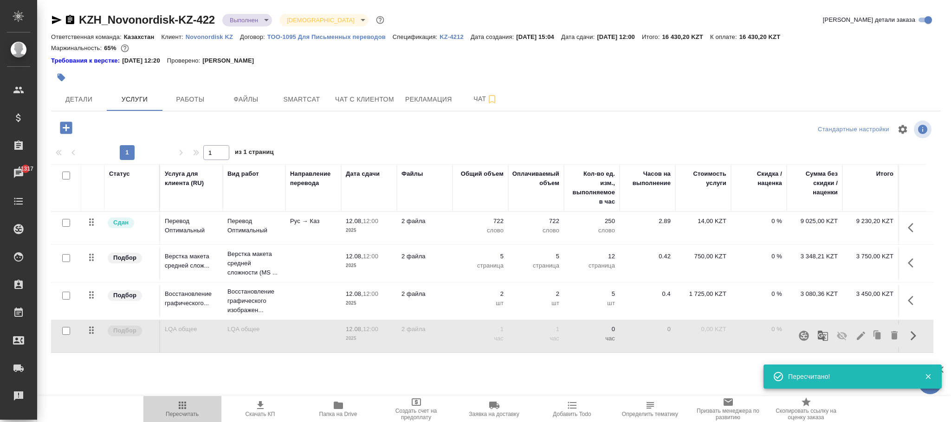
click at [187, 407] on icon "button" at bounding box center [182, 405] width 11 height 11
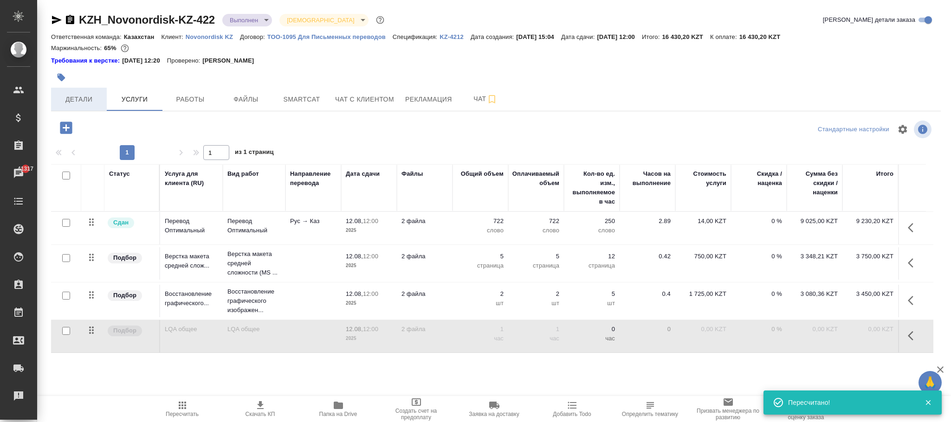
click at [81, 103] on span "Детали" at bounding box center [79, 100] width 45 height 12
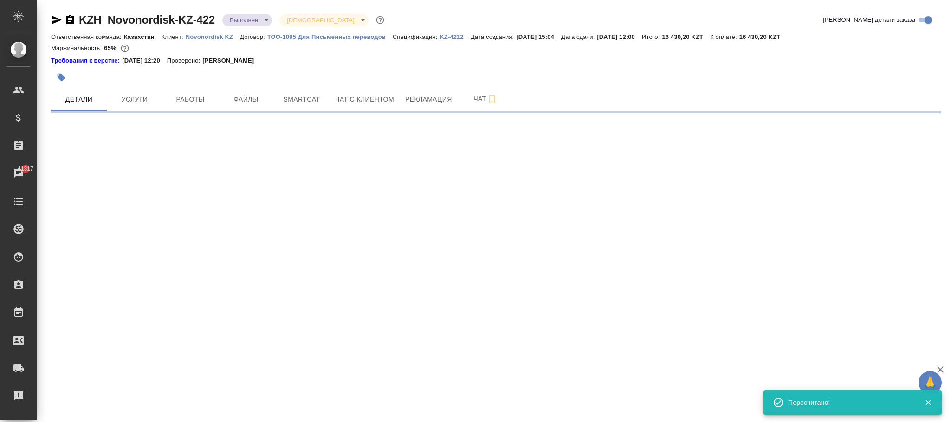
select select "RU"
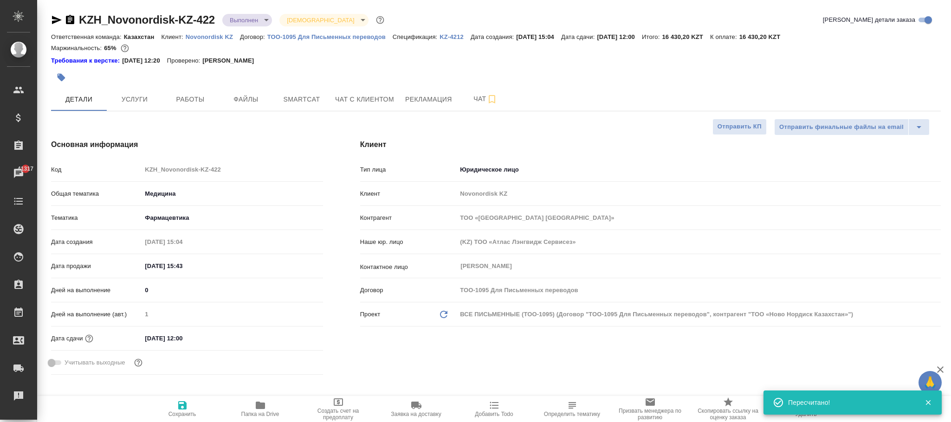
type textarea "x"
click at [184, 407] on icon "button" at bounding box center [182, 406] width 8 height 8
type textarea "x"
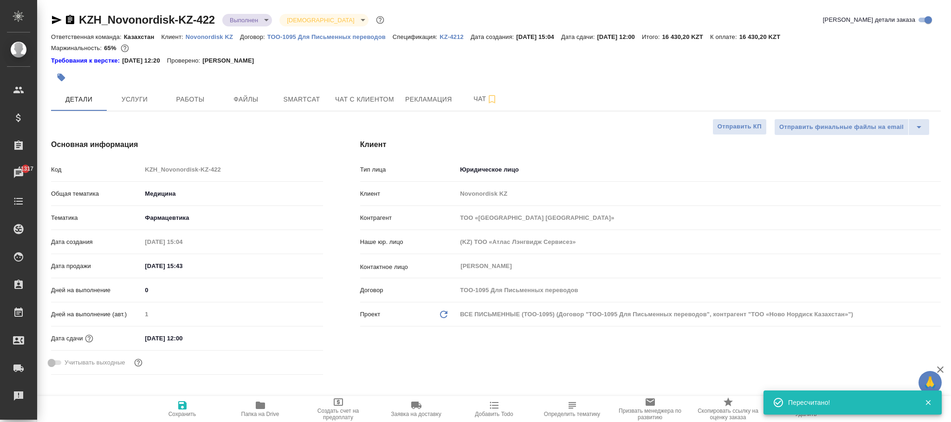
type textarea "x"
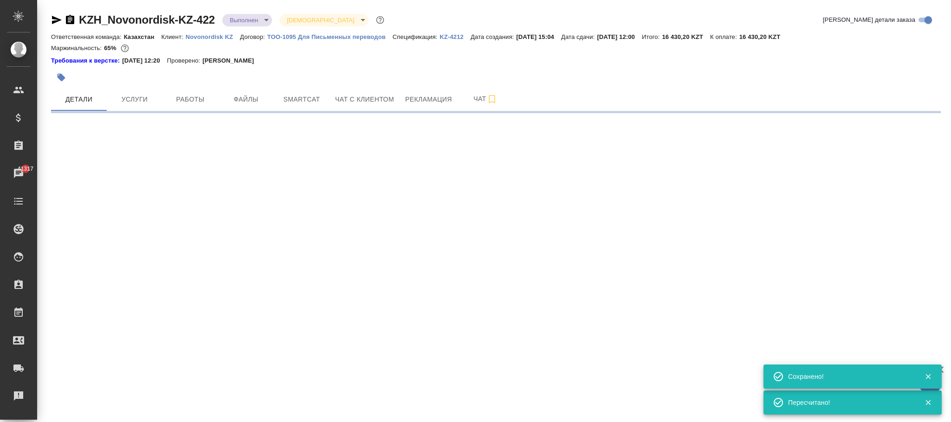
select select "RU"
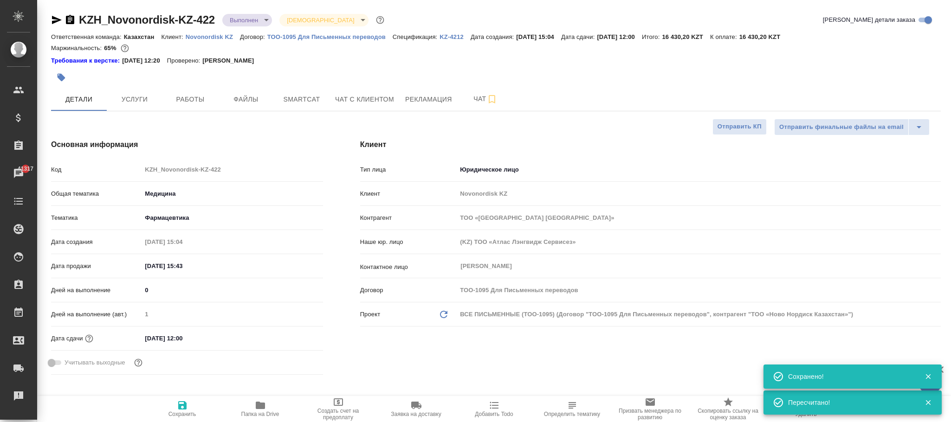
type textarea "x"
